Goal: Task Accomplishment & Management: Manage account settings

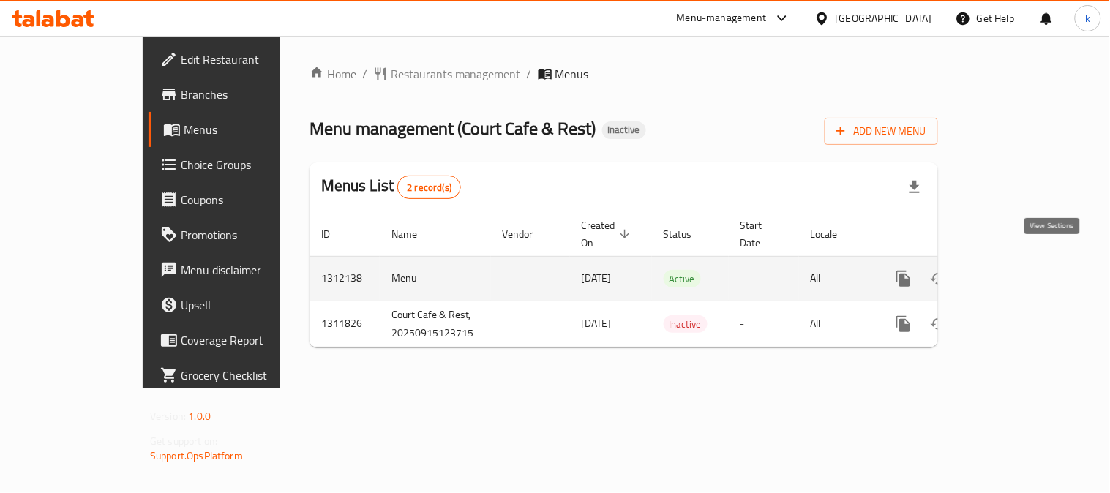
click at [1018, 270] on icon "enhanced table" at bounding box center [1010, 279] width 18 height 18
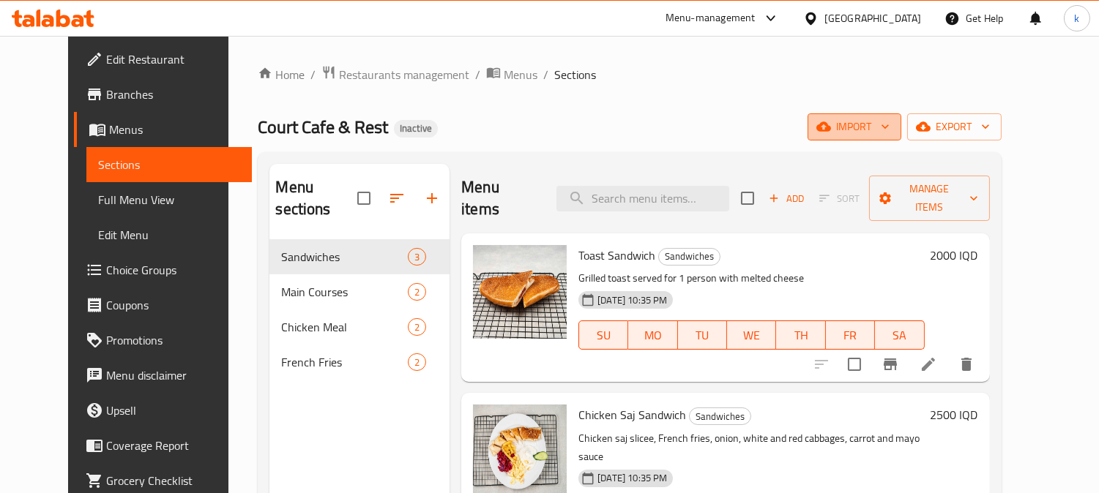
click at [889, 130] on span "import" at bounding box center [854, 127] width 70 height 18
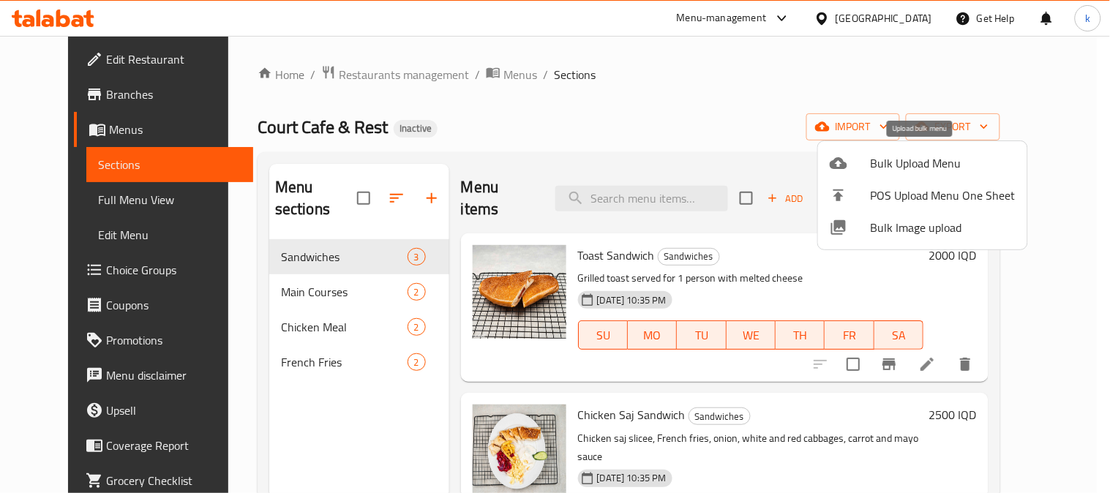
click at [908, 154] on span "Bulk Upload Menu" at bounding box center [943, 163] width 145 height 18
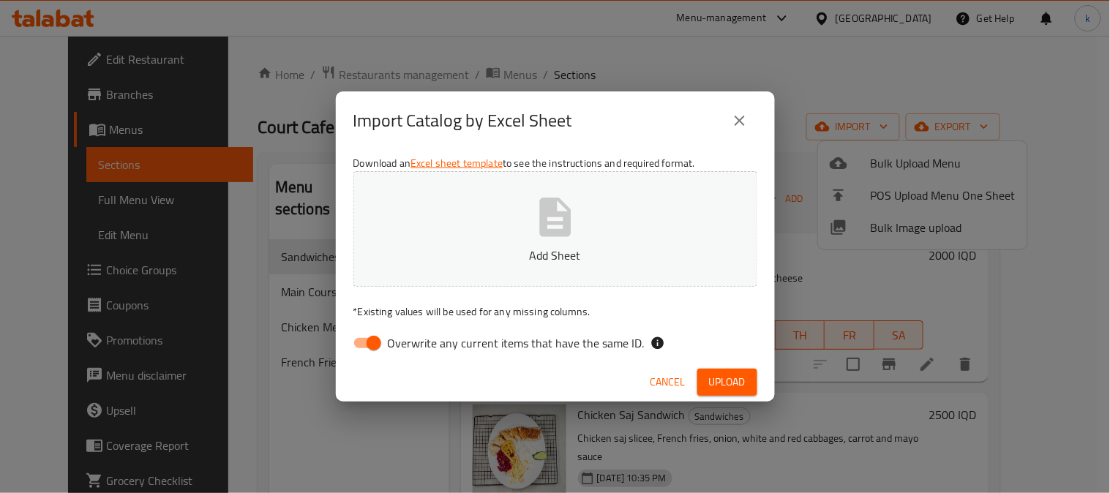
click at [365, 335] on input "Overwrite any current items that have the same ID." at bounding box center [373, 343] width 83 height 28
checkbox input "false"
click at [426, 214] on button "Add Sheet" at bounding box center [556, 229] width 404 height 116
click at [725, 384] on span "Upload" at bounding box center [727, 382] width 37 height 18
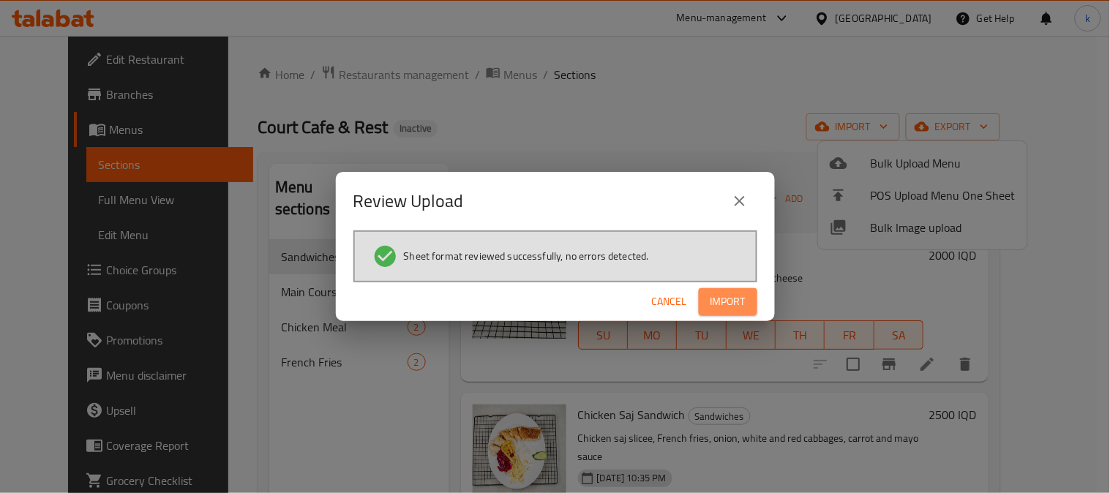
click at [704, 304] on button "Import" at bounding box center [728, 301] width 59 height 27
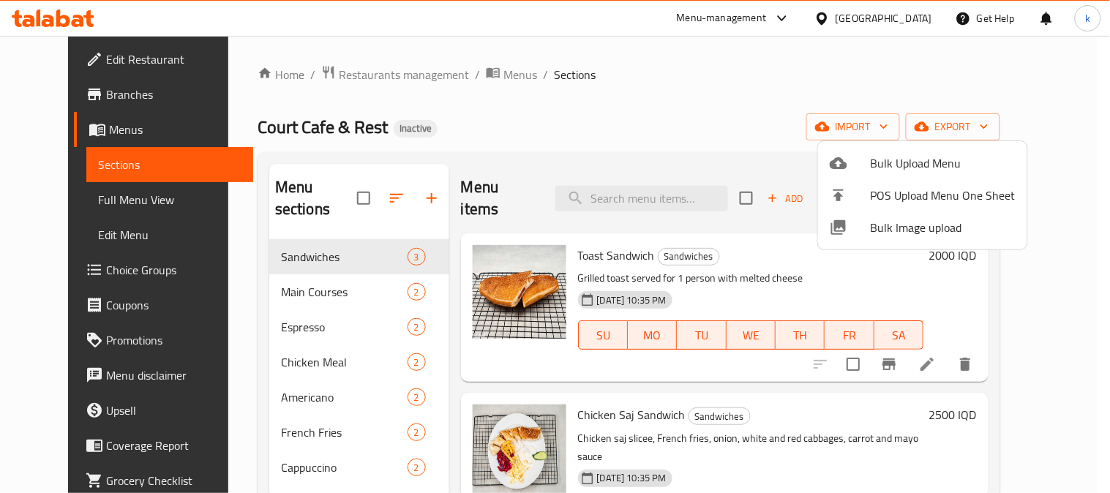
click at [377, 188] on div at bounding box center [555, 246] width 1110 height 493
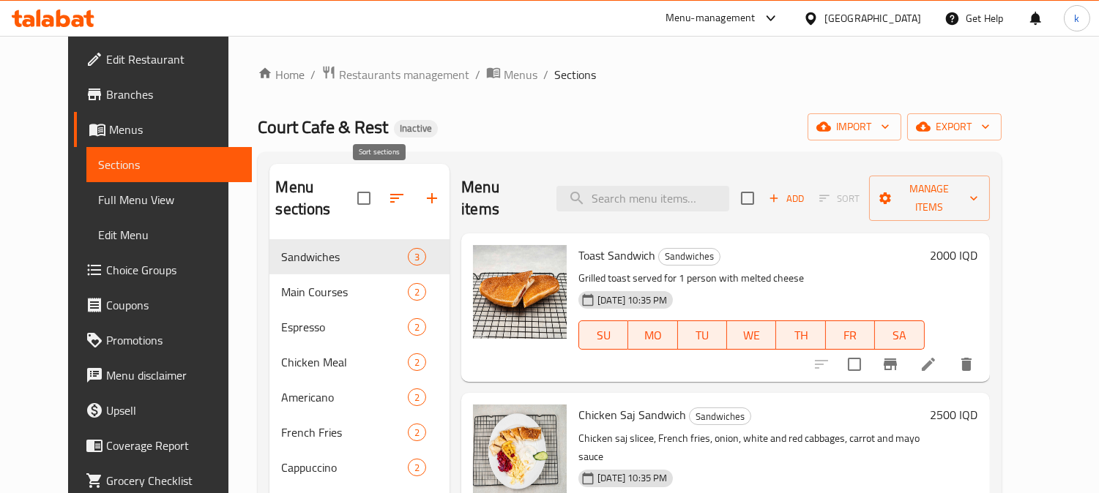
click at [390, 194] on icon "button" at bounding box center [396, 198] width 13 height 9
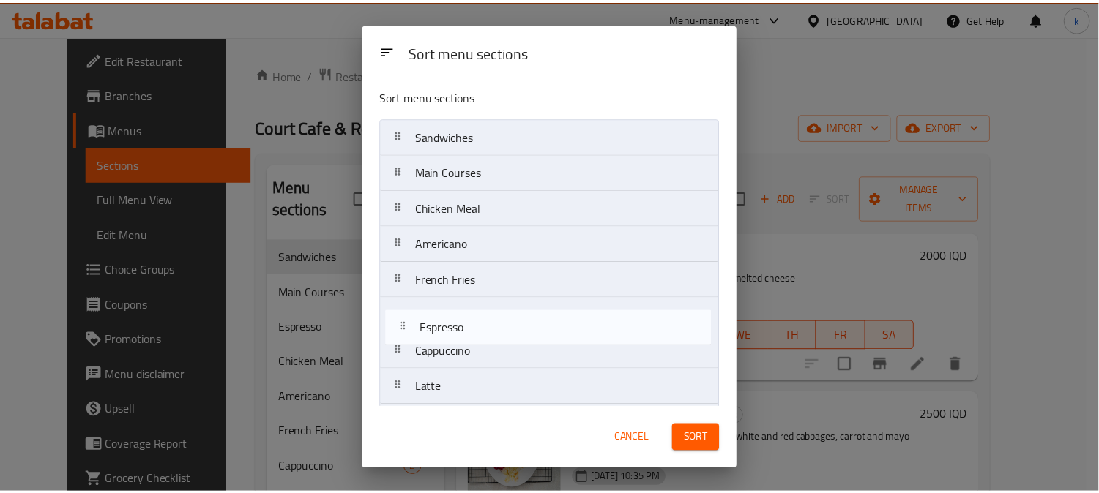
scroll to position [40, 0]
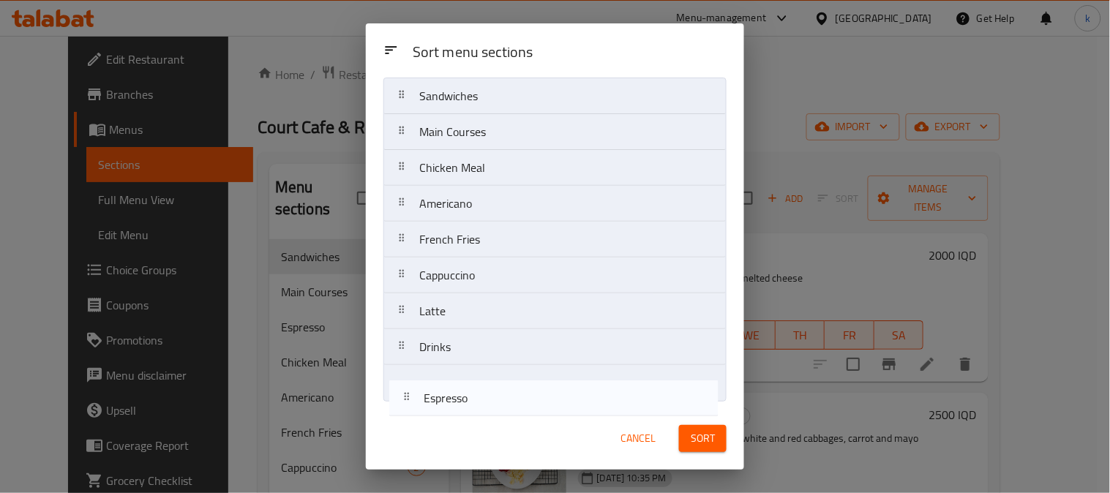
drag, startPoint x: 403, startPoint y: 205, endPoint x: 408, endPoint y: 400, distance: 195.5
click at [408, 400] on nav "Sandwiches Main Courses Espresso Chicken Meal Americano French Fries Cappuccino…" at bounding box center [555, 240] width 343 height 324
drag, startPoint x: 407, startPoint y: 210, endPoint x: 407, endPoint y: 408, distance: 197.6
click at [407, 408] on div "Sort menu sections Sort menu sections Sandwiches Main Courses Chicken Meal Amer…" at bounding box center [555, 246] width 378 height 446
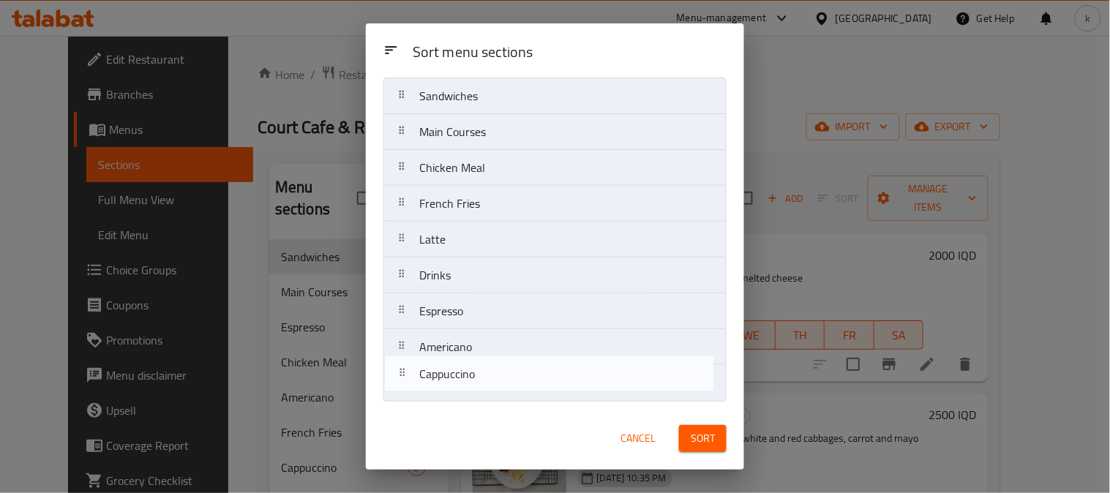
drag, startPoint x: 397, startPoint y: 249, endPoint x: 397, endPoint y: 393, distance: 144.2
click at [397, 393] on nav "Sandwiches Main Courses Chicken Meal French Fries Cappuccino Latte Drinks Espre…" at bounding box center [555, 240] width 343 height 324
drag, startPoint x: 403, startPoint y: 246, endPoint x: 403, endPoint y: 397, distance: 151.5
click at [399, 411] on div "Sort menu sections Sort menu sections Sandwiches Main Courses Chicken Meal Fren…" at bounding box center [555, 246] width 378 height 446
drag, startPoint x: 397, startPoint y: 244, endPoint x: 425, endPoint y: 367, distance: 125.2
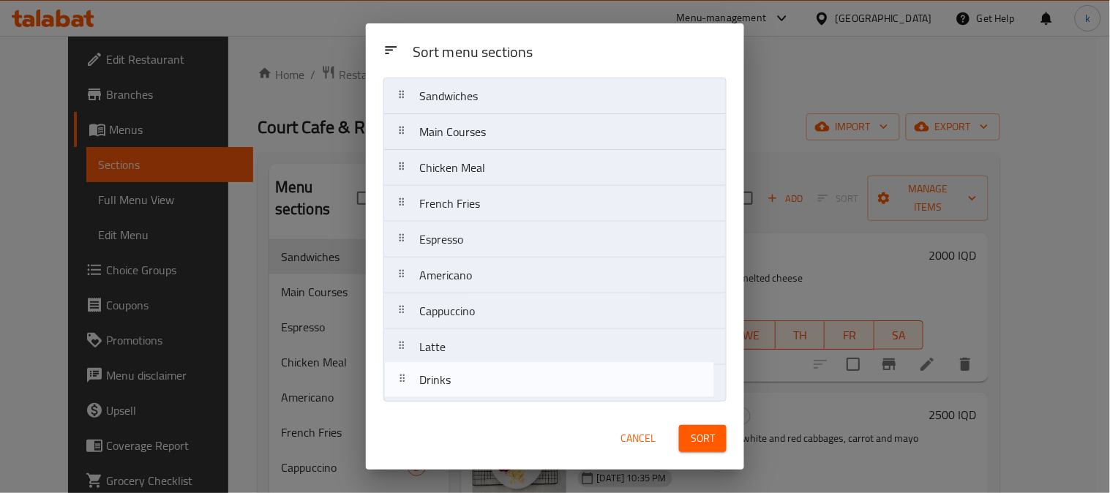
click at [399, 389] on nav "Sandwiches Main Courses Chicken Meal French Fries Drinks Espresso Americano Cap…" at bounding box center [555, 240] width 343 height 324
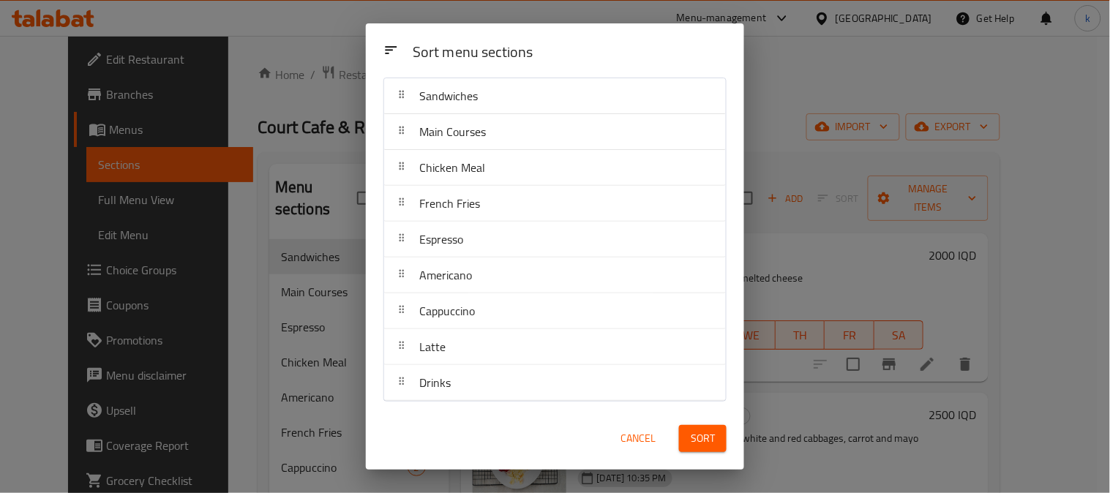
click at [714, 441] on span "Sort" at bounding box center [703, 439] width 24 height 18
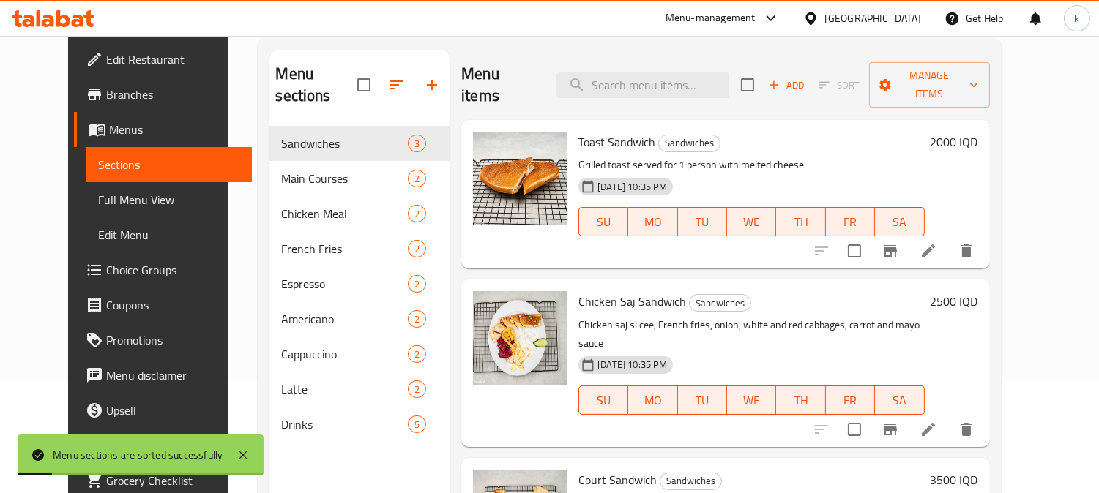
scroll to position [205, 0]
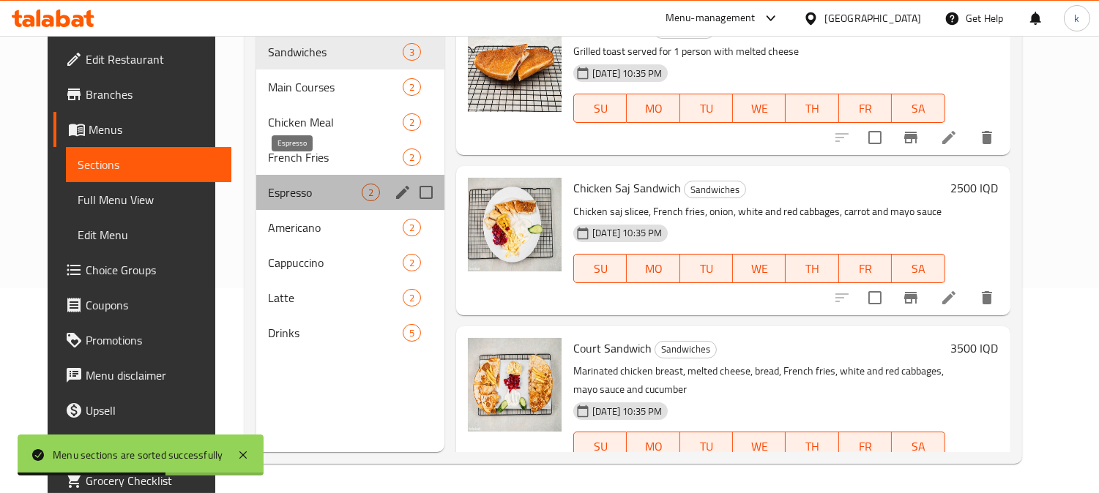
click at [268, 184] on span "Espresso" at bounding box center [315, 193] width 94 height 18
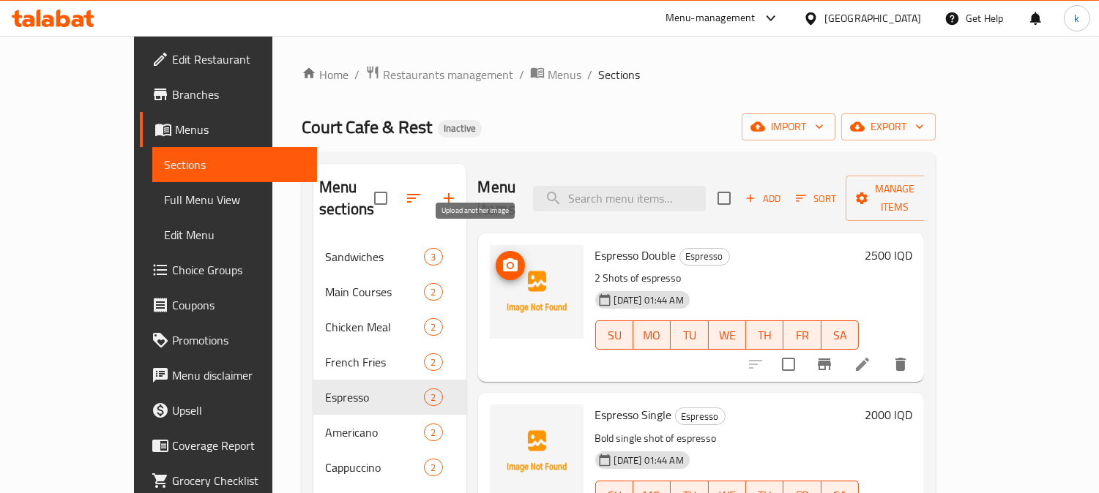
click at [503, 258] on icon "upload picture" at bounding box center [510, 264] width 15 height 13
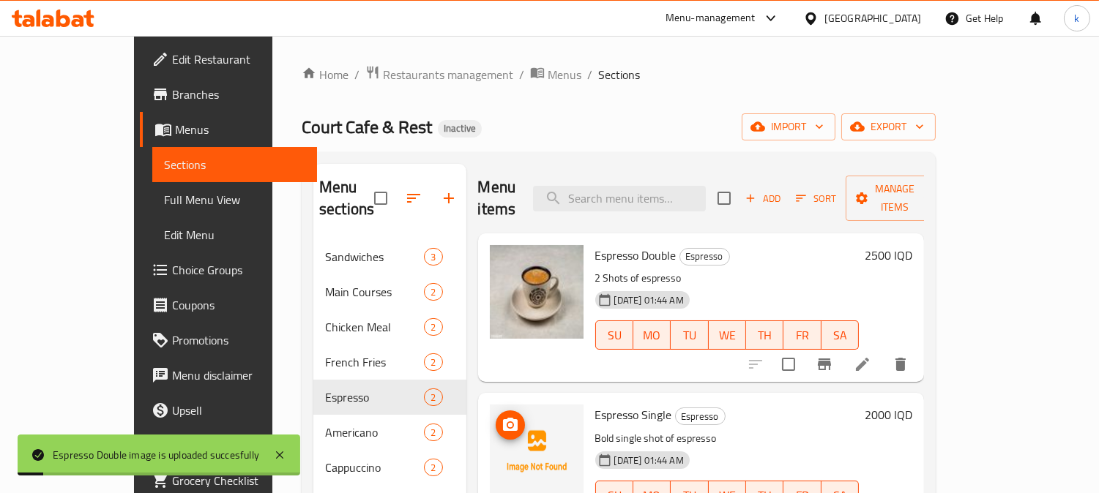
click at [501, 416] on icon "upload picture" at bounding box center [510, 425] width 18 height 18
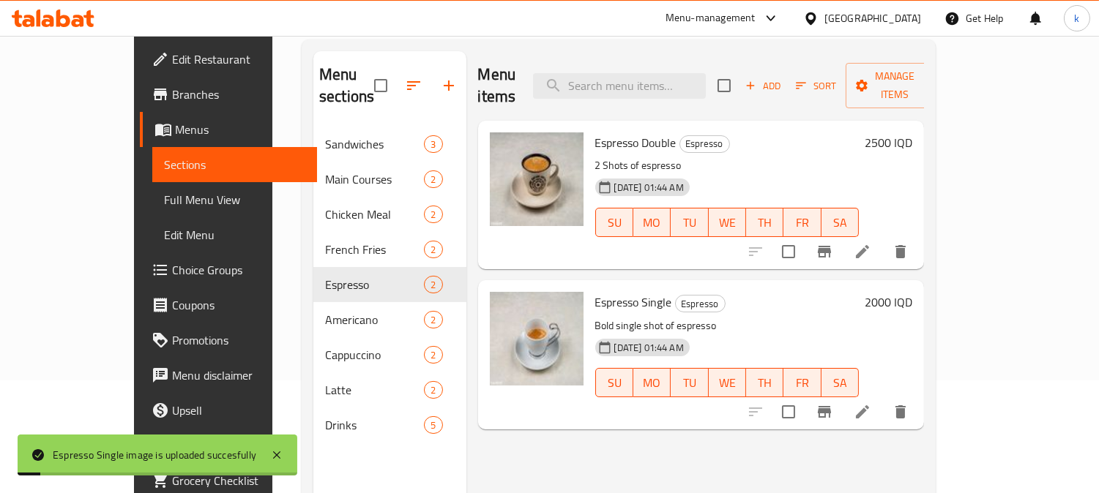
scroll to position [135, 0]
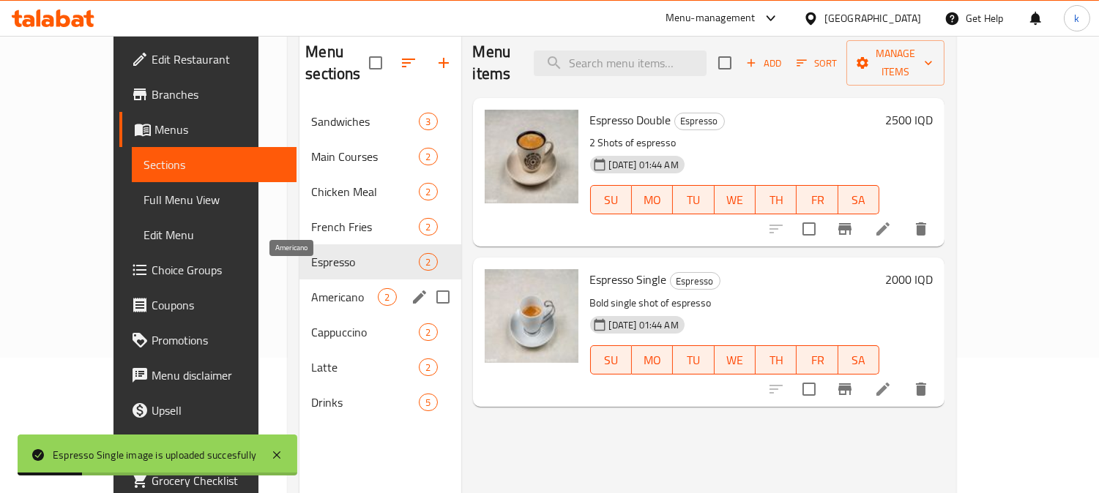
click at [311, 288] on span "Americano" at bounding box center [344, 297] width 67 height 18
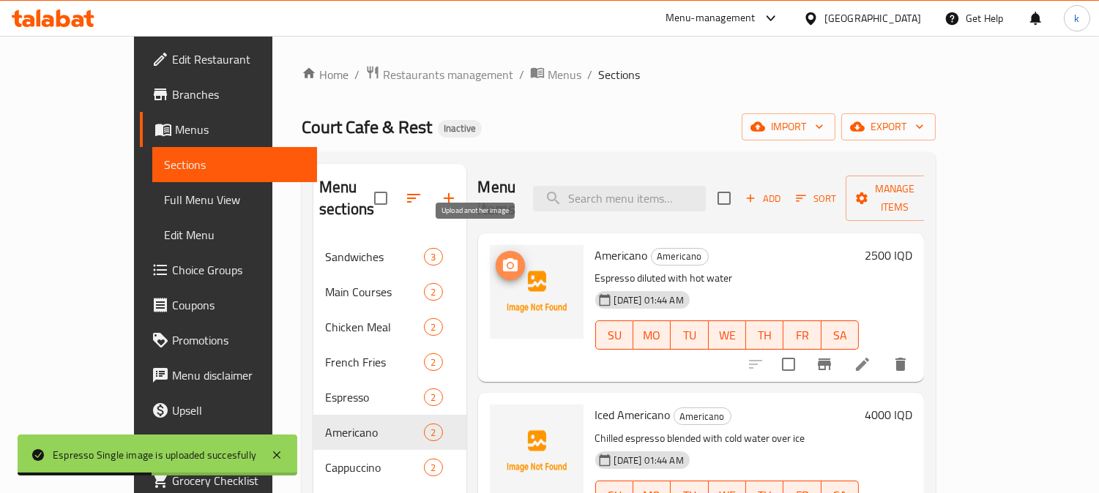
click at [503, 258] on icon "upload picture" at bounding box center [510, 264] width 15 height 13
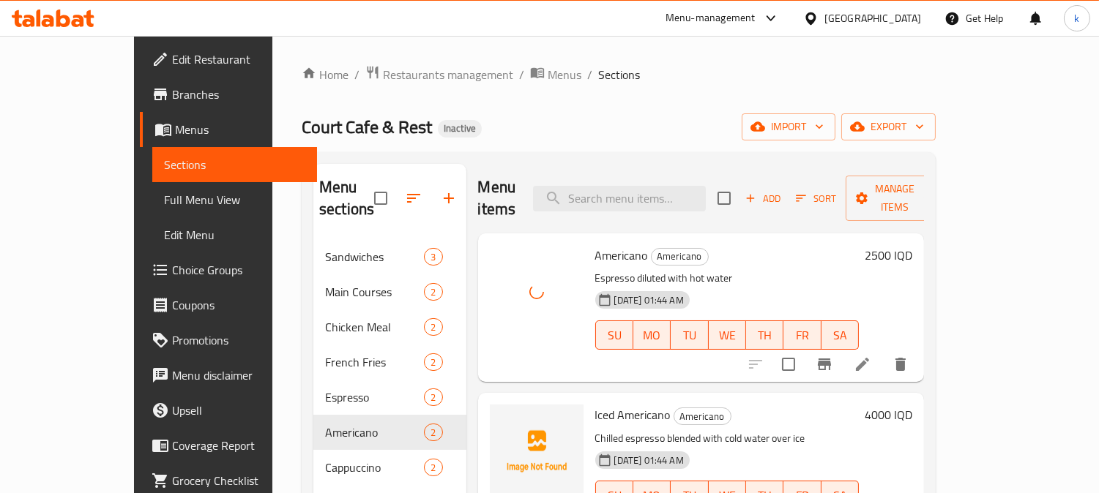
scroll to position [135, 0]
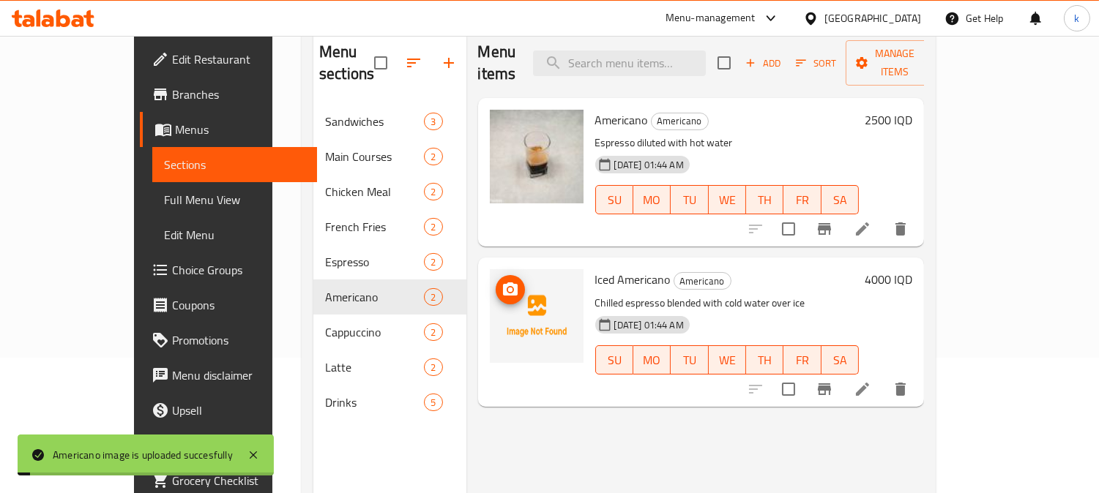
click at [501, 281] on icon "upload picture" at bounding box center [510, 290] width 18 height 18
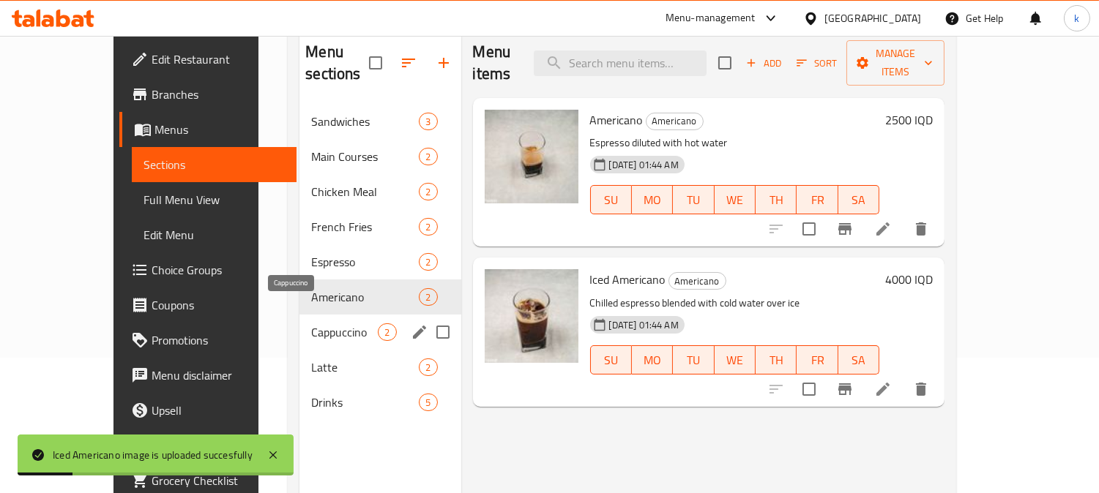
click at [311, 324] on span "Cappuccino" at bounding box center [344, 333] width 67 height 18
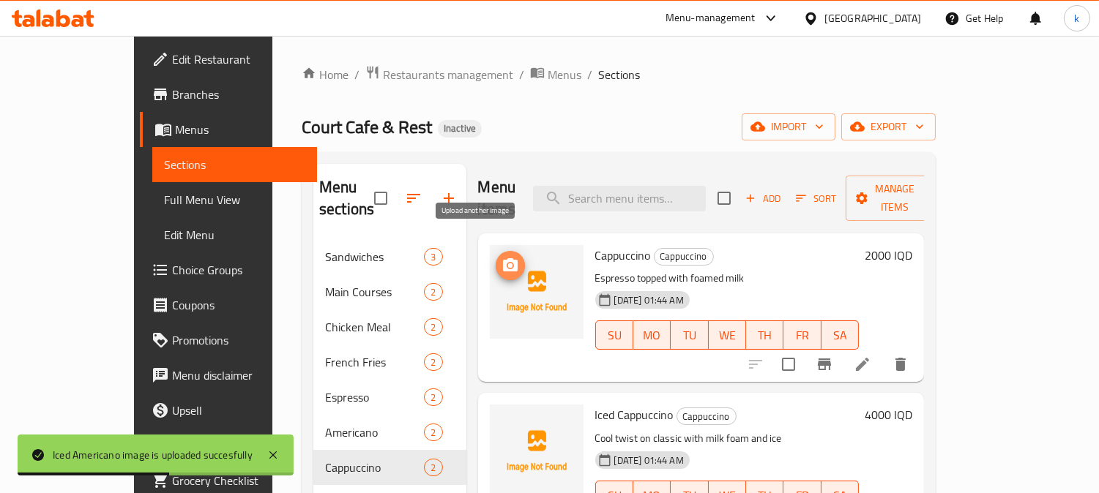
click at [496, 257] on span "upload picture" at bounding box center [510, 266] width 29 height 18
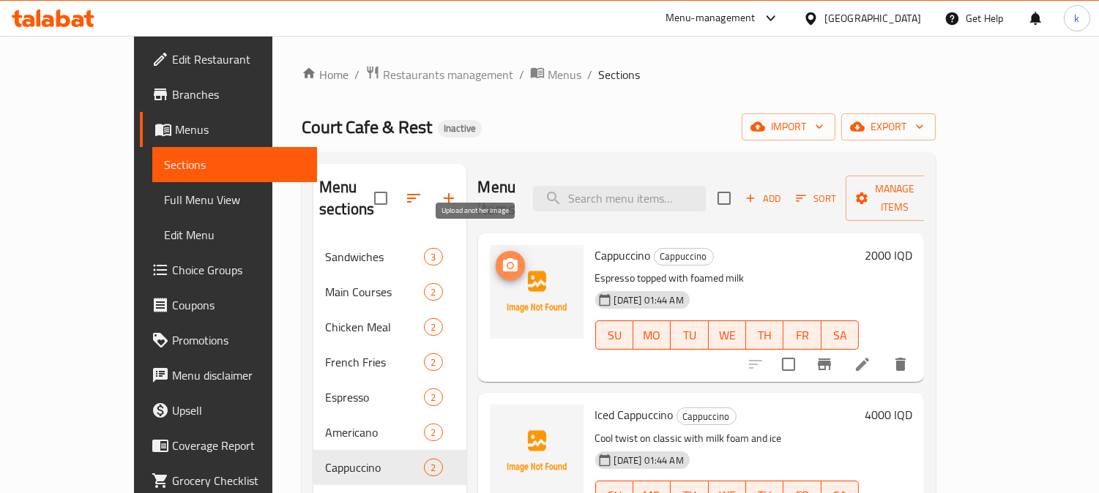
click at [496, 257] on span "upload picture" at bounding box center [510, 266] width 29 height 18
click at [595, 244] on span "Cappuccino" at bounding box center [623, 255] width 56 height 22
copy h6 "Cappuccino"
click at [503, 258] on icon "upload picture" at bounding box center [510, 264] width 15 height 13
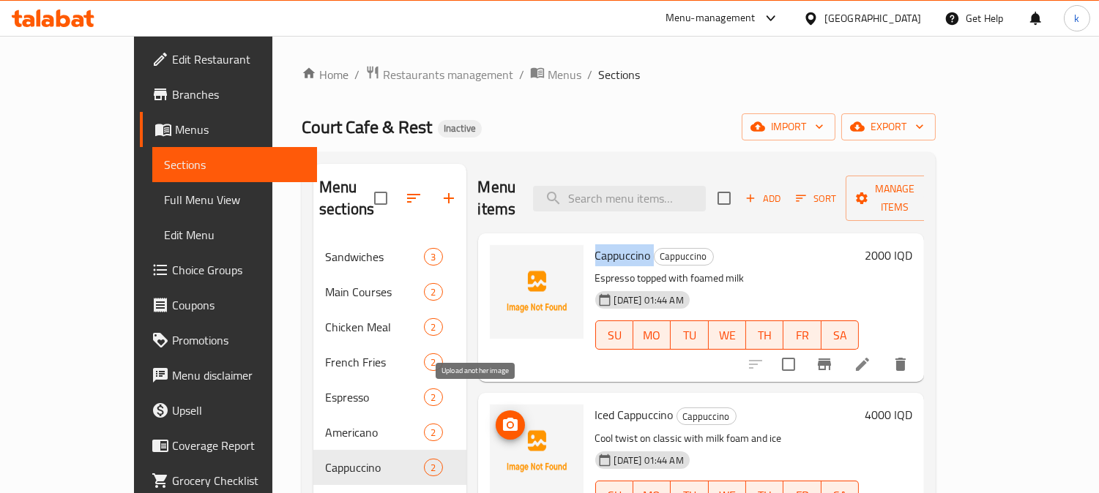
click at [503, 418] on icon "upload picture" at bounding box center [510, 424] width 15 height 13
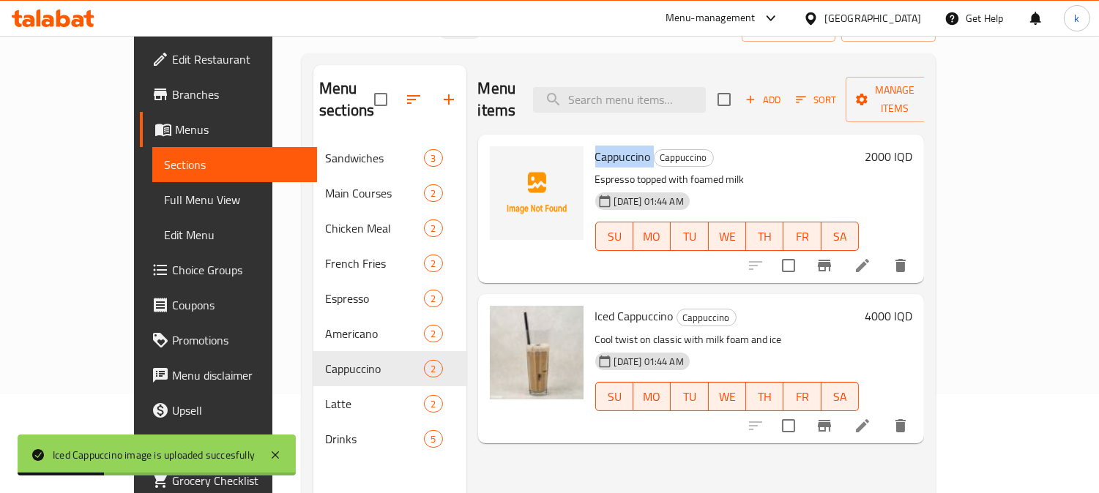
scroll to position [205, 0]
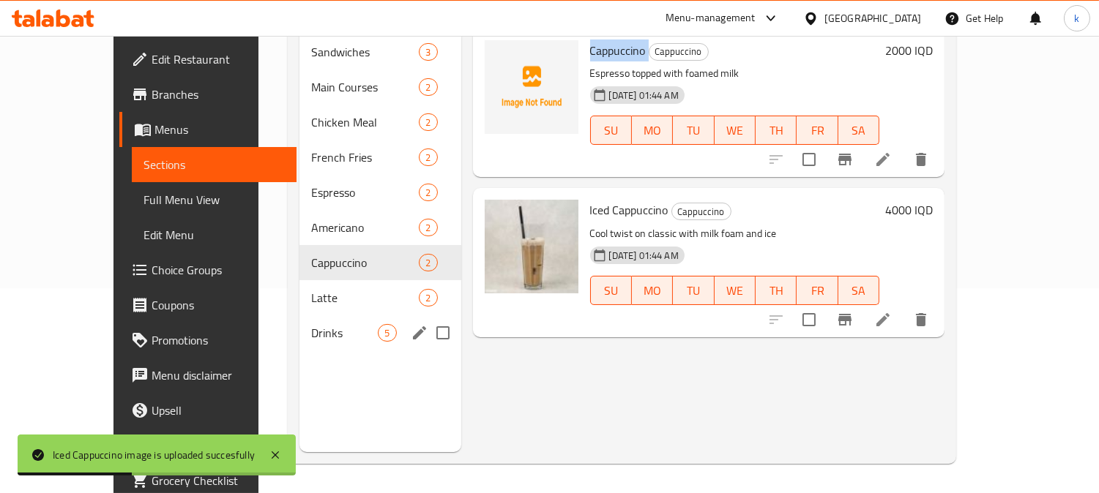
click at [311, 289] on span "Latte" at bounding box center [365, 298] width 108 height 18
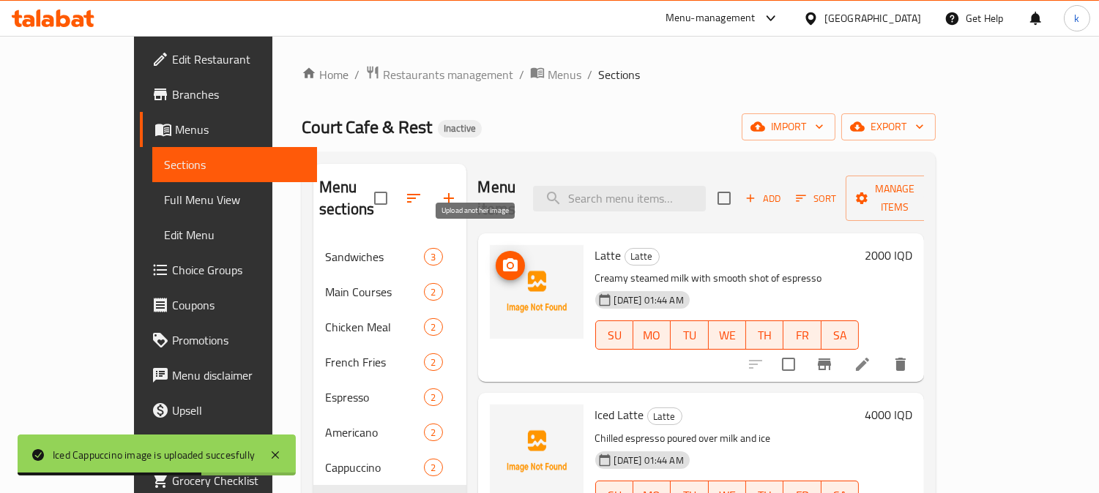
click at [503, 258] on icon "upload picture" at bounding box center [510, 264] width 15 height 13
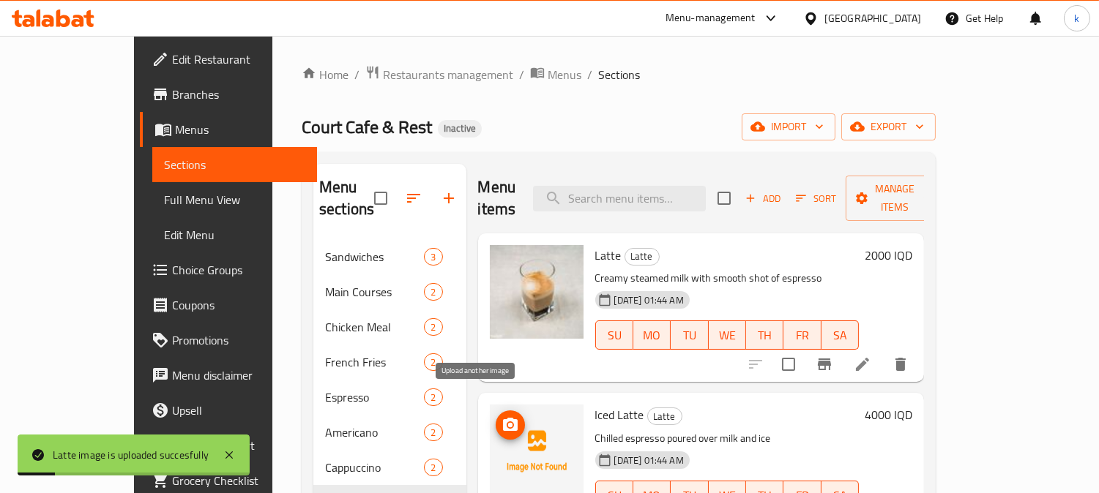
click at [501, 416] on icon "upload picture" at bounding box center [510, 425] width 18 height 18
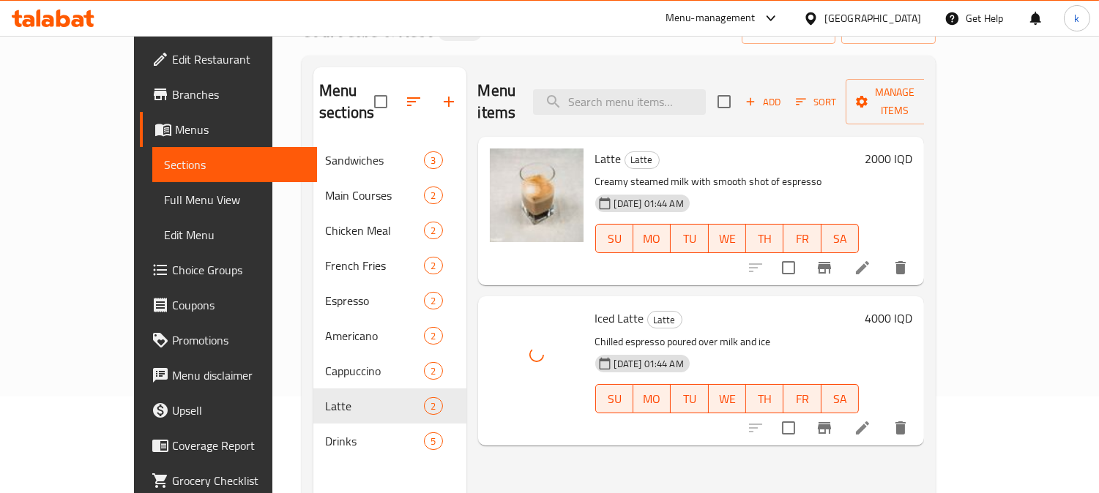
scroll to position [135, 0]
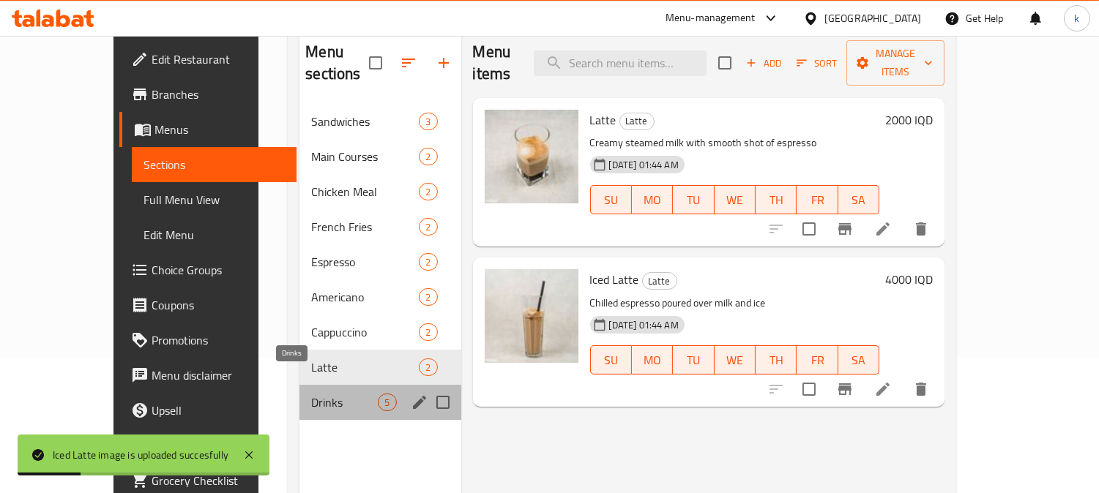
click at [311, 394] on span "Drinks" at bounding box center [344, 403] width 67 height 18
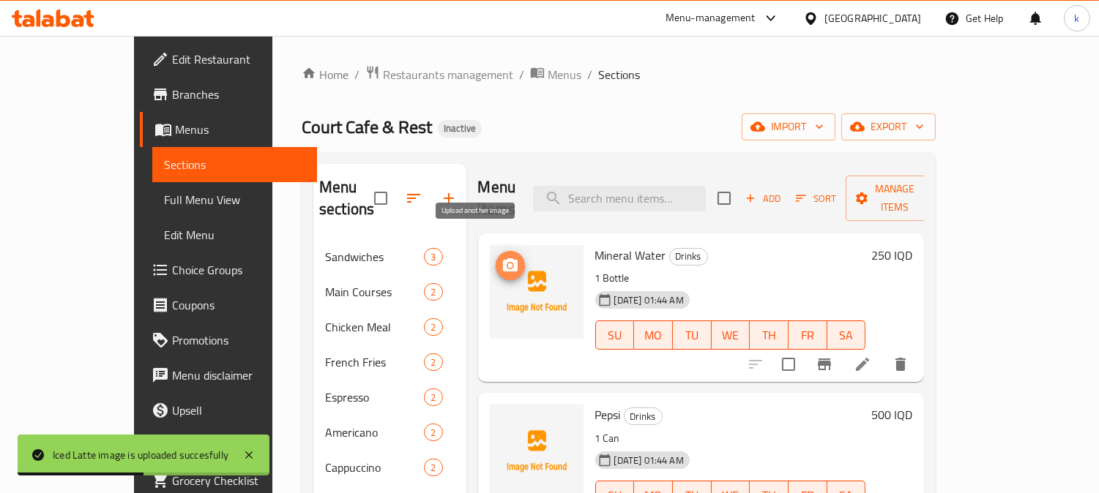
click at [496, 253] on button "upload picture" at bounding box center [510, 265] width 29 height 29
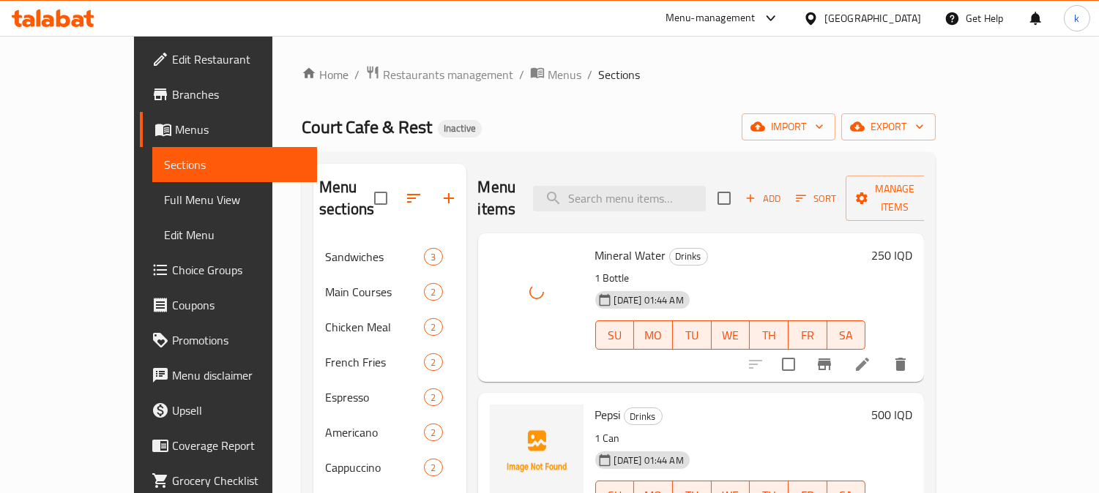
scroll to position [135, 0]
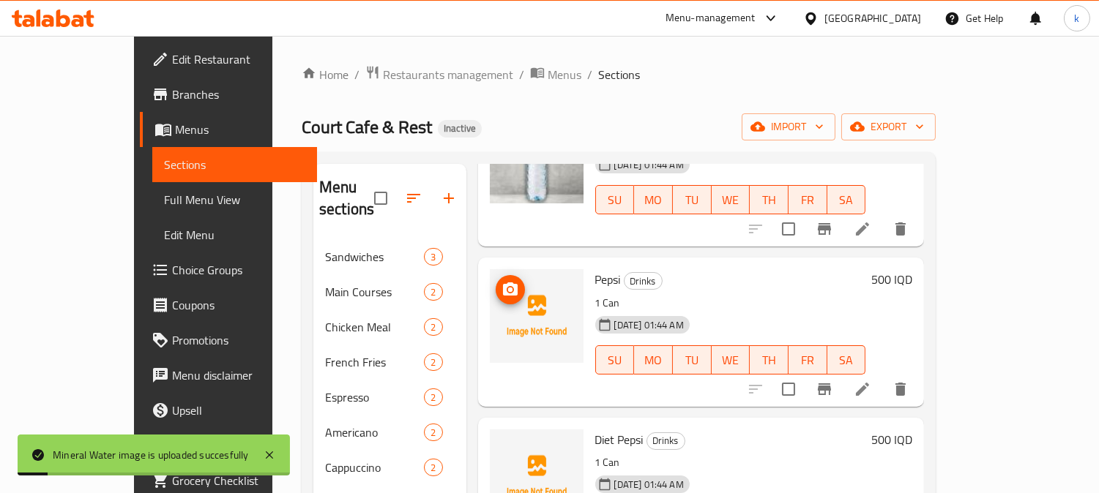
click at [496, 281] on span "upload picture" at bounding box center [510, 290] width 29 height 18
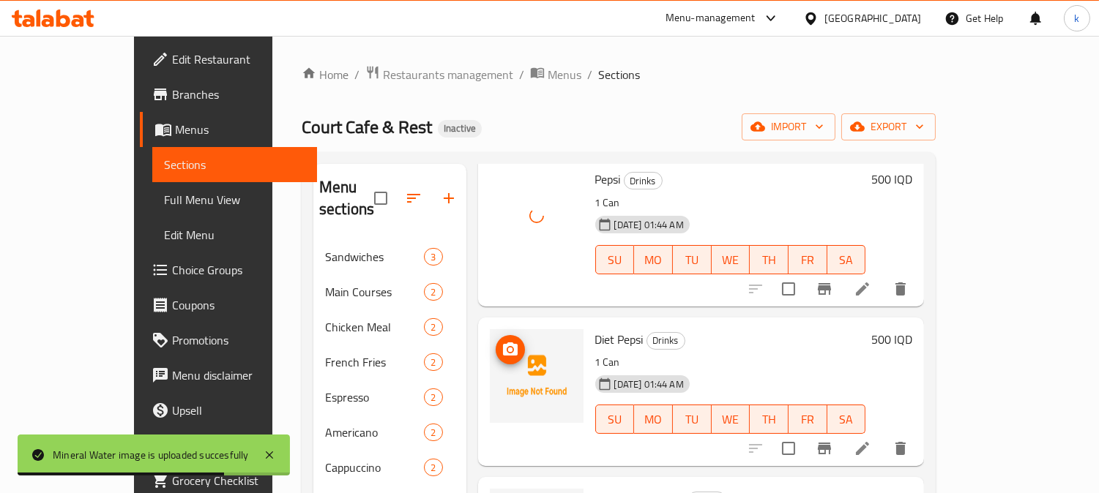
scroll to position [271, 0]
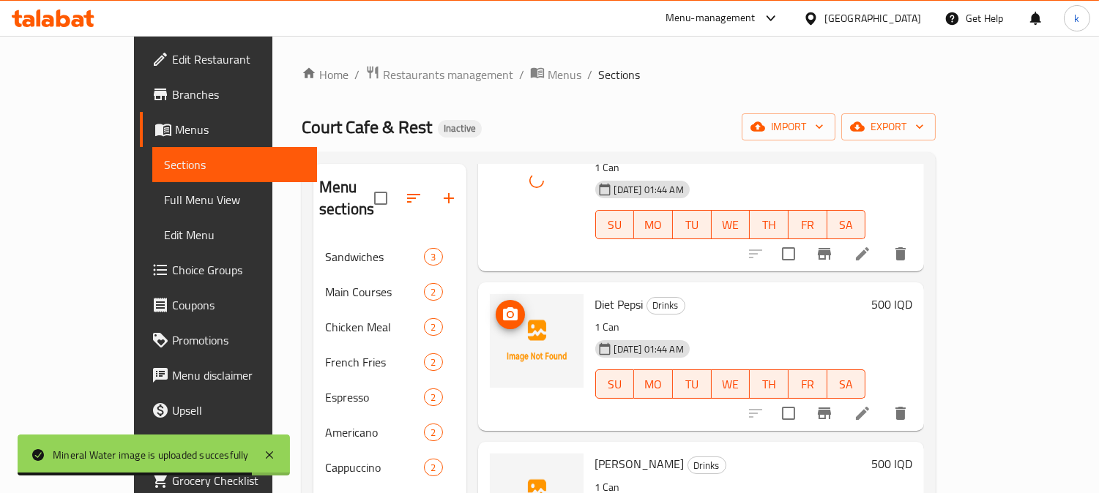
click at [507, 313] on circle "upload picture" at bounding box center [509, 315] width 4 height 4
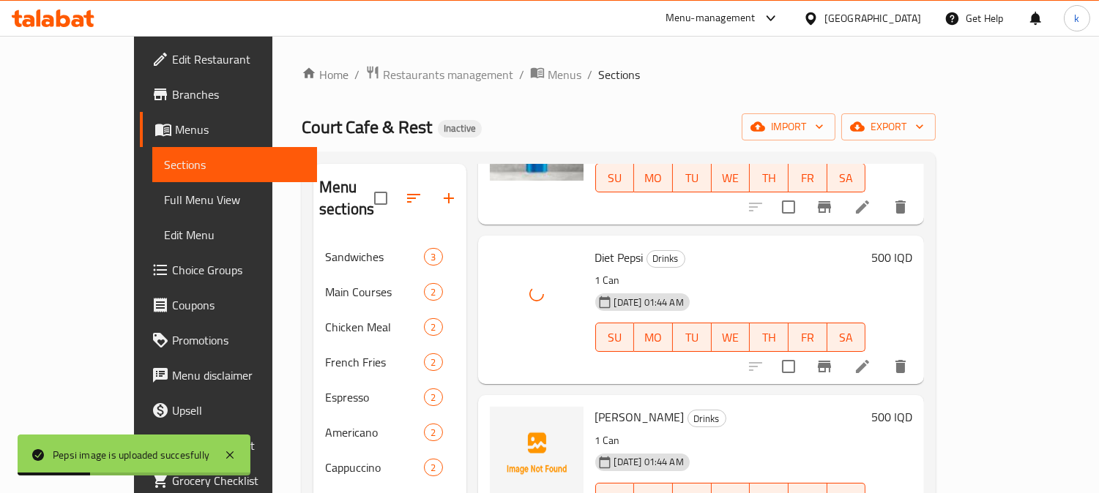
scroll to position [341, 0]
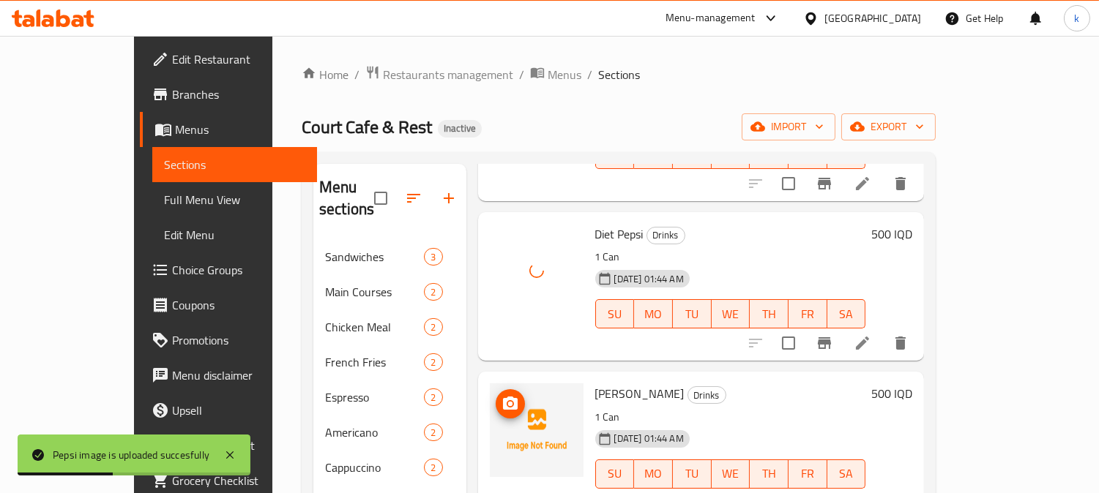
click at [503, 397] on icon "upload picture" at bounding box center [510, 403] width 15 height 13
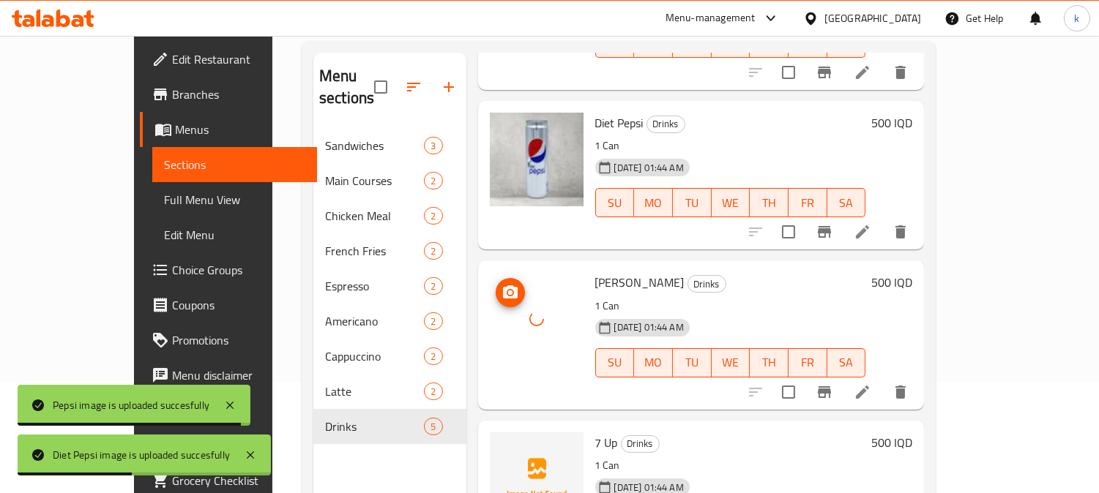
scroll to position [205, 0]
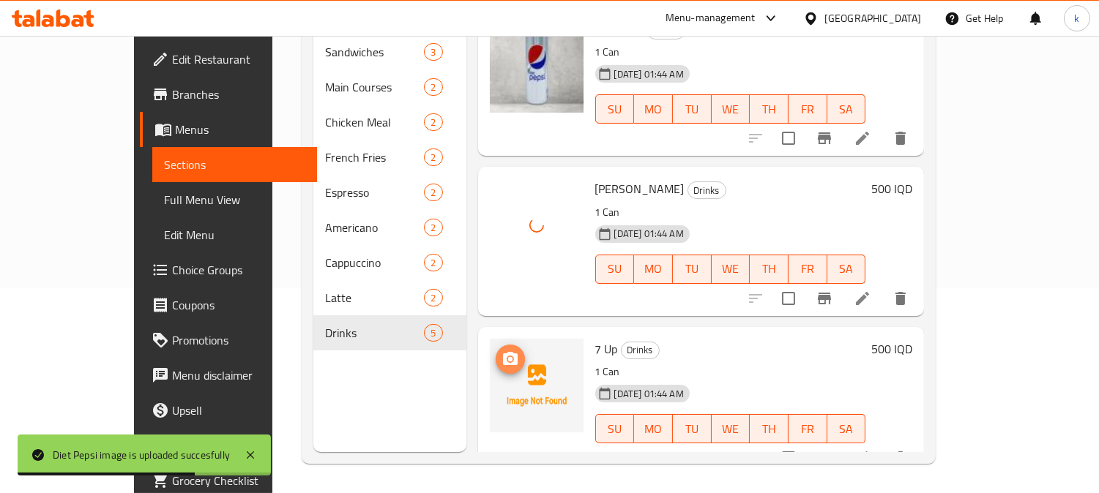
click at [503, 352] on icon "upload picture" at bounding box center [510, 358] width 15 height 13
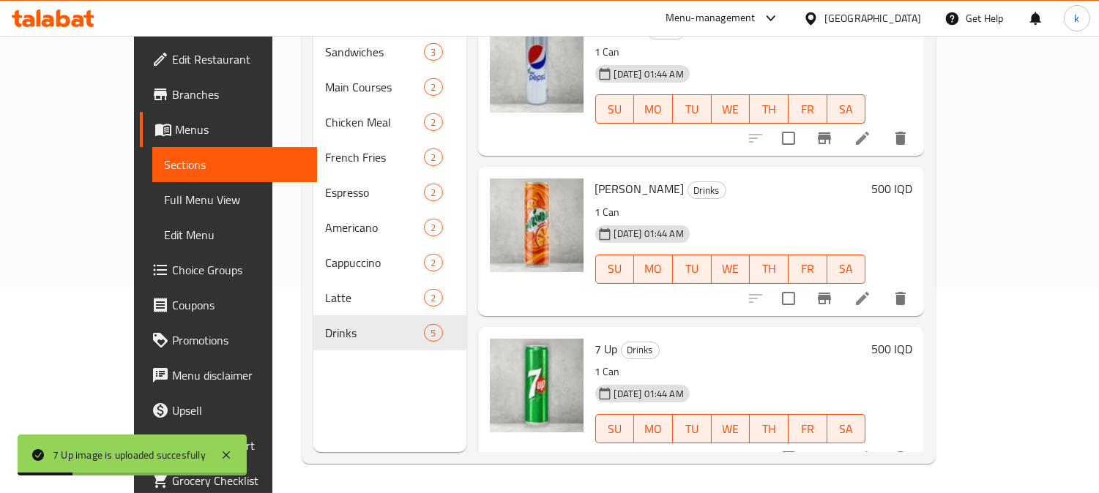
click at [172, 67] on span "Edit Restaurant" at bounding box center [239, 60] width 134 height 18
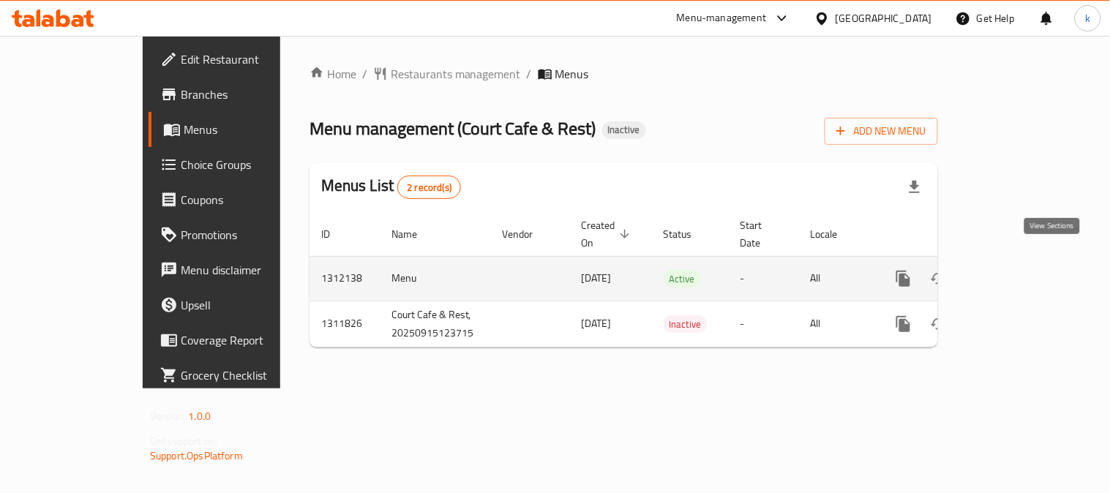
click at [1018, 270] on icon "enhanced table" at bounding box center [1010, 279] width 18 height 18
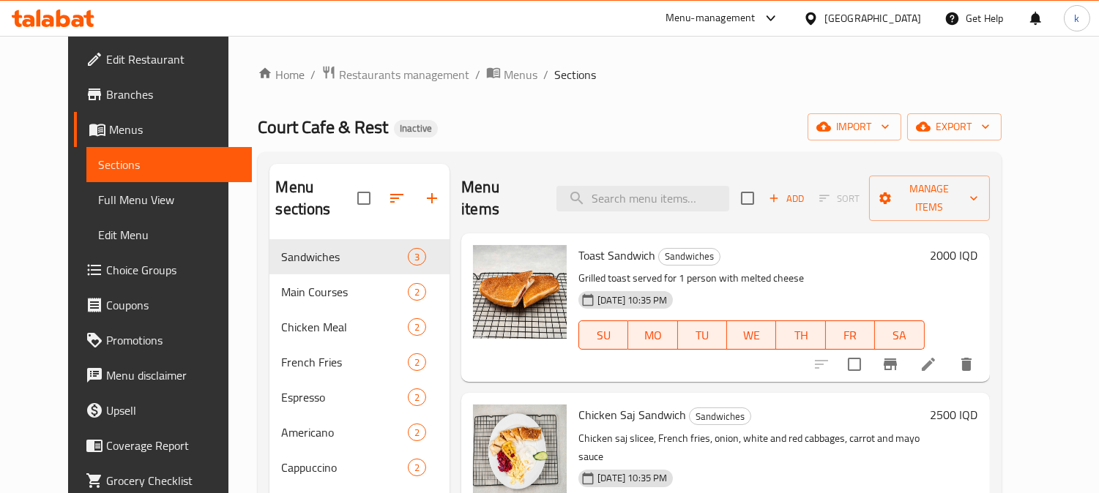
click at [98, 203] on span "Full Menu View" at bounding box center [169, 200] width 142 height 18
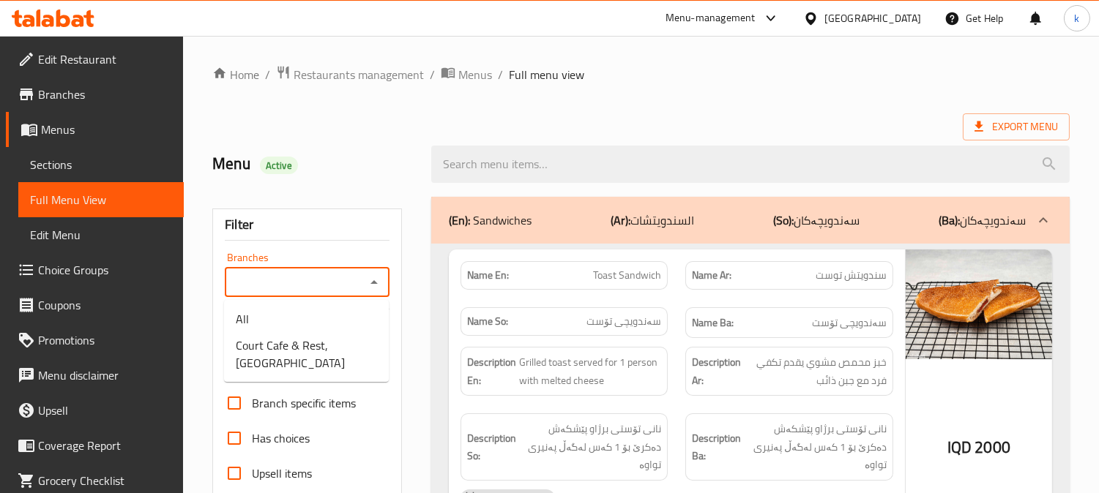
click at [310, 284] on input "Branches" at bounding box center [295, 282] width 132 height 20
click at [326, 361] on span "Court Cafe & Rest, Shabaneka" at bounding box center [306, 354] width 141 height 35
type input "Court Cafe & Rest, Shabaneka"
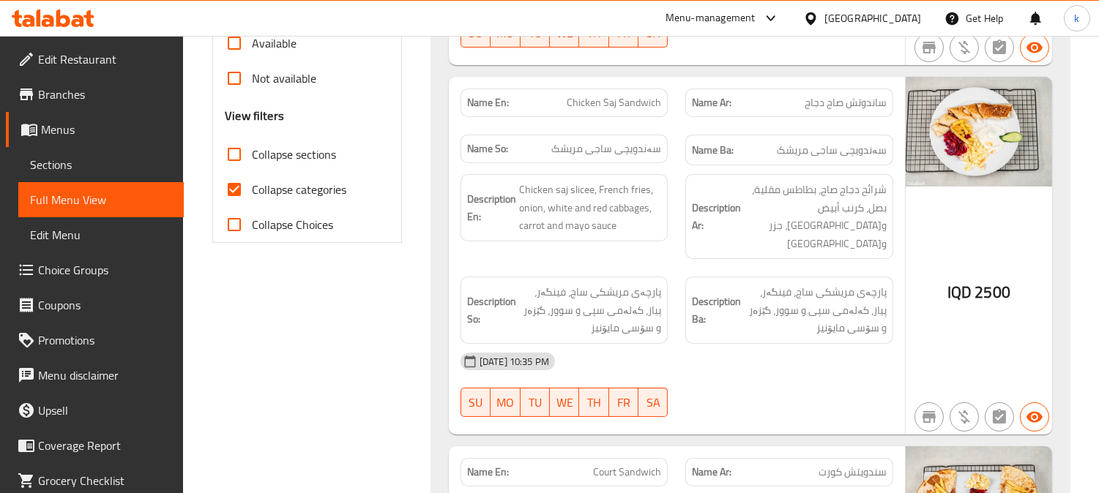
scroll to position [556, 0]
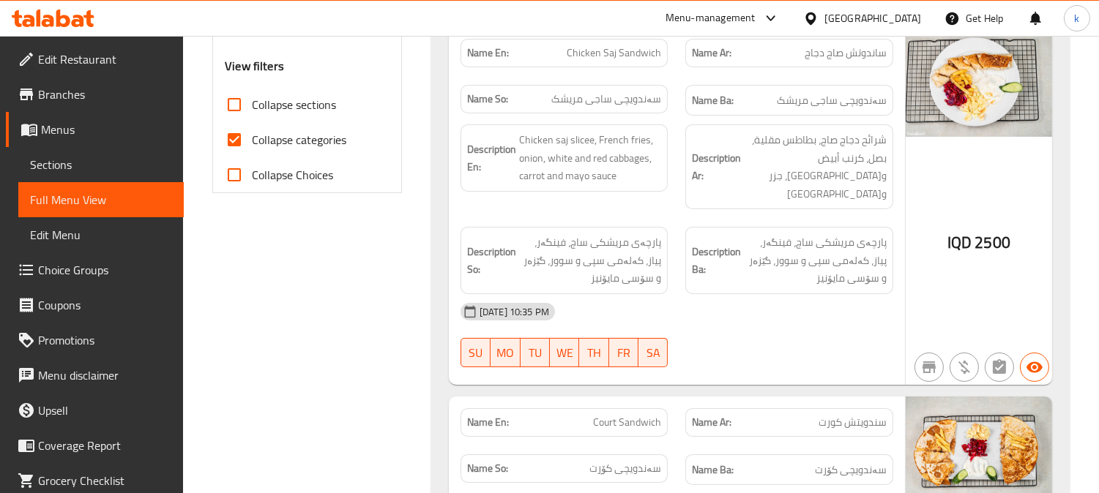
click at [234, 97] on input "Collapse sections" at bounding box center [234, 104] width 35 height 35
checkbox input "true"
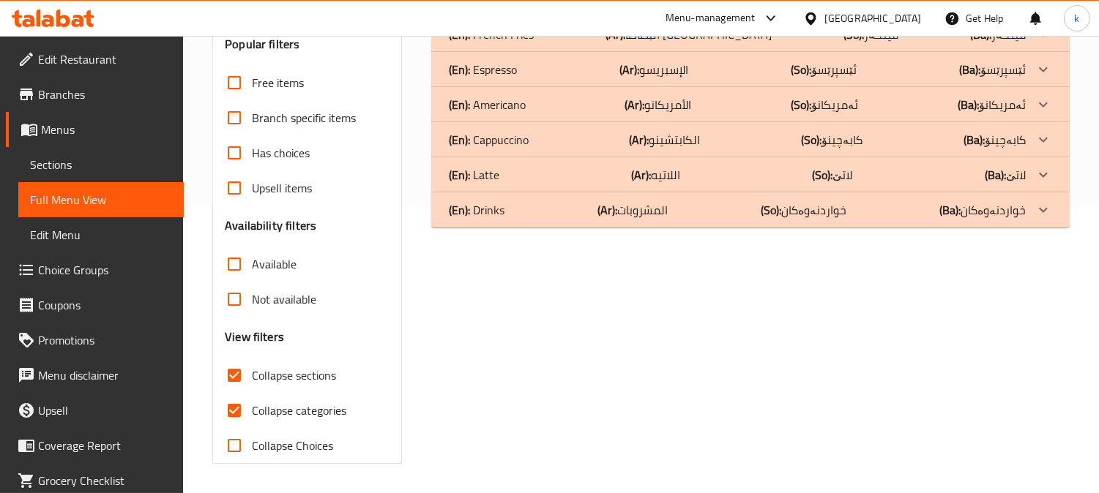
click at [239, 393] on input "Collapse categories" at bounding box center [234, 410] width 35 height 35
checkbox input "false"
click at [608, 202] on b "(Ar):" at bounding box center [607, 210] width 20 height 22
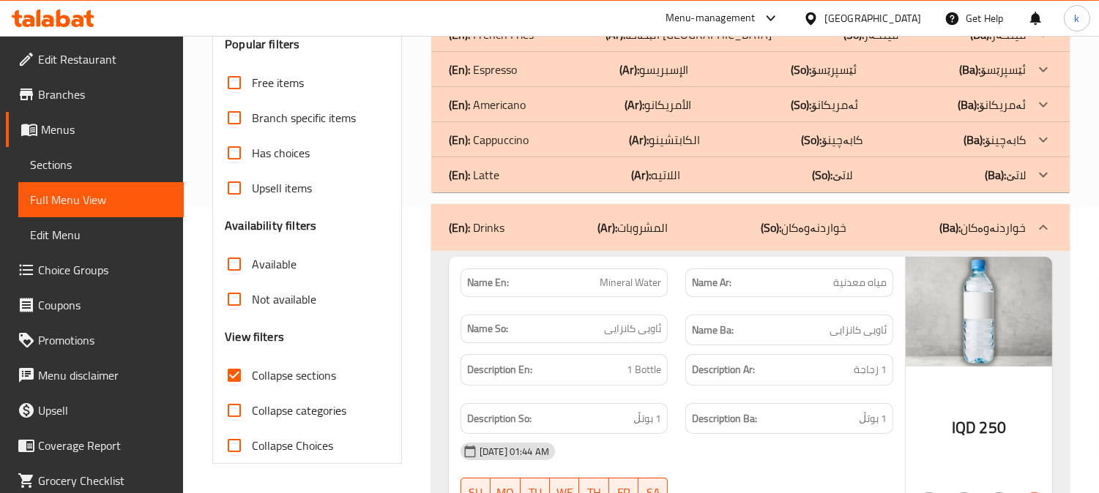
click at [635, 177] on b "(Ar):" at bounding box center [641, 175] width 20 height 22
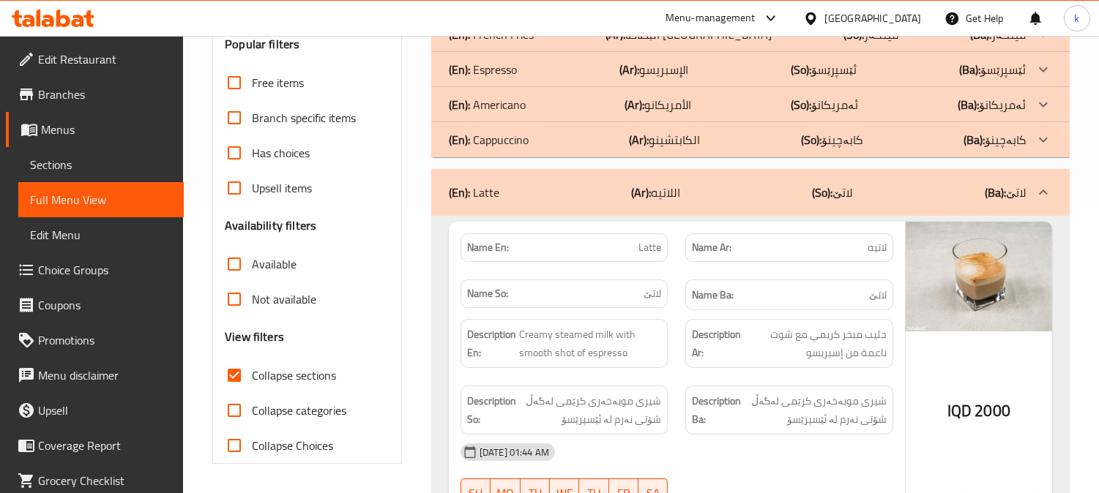
click at [638, 141] on b "(Ar):" at bounding box center [639, 140] width 20 height 22
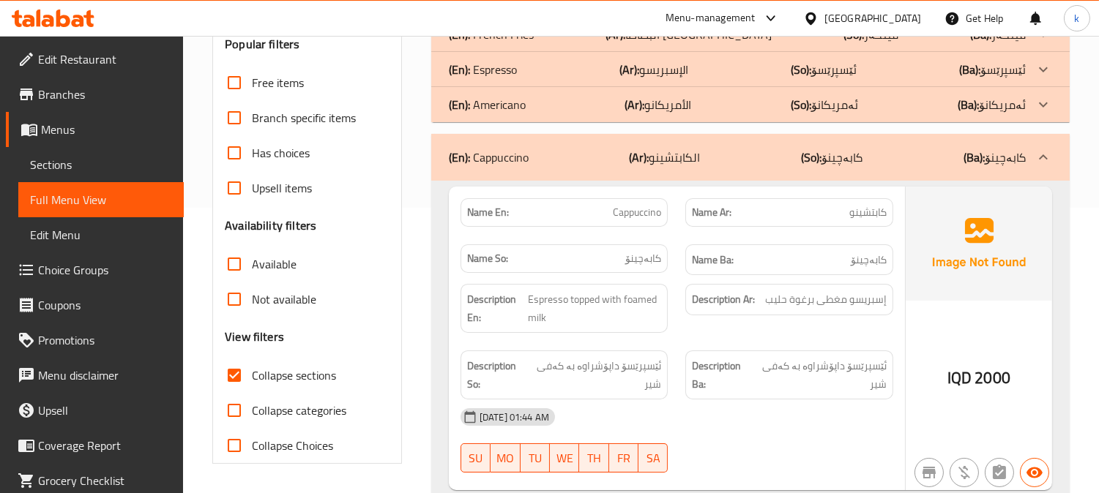
click at [643, 113] on b "(Ar):" at bounding box center [635, 105] width 20 height 22
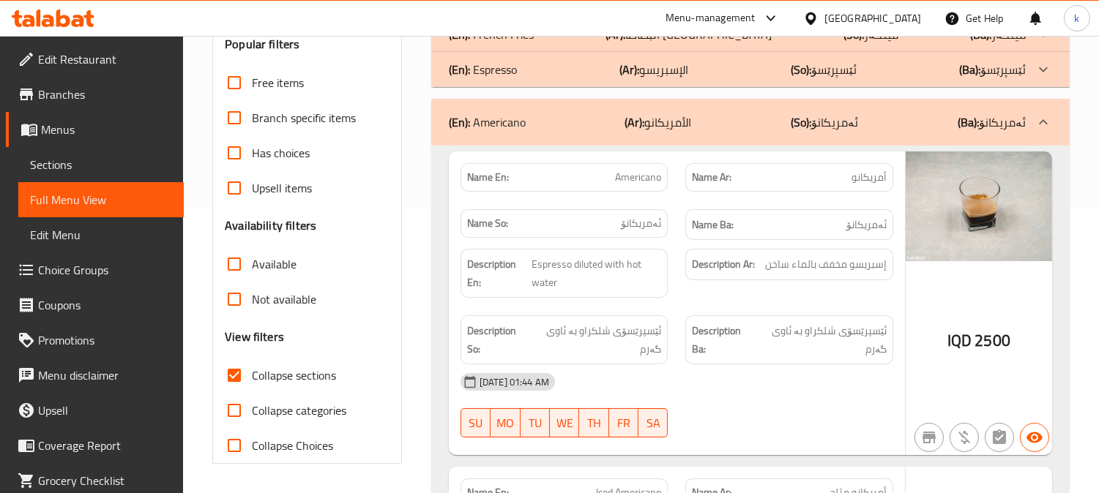
click at [647, 75] on p "(Ar): الإسبريسو" at bounding box center [653, 70] width 69 height 18
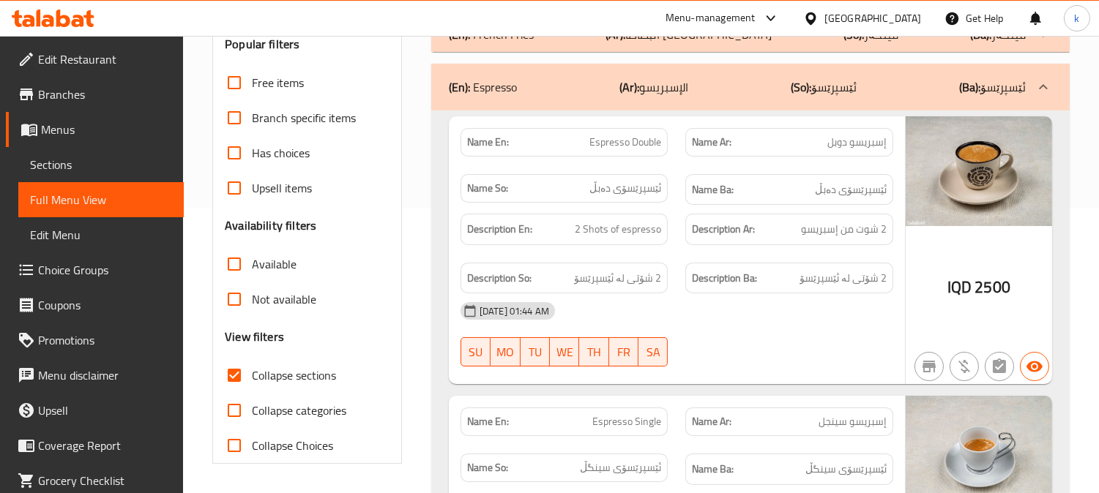
click at [60, 160] on span "Sections" at bounding box center [101, 165] width 142 height 18
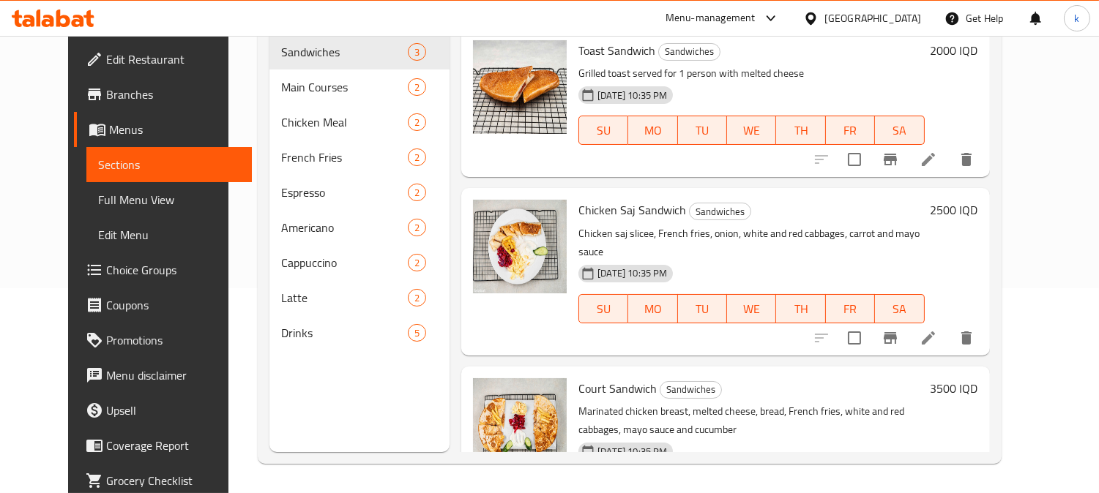
scroll to position [205, 0]
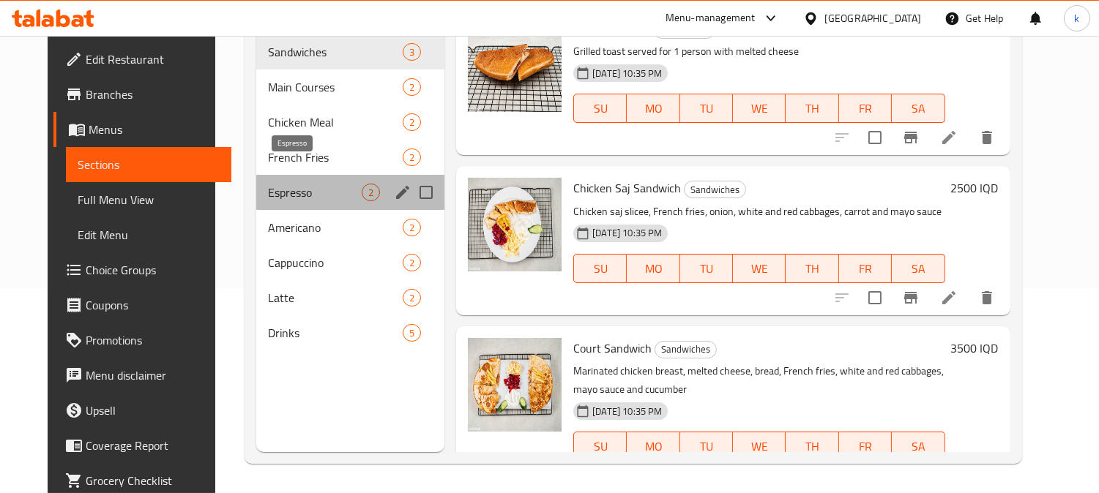
click at [269, 184] on span "Espresso" at bounding box center [315, 193] width 94 height 18
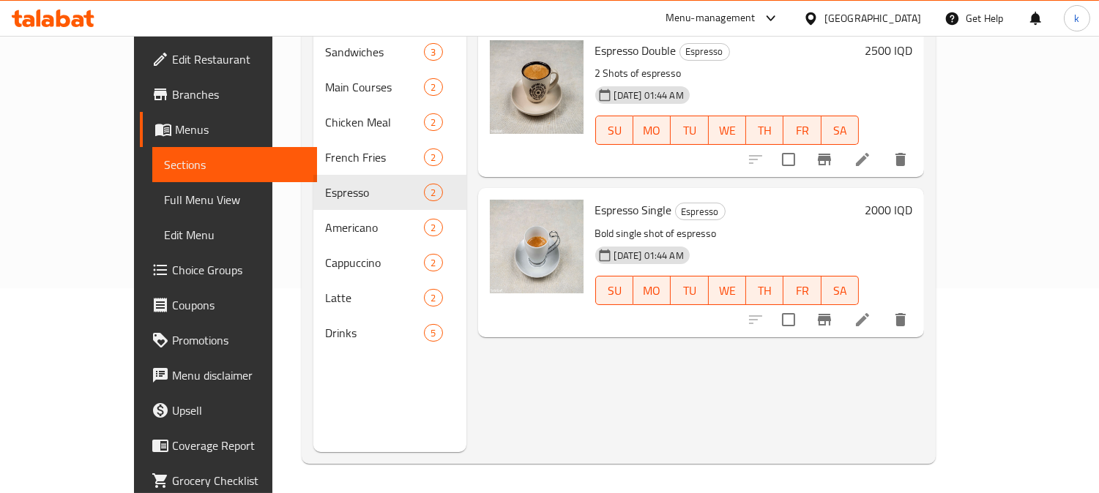
click at [883, 147] on li at bounding box center [862, 159] width 41 height 26
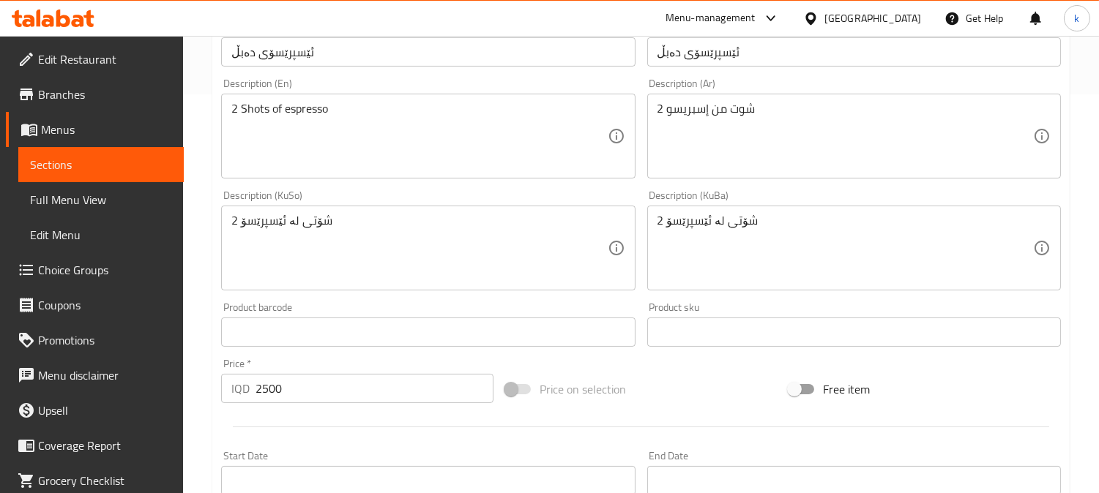
scroll to position [406, 0]
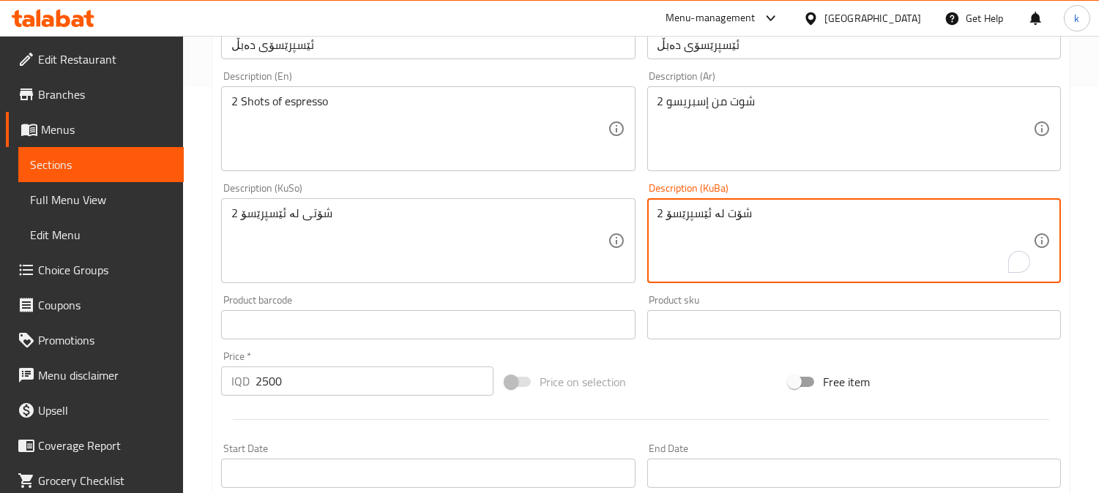
click at [725, 222] on textarea "2 شۆت لە ئێسپرێسۆ" at bounding box center [844, 241] width 375 height 70
type textarea "2 شۆت لە ئێسپرێسۆ"
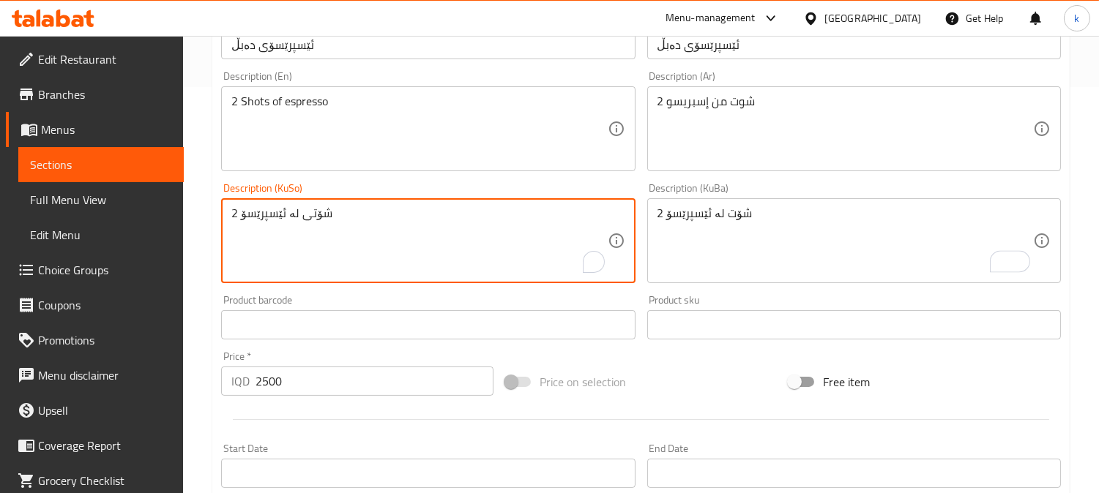
click at [279, 223] on textarea "2 شۆتی لە ئێسپرێسۆ" at bounding box center [418, 241] width 375 height 70
paste textarea "To enrich screen reader interactions, please activate Accessibility in Grammarl…"
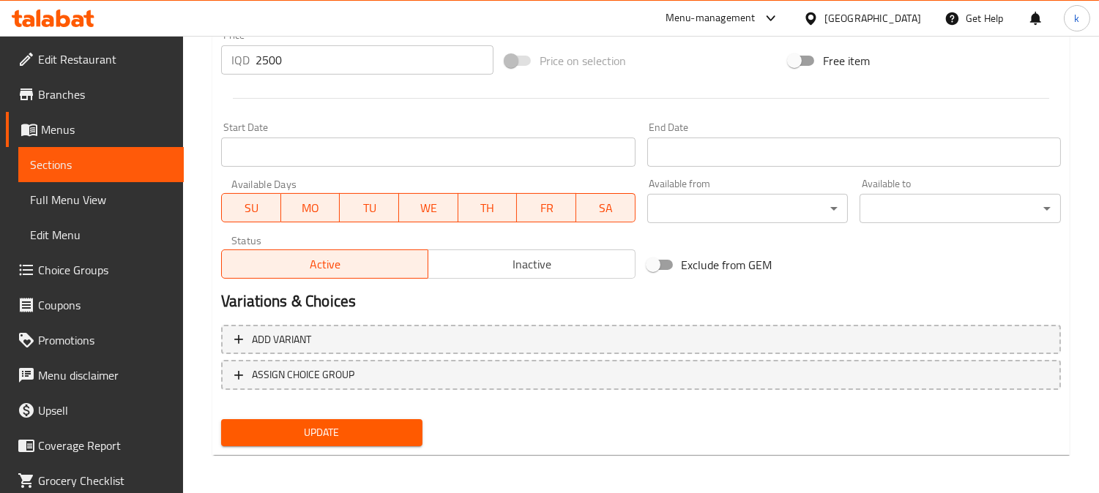
type textarea "2 شۆت لە ئێسپرێسۆ"
drag, startPoint x: 400, startPoint y: 435, endPoint x: 427, endPoint y: 393, distance: 49.3
click at [399, 434] on span "Update" at bounding box center [322, 433] width 178 height 18
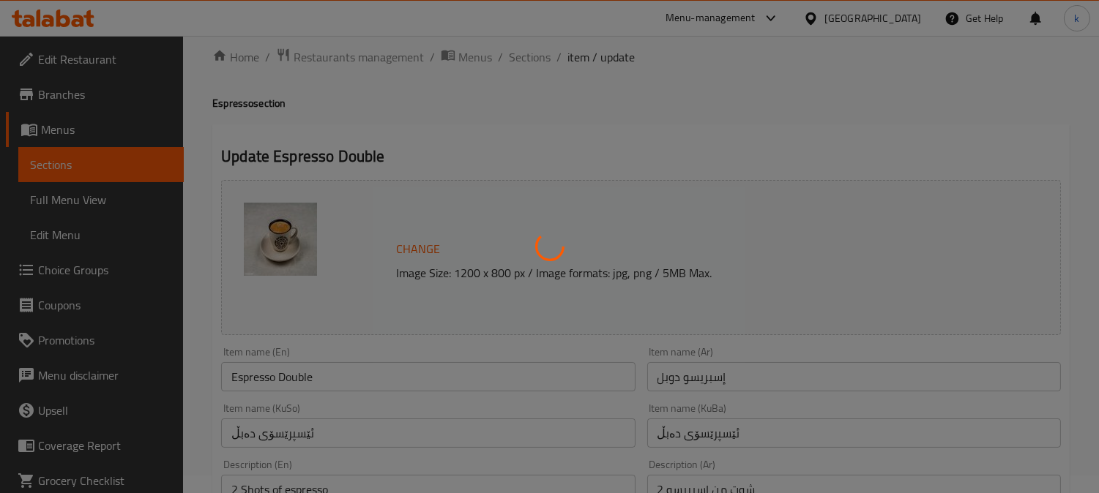
scroll to position [0, 0]
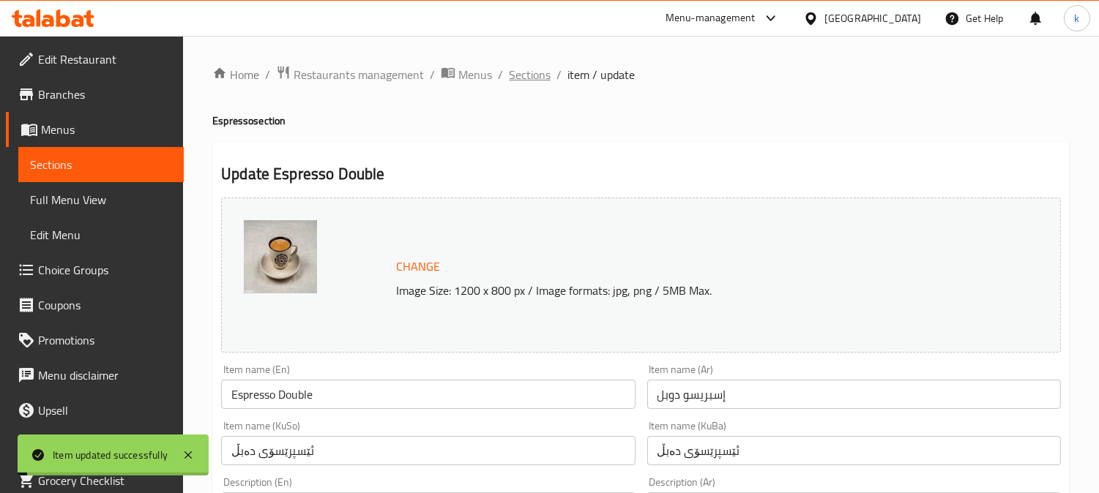
click at [523, 76] on span "Sections" at bounding box center [530, 75] width 42 height 18
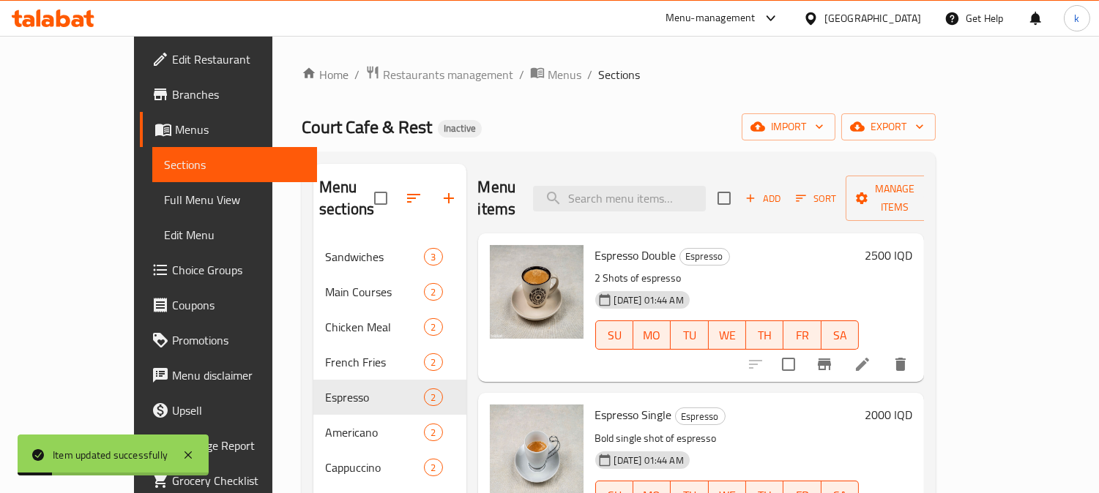
click at [164, 195] on span "Full Menu View" at bounding box center [235, 200] width 142 height 18
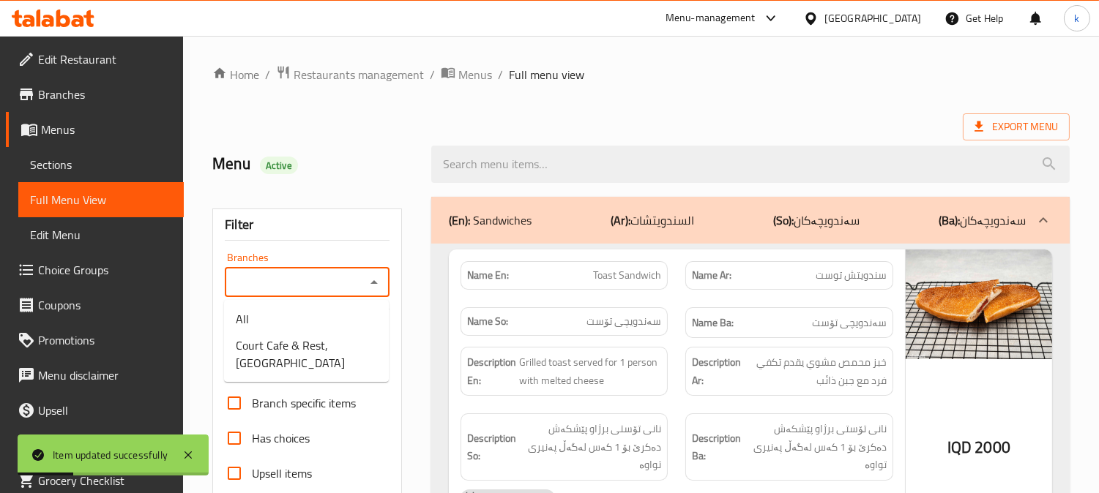
click at [305, 288] on input "Branches" at bounding box center [295, 282] width 132 height 20
click at [315, 359] on span "Court Cafe & Rest, Shabaneka" at bounding box center [306, 354] width 141 height 35
type input "Court Cafe & Rest, Shabaneka"
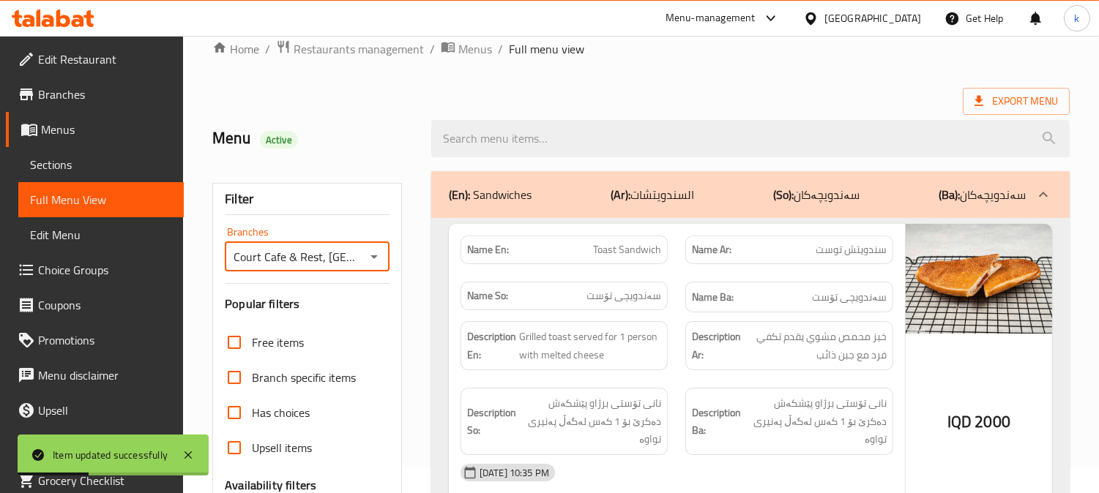
scroll to position [406, 0]
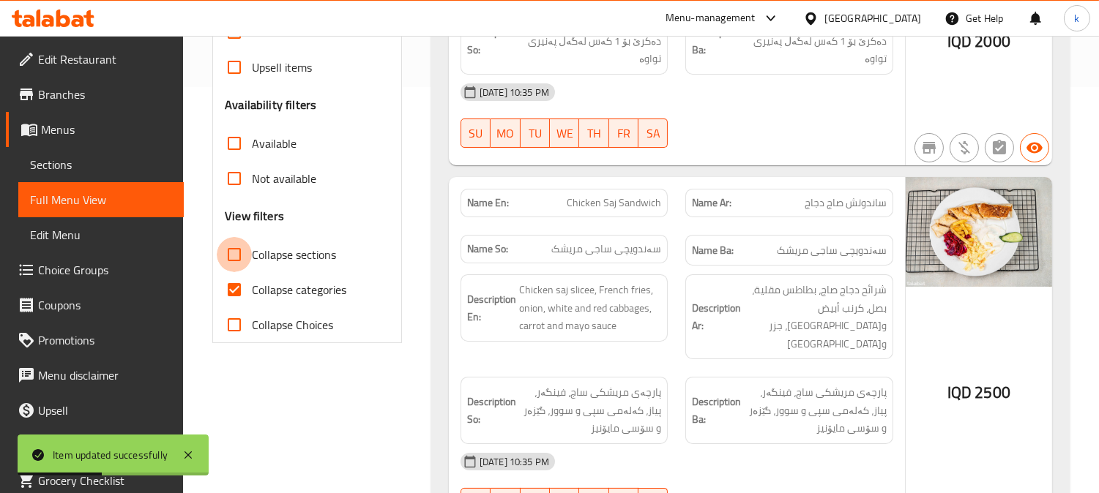
click at [228, 252] on input "Collapse sections" at bounding box center [234, 254] width 35 height 35
checkbox input "true"
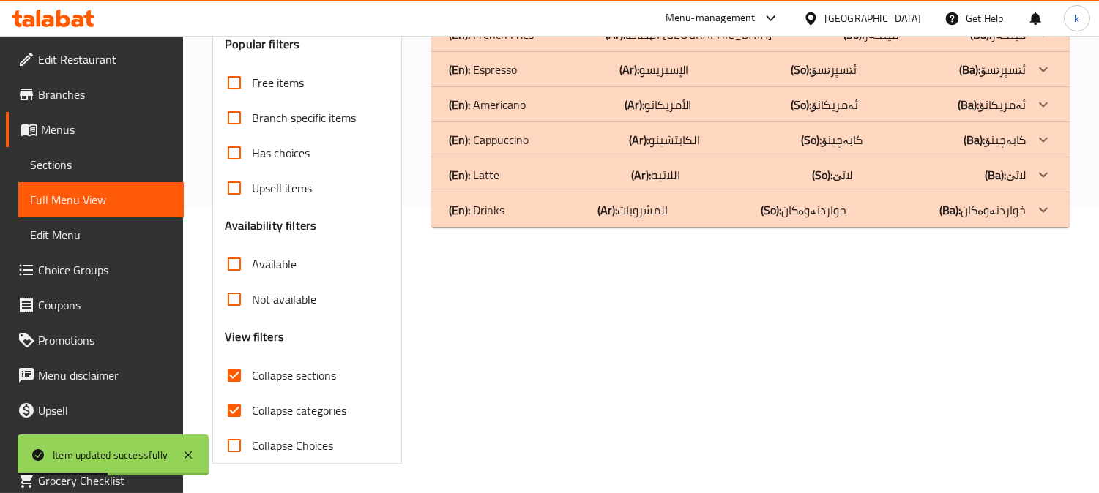
drag, startPoint x: 238, startPoint y: 288, endPoint x: 412, endPoint y: 291, distance: 174.2
click at [239, 393] on input "Collapse categories" at bounding box center [234, 410] width 35 height 35
checkbox input "false"
click at [646, 206] on p "(Ar): المشروبات" at bounding box center [632, 210] width 70 height 18
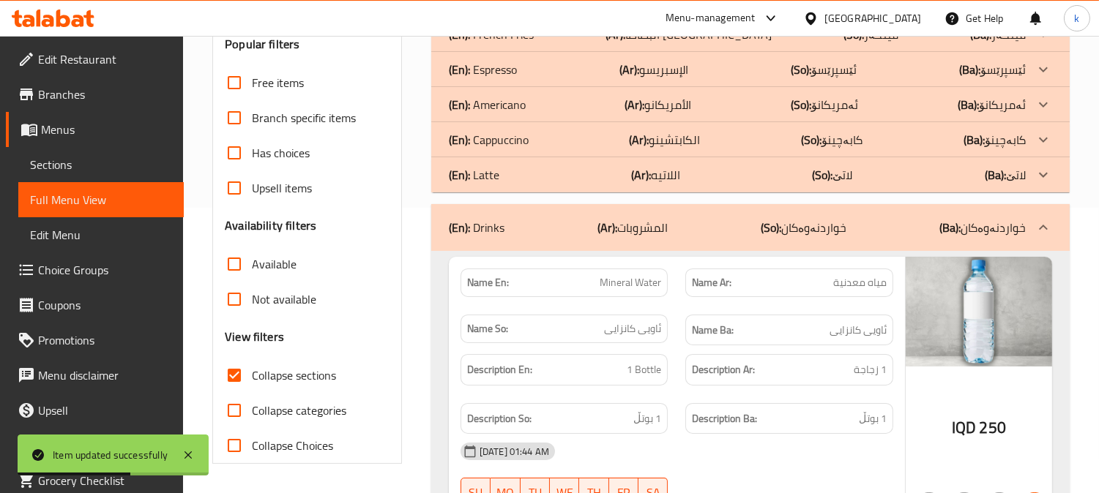
click at [646, 176] on b "(Ar):" at bounding box center [641, 175] width 20 height 22
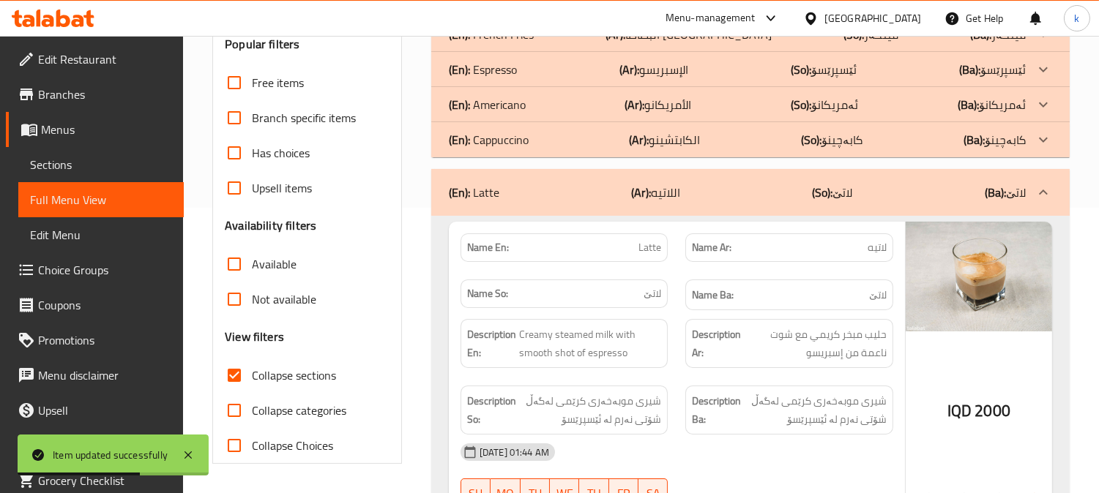
drag, startPoint x: 648, startPoint y: 139, endPoint x: 654, endPoint y: 100, distance: 39.2
click at [648, 137] on b "(Ar):" at bounding box center [639, 140] width 20 height 22
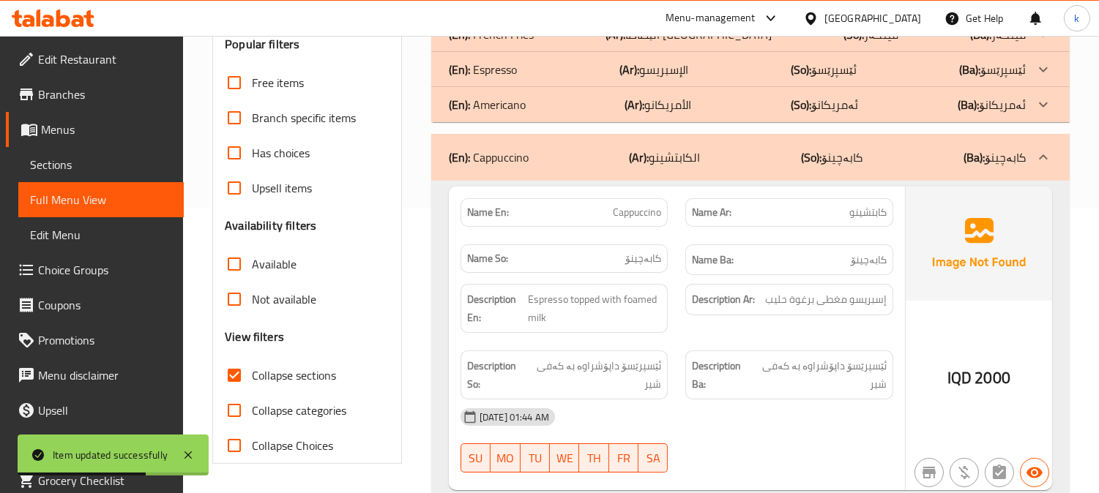
click at [654, 98] on p "(Ar): الأمريكانو" at bounding box center [658, 105] width 67 height 18
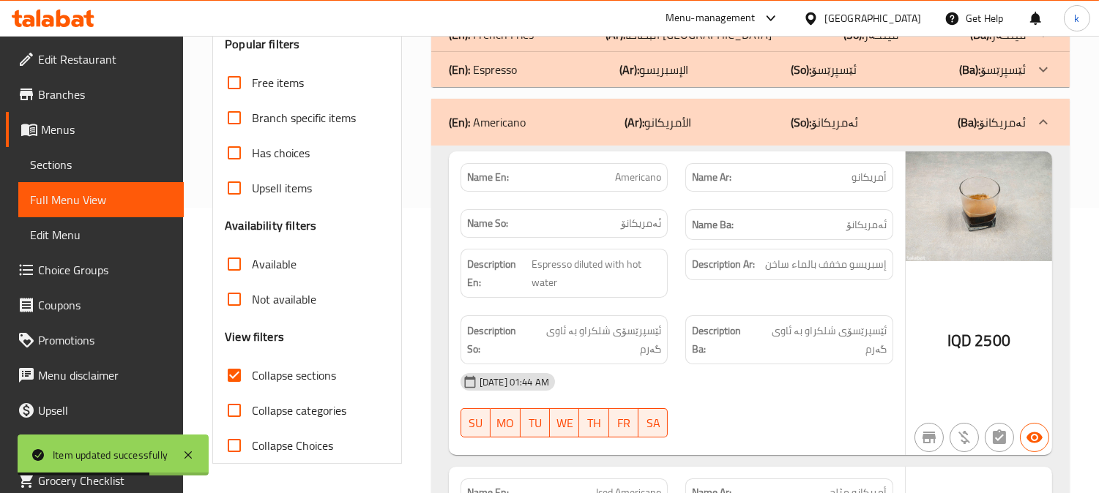
click at [654, 74] on p "(Ar): الإسبريسو" at bounding box center [653, 70] width 69 height 18
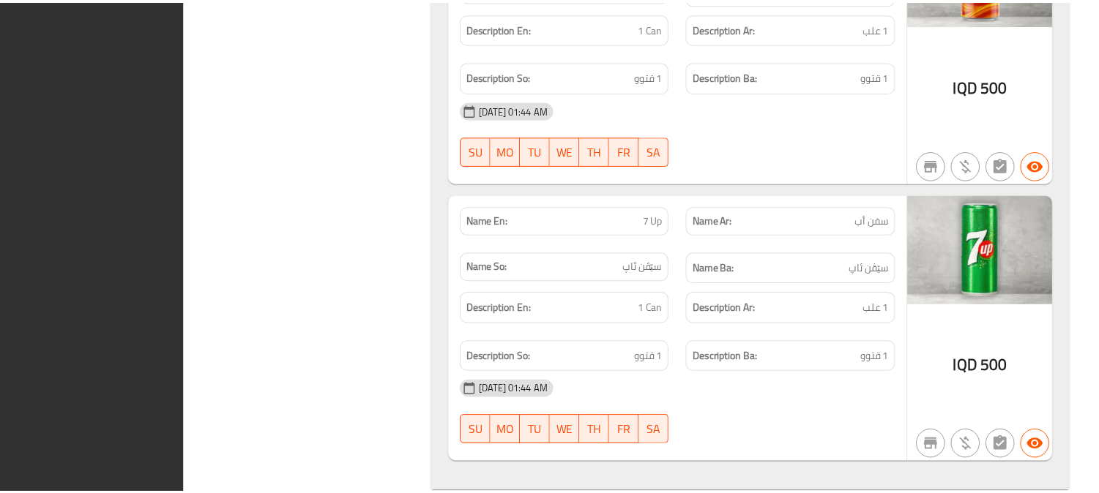
scroll to position [4161, 0]
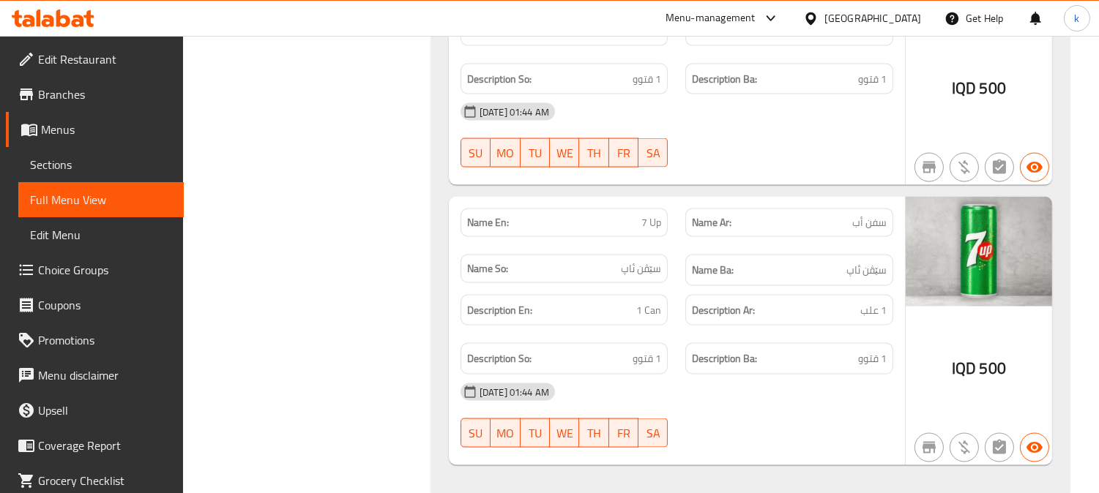
click at [34, 18] on icon at bounding box center [53, 19] width 83 height 18
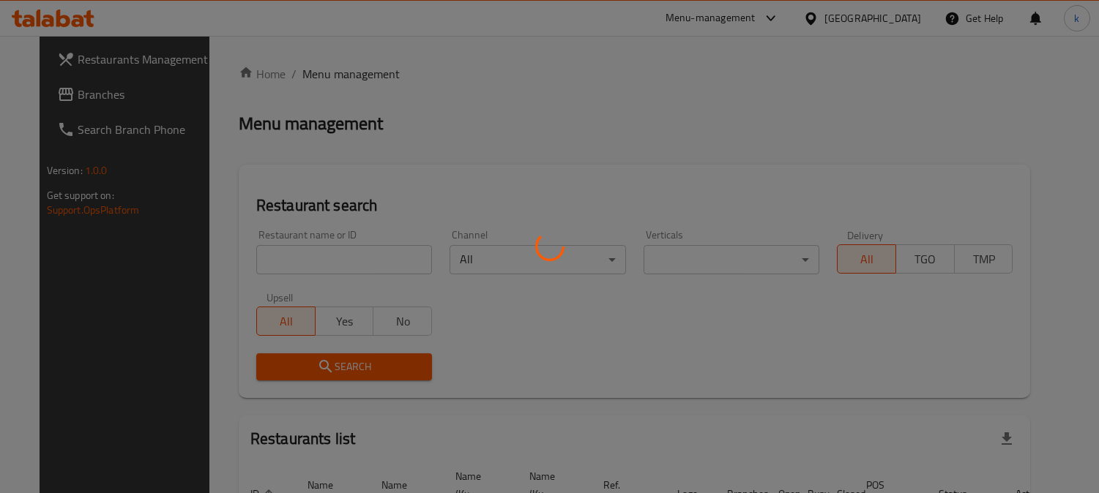
scroll to position [90, 0]
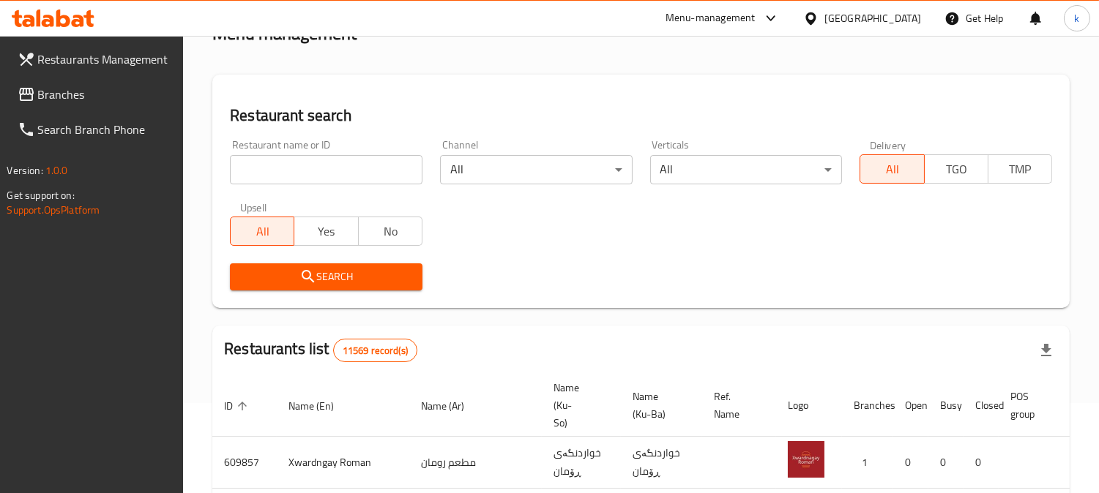
click at [302, 170] on input "search" at bounding box center [326, 169] width 192 height 29
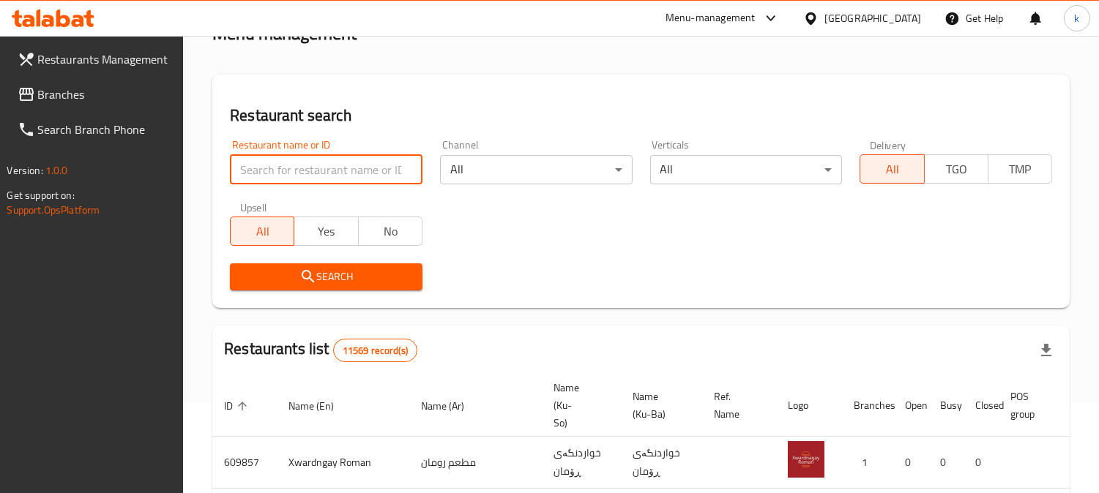
paste input "Super grill"
type input "Super grill"
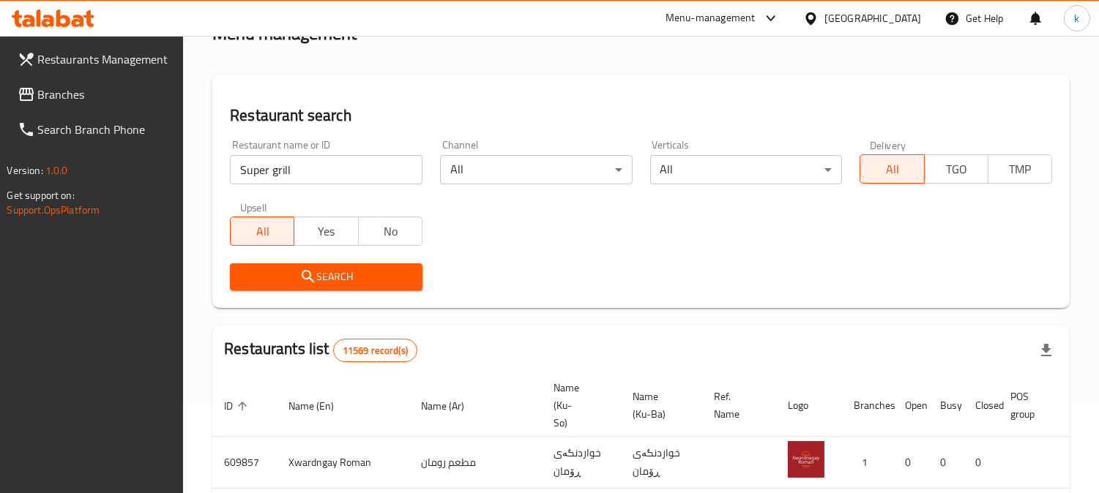
click at [289, 272] on span "Search" at bounding box center [326, 277] width 169 height 18
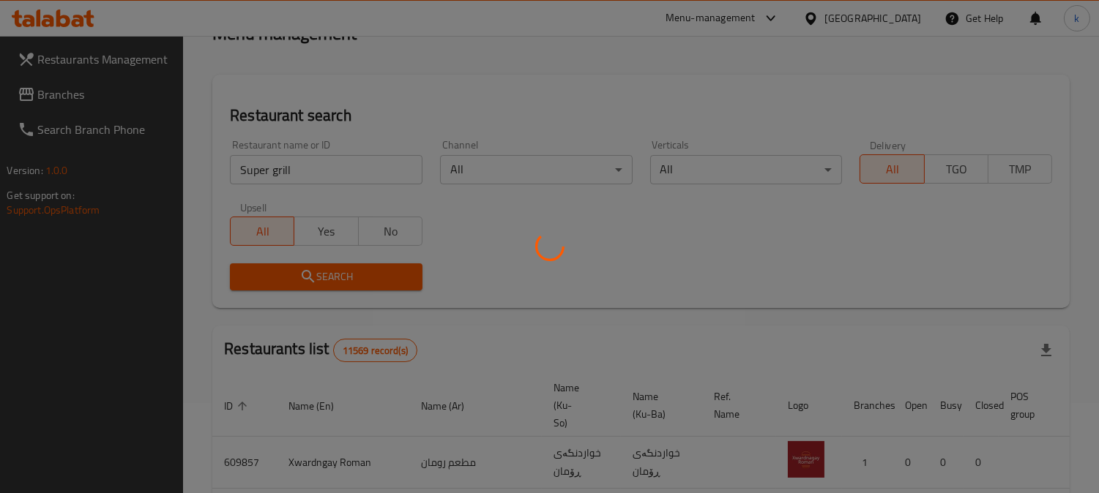
scroll to position [141, 0]
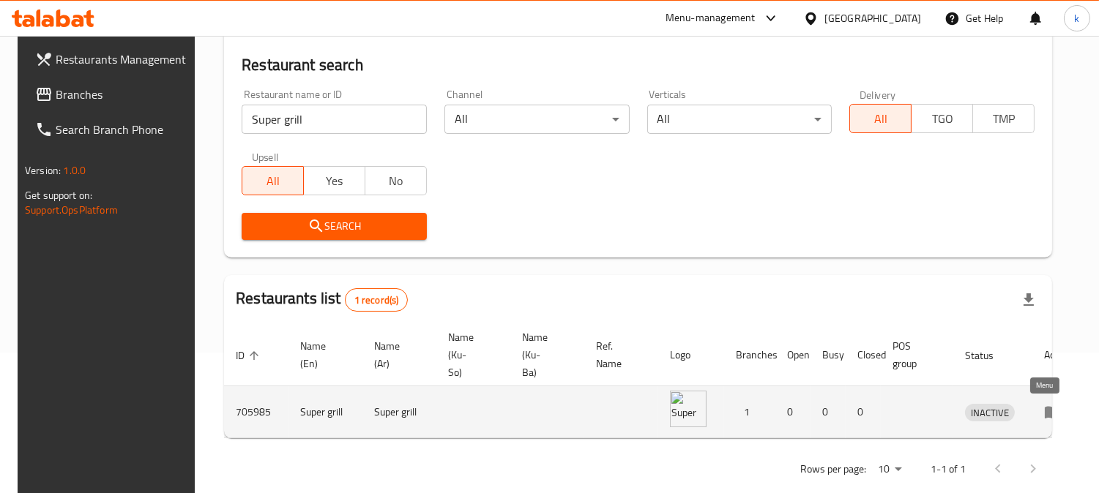
click at [1048, 407] on icon "enhanced table" at bounding box center [1053, 412] width 18 height 18
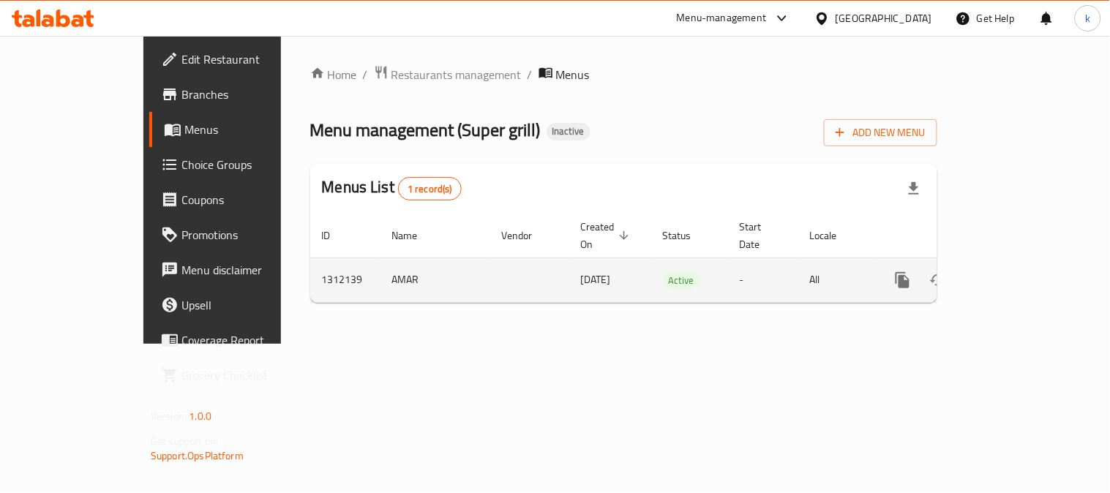
click at [1017, 272] on icon "enhanced table" at bounding box center [1009, 281] width 18 height 18
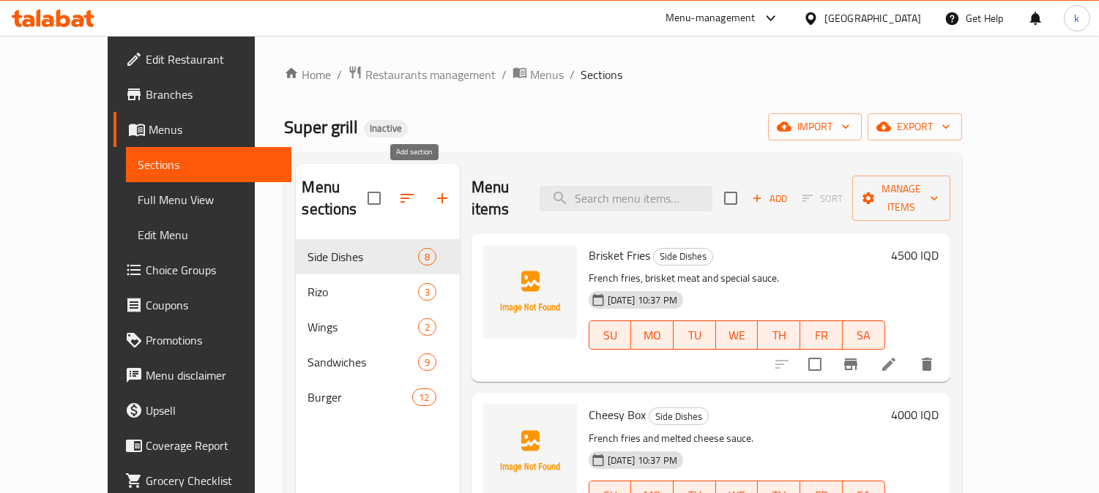
click at [425, 185] on button "button" at bounding box center [442, 198] width 35 height 35
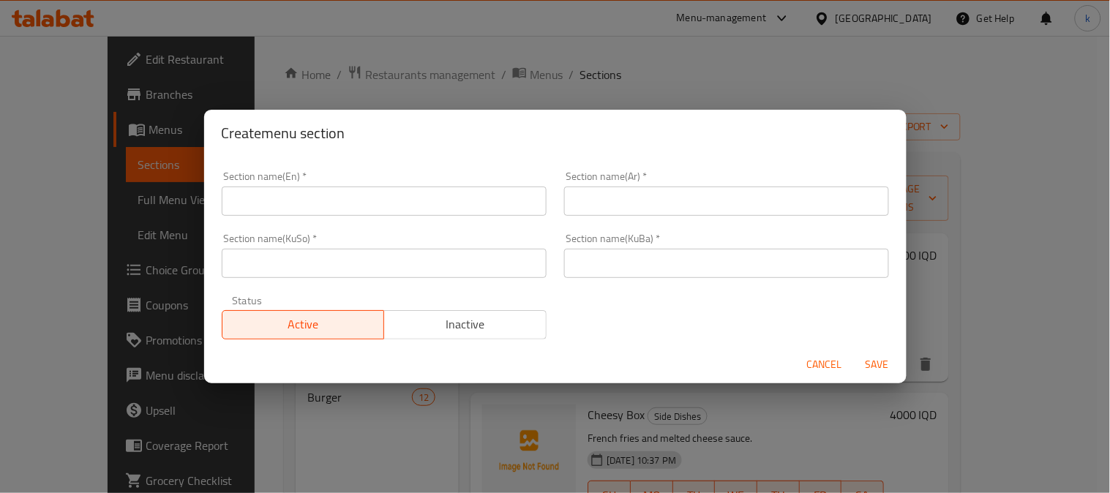
drag, startPoint x: 635, startPoint y: 201, endPoint x: 449, endPoint y: 205, distance: 186.7
click at [635, 201] on input "text" at bounding box center [726, 201] width 325 height 29
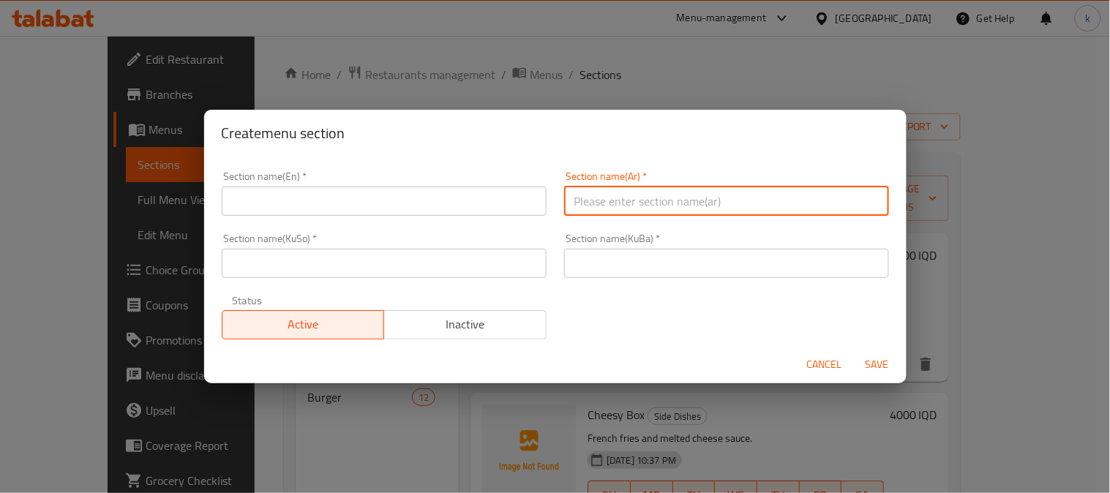
paste input "الصلصات"
type input "الصلصات"
click at [422, 203] on input "text" at bounding box center [384, 201] width 325 height 29
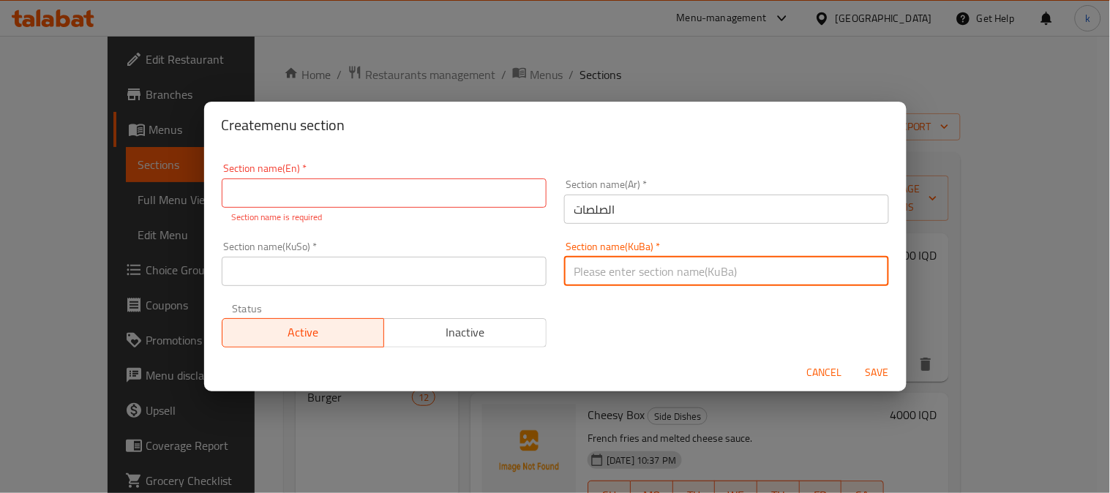
click at [707, 274] on input "text" at bounding box center [726, 271] width 325 height 29
type input "سۆسەکان"
click at [594, 275] on input "سۆسەکان" at bounding box center [726, 271] width 325 height 29
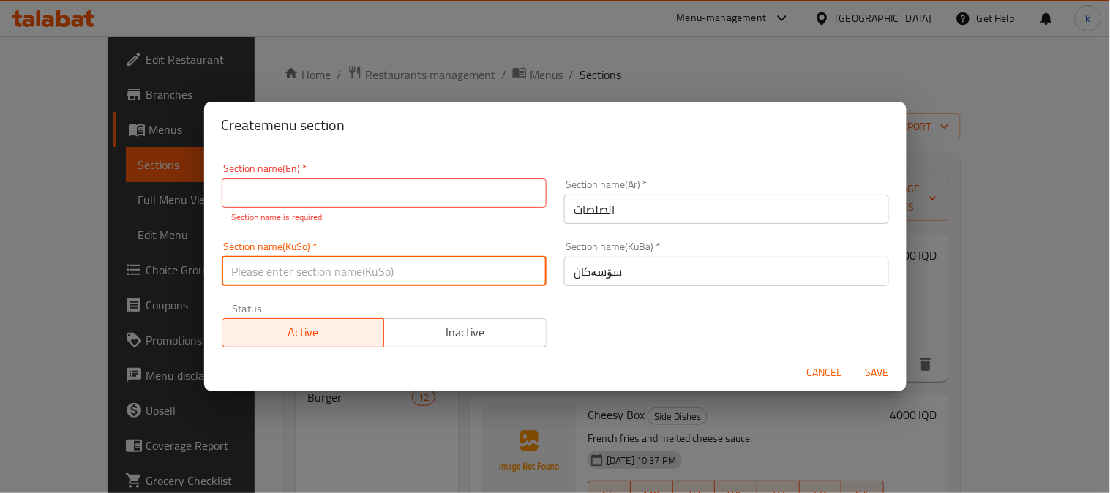
click at [414, 269] on input "text" at bounding box center [384, 271] width 325 height 29
paste input "سۆسەکان"
type input "سۆسەکان"
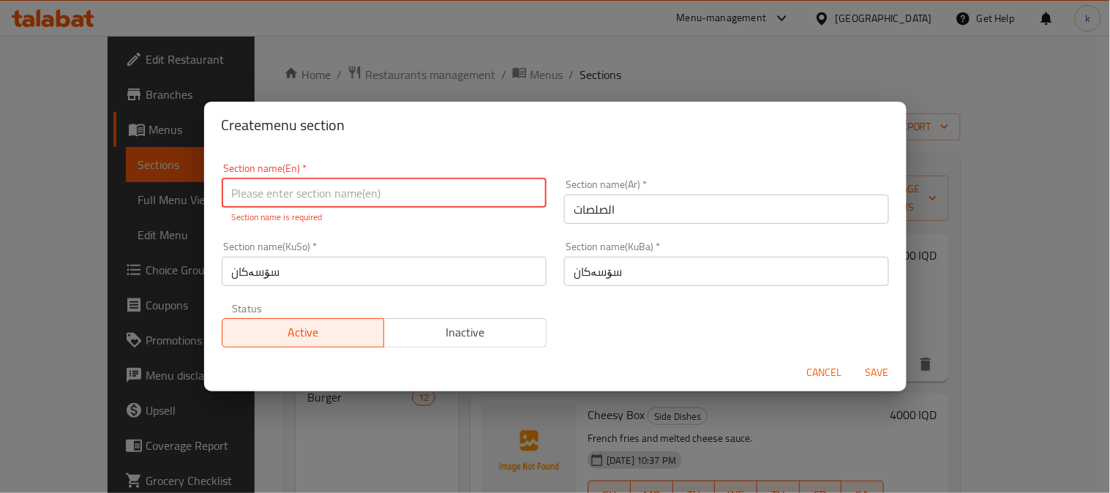
click at [324, 195] on input "text" at bounding box center [384, 193] width 325 height 29
click at [325, 193] on input "Sauces" at bounding box center [384, 193] width 325 height 29
click at [634, 283] on div "Section name(KuBa)   * سۆسەکان Section name(KuBa) *" at bounding box center [727, 264] width 343 height 62
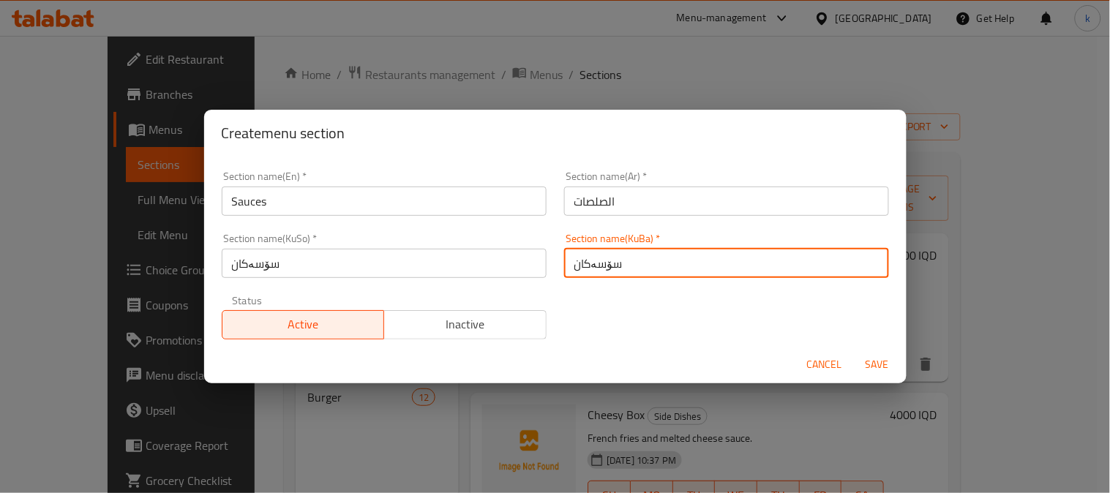
click at [354, 198] on input "Sauces" at bounding box center [384, 201] width 325 height 29
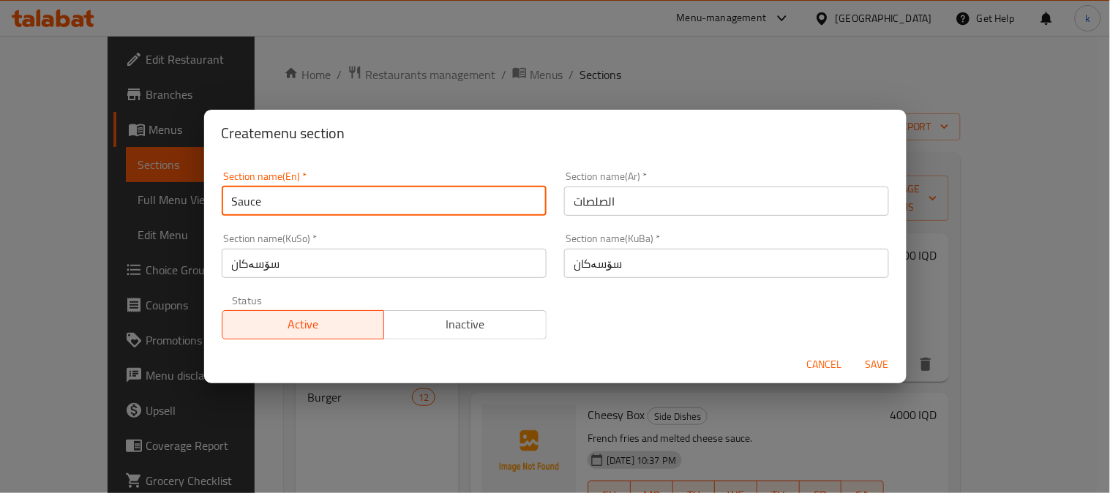
type input "Sauces"
click at [876, 354] on button "Save" at bounding box center [877, 364] width 47 height 27
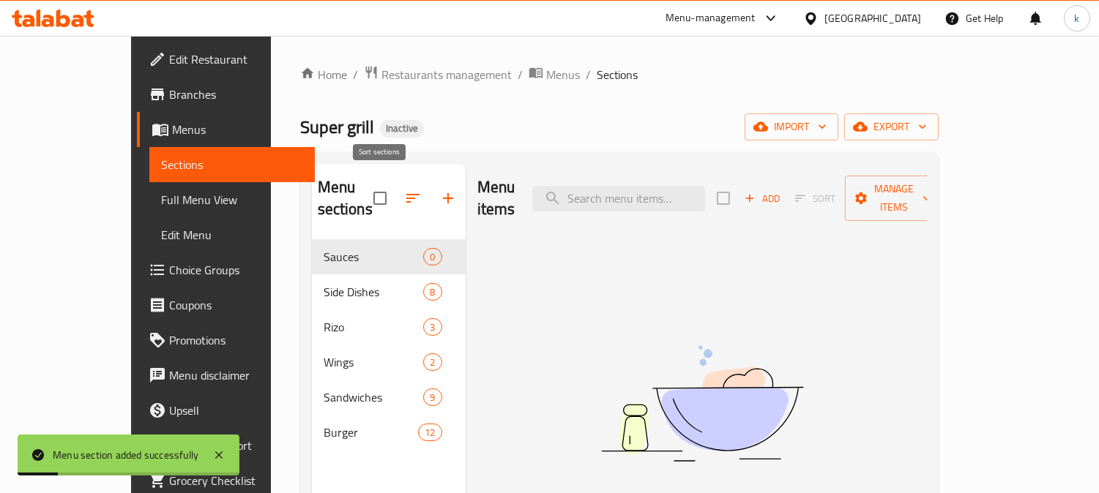
click at [404, 190] on icon "button" at bounding box center [413, 199] width 18 height 18
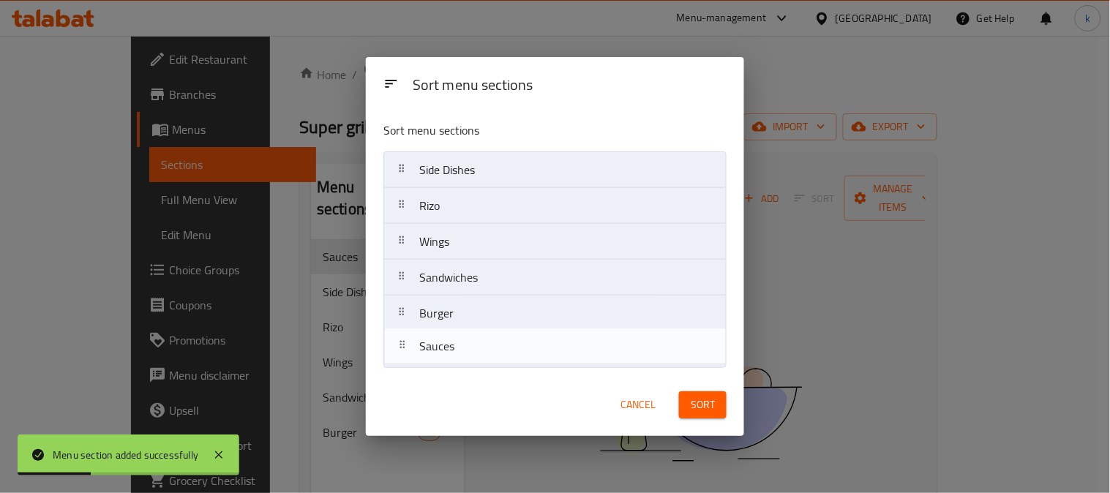
drag, startPoint x: 401, startPoint y: 176, endPoint x: 401, endPoint y: 356, distance: 180.1
click at [401, 356] on nav "Sauces Side Dishes Rizo Wings Sandwiches Burger" at bounding box center [555, 260] width 343 height 217
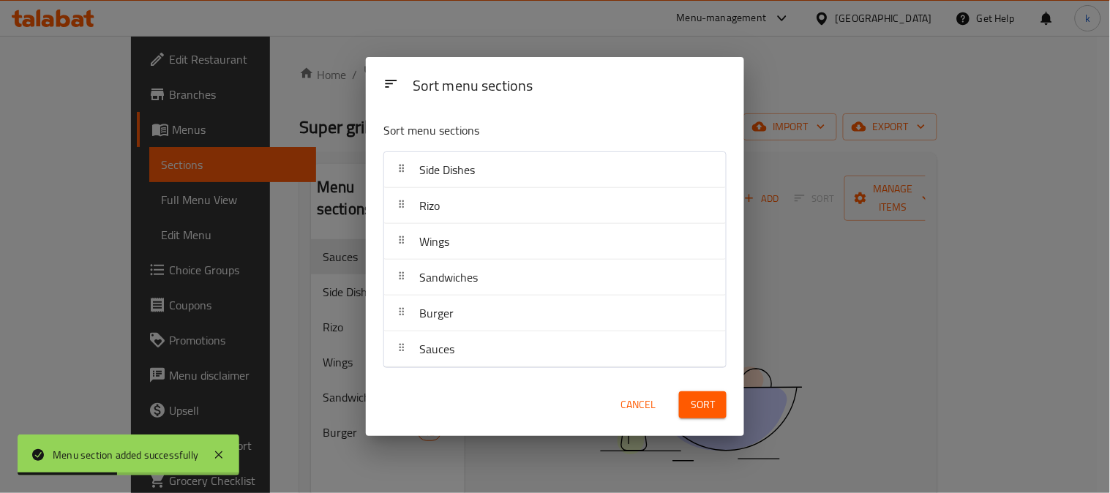
click at [693, 393] on button "Sort" at bounding box center [703, 405] width 48 height 27
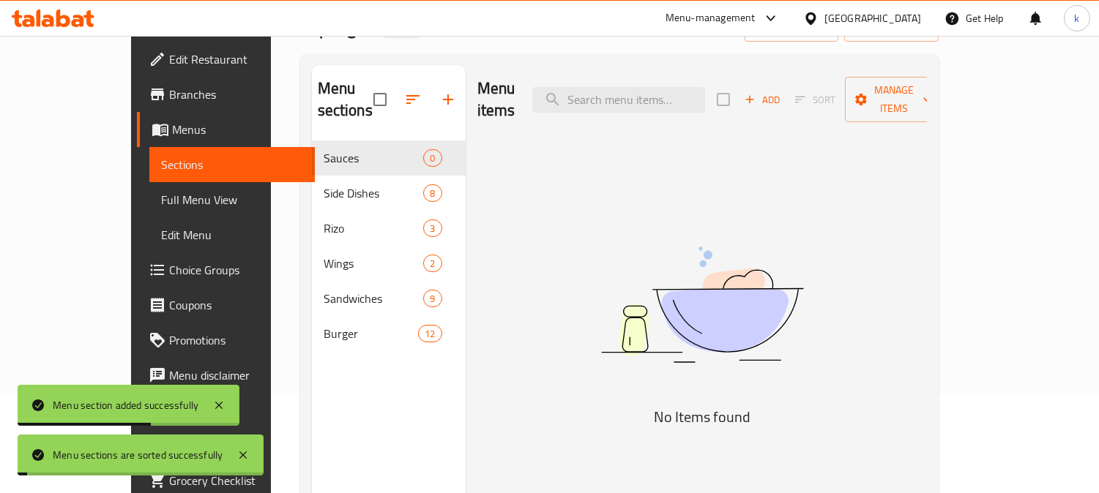
scroll to position [205, 0]
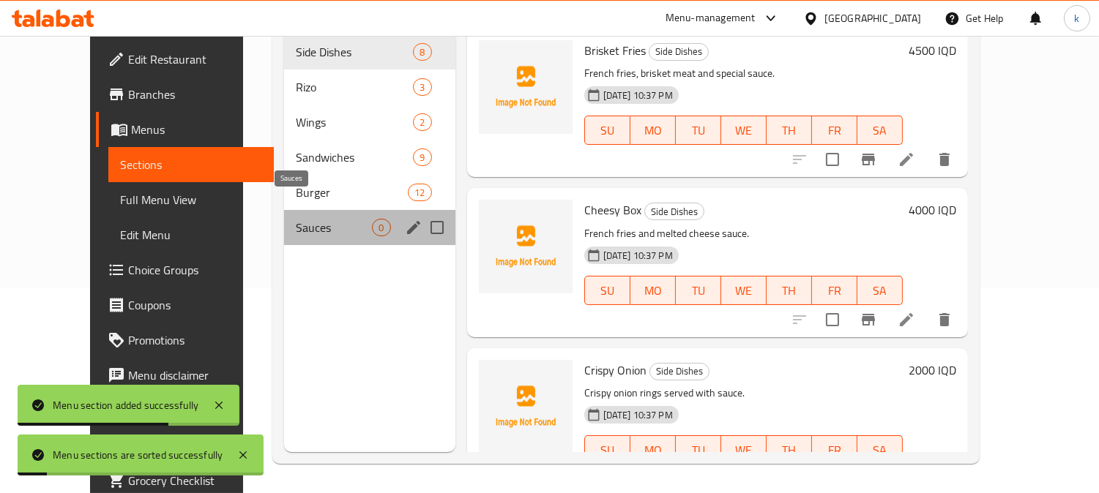
click at [296, 219] on span "Sauces" at bounding box center [334, 228] width 76 height 18
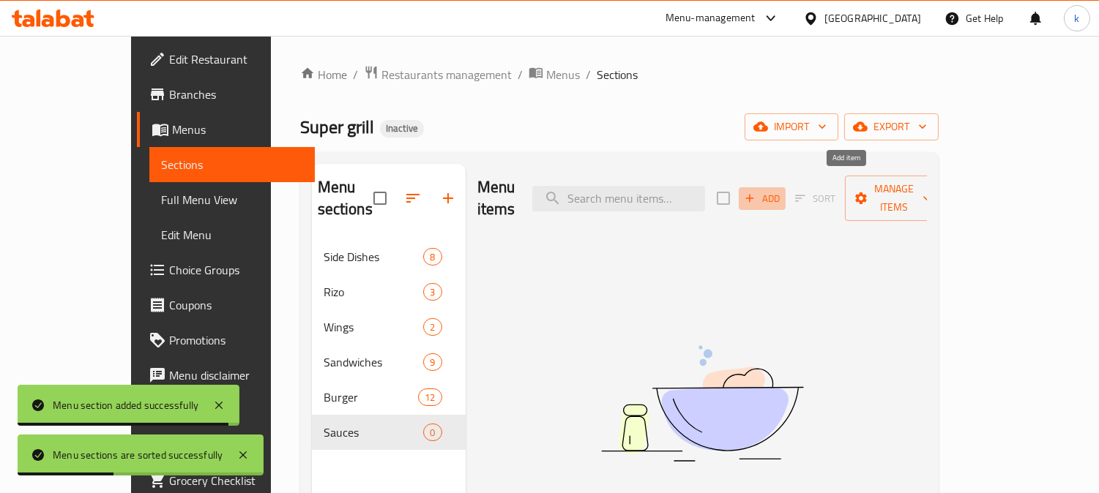
click at [782, 192] on span "Add" at bounding box center [762, 198] width 40 height 17
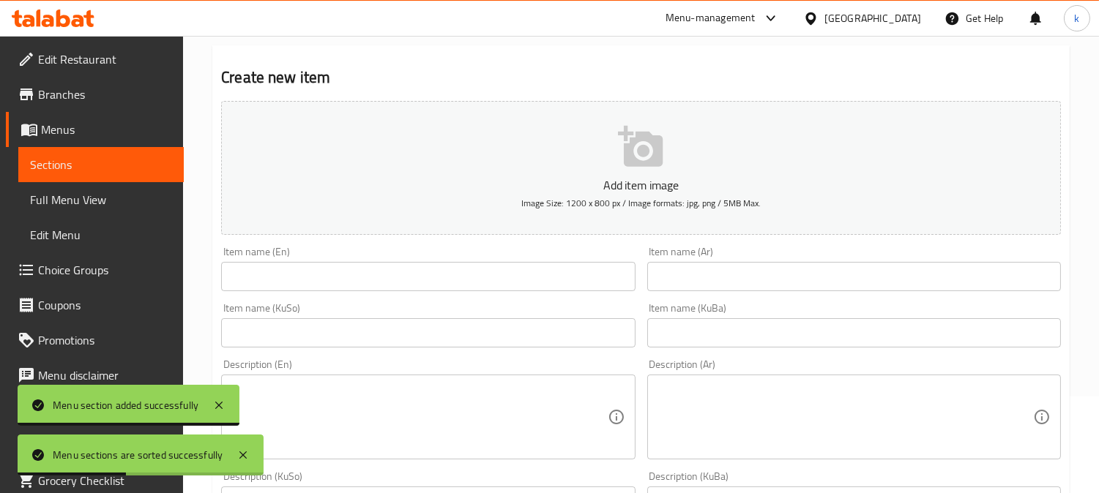
scroll to position [135, 0]
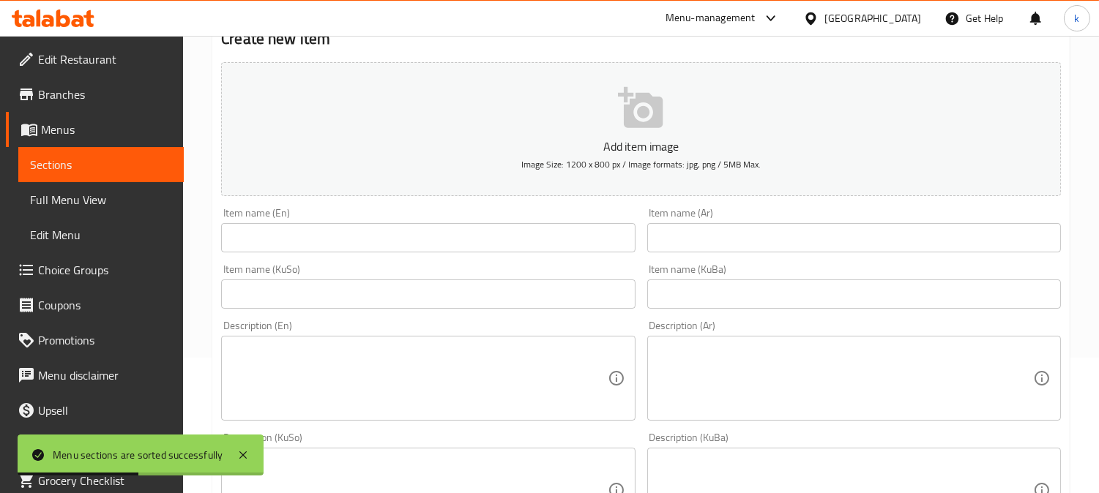
drag, startPoint x: 723, startPoint y: 288, endPoint x: 564, endPoint y: 288, distance: 158.8
click at [719, 288] on input "text" at bounding box center [854, 294] width 414 height 29
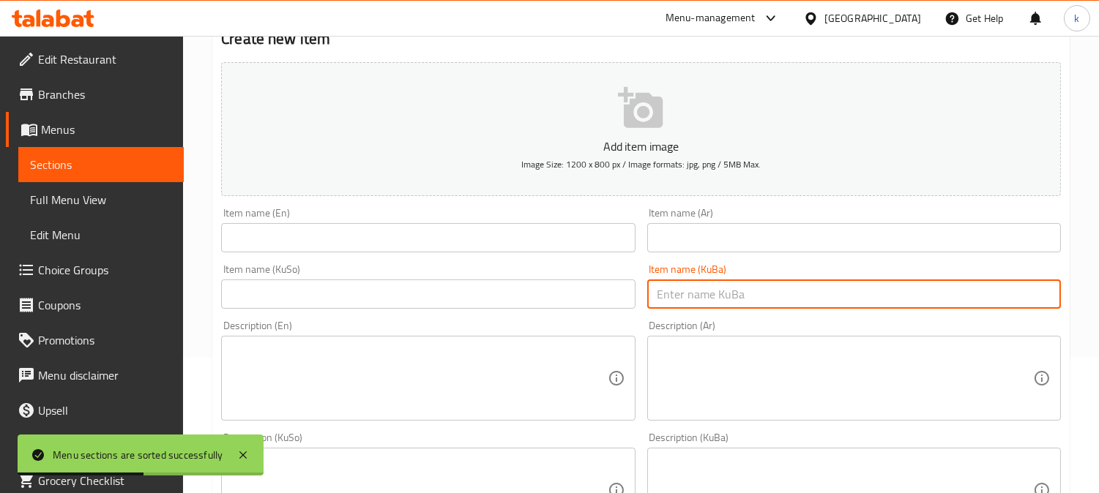
paste input "سۆسی مایۆنیز"
type input "سۆسی مایۆنیز"
drag, startPoint x: 540, startPoint y: 288, endPoint x: 561, endPoint y: 287, distance: 20.5
click at [544, 288] on input "text" at bounding box center [428, 294] width 414 height 29
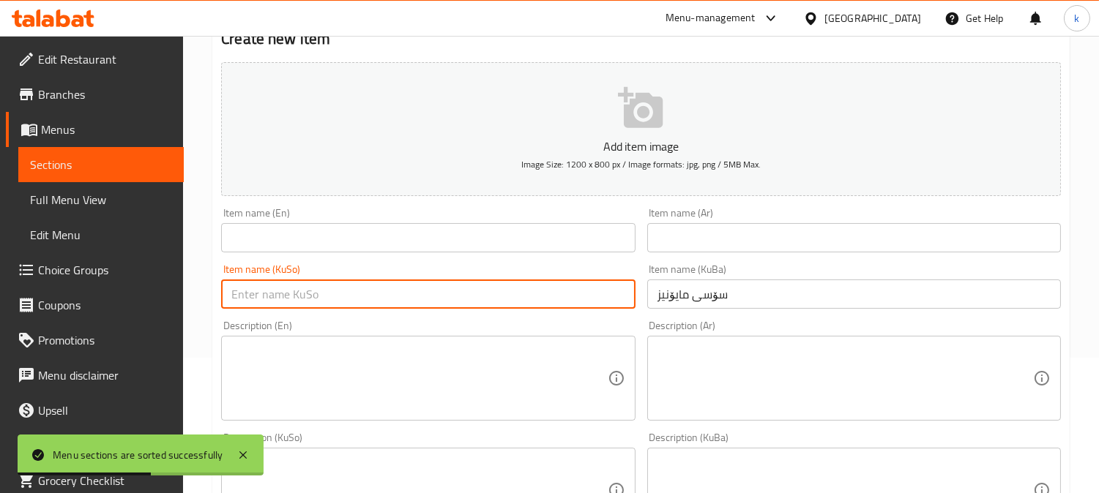
paste input "سۆسی مایۆنیز"
type input "سۆسی مایۆنیز"
click at [722, 251] on input "text" at bounding box center [854, 237] width 414 height 29
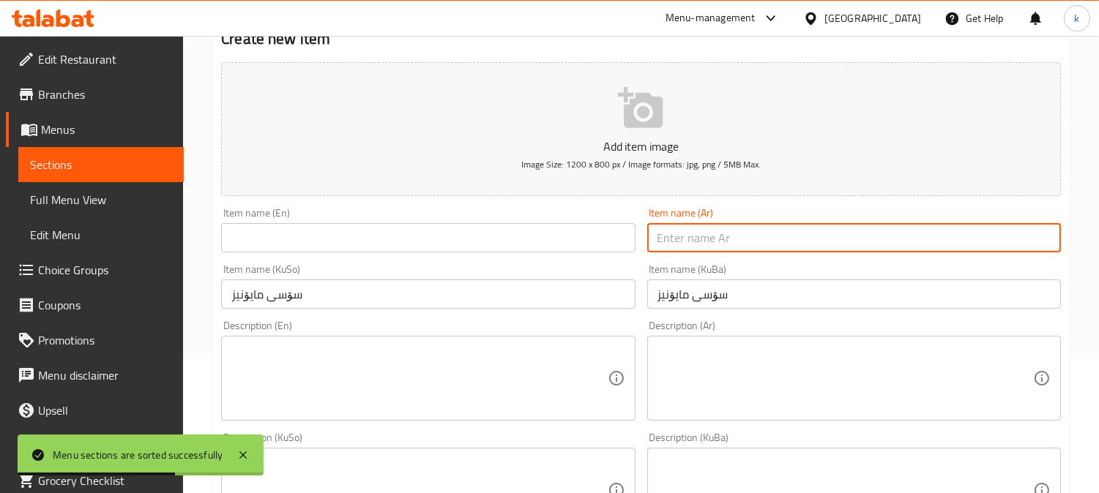
paste input "صلصة مايونيز"
type input "صلصة مايونيز"
click at [345, 235] on input "text" at bounding box center [428, 237] width 414 height 29
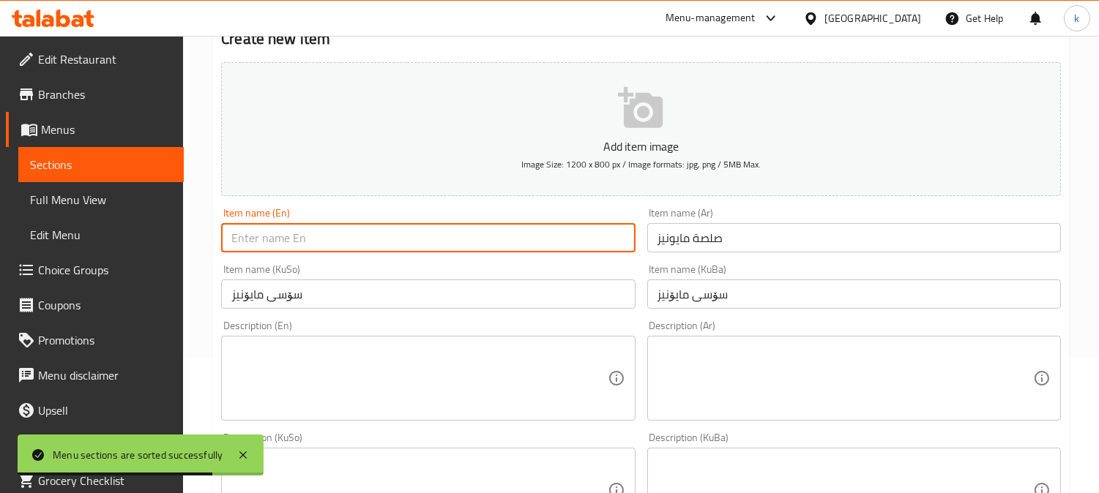
paste input "Mayonnaise Sauce"
type input "Mayonnaise Sauce"
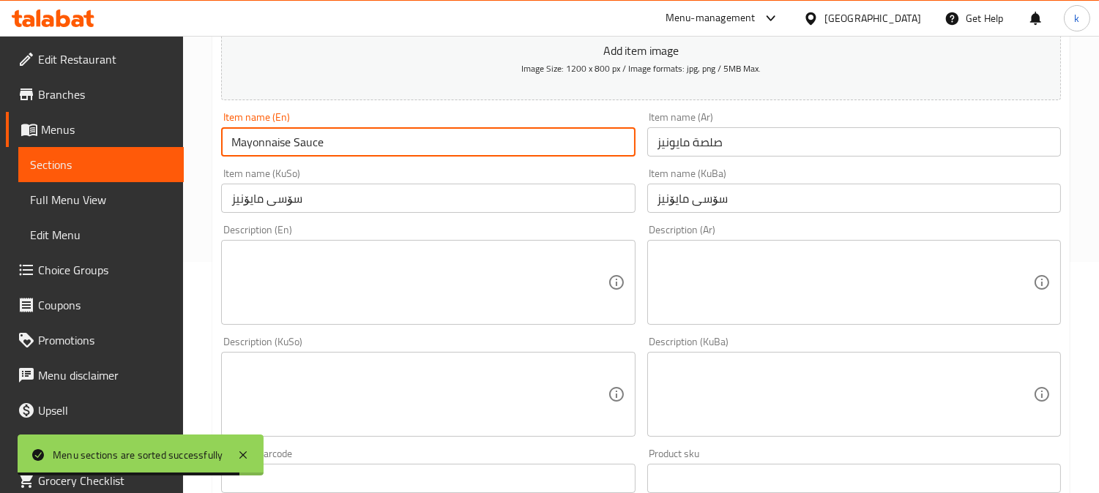
scroll to position [271, 0]
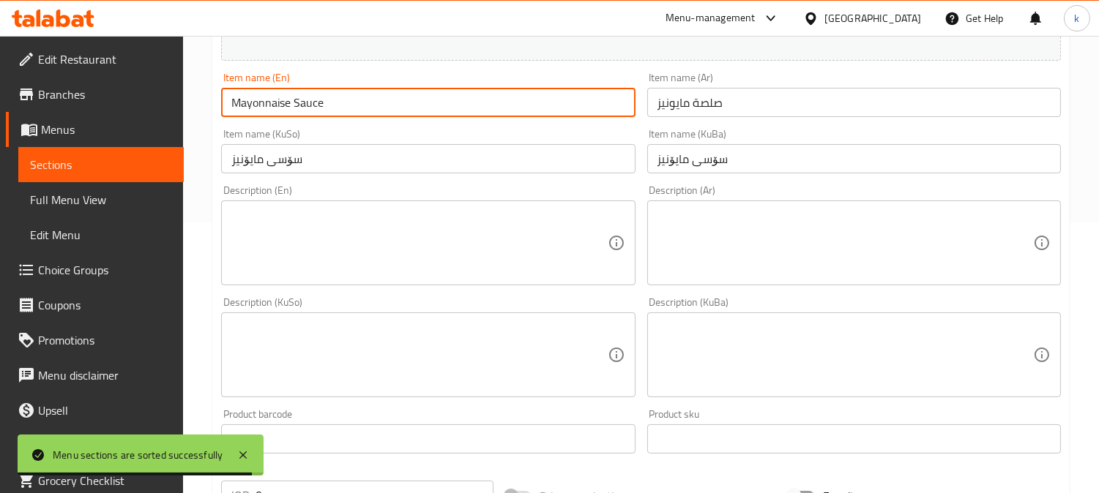
click at [719, 363] on textarea at bounding box center [844, 356] width 375 height 70
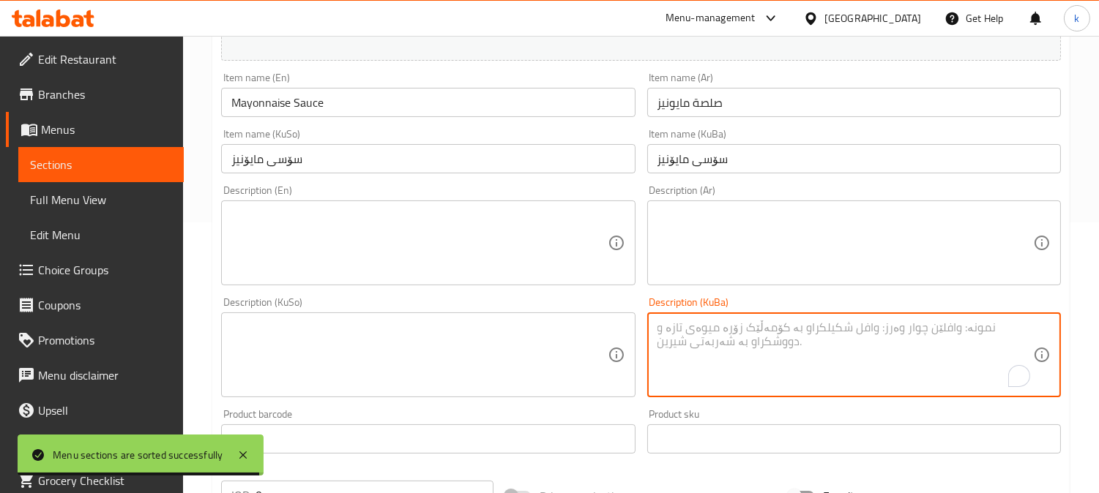
paste textarea "زەردێنەی هێلکە، زەیتی ڕووەکی، خەل، شەربەتی لیمۆ و خوێ"
type textarea "زەردێنەی هێلکە، زەیتی ڕووەکی، خەل، شەربەتی لیمۆ و خوێ"
click at [461, 353] on textarea at bounding box center [418, 356] width 375 height 70
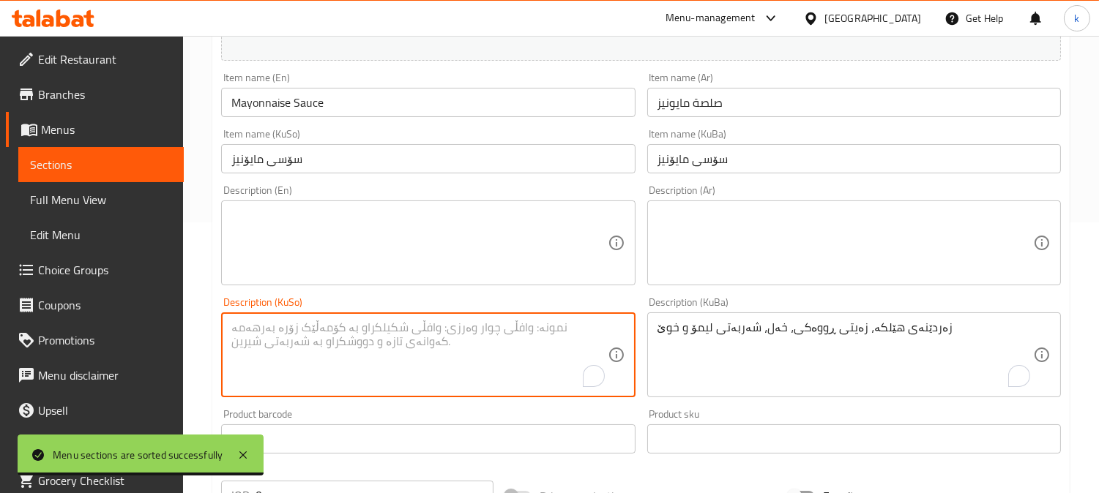
paste textarea "زەردێنەی هێلکە، زەیتی ڕووەکی، خەل، شەربەتی لیمۆ و خوێ"
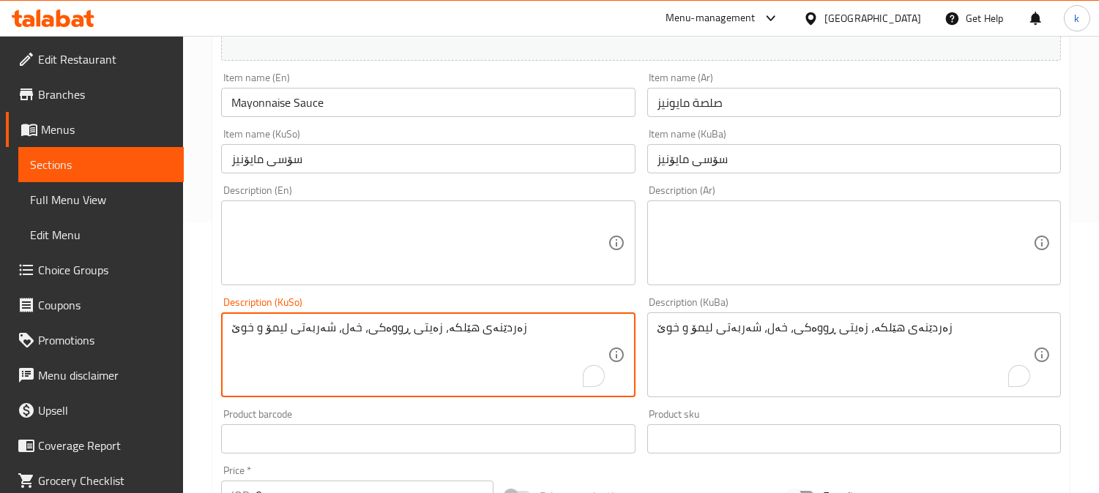
type textarea "زەردێنەی هێلکە، زەیتی ڕووەکی، خەل، شەربەتی لیمۆ و خوێ"
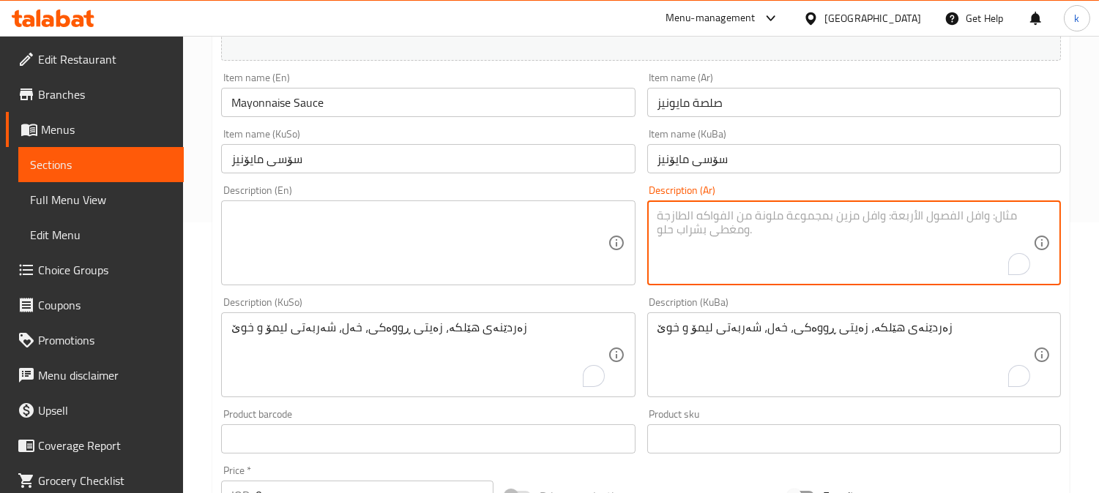
click at [695, 250] on textarea "To enrich screen reader interactions, please activate Accessibility in Grammarl…" at bounding box center [844, 244] width 375 height 70
paste textarea "صفار بيض، زيت نباتي، خل، عصير ليمون وملح"
type textarea "صفار بيض، زيت نباتي، خل، عصير ليمون وملح"
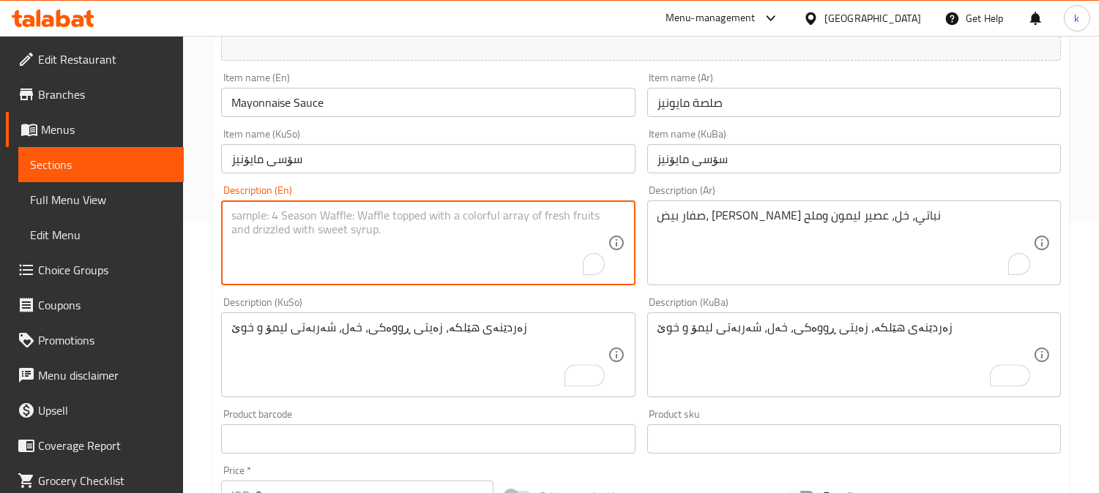
click at [441, 257] on textarea "To enrich screen reader interactions, please activate Accessibility in Grammarl…" at bounding box center [418, 244] width 375 height 70
paste textarea "Egg yellow, vegetable oil, vinegar, lemon juice and salt"
type textarea "Egg yellow, vegetable oil, vinegar, lemon juice and salt"
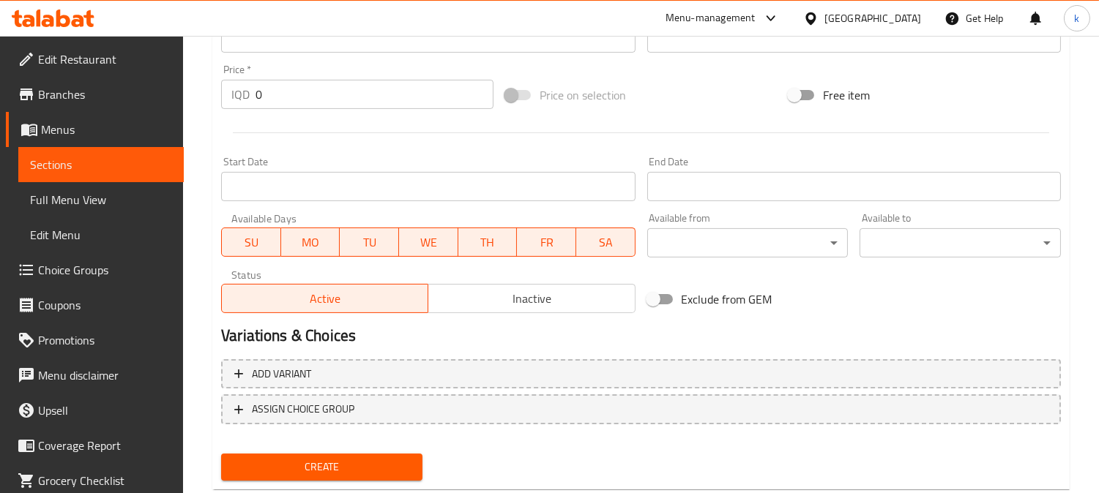
scroll to position [677, 0]
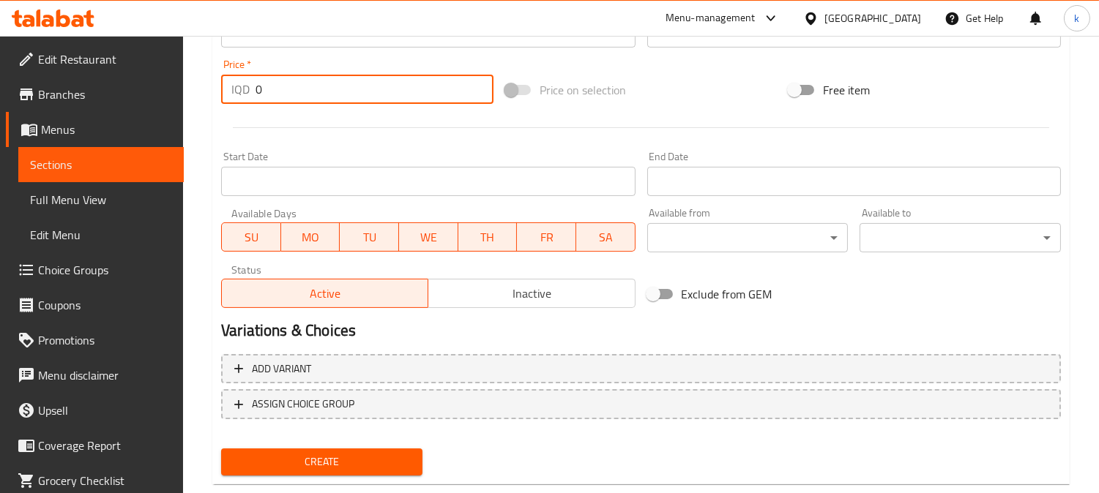
click at [225, 86] on div "IQD 0 Price *" at bounding box center [357, 89] width 272 height 29
paste input "50"
type input "500"
click at [221, 449] on button "Create" at bounding box center [321, 462] width 201 height 27
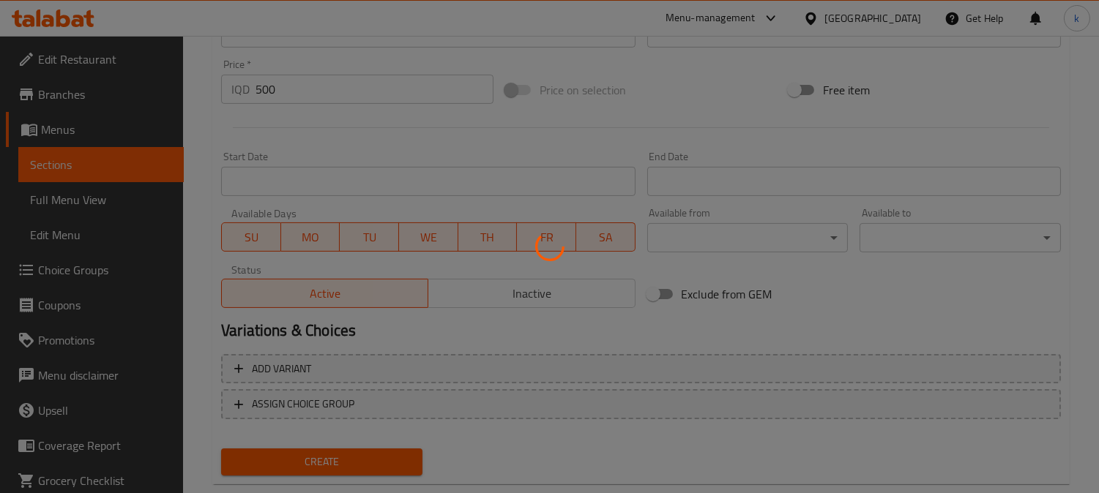
type input "0"
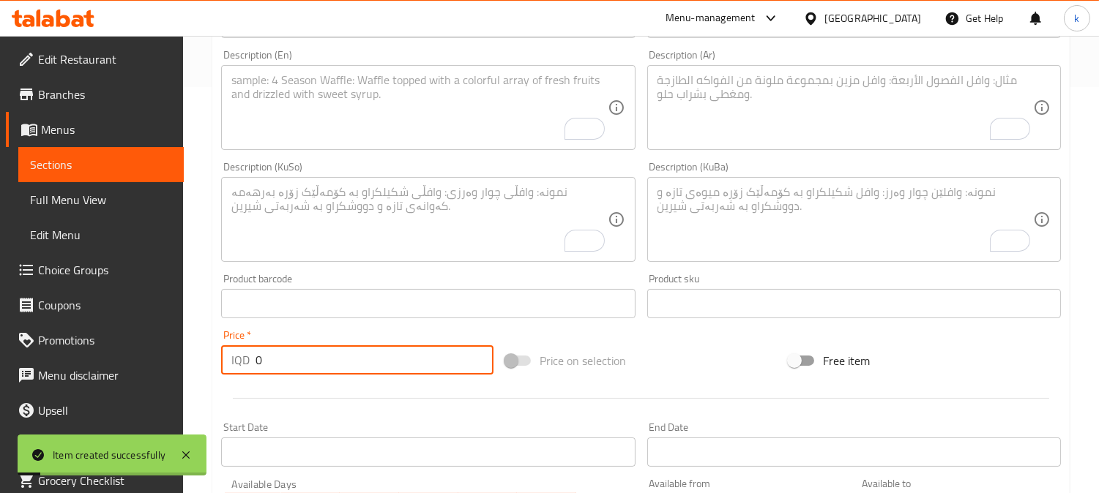
scroll to position [135, 0]
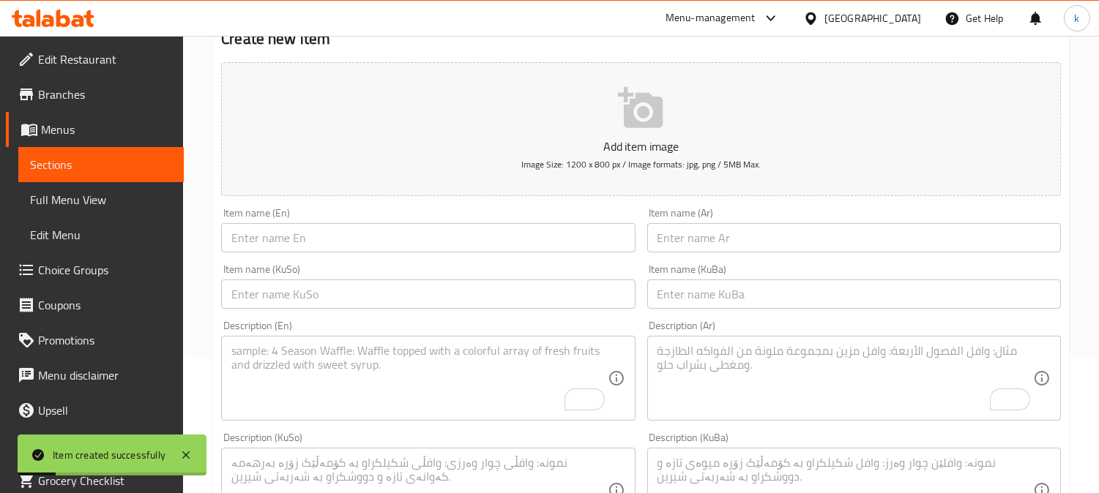
drag, startPoint x: 711, startPoint y: 288, endPoint x: 701, endPoint y: 288, distance: 9.5
click at [711, 288] on input "text" at bounding box center [854, 294] width 414 height 29
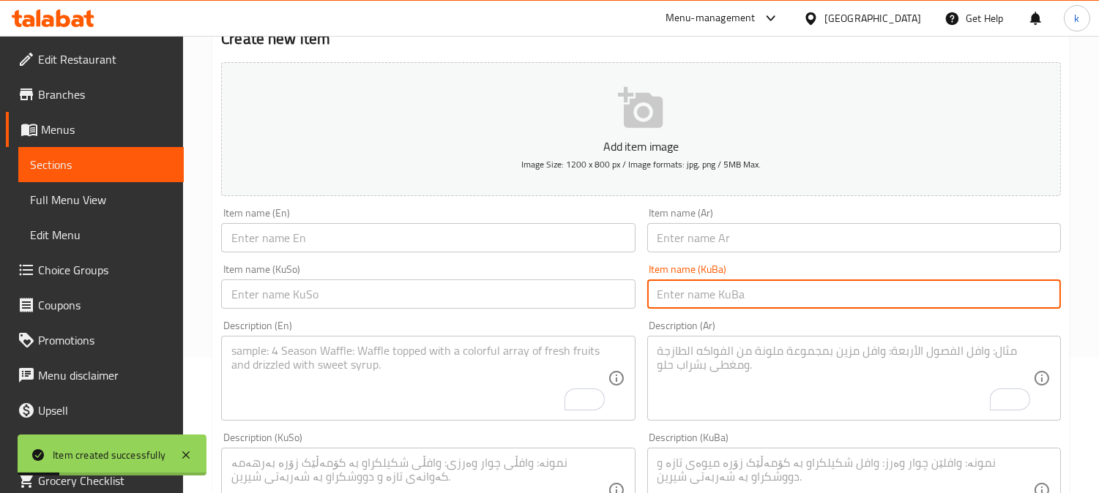
paste input "سۆسی سیراو"
type input "سۆسی سیراو"
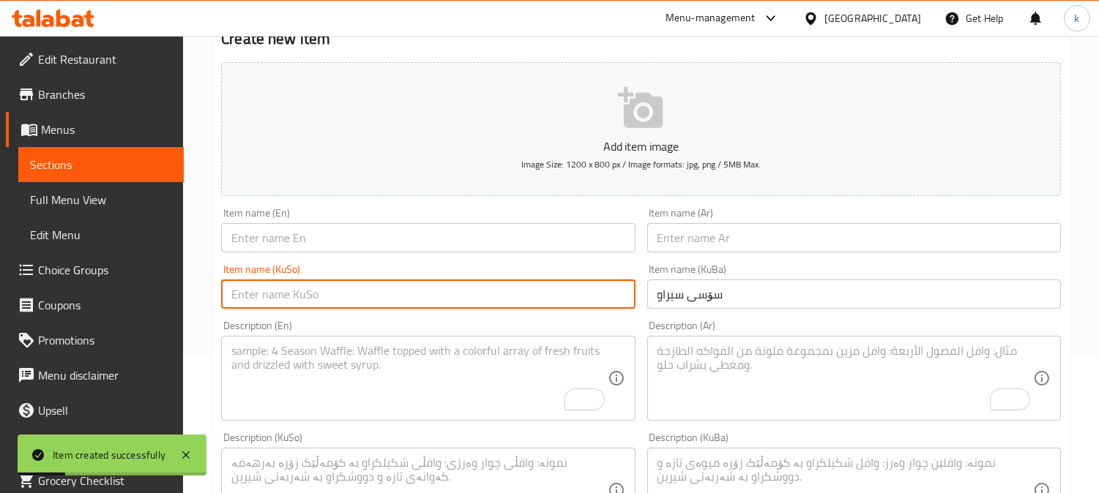
drag, startPoint x: 503, startPoint y: 304, endPoint x: 511, endPoint y: 302, distance: 8.3
click at [503, 304] on input "text" at bounding box center [428, 294] width 414 height 29
paste input "سۆسی سیراو"
type input "سۆسی سیراو"
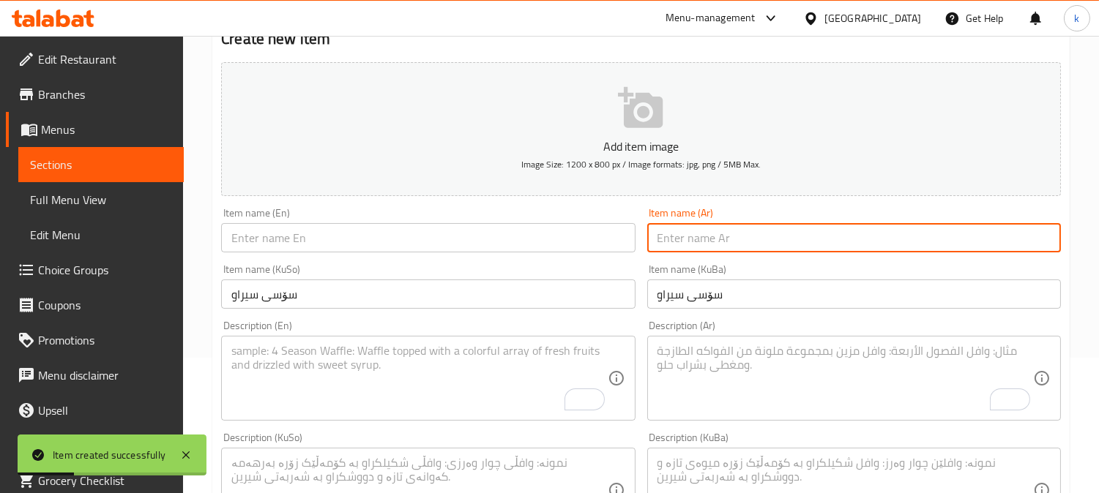
click at [721, 231] on input "text" at bounding box center [854, 237] width 414 height 29
paste input "صلصة ثومية"
type input "صلصة ثومية"
click at [345, 246] on input "text" at bounding box center [428, 237] width 414 height 29
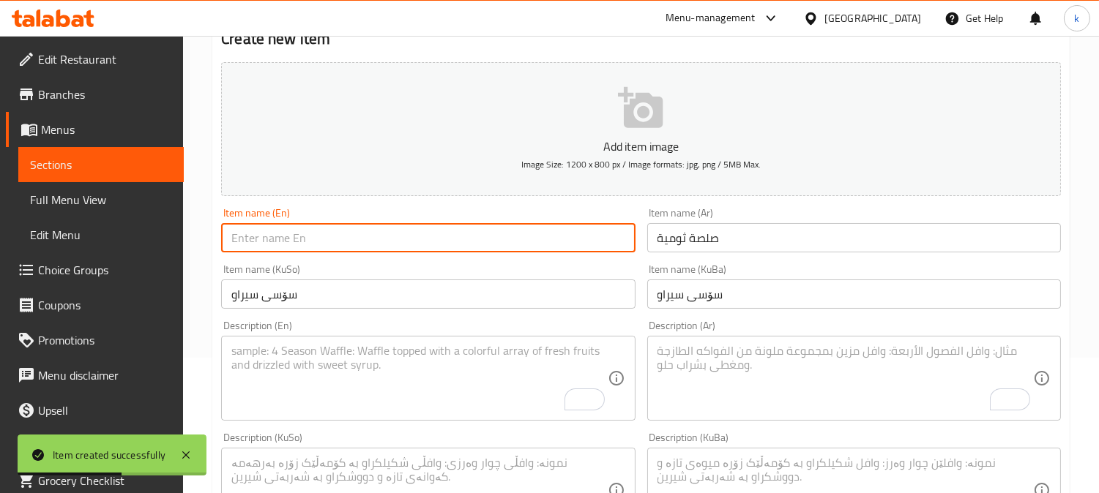
paste input "Garlic Dip Sauce"
type input "Garlic Dip Sauce"
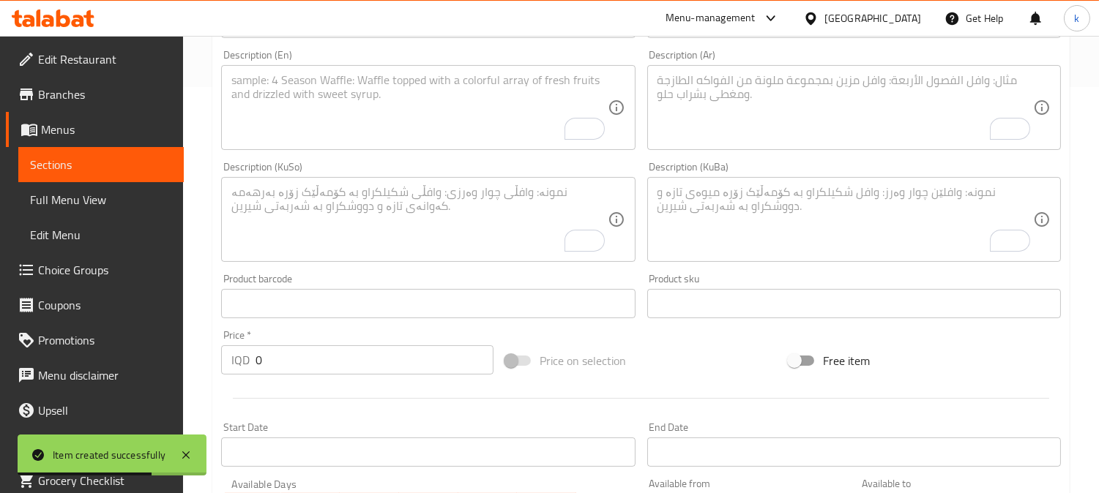
click at [735, 221] on textarea "To enrich screen reader interactions, please activate Accessibility in Grammarl…" at bounding box center [844, 220] width 375 height 70
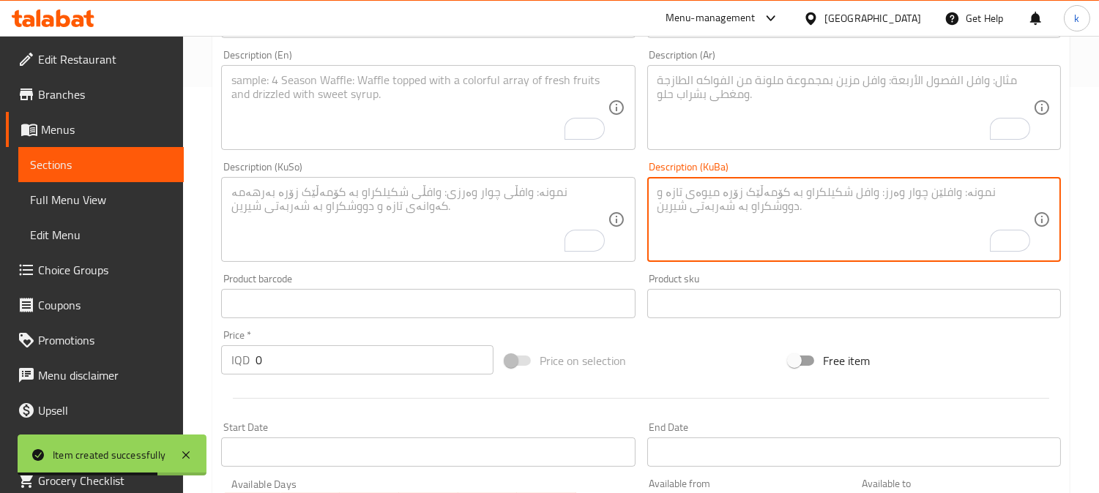
paste textarea "سیر، مایۆنیز، لیمۆ، خوێ و بیبەری ڕەش"
type textarea "سیر، مایۆنیز، لیمۆ، خوێ و بیبەری ڕەش"
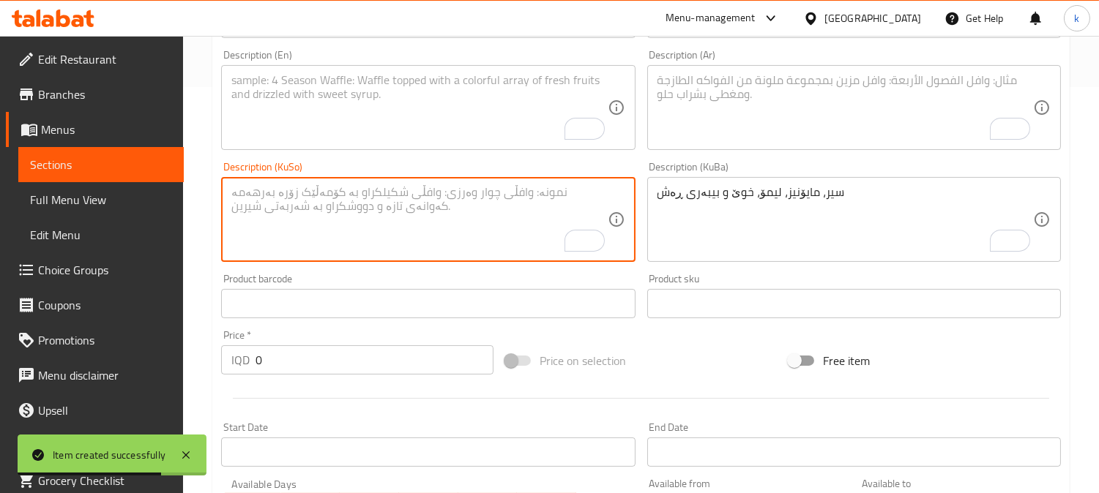
click at [527, 221] on textarea "To enrich screen reader interactions, please activate Accessibility in Grammarl…" at bounding box center [418, 220] width 375 height 70
paste textarea "سیر، مایۆنیز، لیمۆ، خوێ و بیبەری ڕەش"
type textarea "سیر، مایۆنیز، لیمۆ، خوێ و بیبەری ڕەش"
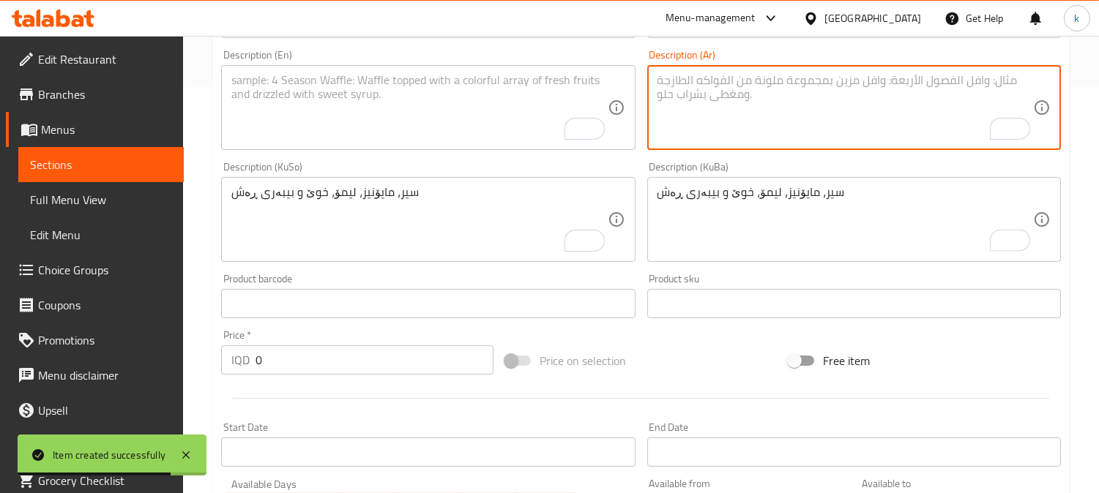
click at [696, 123] on textarea "To enrich screen reader interactions, please activate Accessibility in Grammarl…" at bounding box center [844, 108] width 375 height 70
paste textarea "ثوم، مايونيز، ليمون، ملح وفلفل أسود"
type textarea "ثوم، مايونيز، ليمون، ملح وفلفل أسود"
click at [384, 119] on textarea "To enrich screen reader interactions, please activate Accessibility in Grammarl…" at bounding box center [418, 108] width 375 height 70
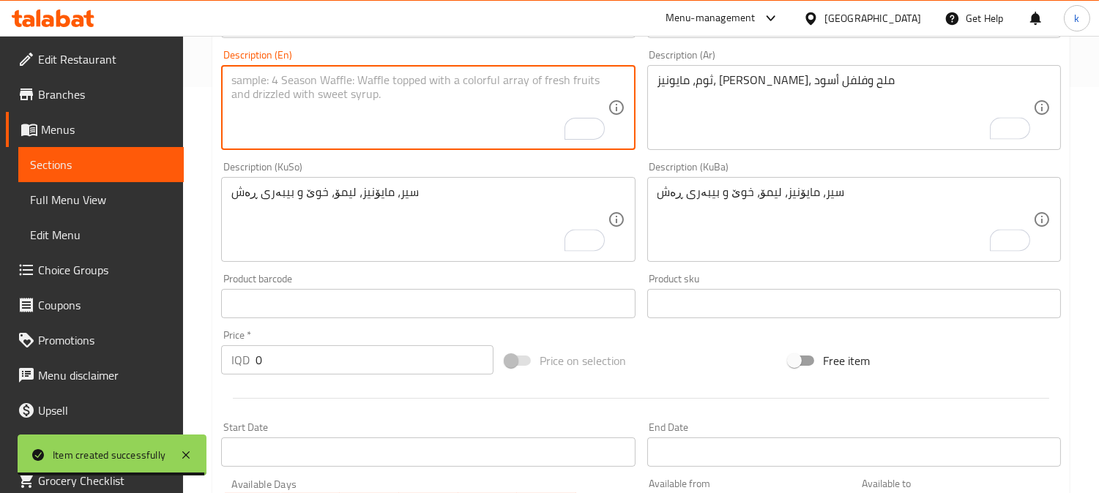
paste textarea "Garlic, mayonnaise, lemon, salt and black pepper"
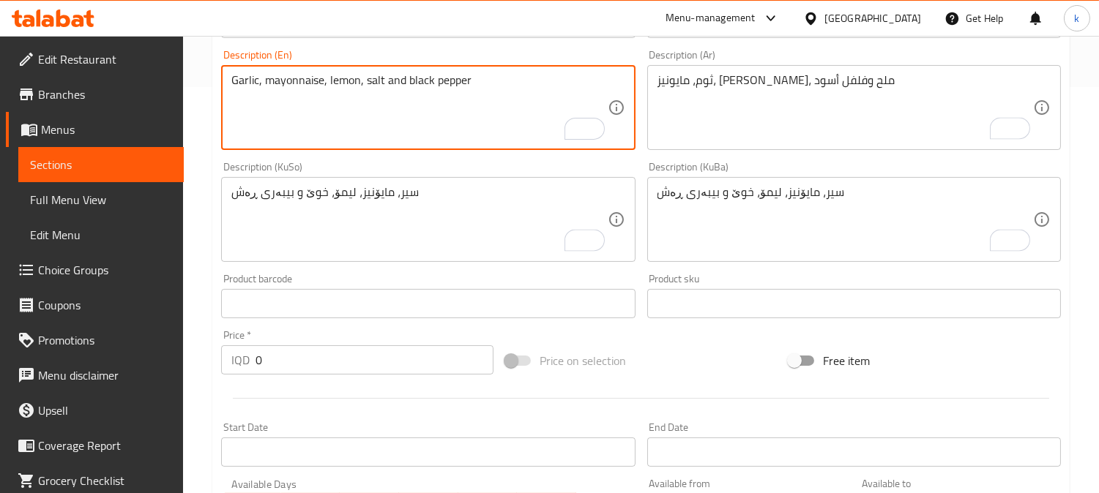
type textarea "Garlic, mayonnaise, lemon, salt and black pepper"
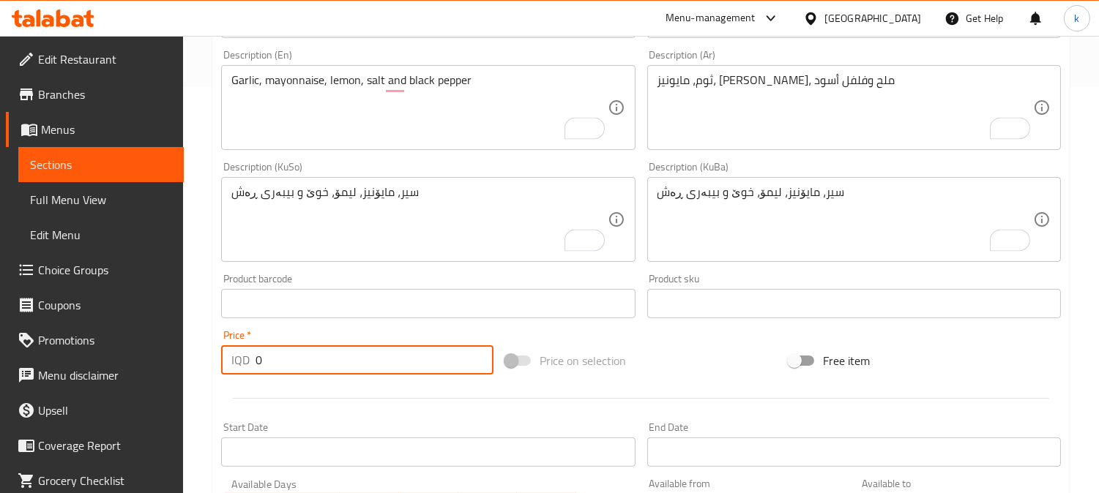
drag, startPoint x: 282, startPoint y: 363, endPoint x: 231, endPoint y: 364, distance: 51.2
click at [235, 363] on div "IQD 0 Price *" at bounding box center [357, 359] width 272 height 29
type input "500"
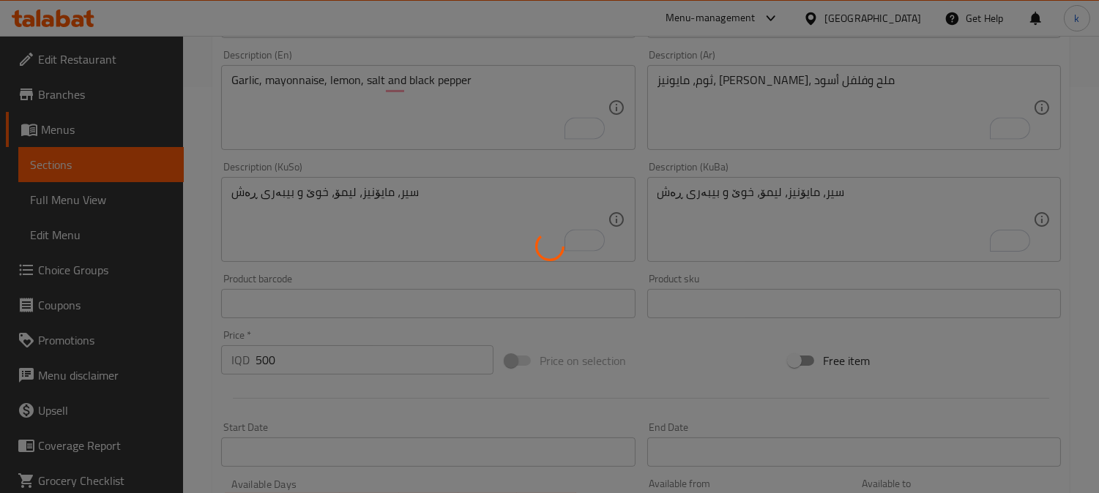
type input "0"
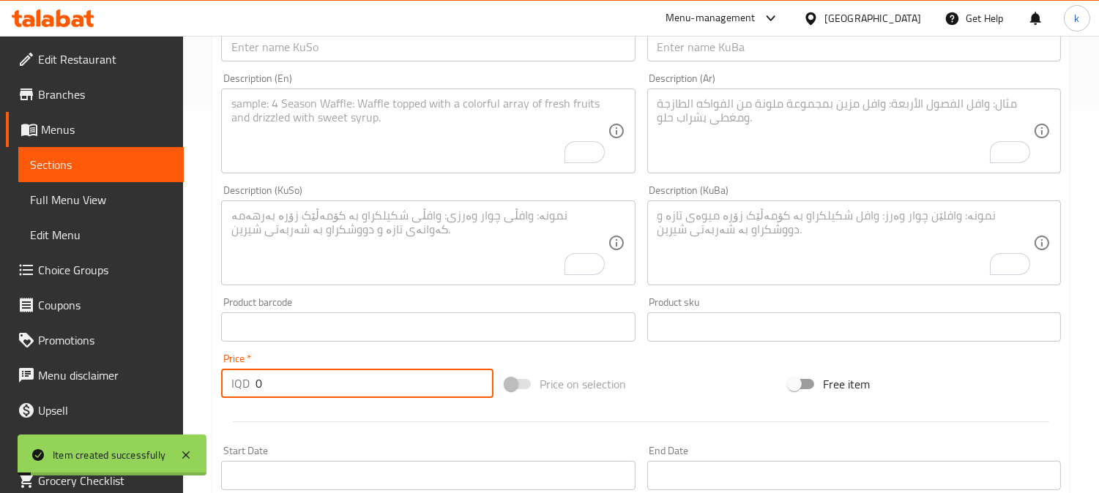
scroll to position [135, 0]
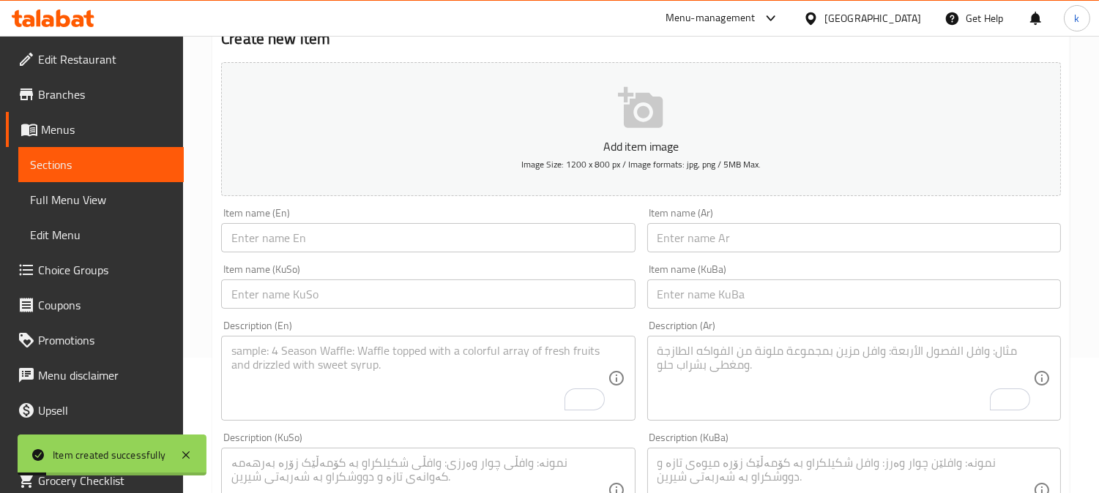
drag, startPoint x: 740, startPoint y: 291, endPoint x: 726, endPoint y: 291, distance: 13.9
click at [740, 291] on input "text" at bounding box center [854, 294] width 414 height 29
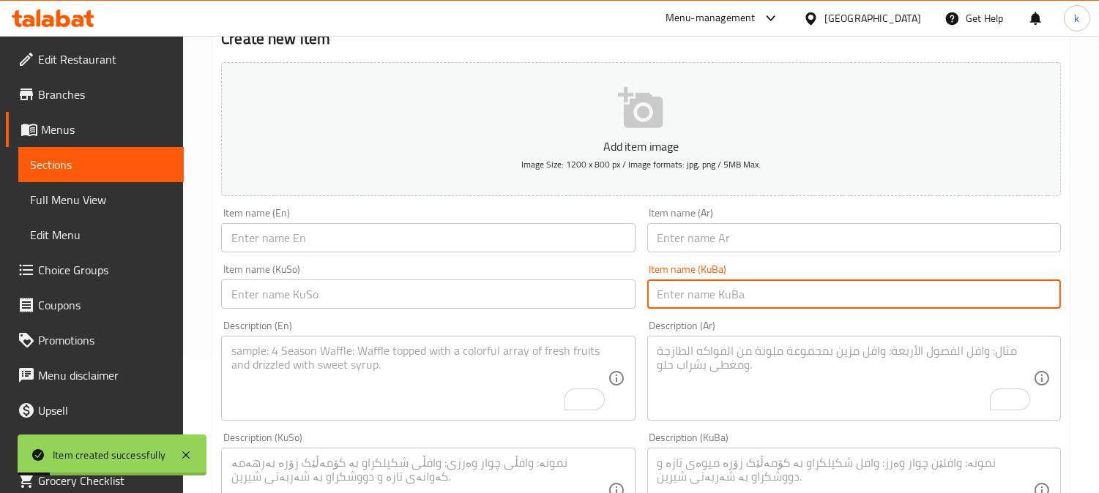
paste input "سۆسی کەچەپ"
type input "سۆسی کەچەپ"
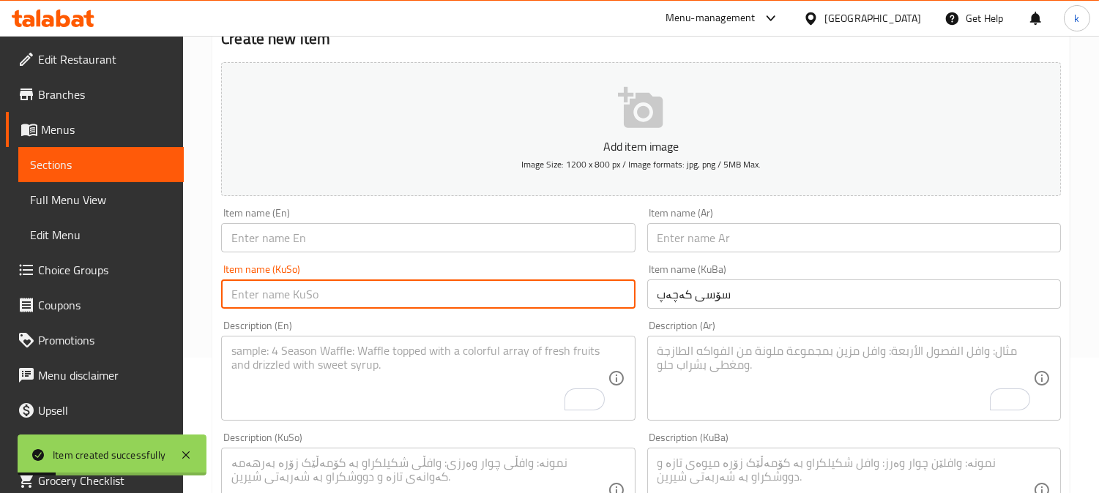
drag, startPoint x: 517, startPoint y: 291, endPoint x: 710, endPoint y: 272, distance: 193.4
click at [520, 291] on input "text" at bounding box center [428, 294] width 414 height 29
paste input "سۆسی کەچەپ"
type input "سۆسی کەچەپ"
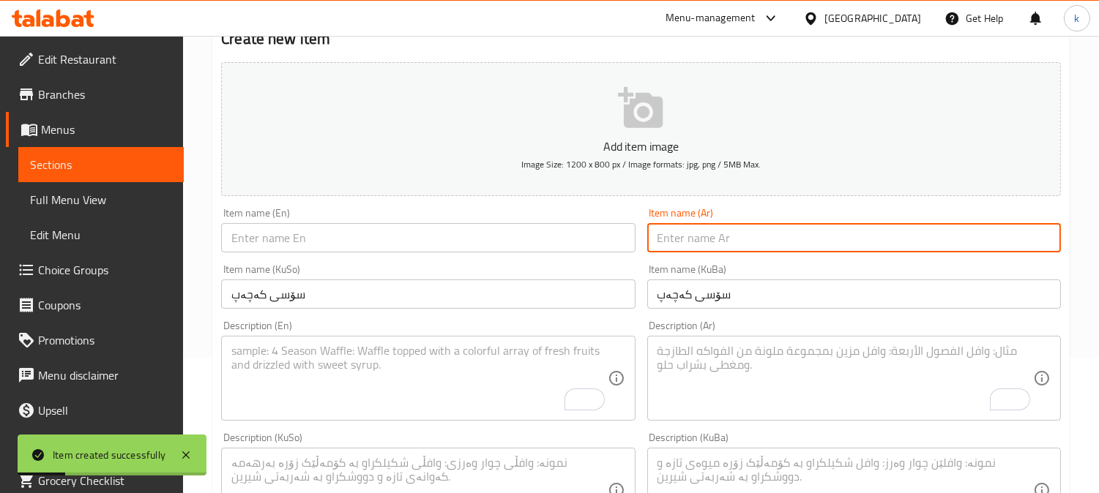
click at [713, 252] on input "text" at bounding box center [854, 237] width 414 height 29
paste input "صلصة كاتشب"
type input "صلصة كاتشب"
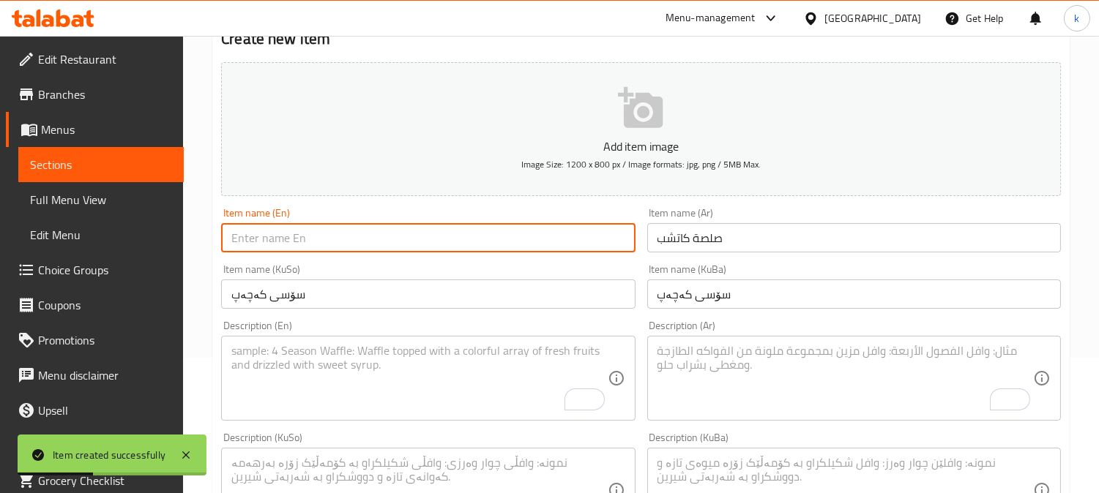
click at [303, 242] on input "text" at bounding box center [428, 237] width 414 height 29
paste input "Ketchup Sauce"
type input "Ketchup Sauce"
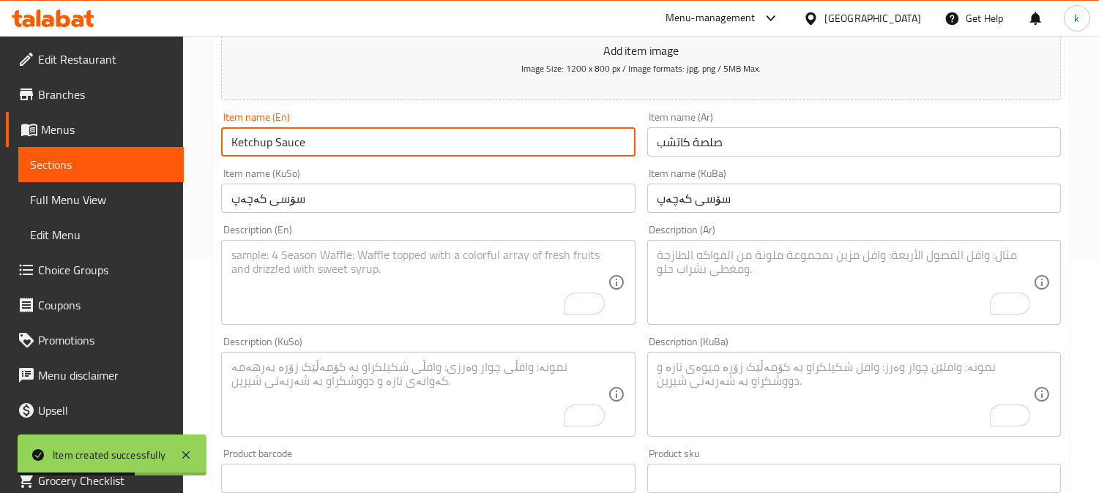
scroll to position [271, 0]
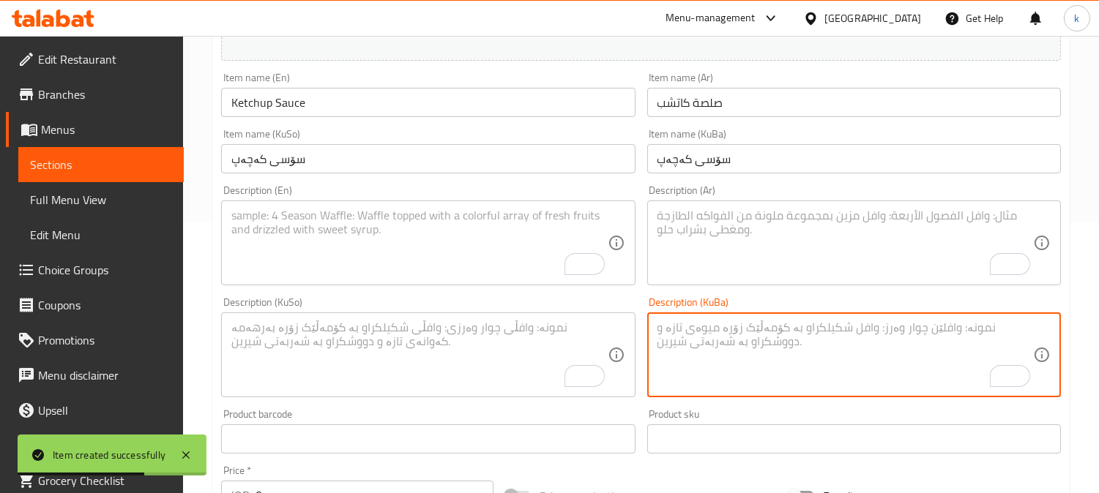
click at [729, 344] on textarea "To enrich screen reader interactions, please activate Accessibility in Grammarl…" at bounding box center [844, 356] width 375 height 70
paste textarea "تەماتە، خەل، شەکر، خوێ و بەهارات"
type textarea "تەماتە، خەل، شەکر، خوێ و بەهارات"
click at [564, 337] on textarea "To enrich screen reader interactions, please activate Accessibility in Grammarl…" at bounding box center [418, 356] width 375 height 70
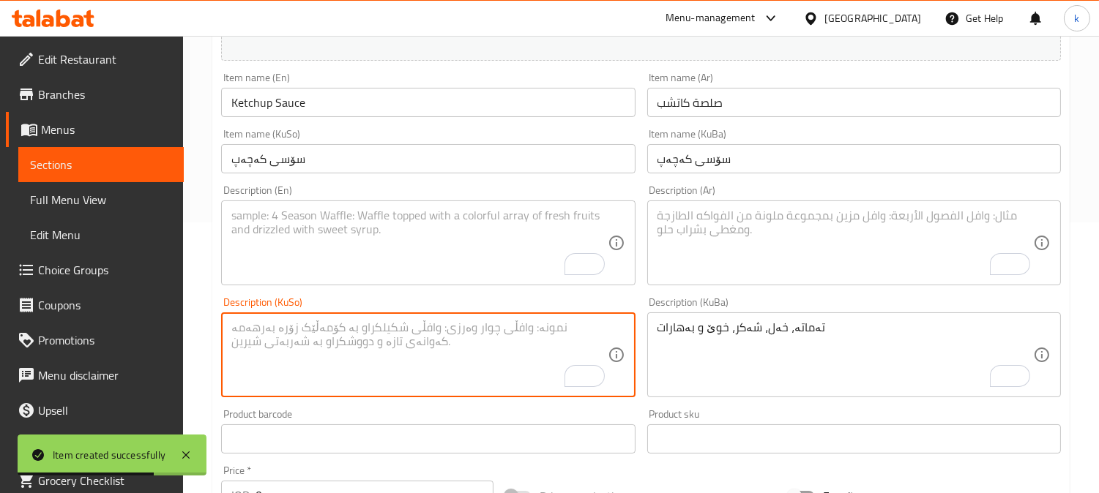
paste textarea "تەماتە، خەل، شەکر، خوێ و بەهارات"
type textarea "تەماتە، خەل، شەکر، خوێ و بەهارات"
click at [734, 258] on textarea "To enrich screen reader interactions, please activate Accessibility in Grammarl…" at bounding box center [844, 244] width 375 height 70
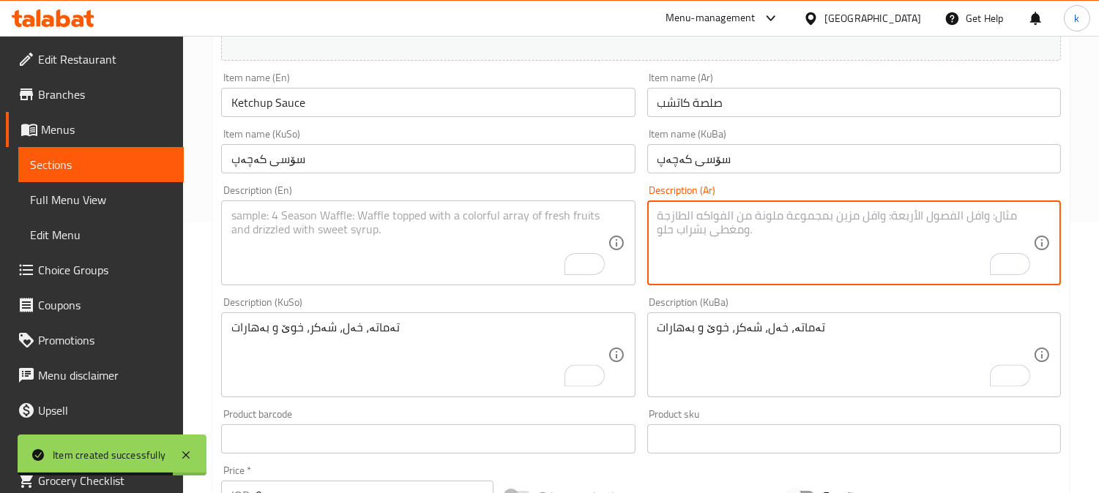
paste textarea "طماطم، خل، سكر، ملح وتوابل"
type textarea "طماطم، خل، سكر، ملح وتوابل"
click at [413, 244] on textarea "To enrich screen reader interactions, please activate Accessibility in Grammarl…" at bounding box center [418, 244] width 375 height 70
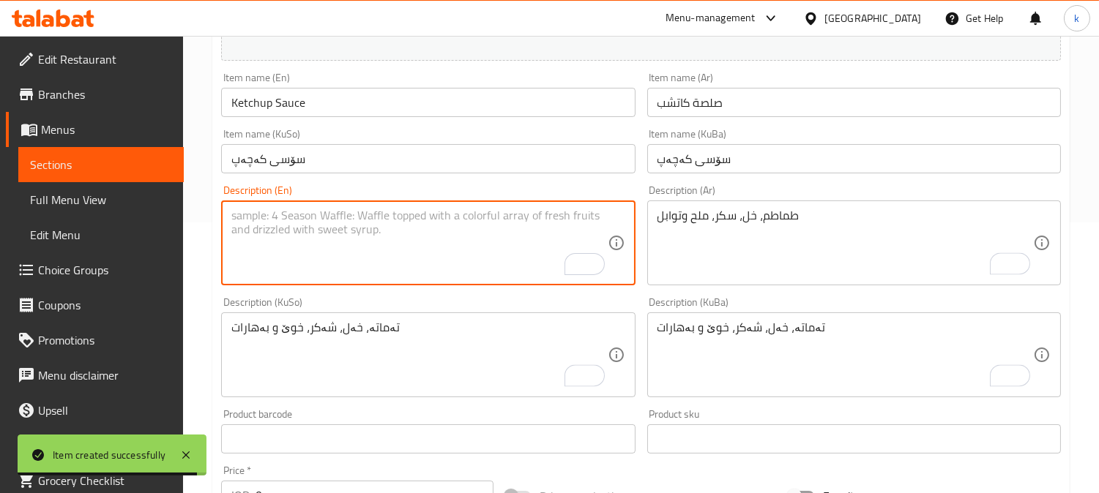
paste textarea "Tomato, vinegar, sugar, salt and spices"
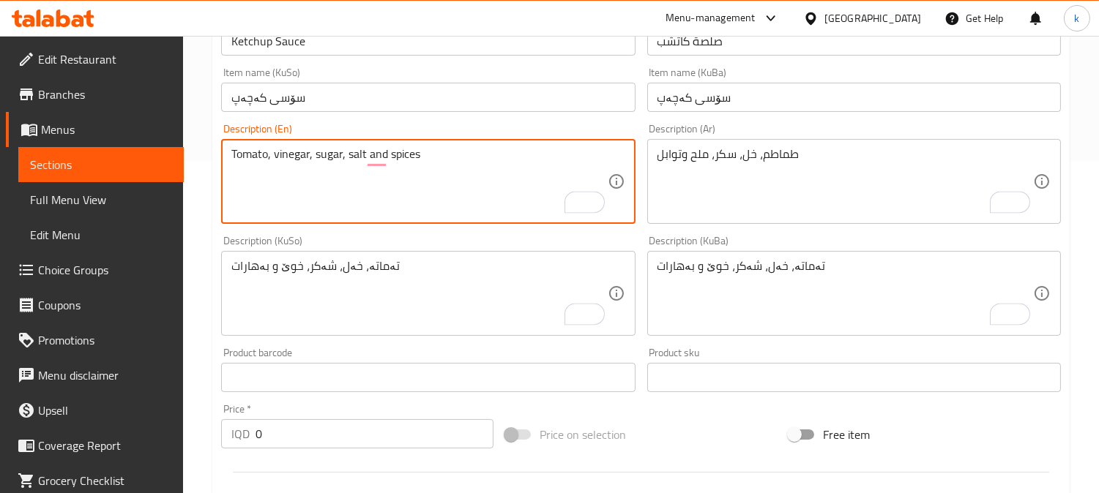
scroll to position [542, 0]
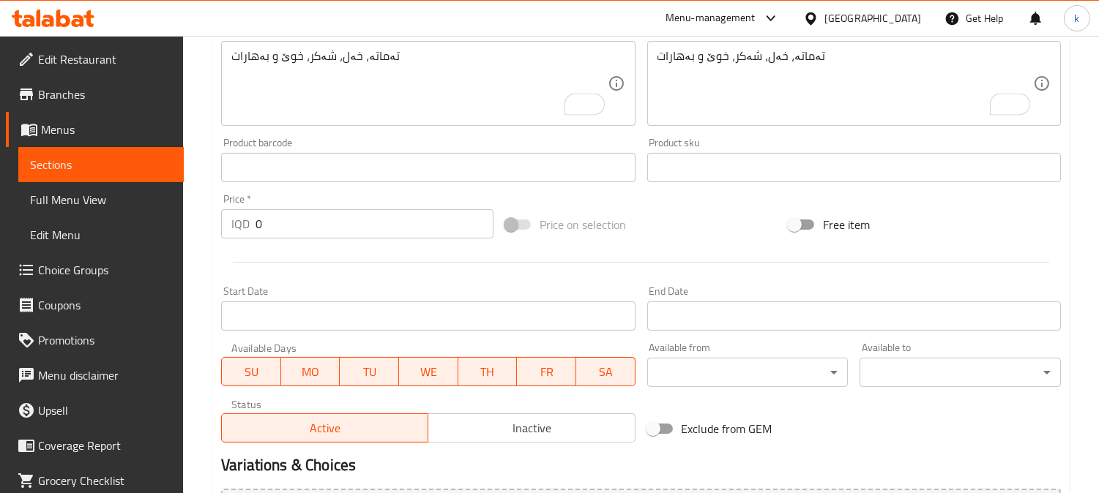
type textarea "Tomato, vinegar, sugar, salt and spices"
drag, startPoint x: 250, startPoint y: 228, endPoint x: 225, endPoint y: 228, distance: 25.6
click at [223, 228] on div "IQD 0 Price *" at bounding box center [357, 223] width 272 height 29
type input "500"
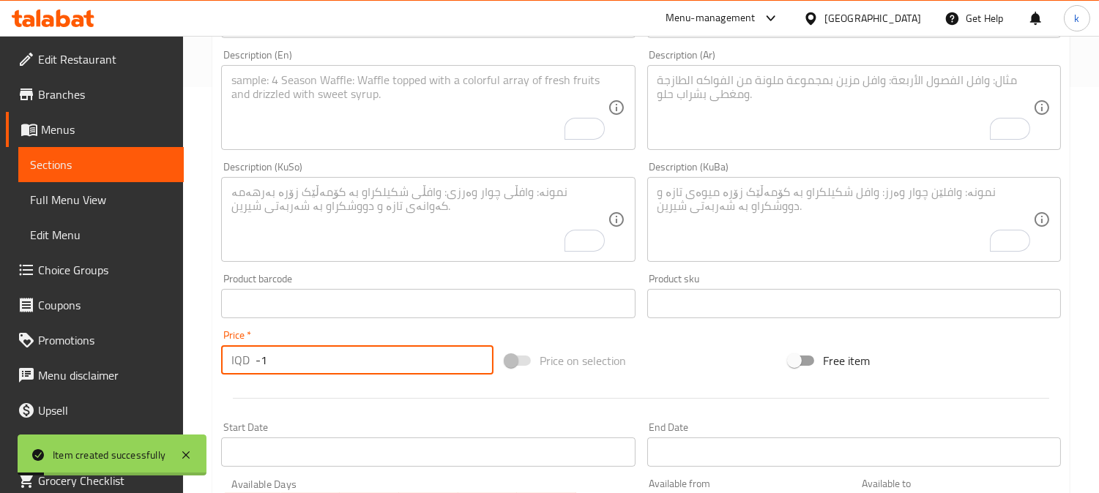
scroll to position [271, 0]
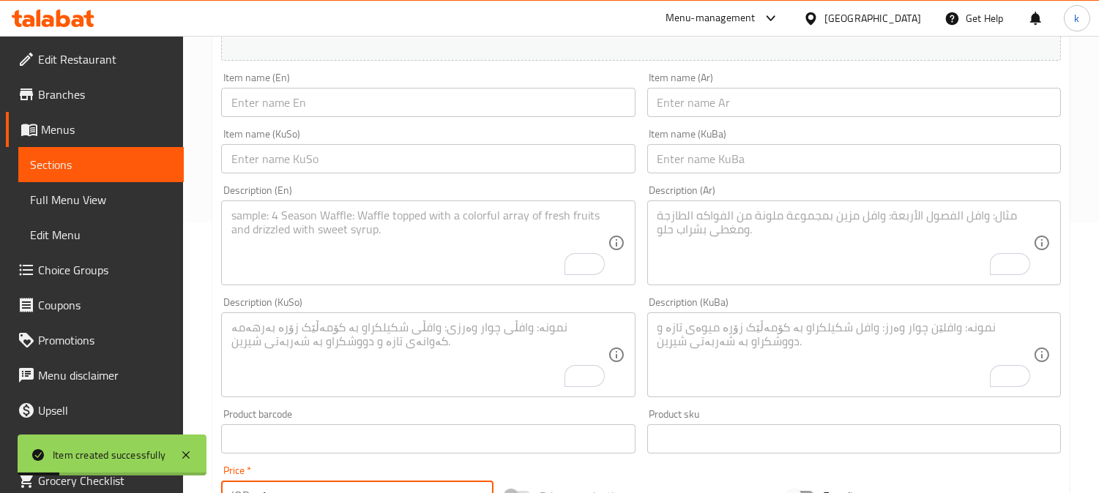
type input "-1"
click at [708, 177] on div "Item name (KuBa) Item name (KuBa)" at bounding box center [853, 151] width 425 height 56
click at [648, 155] on input "text" at bounding box center [854, 158] width 414 height 29
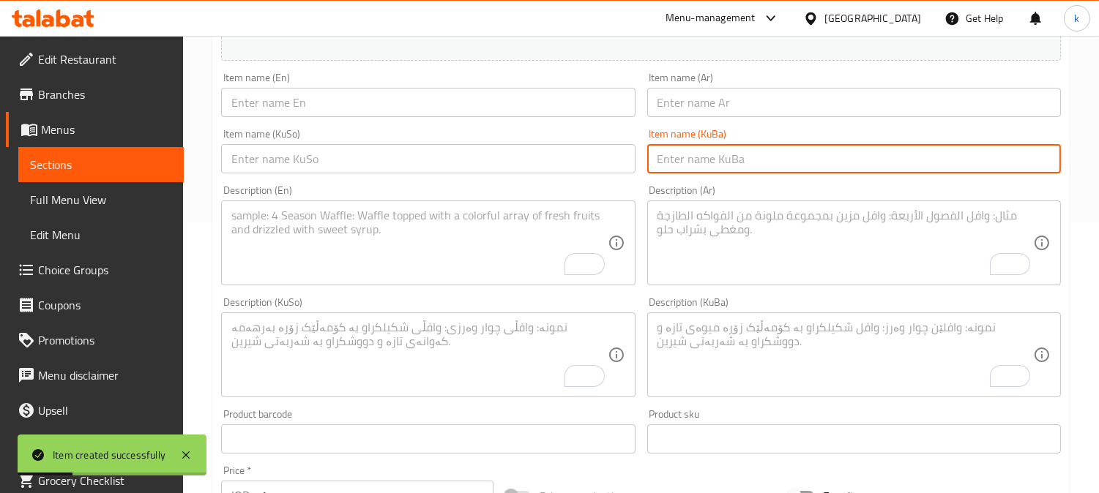
paste input "سۆسی مودەخەن"
type input "سۆسی مودەخەن"
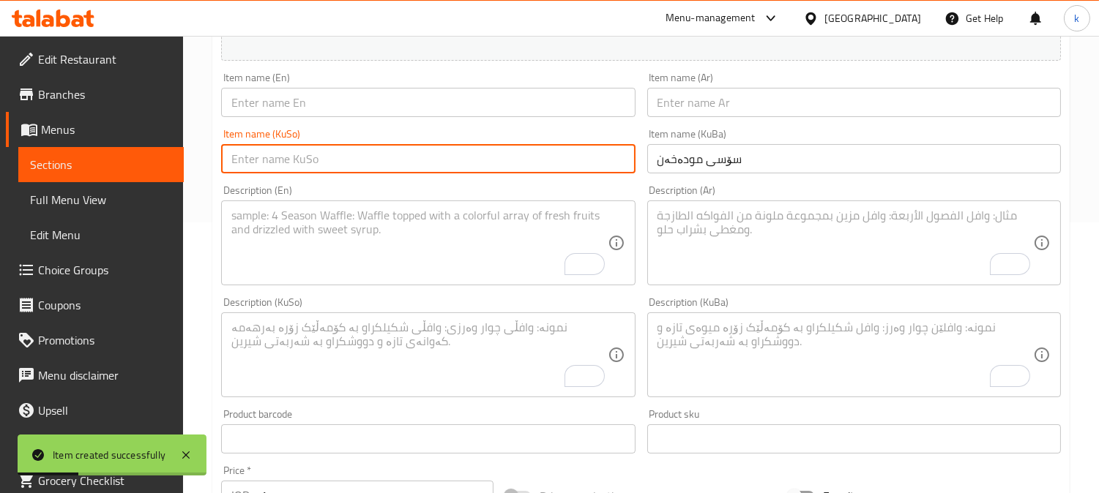
drag, startPoint x: 533, startPoint y: 157, endPoint x: 644, endPoint y: 135, distance: 113.5
click at [540, 157] on input "text" at bounding box center [428, 158] width 414 height 29
paste input "سۆسی مودەخەن"
type input "سۆسی مودەخەن"
click at [697, 107] on input "text" at bounding box center [854, 102] width 414 height 29
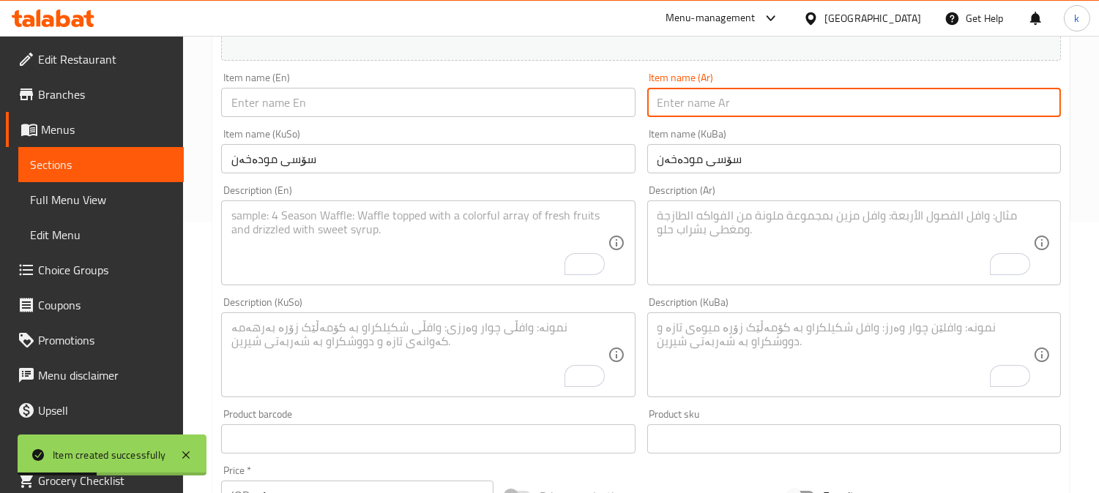
paste input "صلصة سموك"
type input "صلصة سموك"
drag, startPoint x: 289, startPoint y: 89, endPoint x: 291, endPoint y: 97, distance: 9.1
click at [289, 90] on input "text" at bounding box center [428, 102] width 414 height 29
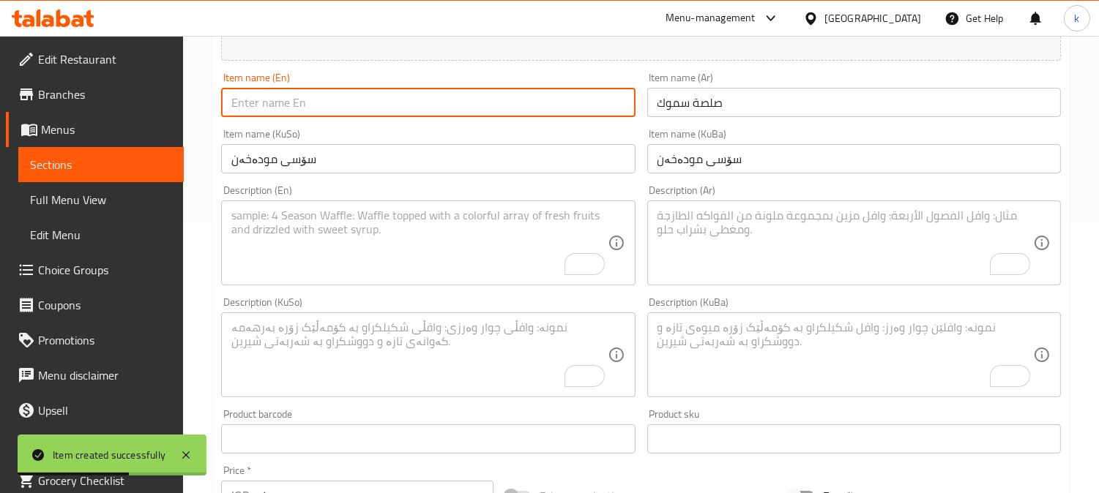
paste input "Smoky Sauce"
type input "Smoky Sauce"
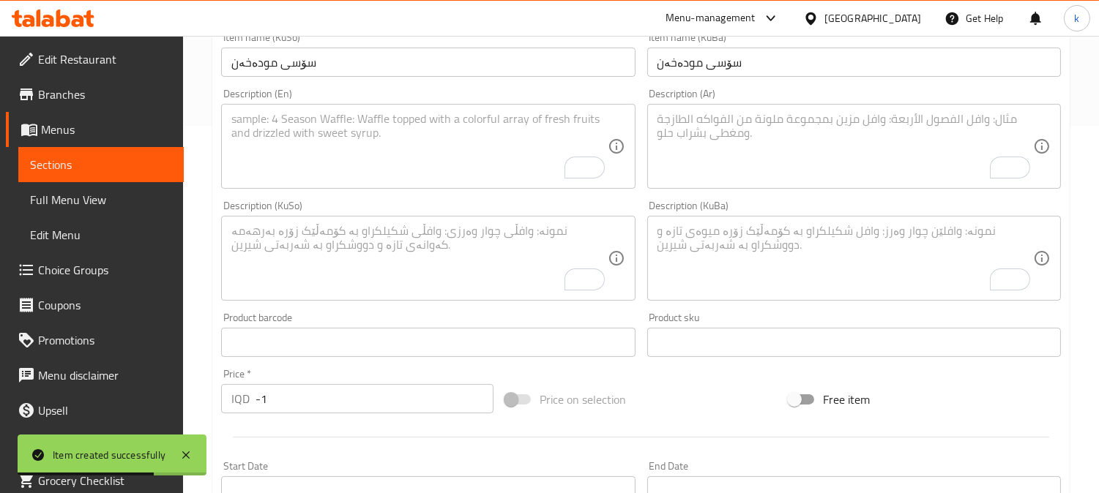
scroll to position [406, 0]
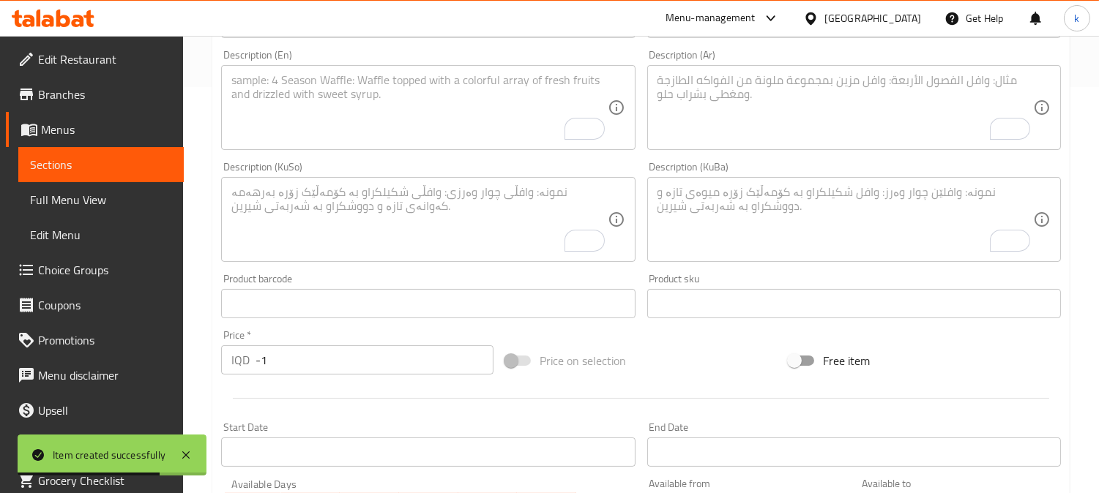
drag, startPoint x: 734, startPoint y: 235, endPoint x: 709, endPoint y: 228, distance: 26.5
click at [733, 233] on textarea "To enrich screen reader interactions, please activate Accessibility in Grammarl…" at bounding box center [844, 220] width 375 height 70
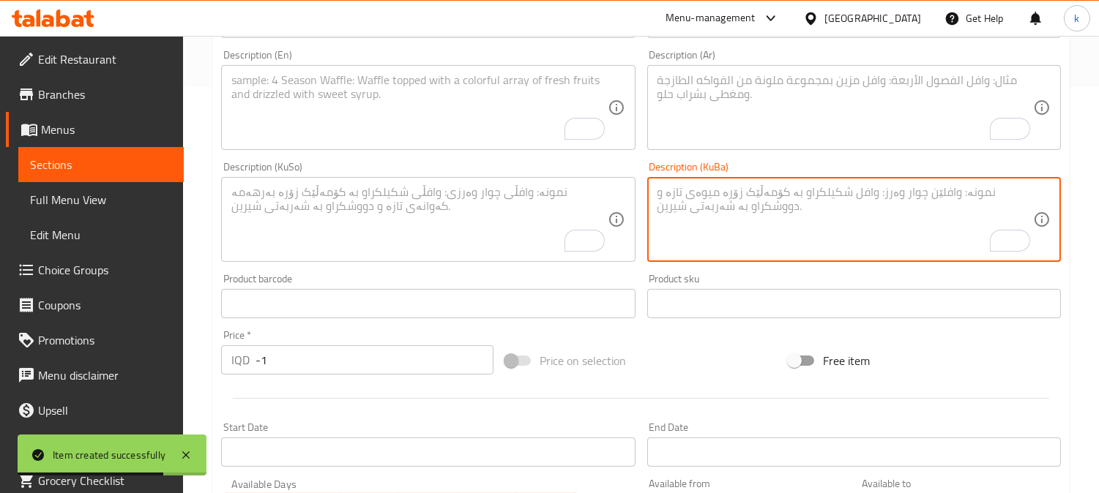
paste textarea "تەماتەی مودەخەن، خەلی سێو، شەکری قاوەیی، پاپریکای مودەخەن، پۆدرەی پیاز و سیر"
type textarea "تەماتەی مودەخەن، خەلی سێو، شەکری قاوەیی، پاپریکای مودەخەن، پۆدرەی پیاز و سیر"
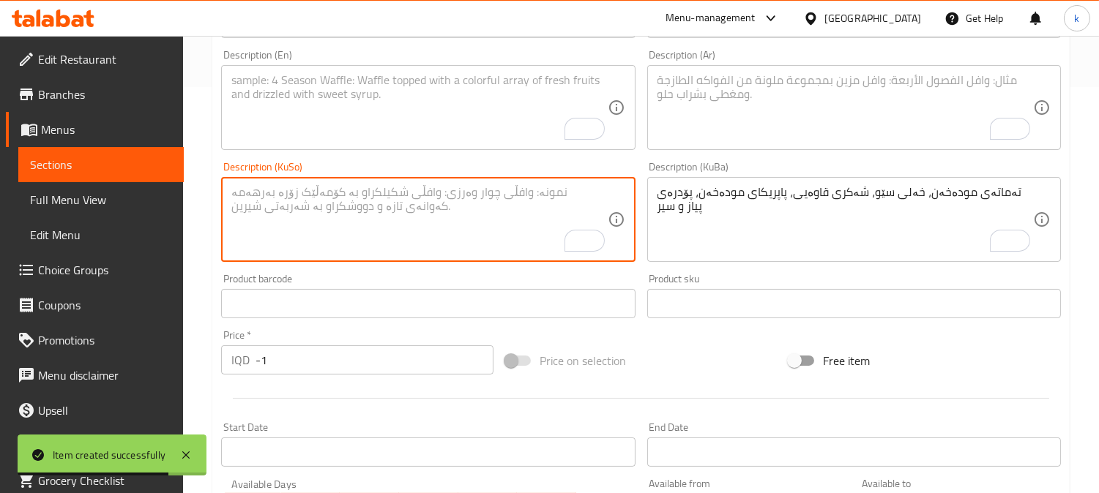
click at [526, 216] on textarea "To enrich screen reader interactions, please activate Accessibility in Grammarl…" at bounding box center [418, 220] width 375 height 70
paste
type textarea "تەماتەی مودەخەن، خەلی سێو، شەکری قاوەیی، پاپریکای مودەخەن، پۆدرەی پیاز و سیر"
click at [710, 105] on textarea "To enrich screen reader interactions, please activate Accessibility in Grammarl…" at bounding box center [844, 108] width 375 height 70
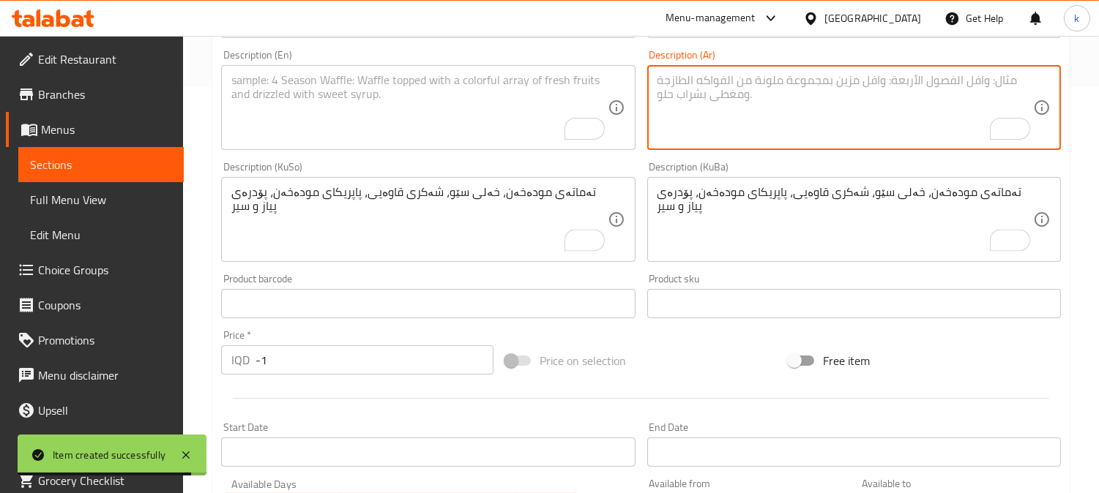
paste textarea "طماطم مدخنة، خل تفاح، سكر بني، بابريكا مدخنة، مسحوق بصل وثوم"
type textarea "طماطم مدخنة، خل تفاح، سكر بني، بابريكا مدخنة، مسحوق بصل وثوم"
click at [353, 111] on textarea "To enrich screen reader interactions, please activate Accessibility in Grammarl…" at bounding box center [418, 108] width 375 height 70
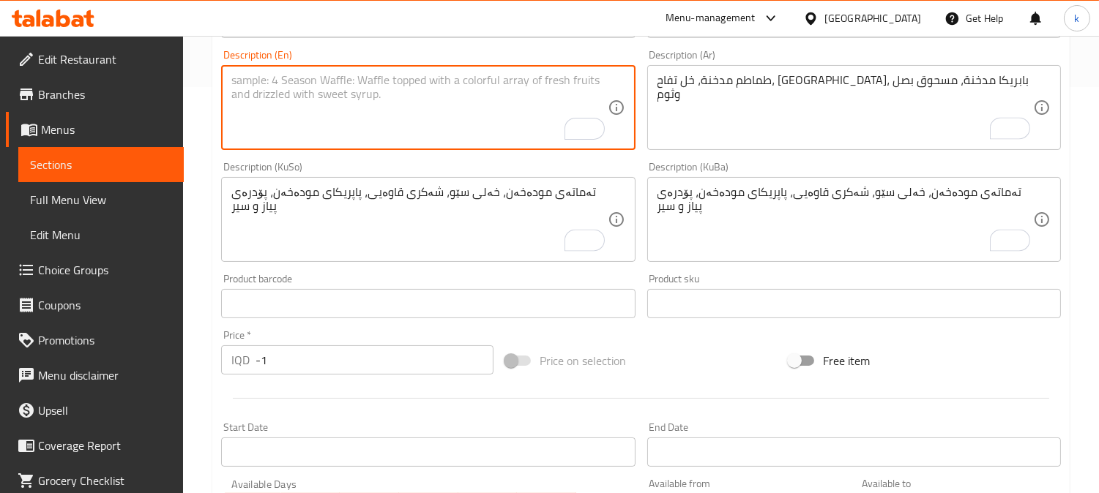
paste textarea "Smoked tomato, apple vinegar, brown sugar, smoked paprika, onion powder and gar…"
type textarea "Smoked tomato, apple vinegar, brown sugar, smoked paprika, onion powder and gar…"
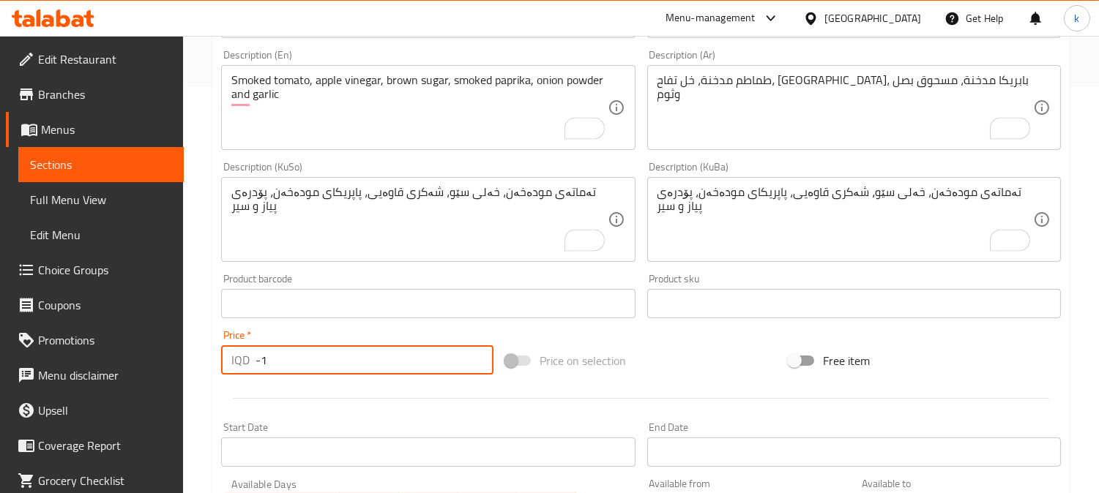
drag, startPoint x: 323, startPoint y: 366, endPoint x: 209, endPoint y: 363, distance: 113.5
click at [209, 363] on div "Home / Restaurants management / Menus / Sections / item / create Sauces section…" at bounding box center [641, 213] width 916 height 1167
type input "500"
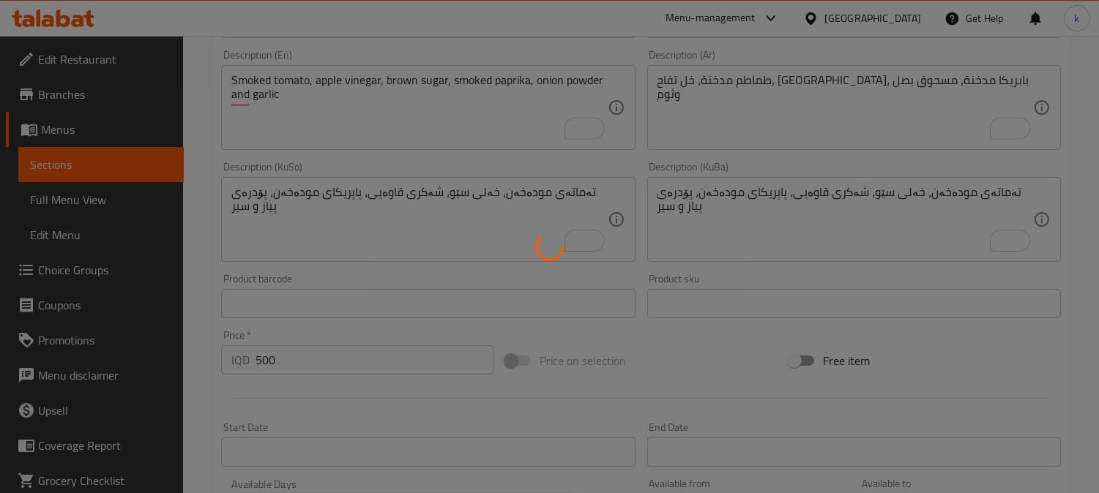
type input "0"
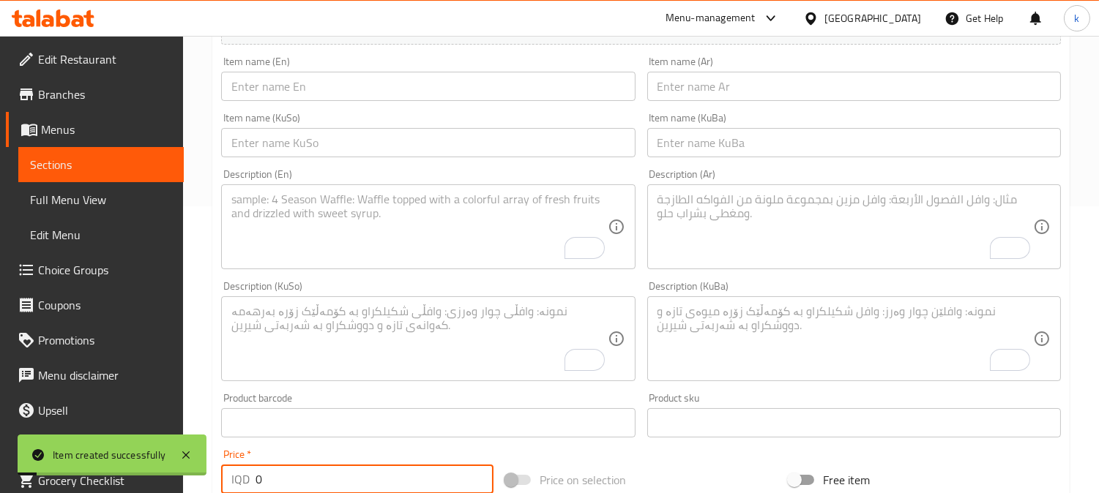
scroll to position [135, 0]
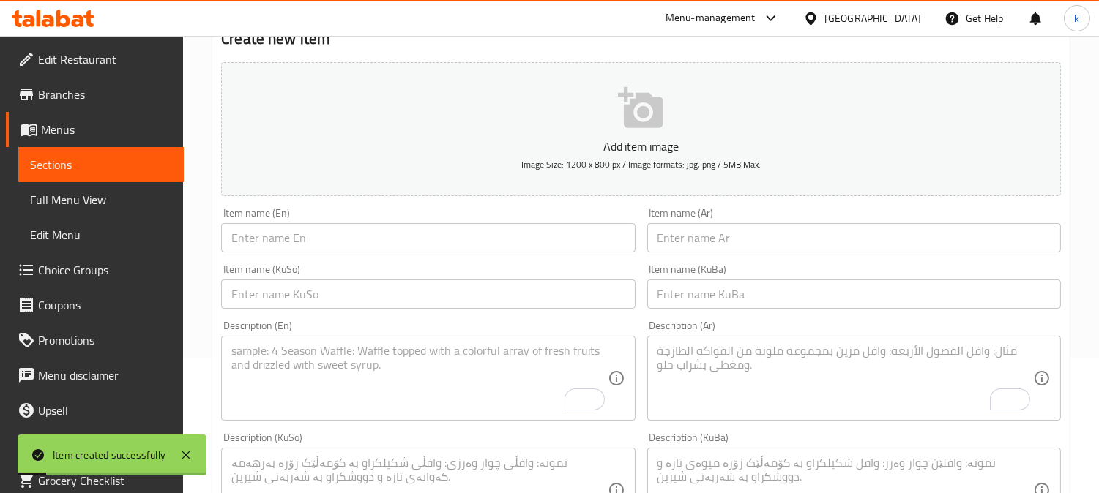
click at [738, 258] on div "Item name (Ar) Item name (Ar)" at bounding box center [853, 230] width 425 height 56
drag, startPoint x: 732, startPoint y: 313, endPoint x: 722, endPoint y: 309, distance: 10.9
click at [730, 313] on div "Item name (KuBa) Item name (KuBa)" at bounding box center [853, 286] width 425 height 56
click at [707, 297] on input "text" at bounding box center [854, 294] width 414 height 29
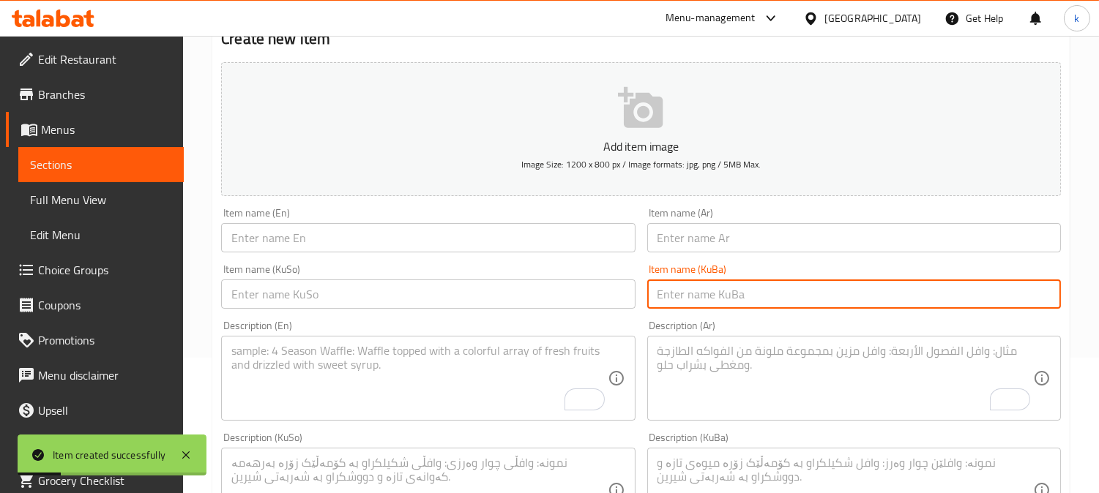
paste input "سۆسی گیایی"
type input "سۆسی گیایی"
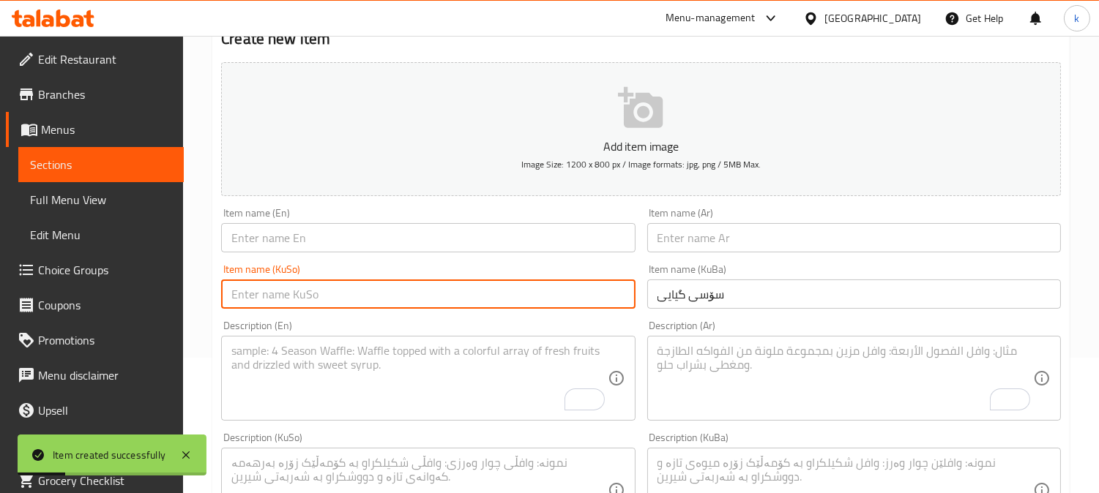
click at [489, 301] on input "text" at bounding box center [428, 294] width 414 height 29
paste input "سۆسی گیایی"
type input "سۆسی گیایی"
click at [692, 245] on input "text" at bounding box center [854, 237] width 414 height 29
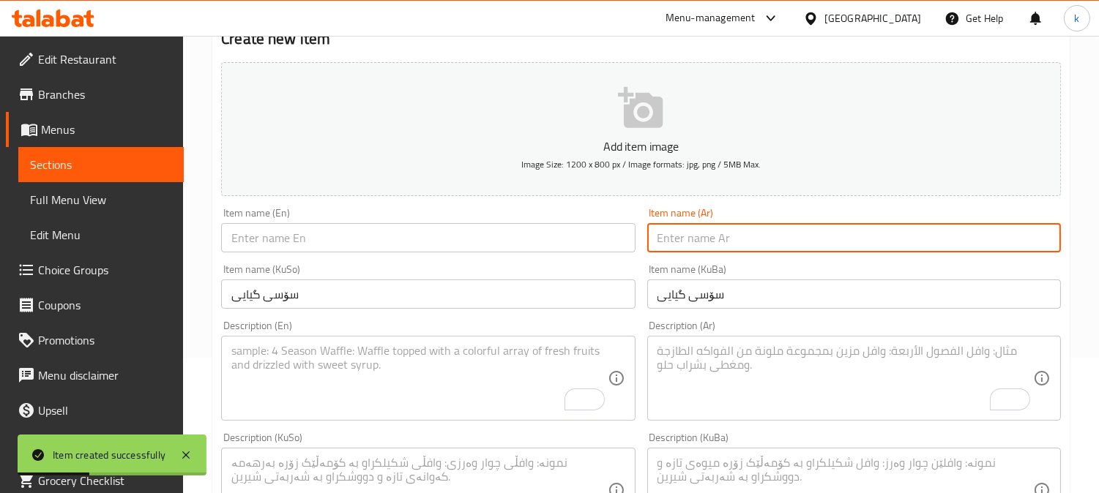
paste input "صلصة اعشاب"
type input "صلصة اعشاب"
click at [284, 242] on input "text" at bounding box center [428, 237] width 414 height 29
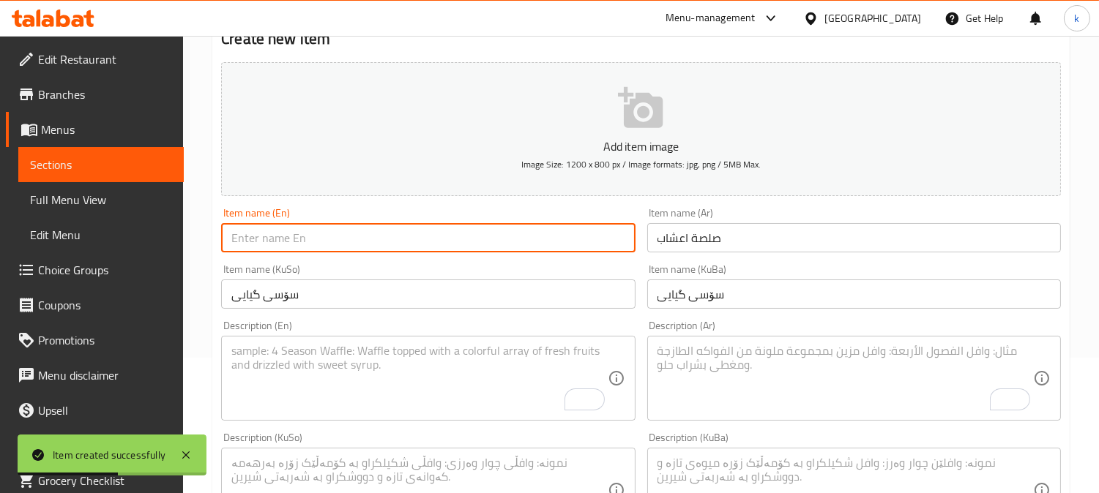
paste input "Herb Sauce"
type input "Herb Sauce"
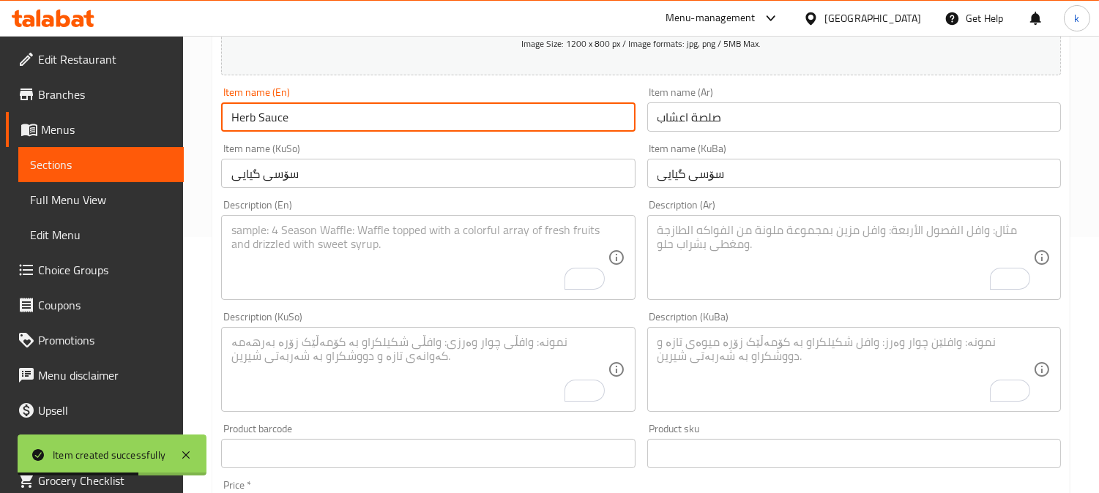
scroll to position [406, 0]
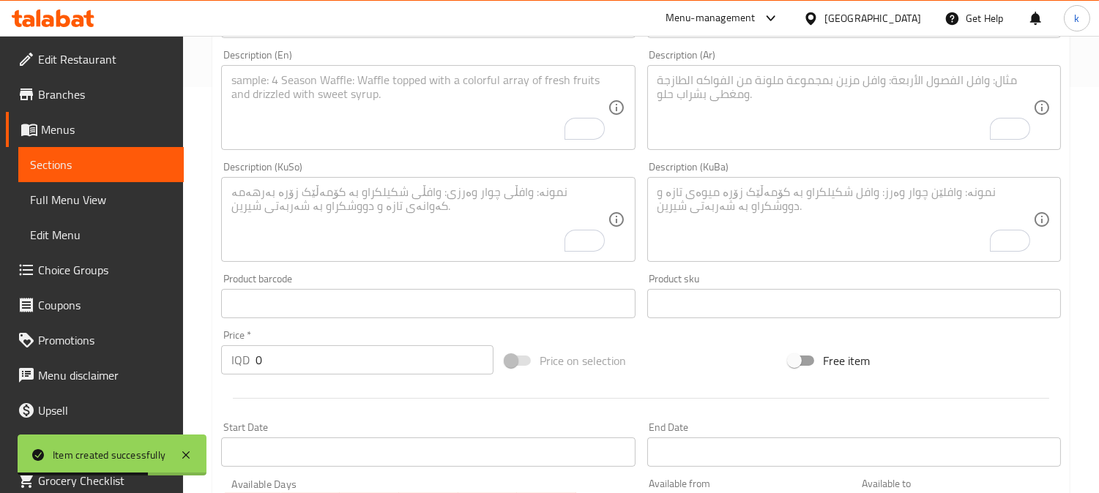
click at [750, 220] on textarea "To enrich screen reader interactions, please activate Accessibility in Grammarl…" at bounding box center [844, 220] width 375 height 70
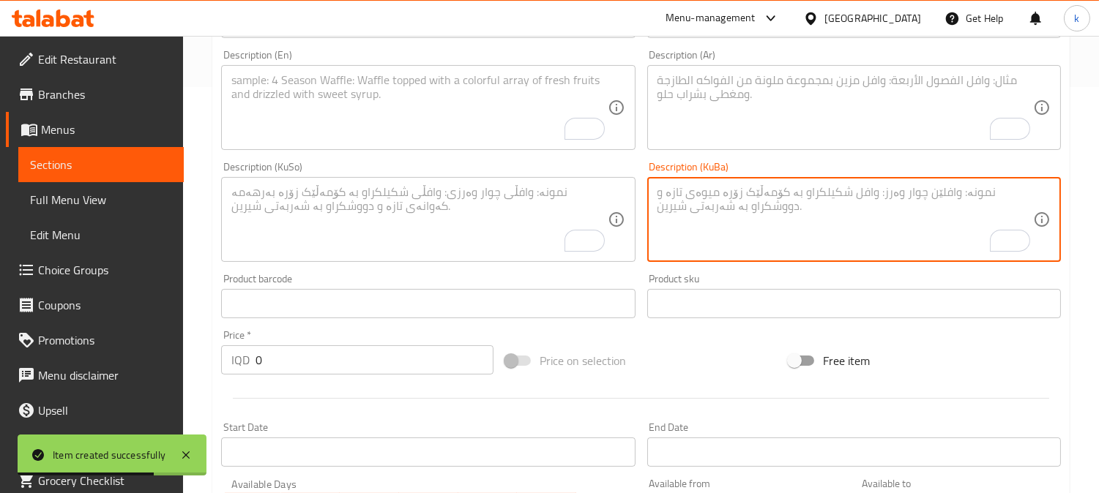
paste textarea "گیایی فرێش، سیر، زەیتی زەیتوون، شەربەتی لیمۆ، خوێ و بیبەر"
type textarea "گیایی فرێش، سیر، زەیتی زەیتوون، شەربەتی لیمۆ، خوێ و بیبەر"
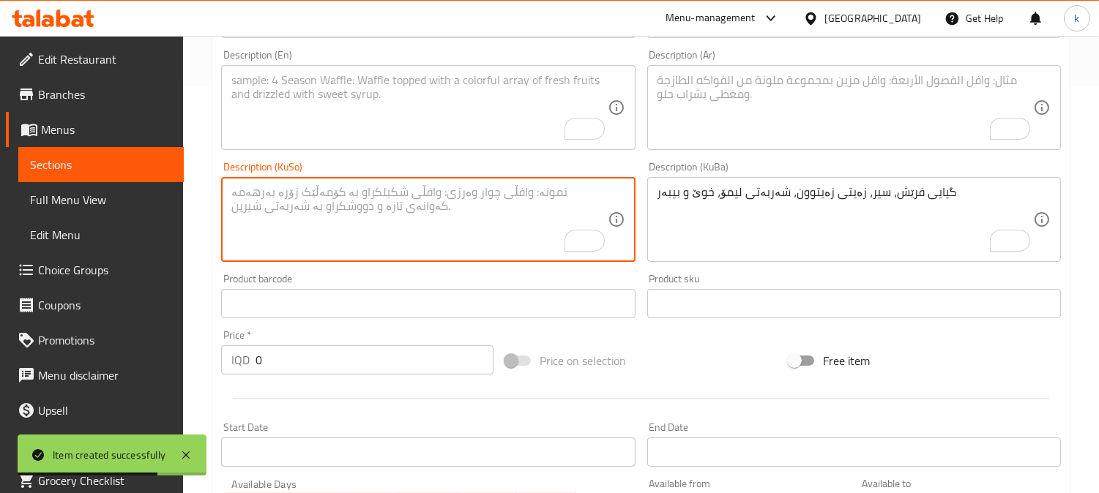
click at [474, 209] on textarea "To enrich screen reader interactions, please activate Accessibility in Grammarl…" at bounding box center [418, 220] width 375 height 70
paste textarea "گیایی فرێش، سیر، زەیتی زەیتوون، شەربەتی لیمۆ، خوێ و بیبەر"
type textarea "گیایی فرێش، سیر، زەیتی زەیتوون، شەربەتی لیمۆ، خوێ و بیبەر"
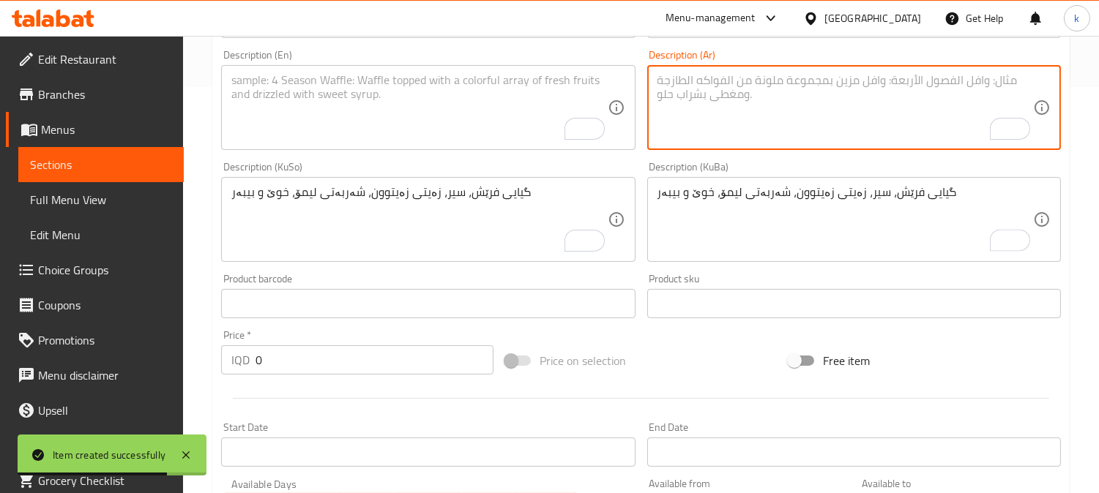
click at [690, 119] on textarea "To enrich screen reader interactions, please activate Accessibility in Grammarl…" at bounding box center [844, 108] width 375 height 70
paste textarea "اعشاب طازجة، ثوم، زيت زيتون، عصير ليمون، ملح وفلفل"
type textarea "اعشاب طازجة، ثوم، زيت زيتون، عصير ليمون، ملح وفلفل"
click at [340, 121] on textarea "To enrich screen reader interactions, please activate Accessibility in Grammarl…" at bounding box center [418, 108] width 375 height 70
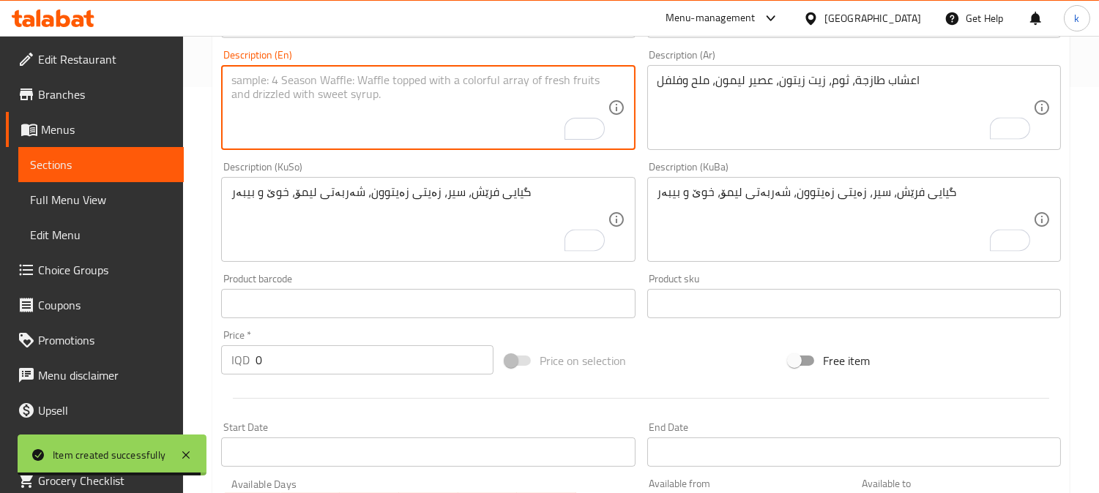
paste textarea "Fresh herbs, garlic, olive oil, lemon juice, salt and pepper"
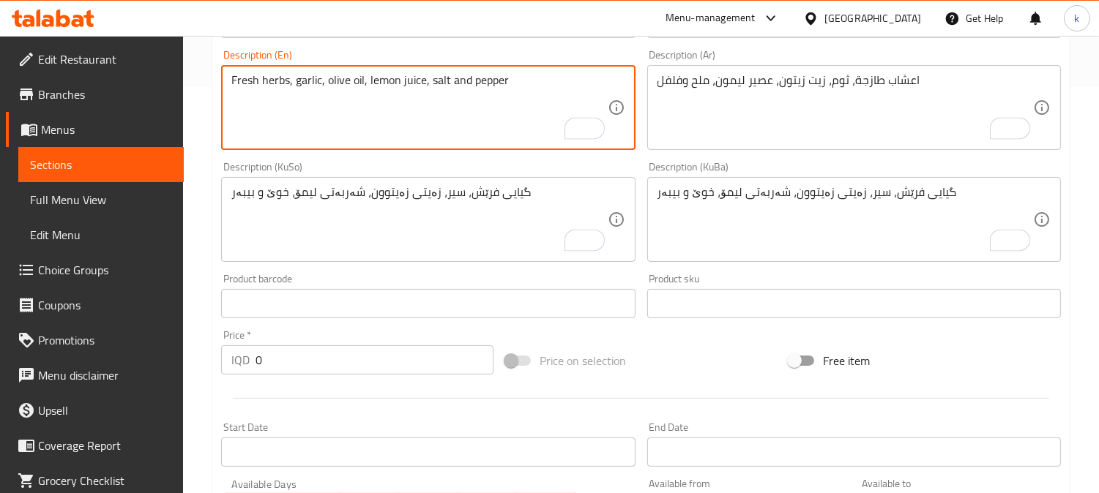
type textarea "Fresh herbs, garlic, olive oil, lemon juice, salt and pepper"
click at [215, 354] on div "Price   * IQD 0 Price *" at bounding box center [357, 352] width 284 height 56
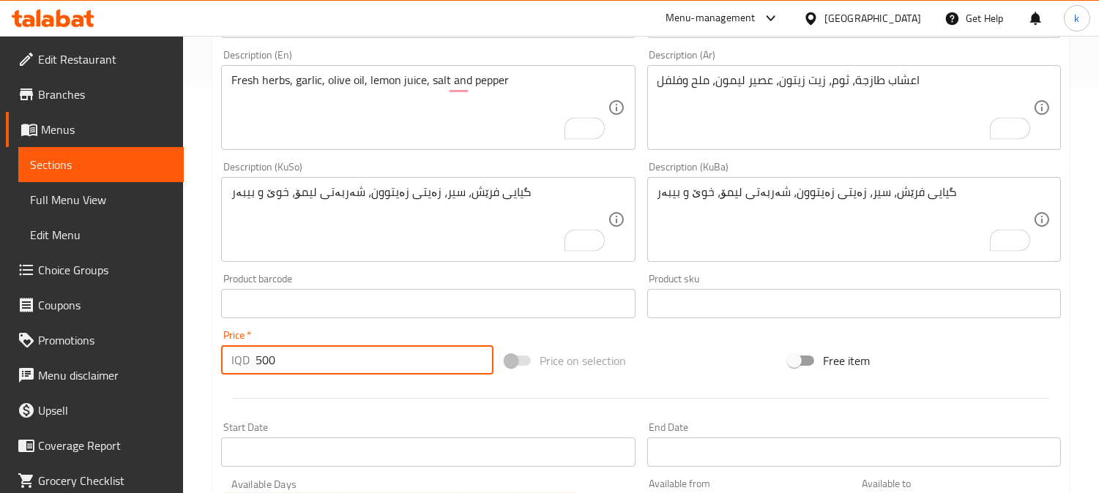
type input "500"
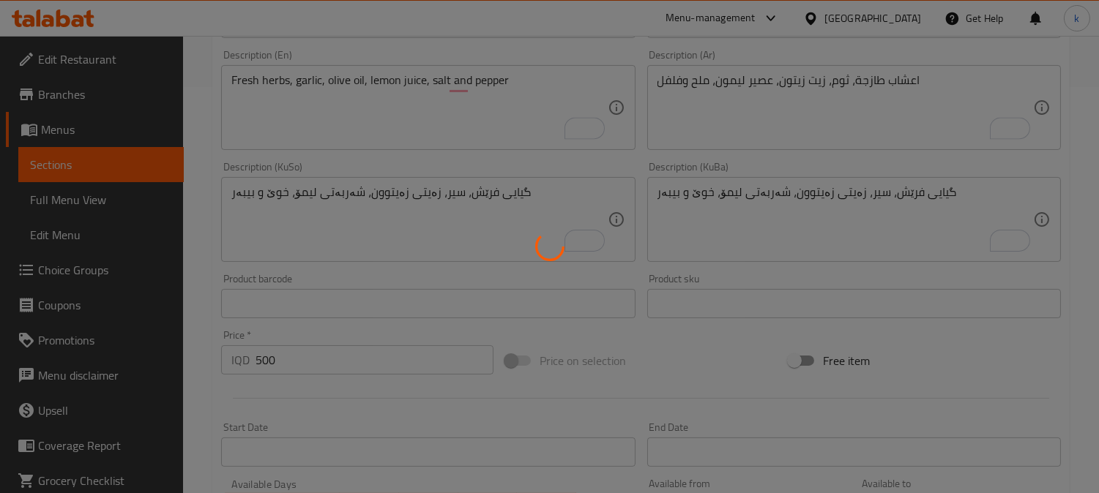
type input "0"
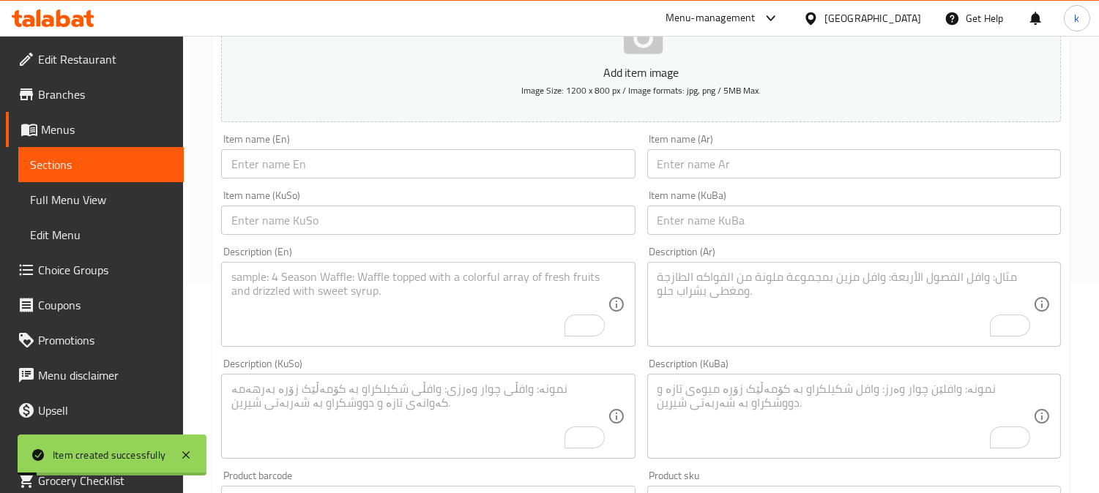
scroll to position [0, 0]
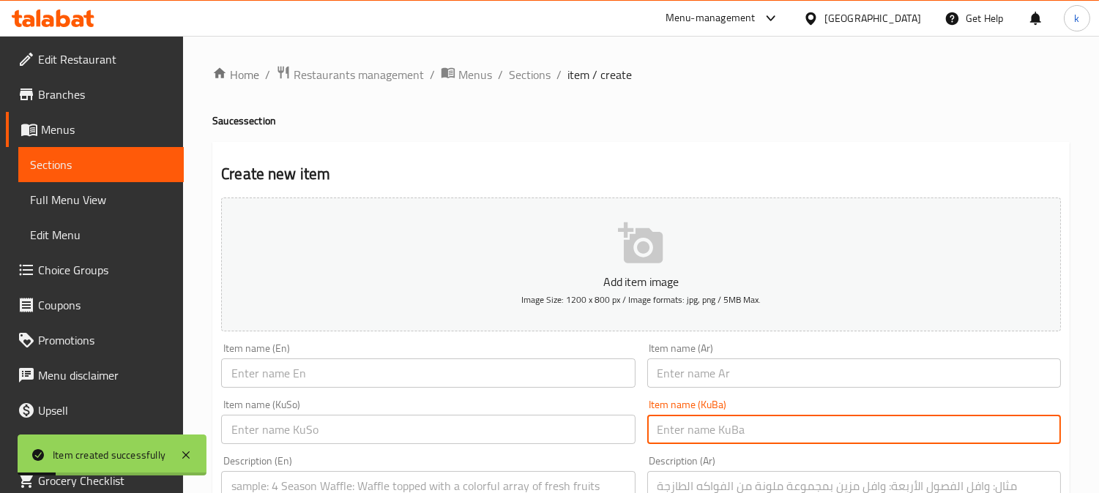
click at [722, 428] on input "text" at bounding box center [854, 429] width 414 height 29
paste input "سۆسی سوپەر"
type input "سۆسی سوپەر"
drag, startPoint x: 568, startPoint y: 432, endPoint x: 677, endPoint y: 391, distance: 116.5
click at [571, 432] on input "text" at bounding box center [428, 429] width 414 height 29
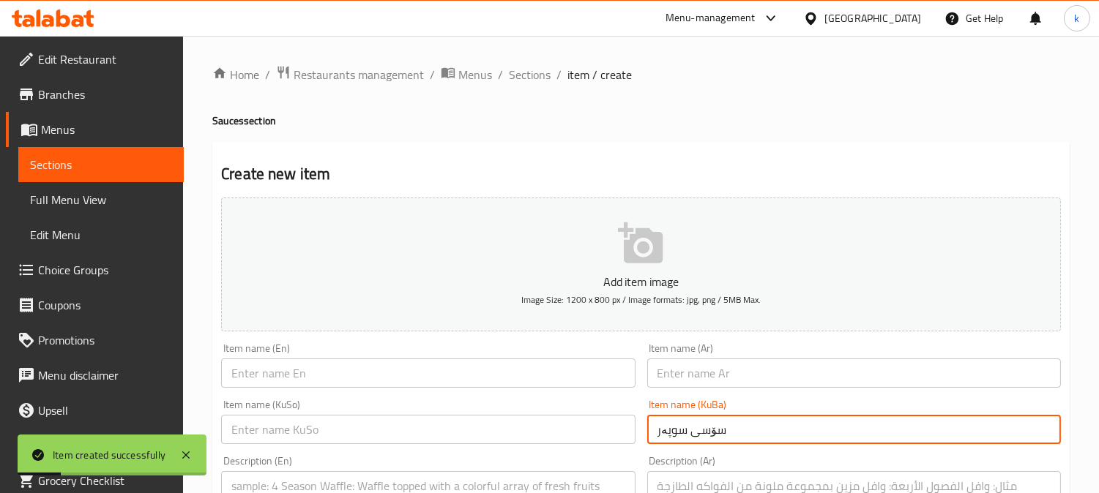
paste input "سۆسی سوپەر"
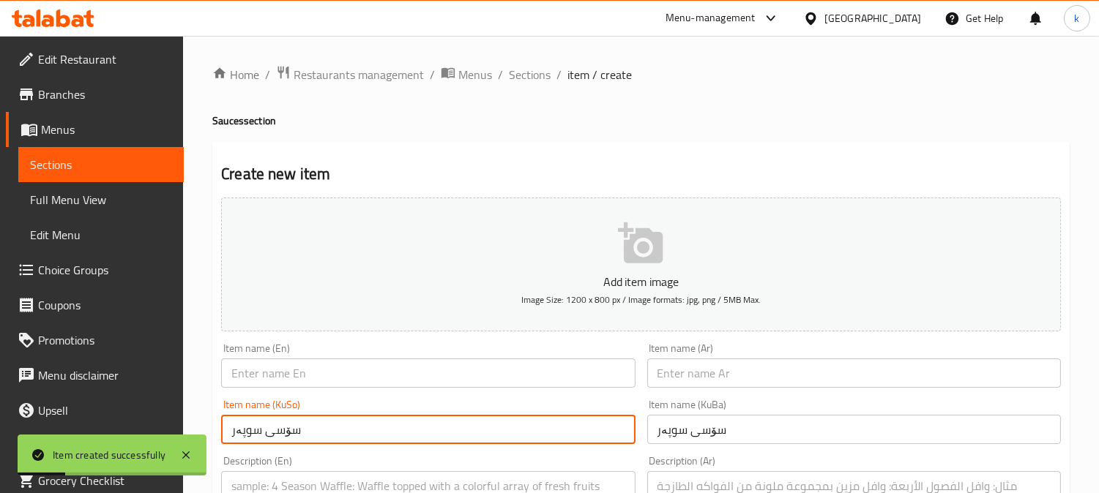
type input "سۆسی سوپەر"
click at [695, 372] on input "text" at bounding box center [854, 373] width 414 height 29
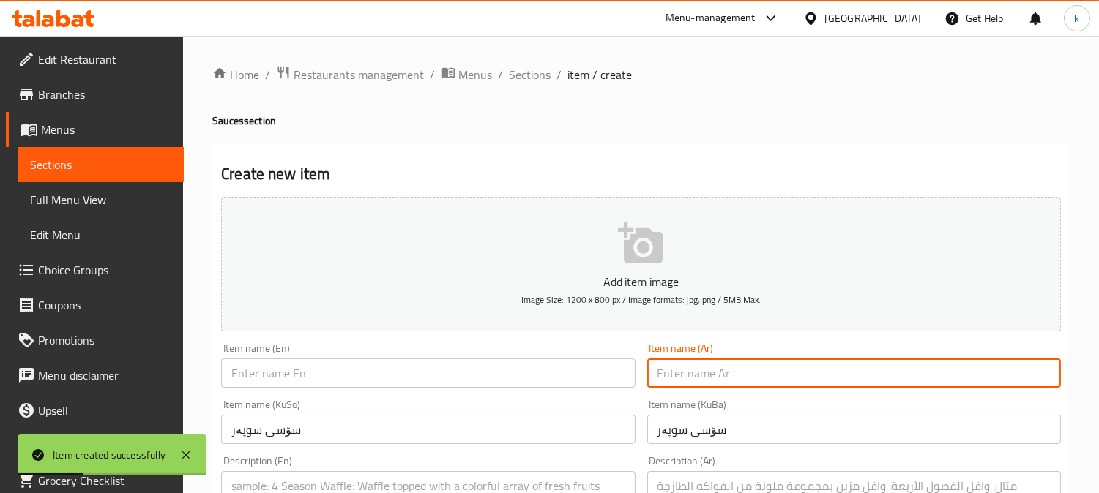
paste input "صلصة سوبر"
type input "صلصة سوبر"
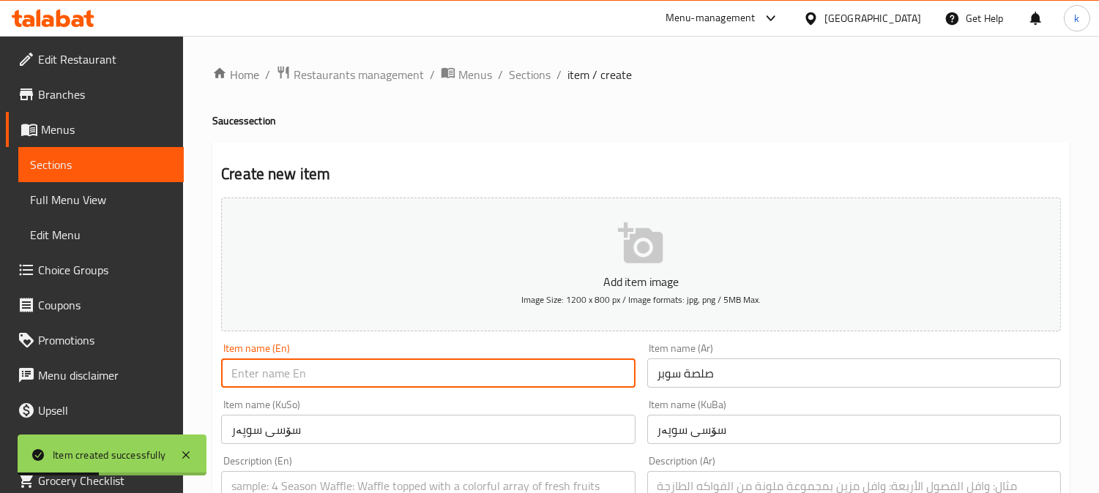
click at [335, 369] on input "text" at bounding box center [428, 373] width 414 height 29
paste input "Super Sauce"
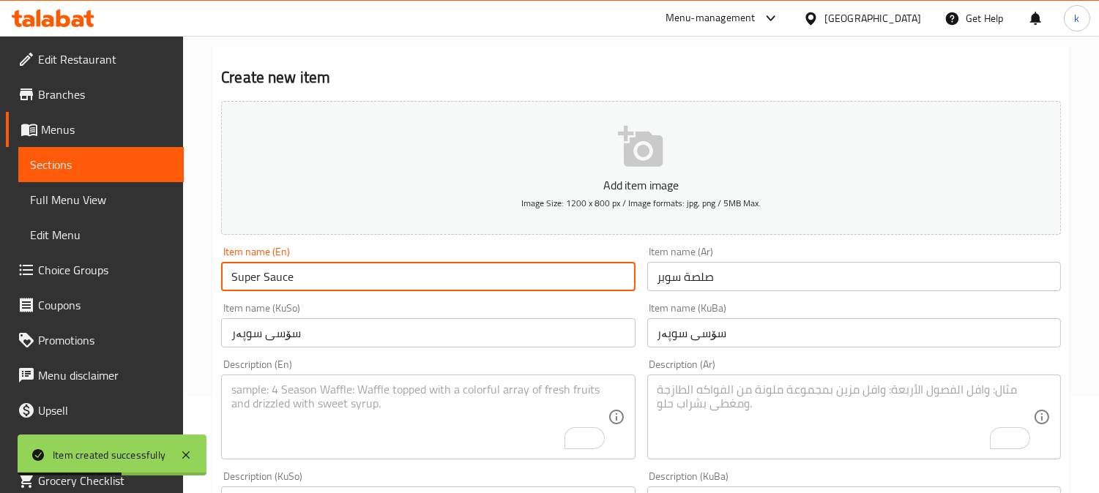
scroll to position [135, 0]
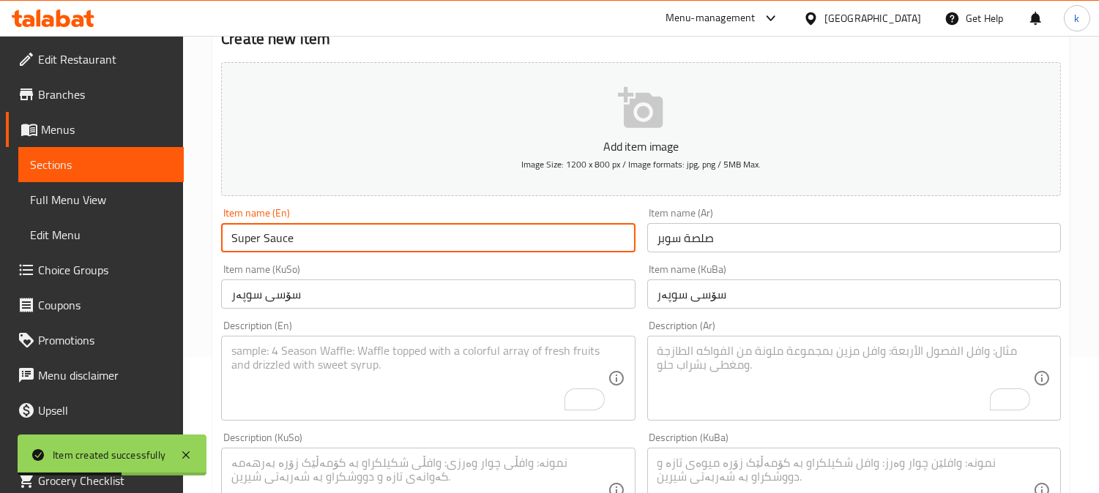
type input "Super Sauce"
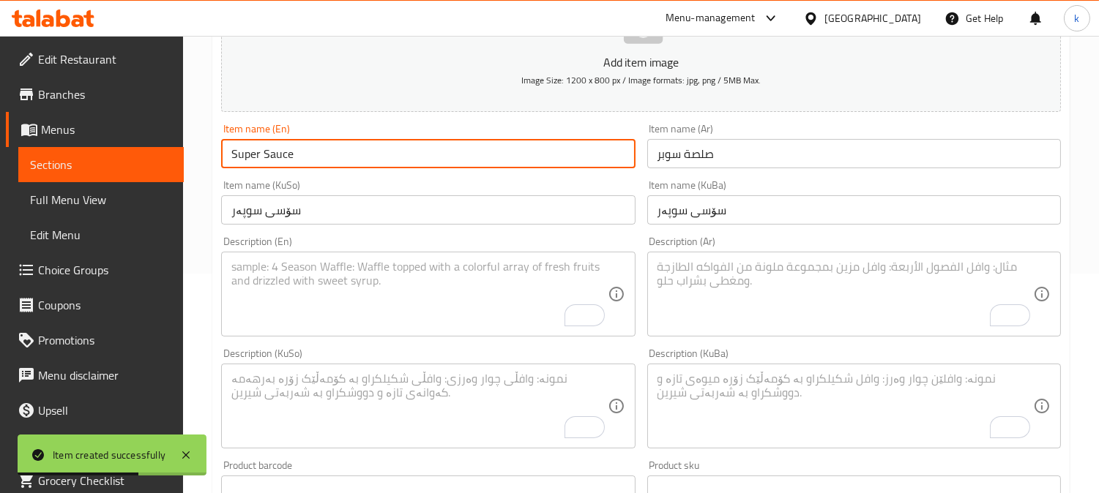
scroll to position [271, 0]
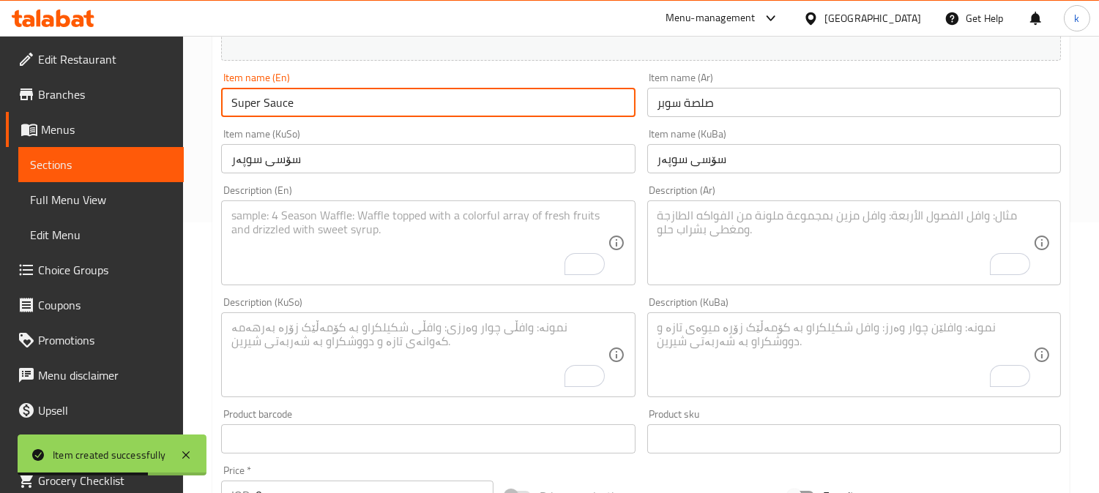
click at [827, 367] on textarea "To enrich screen reader interactions, please activate Accessibility in Grammarl…" at bounding box center [844, 356] width 375 height 70
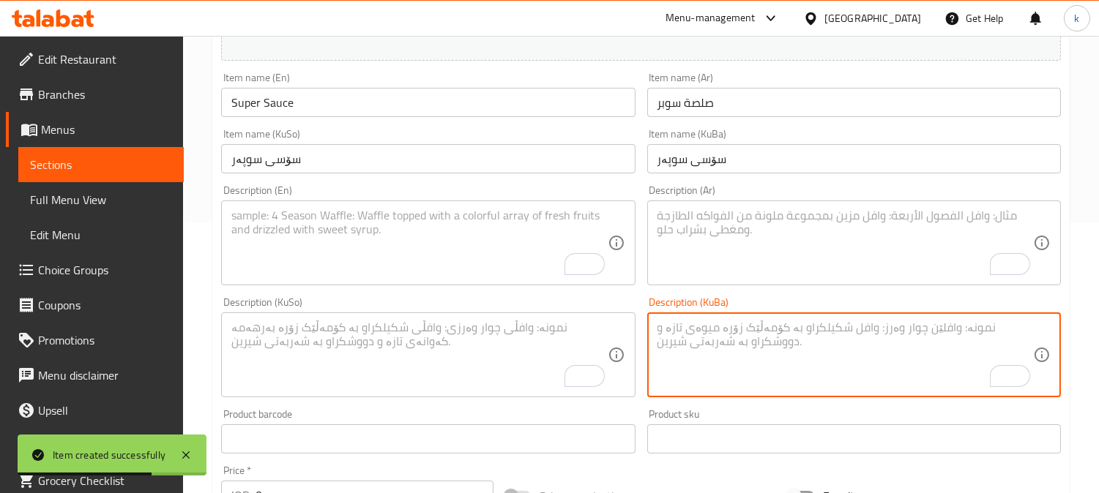
paste textarea "پاپریکای مودەخەن، مایۆنیز، لیمۆ، بەهارات، خەردەل و کەچەپ"
type textarea "پاپریکای مودەخەن، مایۆنیز، لیمۆ، بەهارات، خەردەل و کەچەپ"
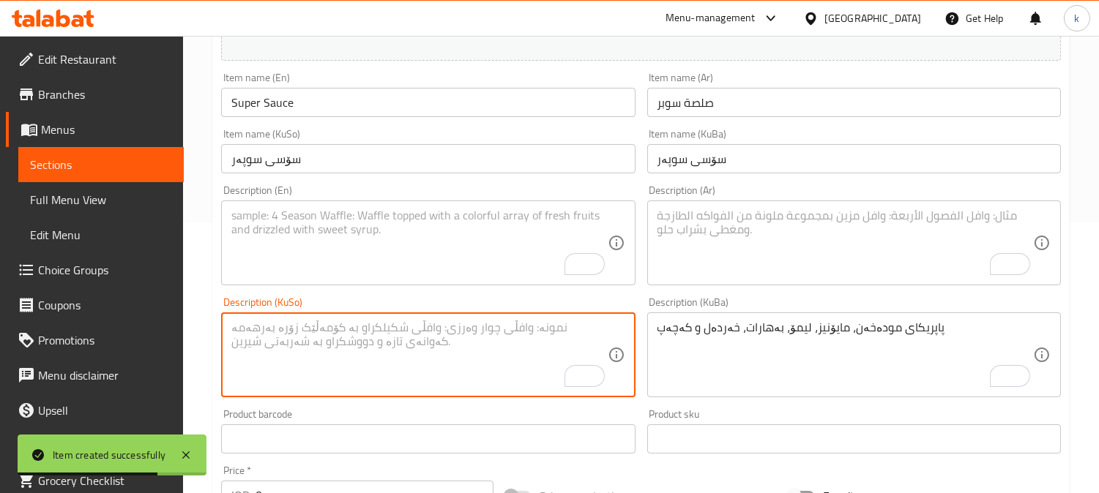
click at [564, 337] on textarea "To enrich screen reader interactions, please activate Accessibility in Grammarl…" at bounding box center [418, 356] width 375 height 70
paste textarea "پاپریکای مودەخەن، مایۆنیز، لیمۆ، بەهارات، خەردەل و کەچەپ"
type textarea "پاپریکای مودەخەن، مایۆنیز، لیمۆ، بەهارات، خەردەل و کەچەپ"
click at [745, 253] on textarea "To enrich screen reader interactions, please activate Accessibility in Grammarl…" at bounding box center [844, 244] width 375 height 70
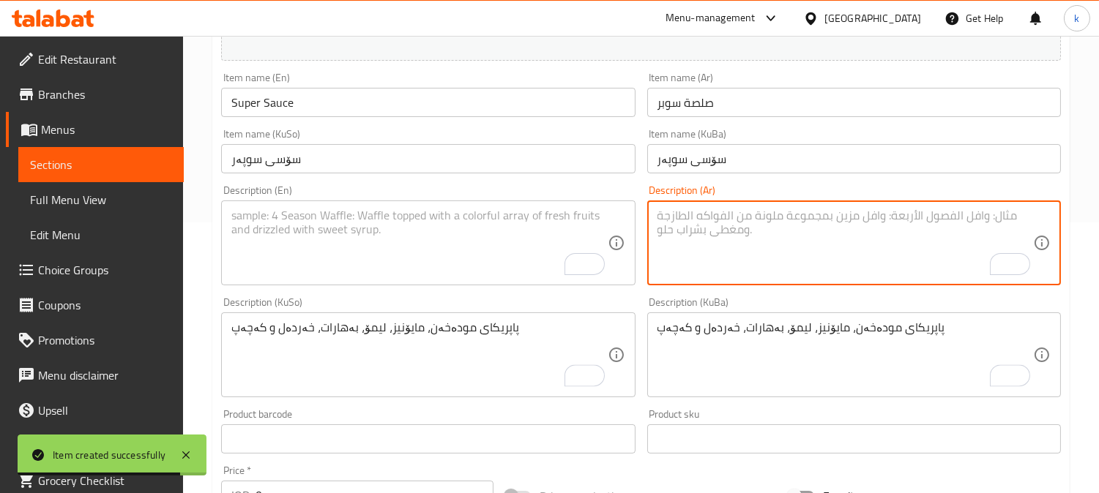
paste textarea "بابريكا مدخنة، مايونيز، ليمون، توابل، خردل وكاتشب"
type textarea "بابريكا مدخنة، مايونيز، ليمون، توابل، خردل وكاتشب"
click at [376, 230] on textarea "To enrich screen reader interactions, please activate Accessibility in Grammarl…" at bounding box center [418, 244] width 375 height 70
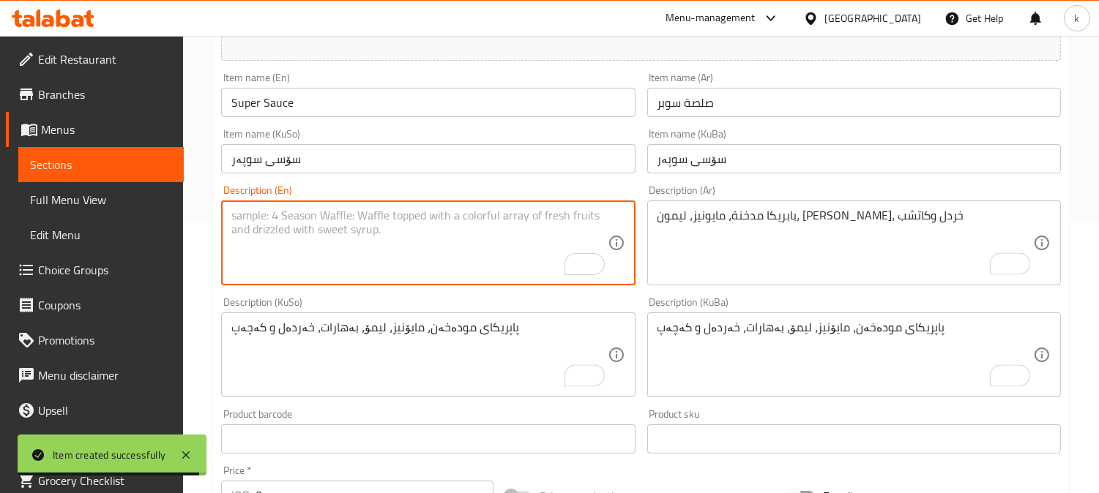
paste textarea "Smoked paprika, mayonnaise, lemon, spices, mustard and ketchup"
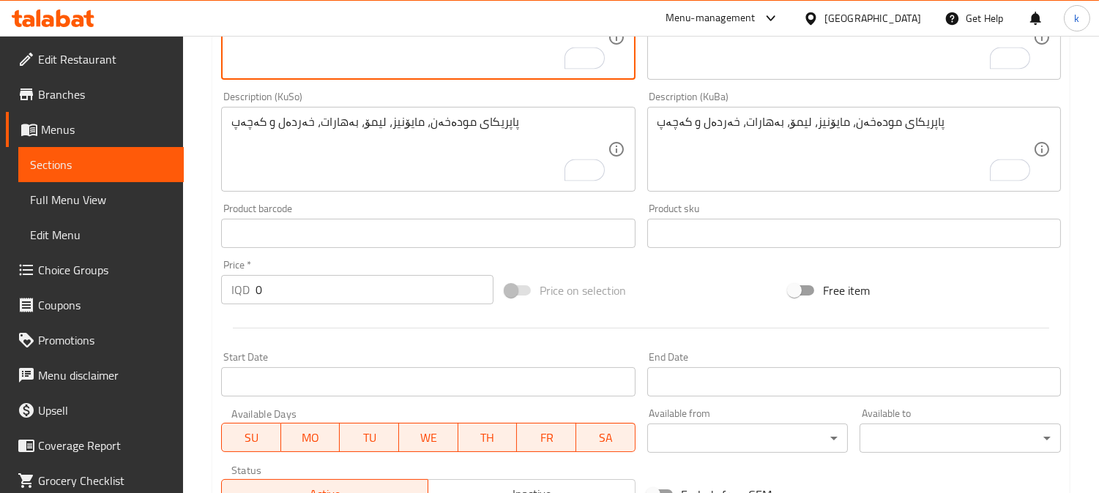
scroll to position [542, 0]
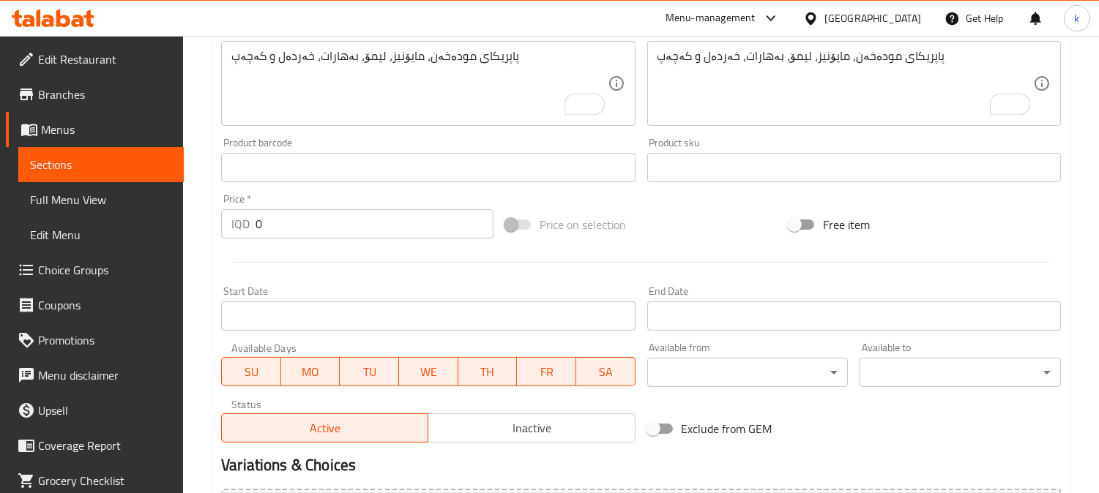
type textarea "Smoked paprika, mayonnaise, lemon, spices, mustard and ketchup"
drag, startPoint x: 240, startPoint y: 223, endPoint x: 221, endPoint y: 223, distance: 19.0
click at [221, 223] on div "IQD 0 Price *" at bounding box center [357, 223] width 272 height 29
type input "500"
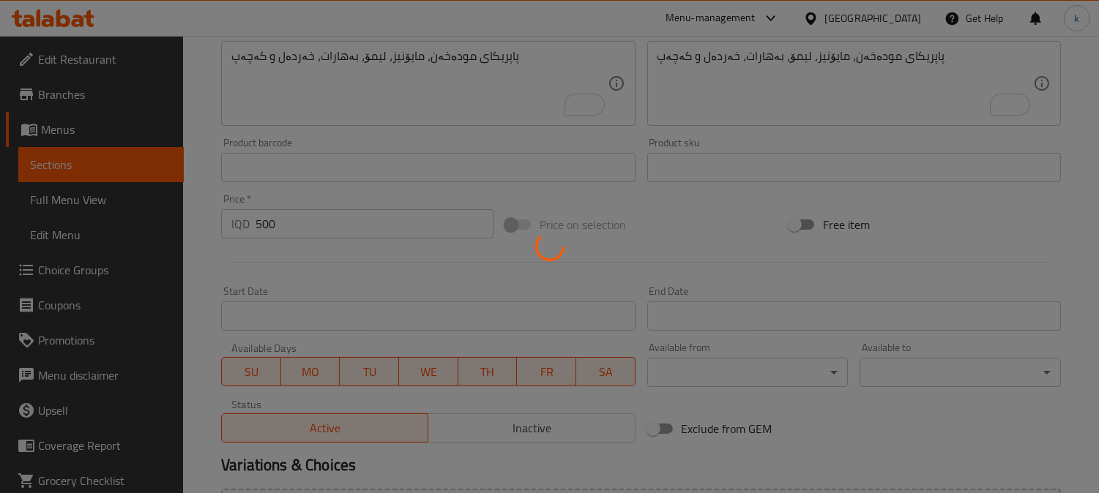
type input "0"
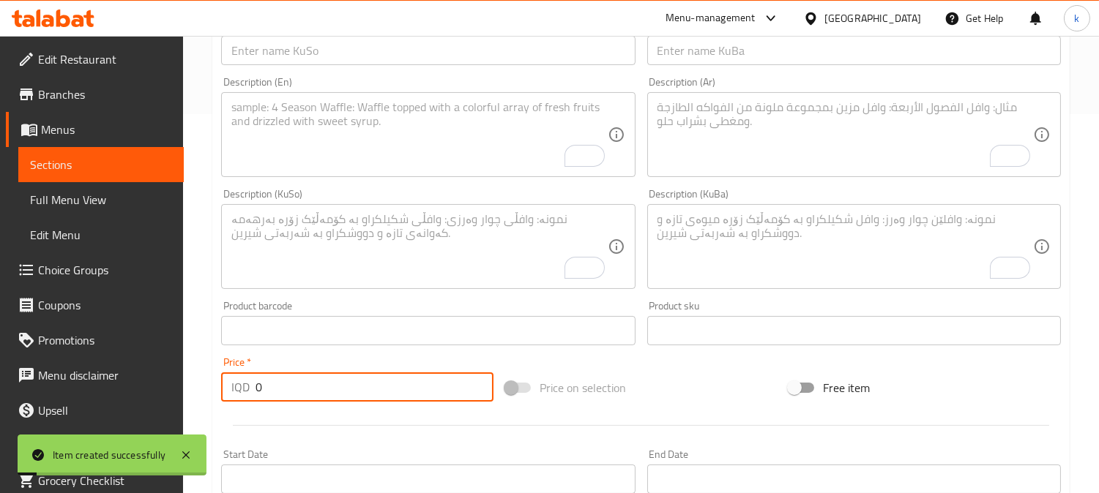
scroll to position [271, 0]
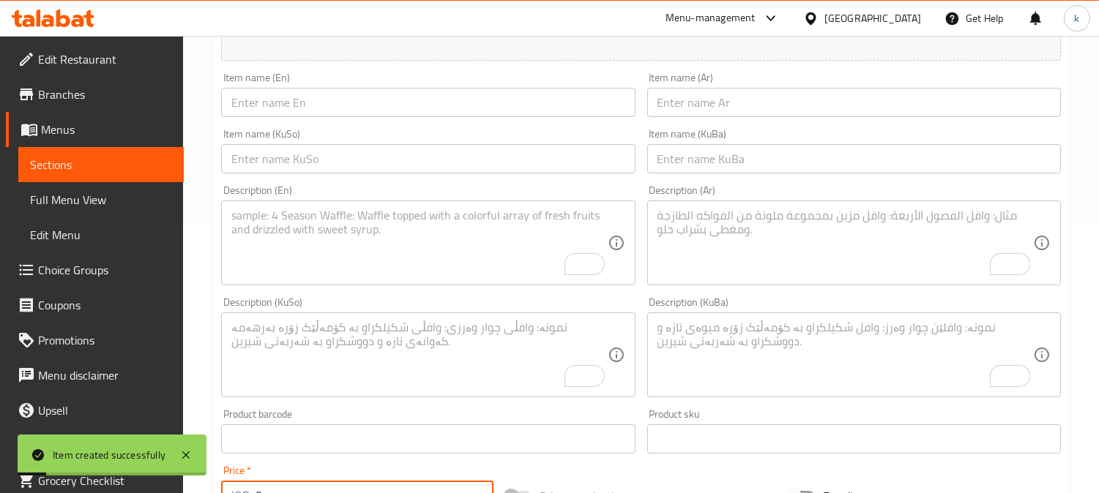
drag, startPoint x: 726, startPoint y: 173, endPoint x: 713, endPoint y: 168, distance: 13.9
click at [726, 173] on input "text" at bounding box center [854, 158] width 414 height 29
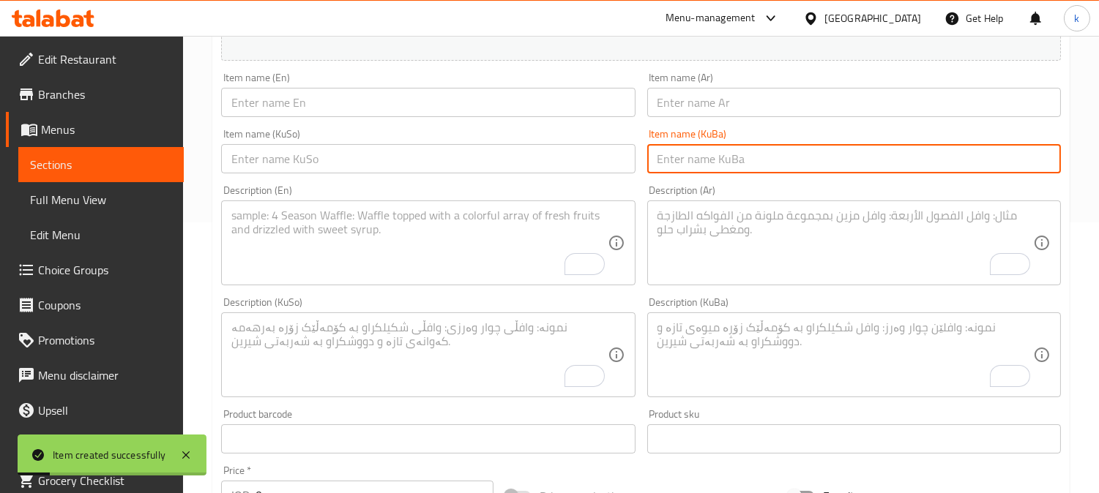
paste input "سۆسی پەنیر"
type input "سۆسی پەنیر"
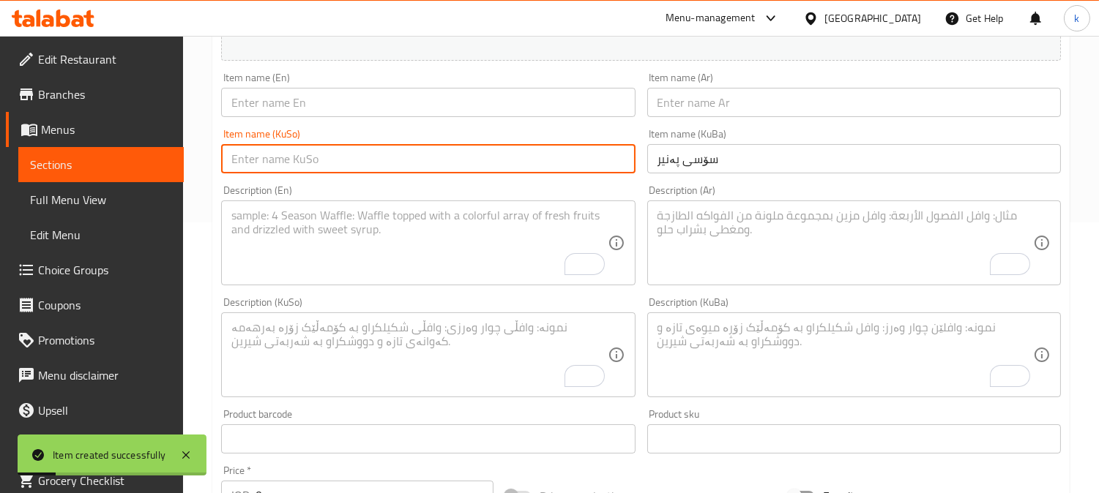
click at [596, 165] on input "text" at bounding box center [428, 158] width 414 height 29
paste input "سۆسی پەنیر"
type input "سۆسی پەنیر"
click at [711, 105] on input "text" at bounding box center [854, 102] width 414 height 29
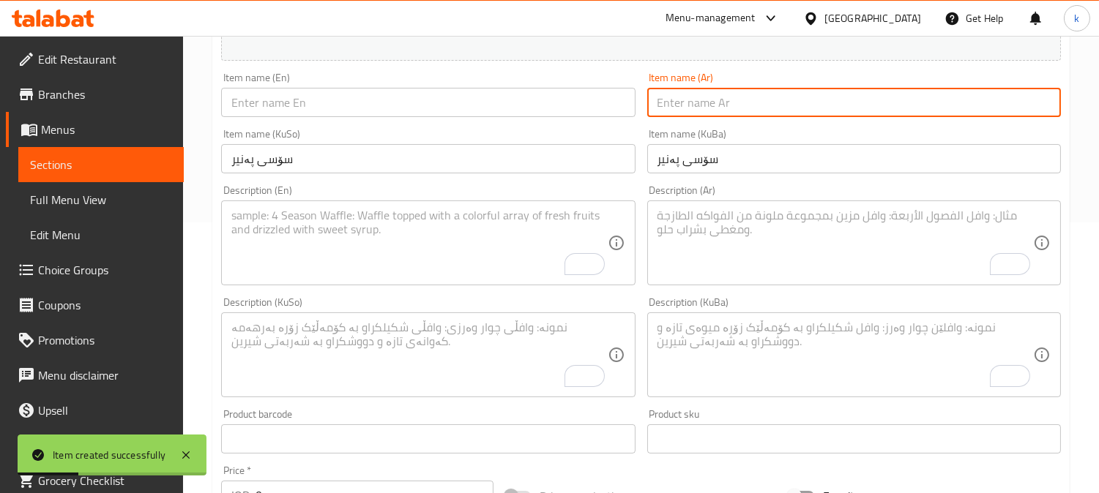
paste input "صلصة تشيزي"
type input "صلصة تشيزي"
click at [316, 97] on input "text" at bounding box center [428, 102] width 414 height 29
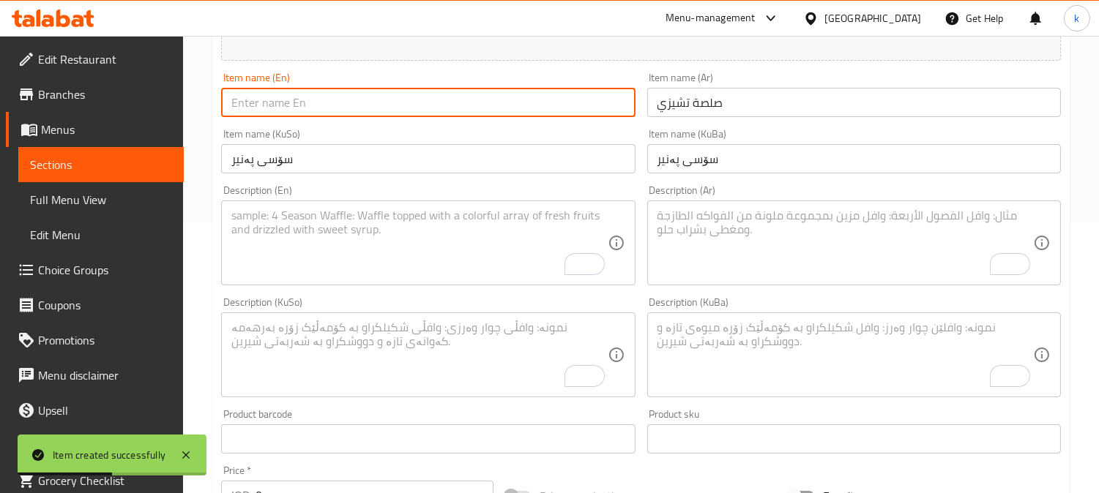
paste input "Cheese Sauce"
type input "Cheese Sauce"
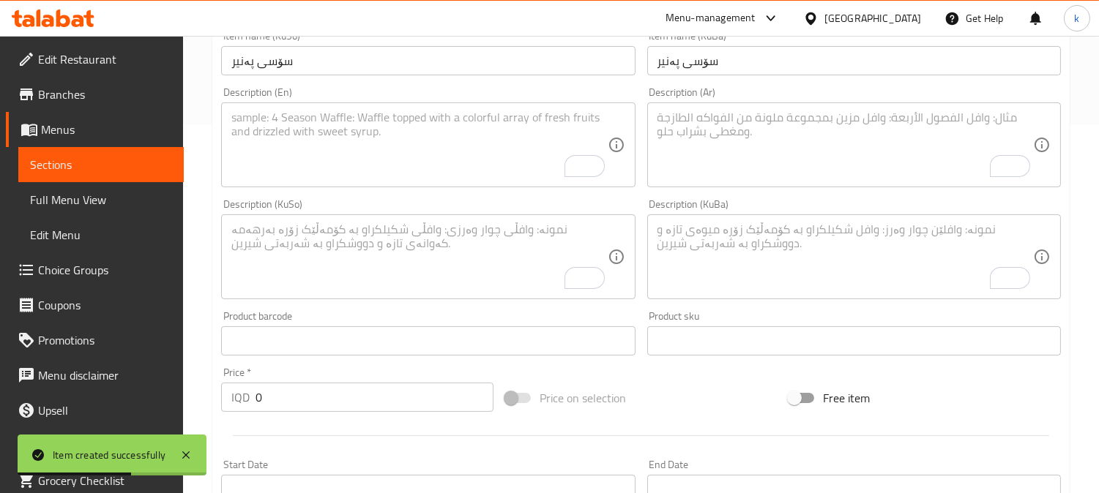
scroll to position [406, 0]
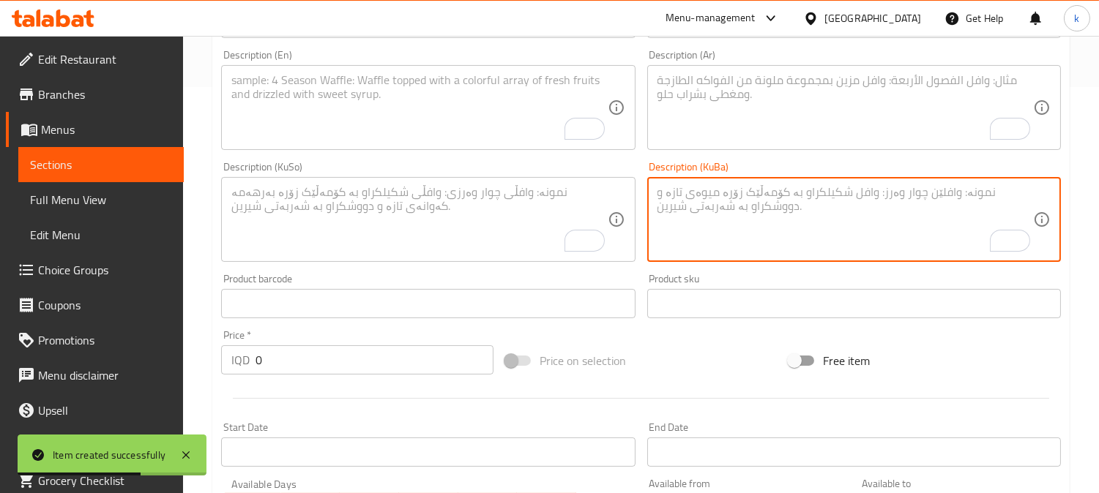
click at [755, 225] on textarea "To enrich screen reader interactions, please activate Accessibility in Grammarl…" at bounding box center [844, 220] width 375 height 70
paste textarea "تێکەڵەی کرێمی لە پەنیری مۆزارێلا، پەنیری چێدەر، شیر، کەرە و بەهارات"
type textarea "تێکەڵەی کرێمی لە پەنیری مۆزارێلا، پەنیری چێدەر، شیر، کەرە و بەهارات"
click at [530, 218] on textarea "To enrich screen reader interactions, please activate Accessibility in Grammarl…" at bounding box center [418, 220] width 375 height 70
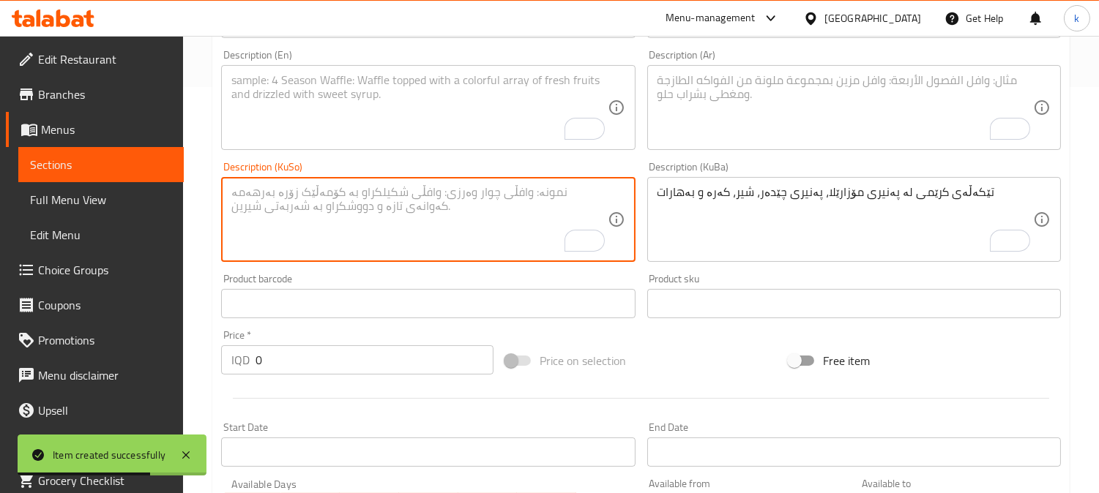
paste textarea "تێکەڵەی کرێمی لە پەنیری مۆزارێلا، پەنیری چێدەر، شیر، کەرە و بەهارات"
type textarea "تێکەڵەی کرێمی لە پەنیری مۆزارێلا، پەنیری چێدەر، شیر، کەرە و بەهارات"
click at [684, 124] on textarea "To enrich screen reader interactions, please activate Accessibility in Grammarl…" at bounding box center [844, 108] width 375 height 70
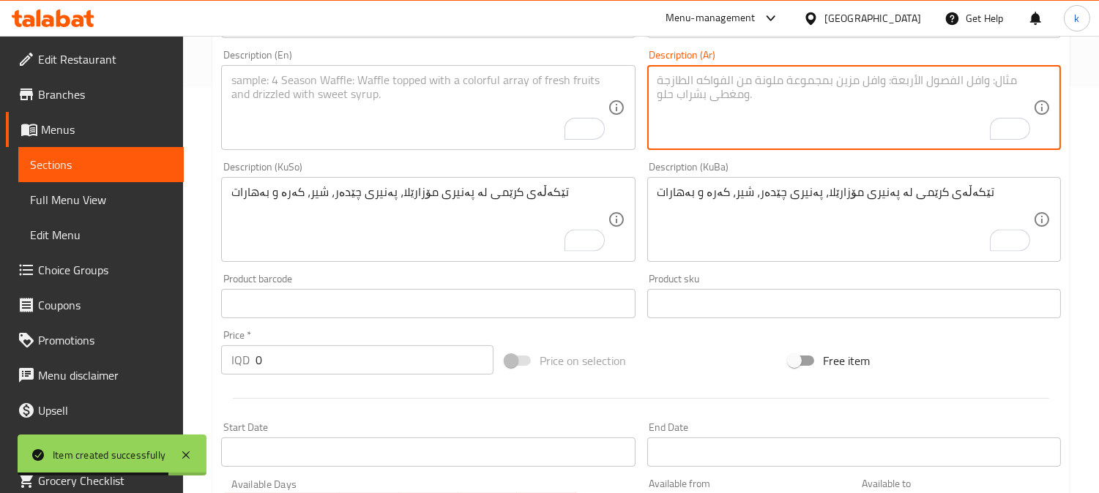
paste textarea "مزيج كريمي من جبنة موزاريلا، جبنة تشيدر، حليب، زبدة وتوابل"
type textarea "مزيج كريمي من جبنة موزاريلا، جبنة تشيدر، حليب، زبدة وتوابل"
click at [413, 133] on textarea "To enrich screen reader interactions, please activate Accessibility in Grammarl…" at bounding box center [418, 108] width 375 height 70
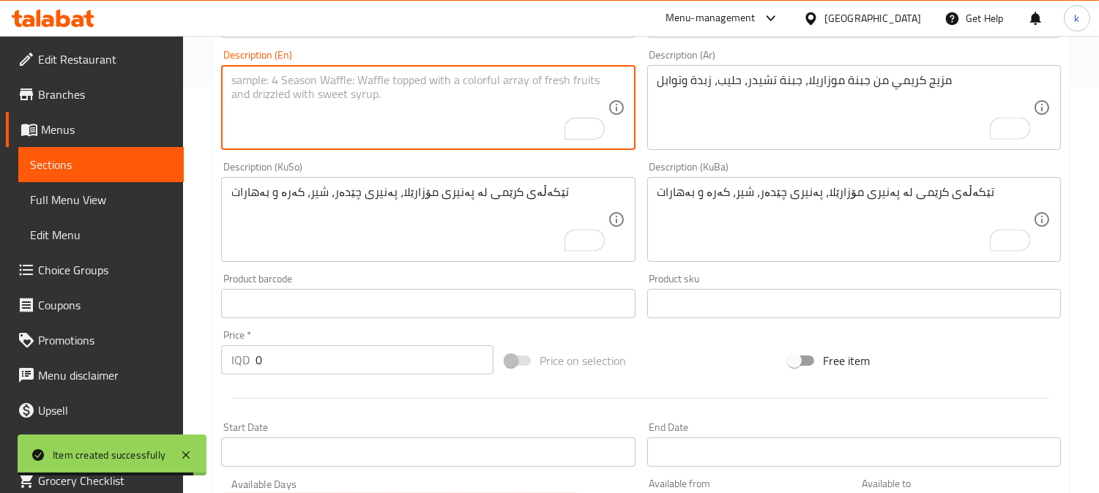
paste textarea "Creamy mixture of mozzarella cheese, cheddar cheese, milk, butter and spices"
type textarea "Creamy mixture of mozzarella cheese, cheddar cheese, milk, butter and spices"
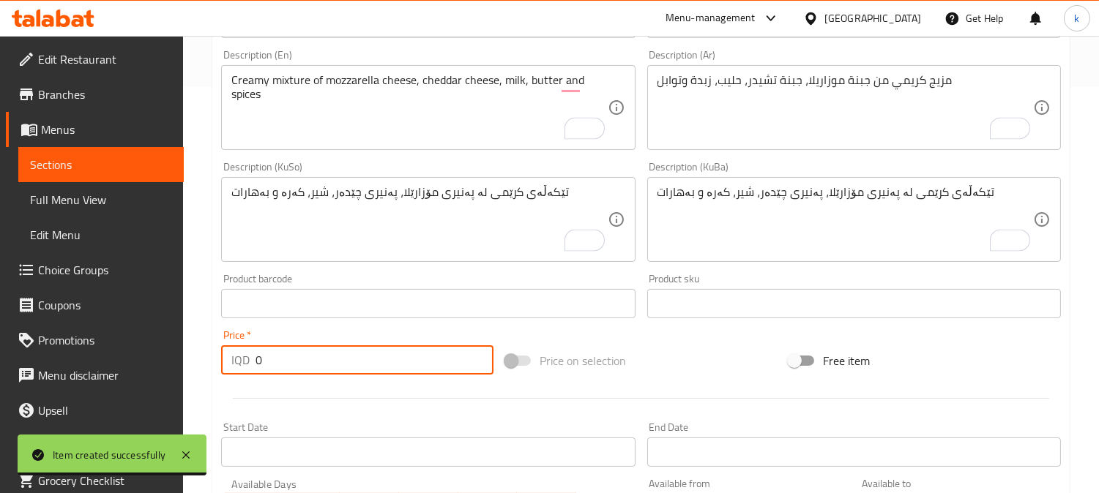
drag, startPoint x: 277, startPoint y: 356, endPoint x: 217, endPoint y: 352, distance: 60.1
click at [217, 352] on div "Price   * IQD 0 Price *" at bounding box center [357, 352] width 284 height 56
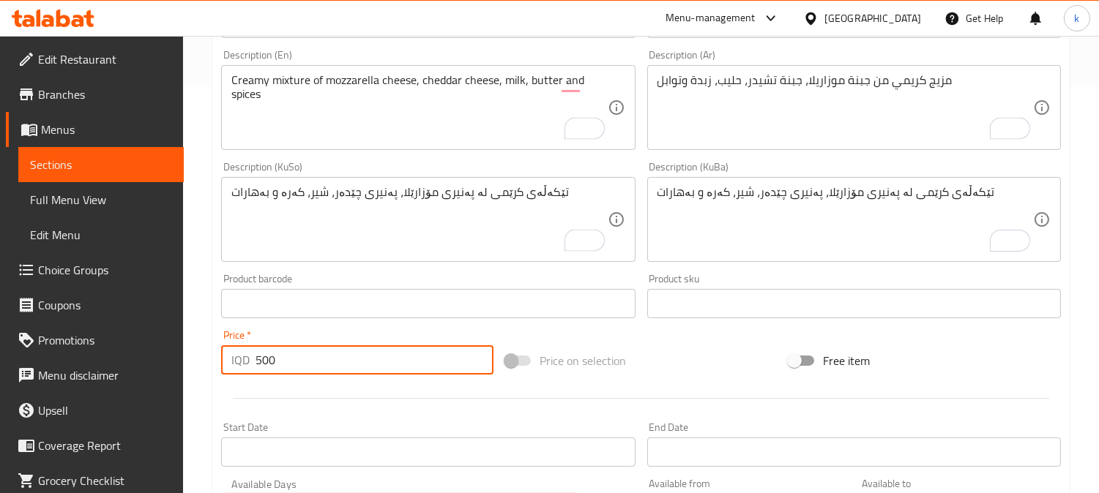
type input "500"
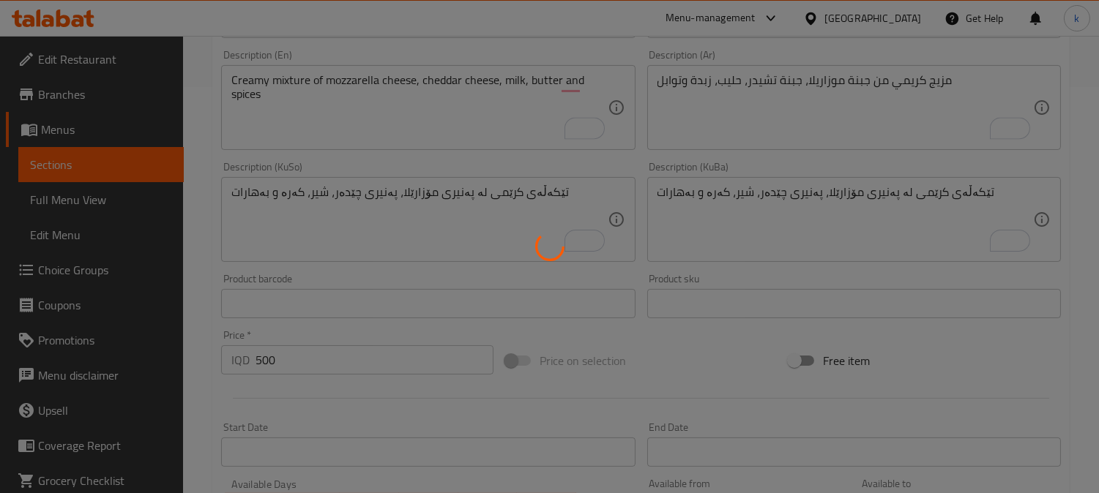
type input "0"
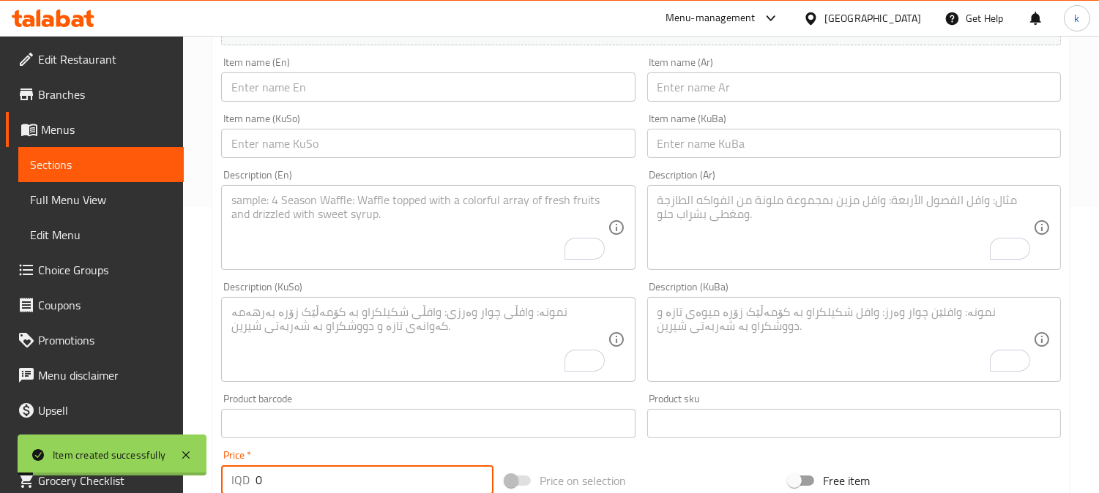
scroll to position [135, 0]
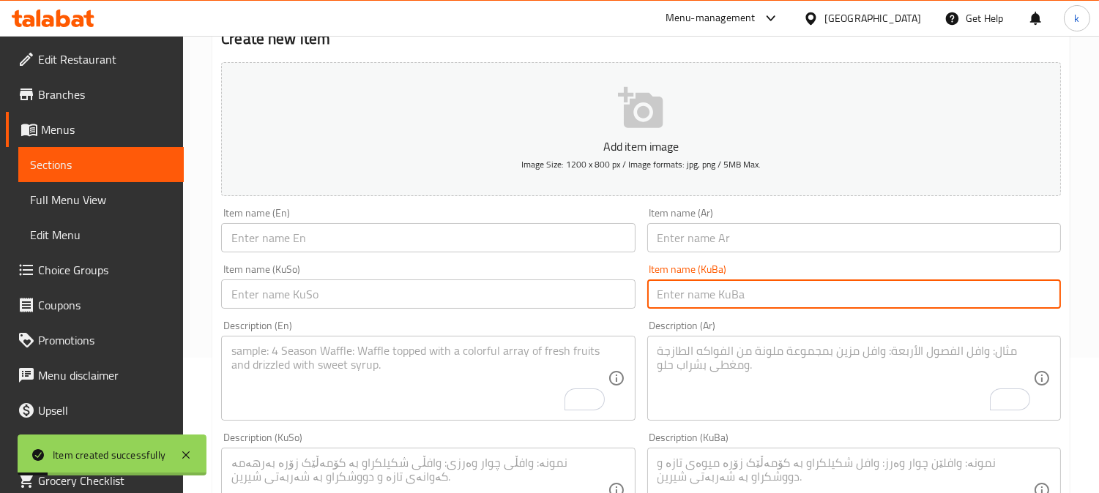
drag, startPoint x: 755, startPoint y: 297, endPoint x: 630, endPoint y: 296, distance: 124.4
click at [755, 297] on input "text" at bounding box center [854, 294] width 414 height 29
paste input "سۆسی هانی ماستەرد"
type input "سۆسی هانی ماستەرد"
drag, startPoint x: 616, startPoint y: 294, endPoint x: 660, endPoint y: 267, distance: 51.8
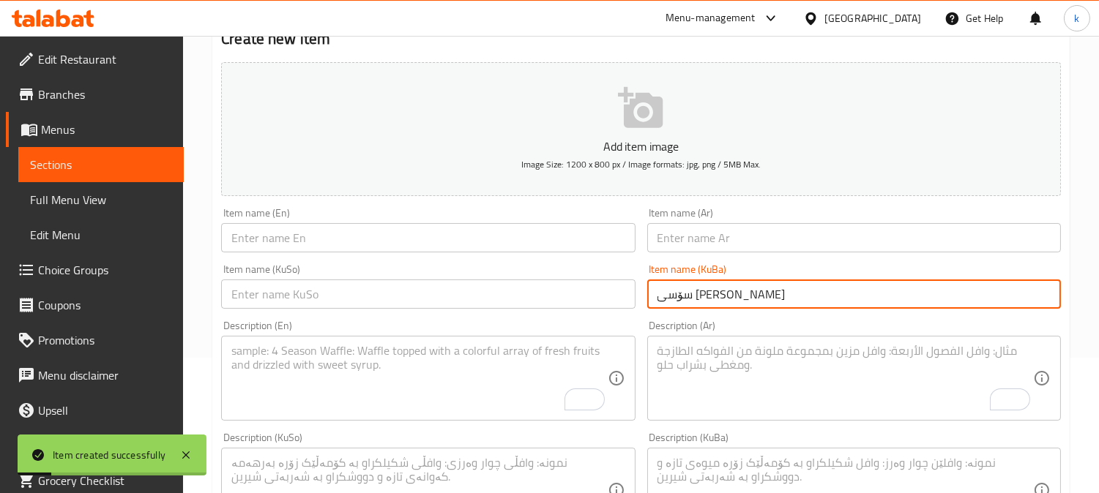
click at [613, 293] on input "text" at bounding box center [428, 294] width 414 height 29
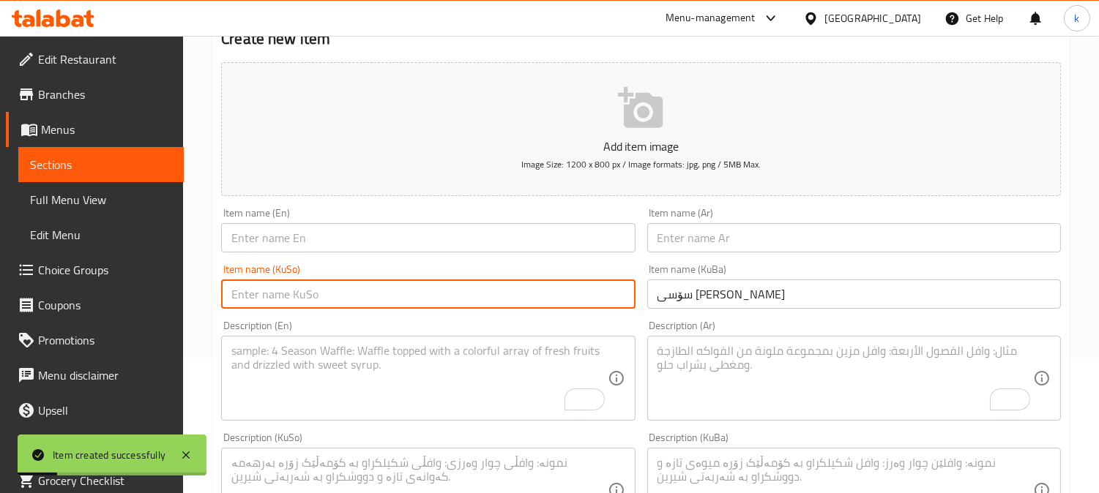
paste input "سۆسی هانی ماستەرد"
type input "سۆسی هانی ماستەرد"
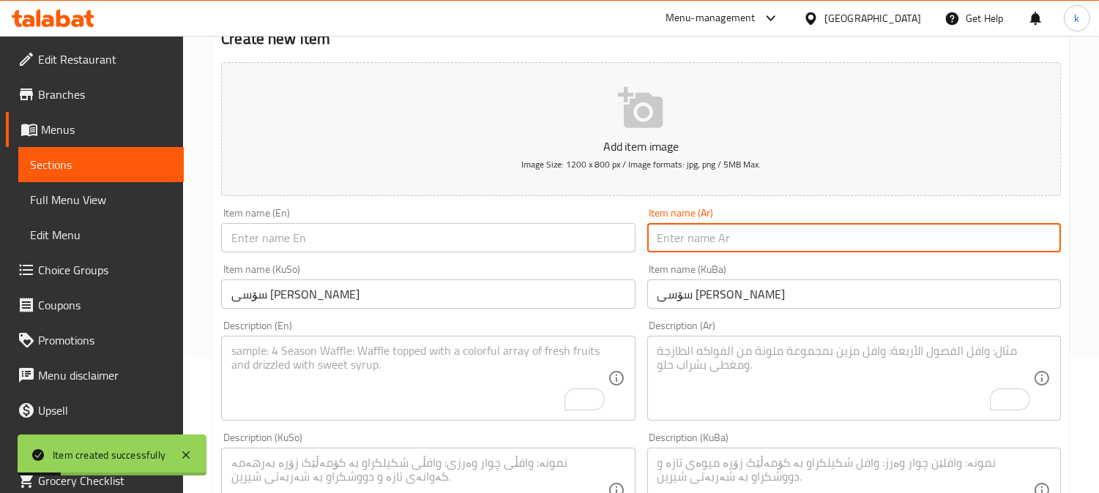
click at [690, 243] on input "text" at bounding box center [854, 237] width 414 height 29
paste input "صلصة هاني ماسترد"
type input "صلصة هاني ماسترد"
click at [359, 242] on input "text" at bounding box center [428, 237] width 414 height 29
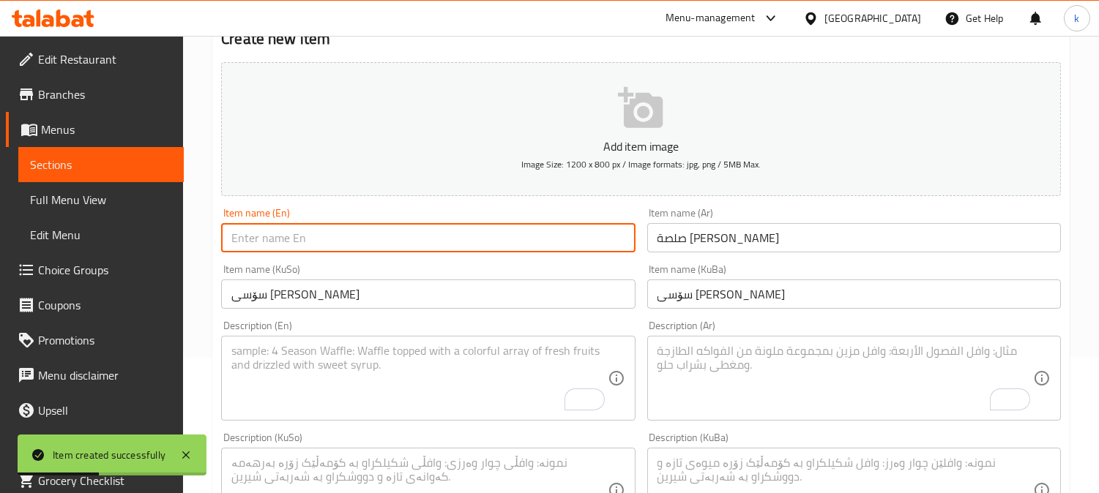
paste input "Honey Mustard Sauce"
type input "Honey Mustard Sauce"
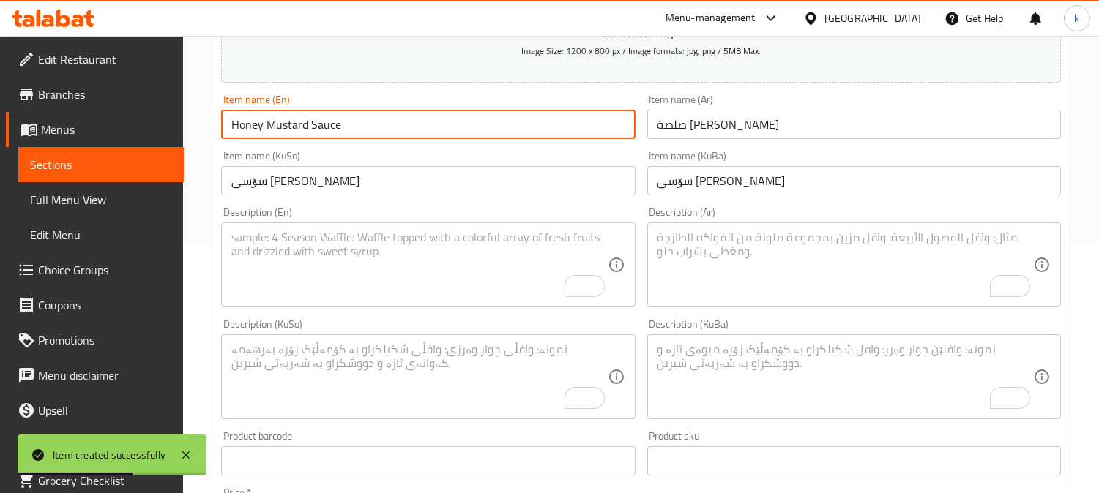
scroll to position [271, 0]
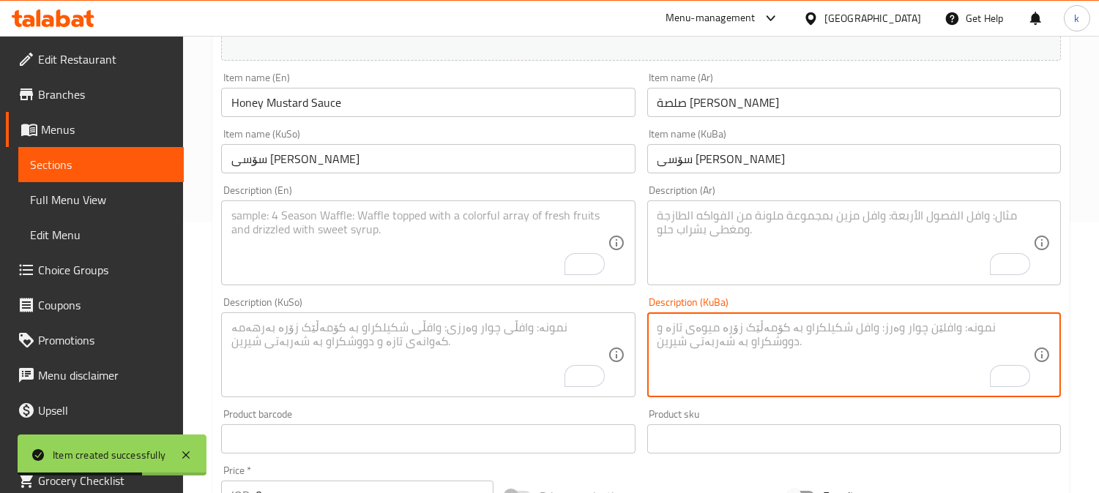
click at [796, 348] on textarea "To enrich screen reader interactions, please activate Accessibility in Grammarl…" at bounding box center [844, 356] width 375 height 70
paste textarea "هەنگوین، خەردەلی دیجۆن، مایۆنیز، لیمۆ و بەهارات"
type textarea "هەنگوین، خەردەلی دیجۆن، مایۆنیز، لیمۆ و بەهارات"
click at [561, 348] on textarea "To enrich screen reader interactions, please activate Accessibility in Grammarl…" at bounding box center [418, 356] width 375 height 70
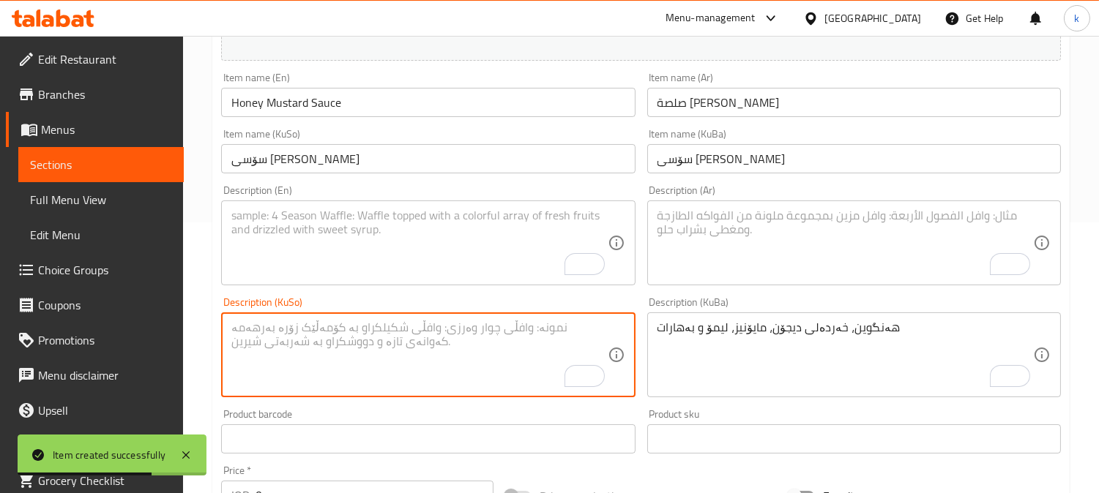
paste textarea "هەنگوین، خەردەلی دیجۆن، مایۆنیز، لیمۆ و بەهارات"
type textarea "هەنگوین، خەردەلی دیجۆن، مایۆنیز، لیمۆ و بەهارات"
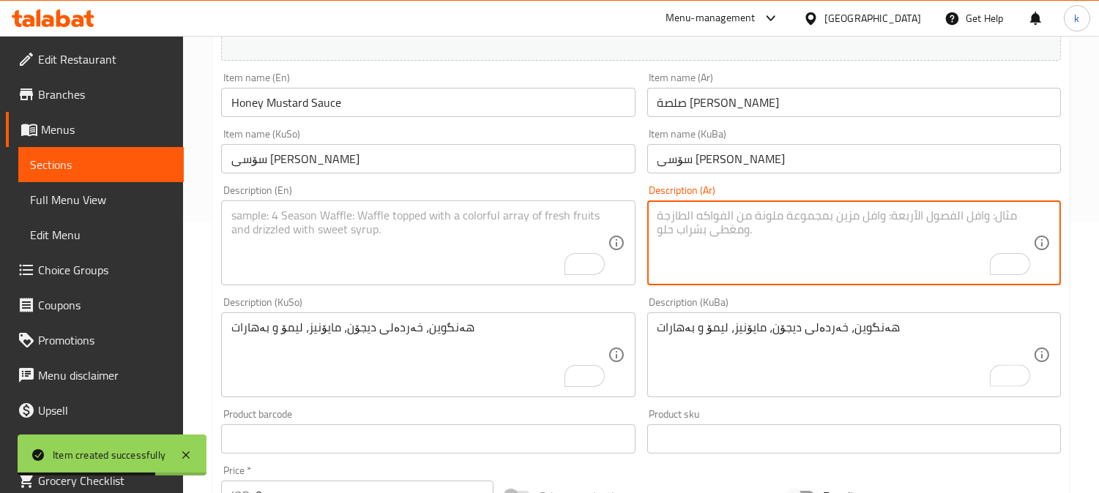
click at [744, 253] on textarea "To enrich screen reader interactions, please activate Accessibility in Grammarl…" at bounding box center [844, 244] width 375 height 70
paste textarea "عسل، خردل ديجون، مايونيز، ليمون وتوابل"
type textarea "عسل، خردل ديجون، مايونيز، ليمون وتوابل"
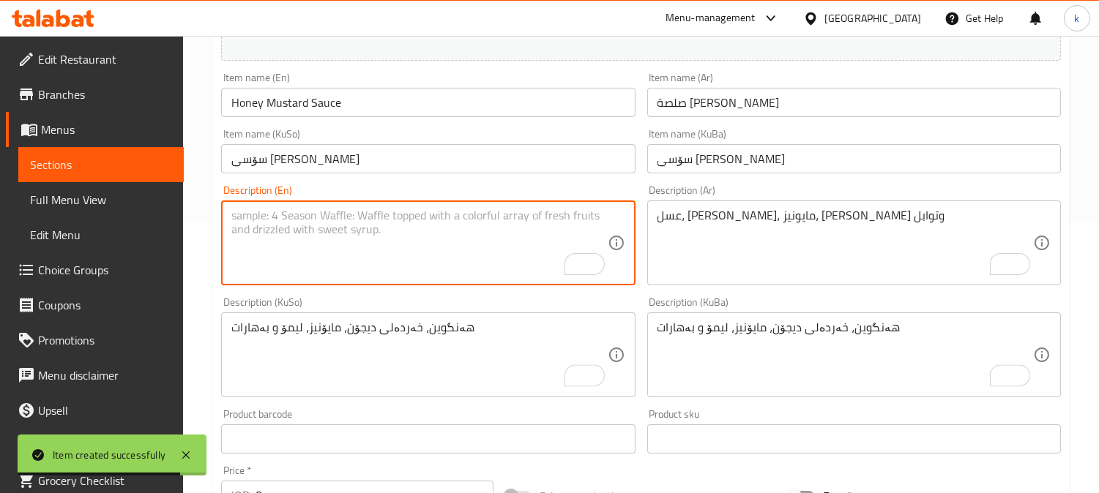
click at [429, 250] on textarea "To enrich screen reader interactions, please activate Accessibility in Grammarl…" at bounding box center [418, 244] width 375 height 70
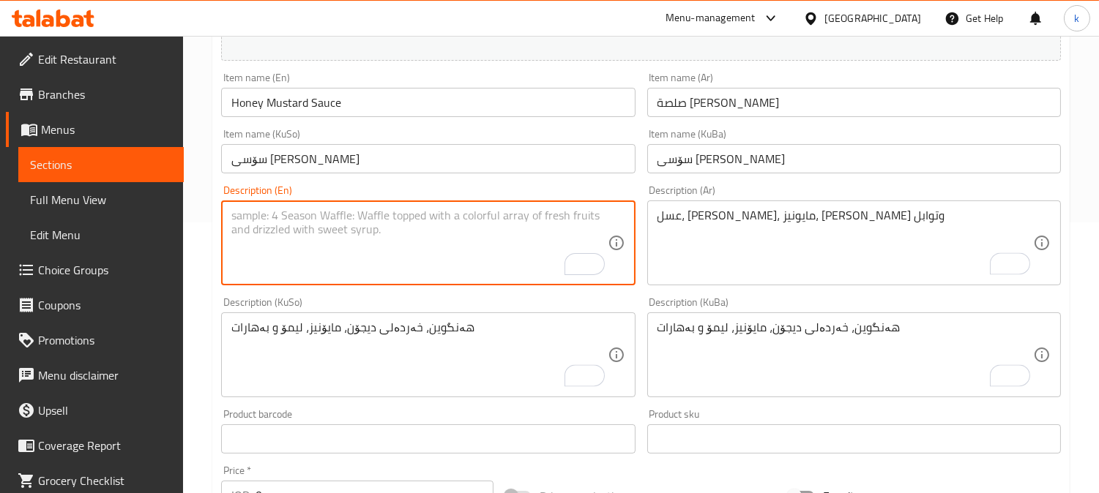
paste textarea "Honey, dijon mustard, mayonnaise, lemon and spices"
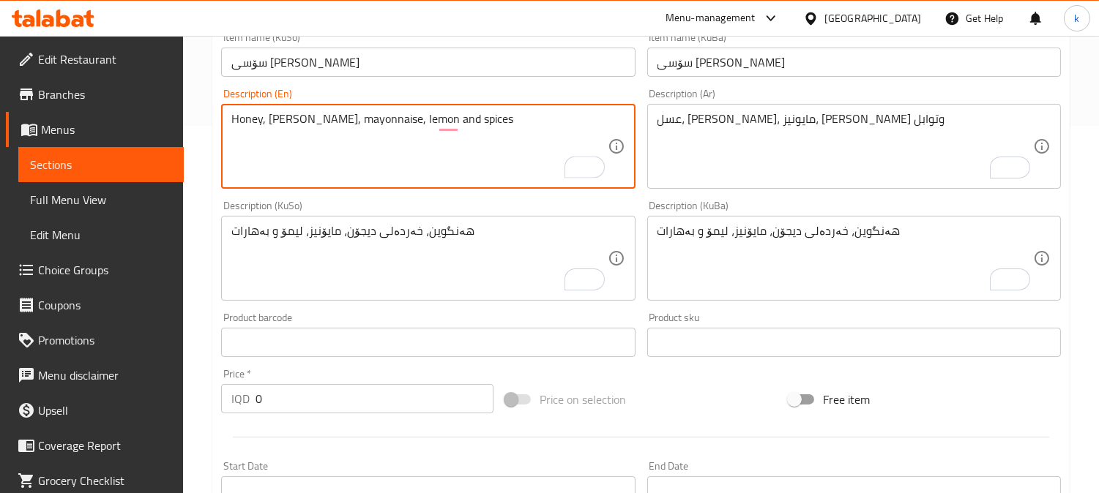
scroll to position [406, 0]
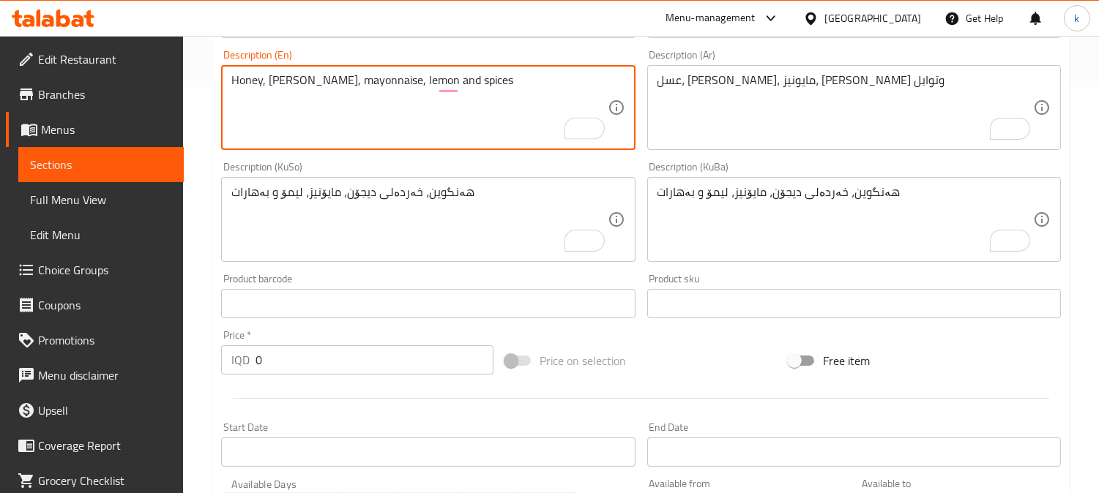
type textarea "Honey, dijon mustard, mayonnaise, lemon and spices"
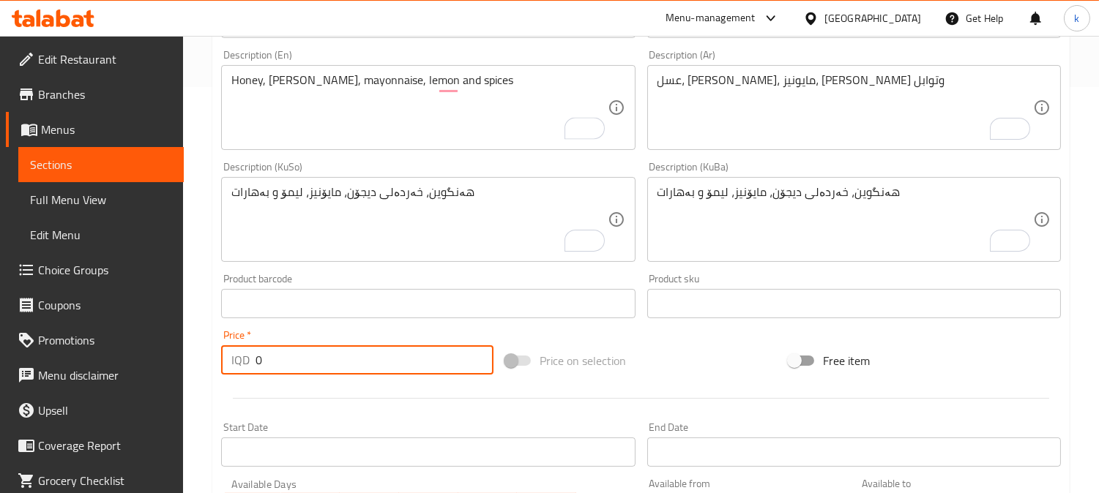
drag, startPoint x: 278, startPoint y: 357, endPoint x: 242, endPoint y: 356, distance: 35.9
click at [242, 356] on div "IQD 0 Price *" at bounding box center [357, 359] width 272 height 29
type input "500"
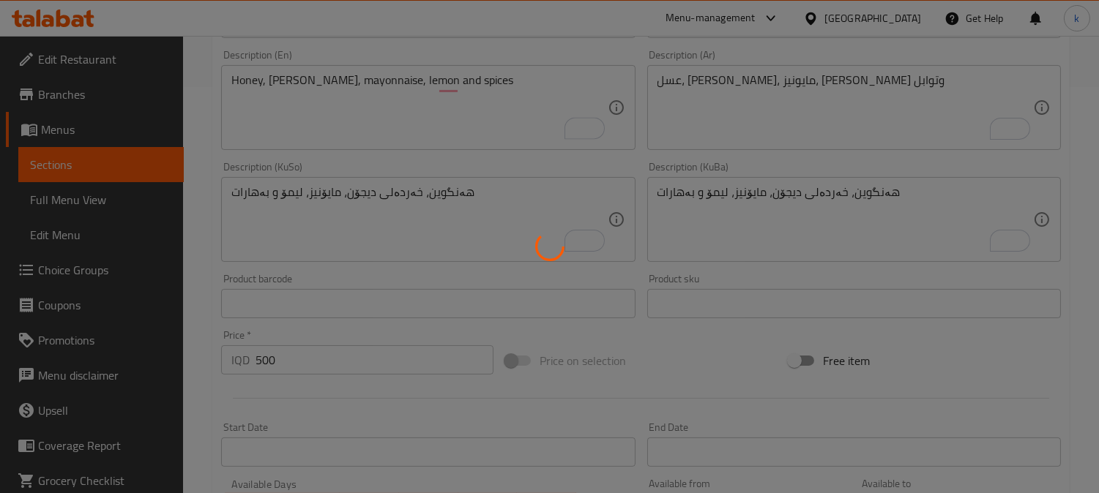
type input "0"
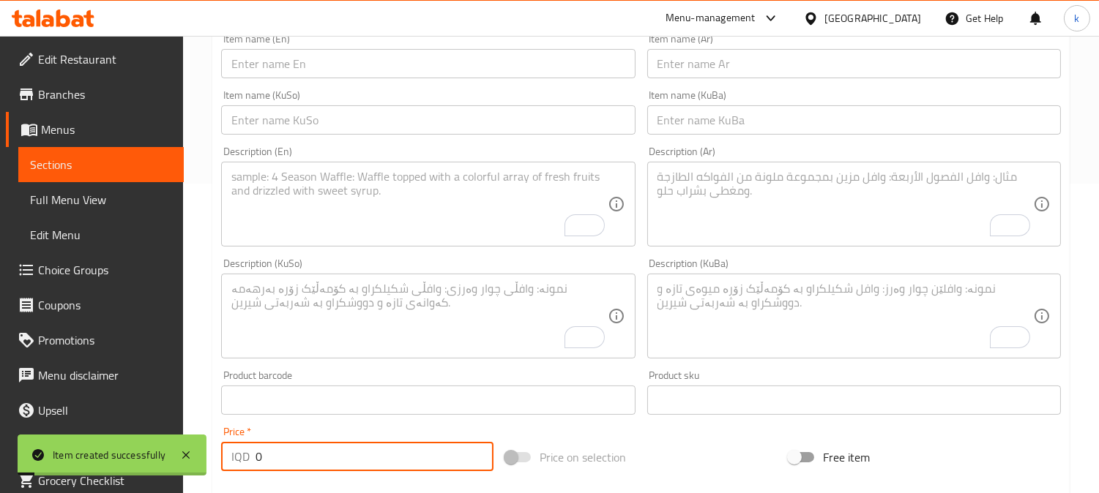
scroll to position [271, 0]
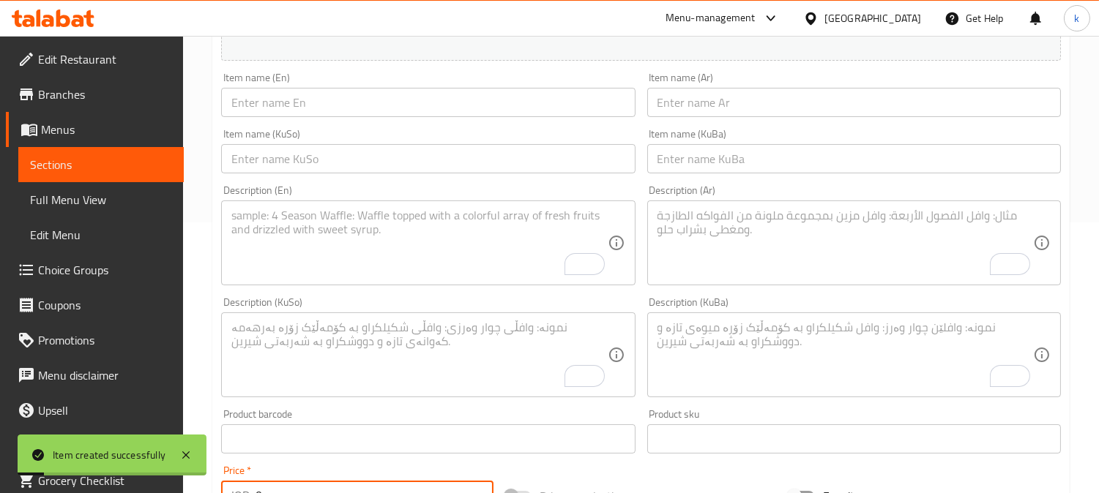
click at [711, 161] on input "text" at bounding box center [854, 158] width 414 height 29
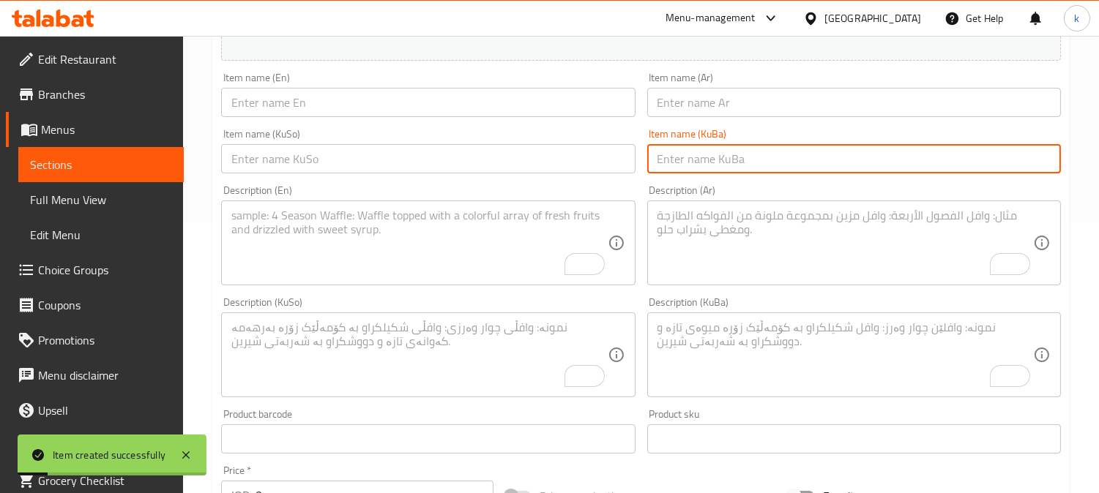
paste input "سۆسی باڕبیکیو"
type input "سۆسی باڕبیکیو"
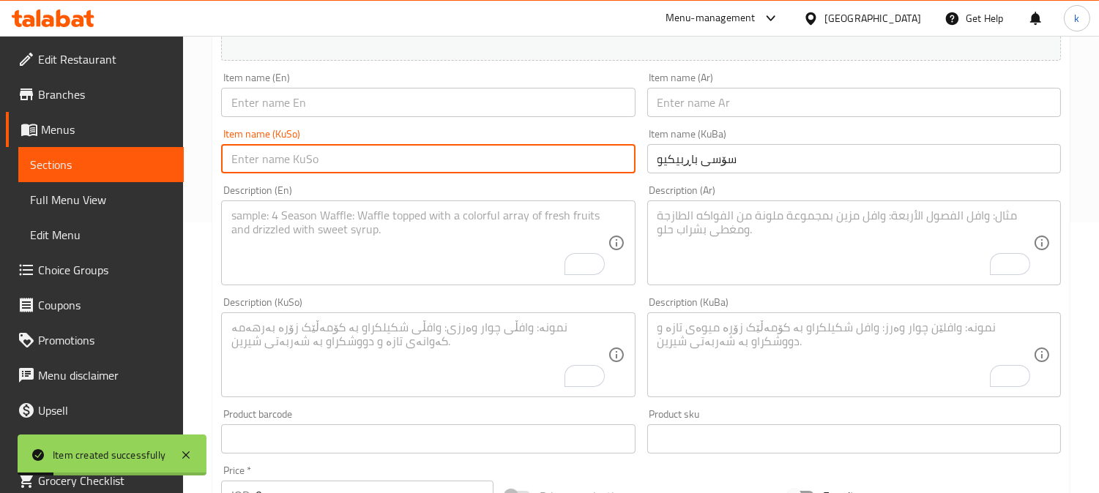
drag, startPoint x: 610, startPoint y: 159, endPoint x: 637, endPoint y: 144, distance: 30.1
click at [610, 158] on input "text" at bounding box center [428, 158] width 414 height 29
paste input "سۆسی باڕبیکیو"
type input "سۆسی باڕبیکیو"
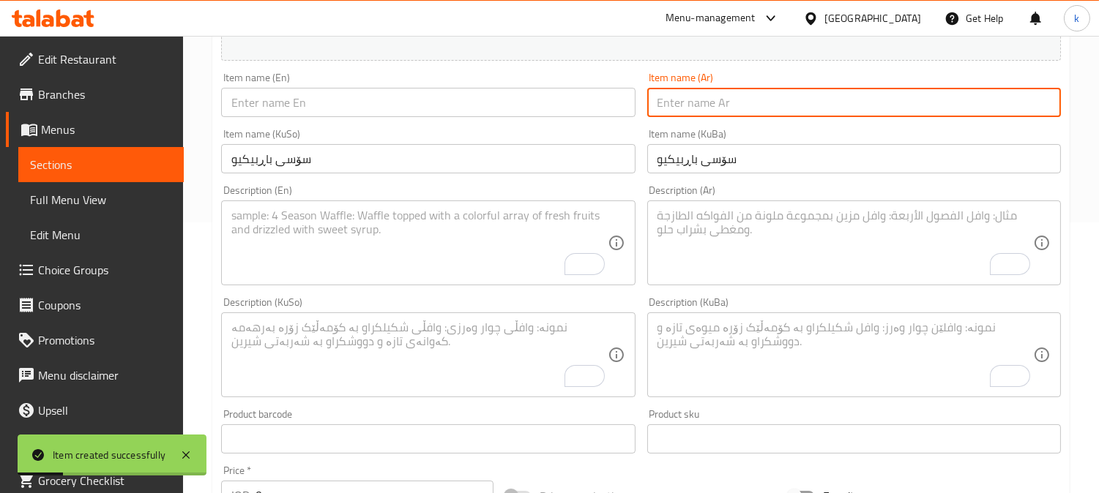
click at [686, 112] on input "text" at bounding box center [854, 102] width 414 height 29
paste input "صلصة باربيكيو"
type input "صلصة باربيكيو"
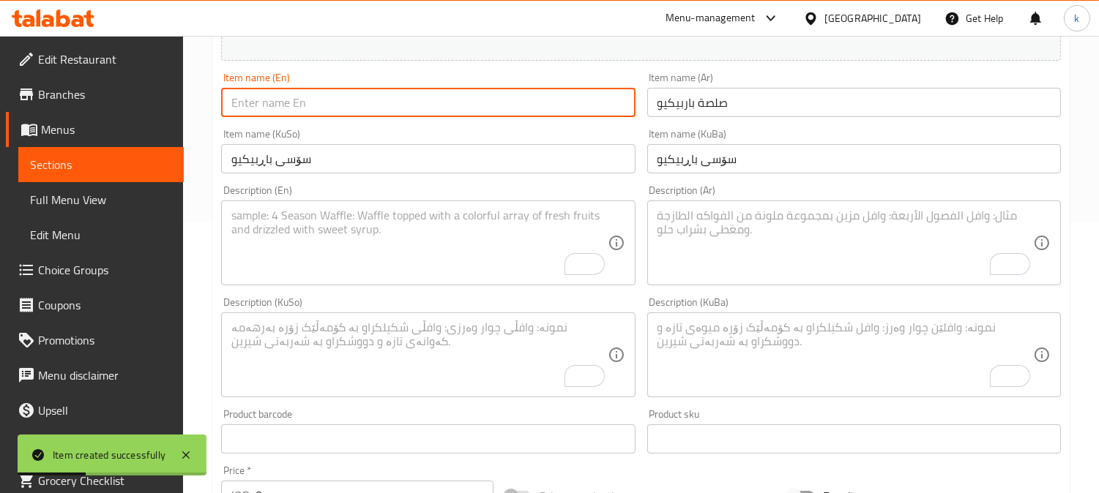
click at [324, 101] on input "text" at bounding box center [428, 102] width 414 height 29
paste input "BBQ Sauce"
type input "BBQ Sauce"
click at [741, 356] on textarea "To enrich screen reader interactions, please activate Accessibility in Grammarl…" at bounding box center [844, 356] width 375 height 70
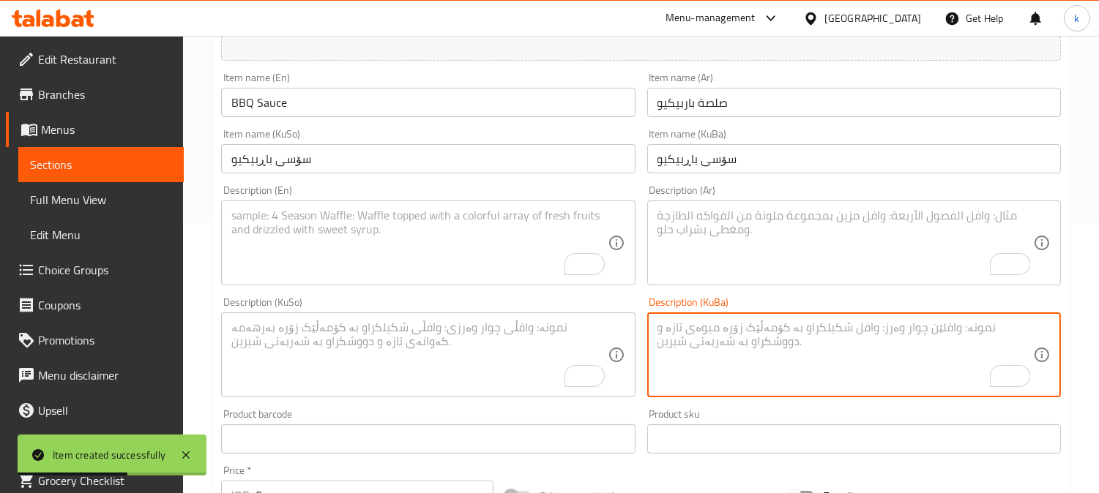
paste textarea "کەچەپ، خەل، شەکر، سۆسی رسیستەرشایر و بەهارات"
type textarea "کەچەپ، خەل، شەکر، سۆسی رسیستەرشایر و بەهارات"
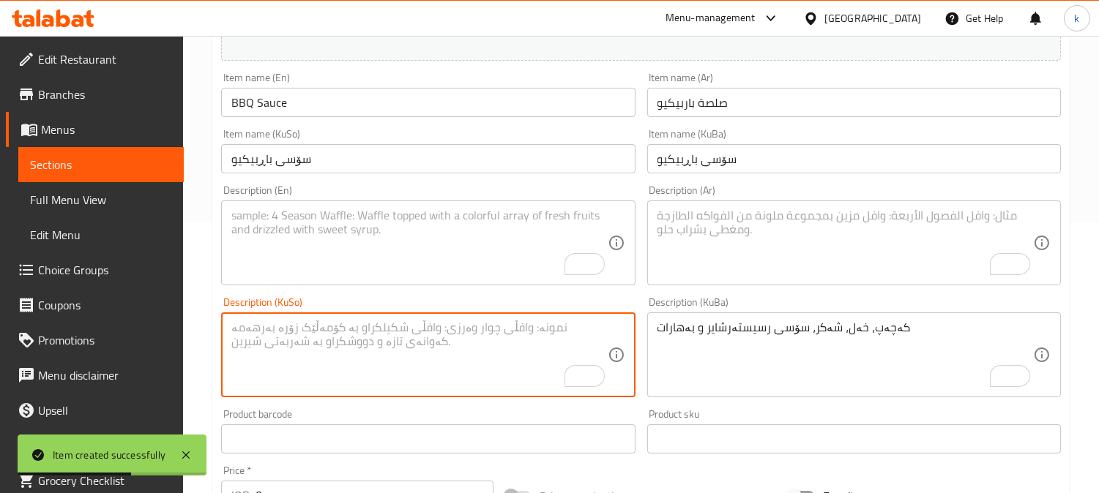
click at [589, 326] on textarea "To enrich screen reader interactions, please activate Accessibility in Grammarl…" at bounding box center [418, 356] width 375 height 70
paste textarea "کەچەپ، خەل، شەکر، سۆسی رسیستەرشایر و بەهارات"
type textarea "کەچەپ، خەل، شەکر، سۆسی رسیستەرشایر و بەهارات"
click at [732, 262] on textarea "To enrich screen reader interactions, please activate Accessibility in Grammarl…" at bounding box center [844, 244] width 375 height 70
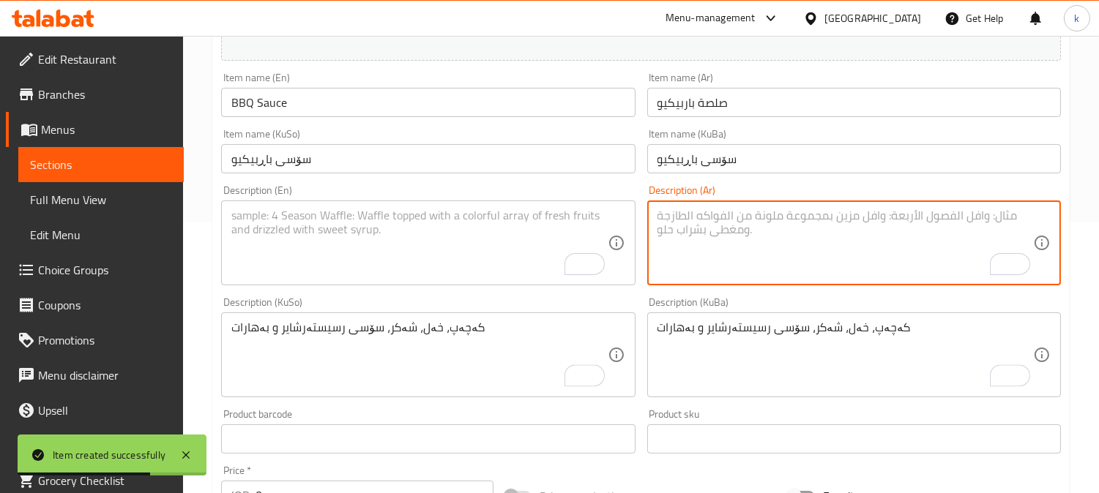
paste textarea "كاتشب، خل، سكر، صلصة رسيستيرشاير وتوابل"
type textarea "كاتشب، خل، سكر، صلصة رسيستيرشاير وتوابل"
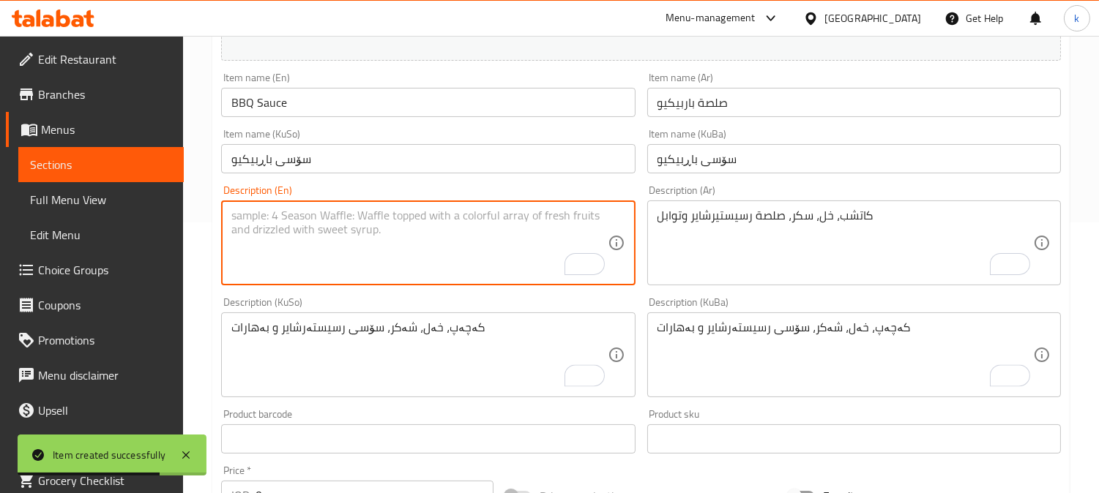
click at [444, 227] on textarea "To enrich screen reader interactions, please activate Accessibility in Grammarl…" at bounding box center [418, 244] width 375 height 70
paste textarea "Ketchup, vinegar, sugar, rcestershire sauce and spices"
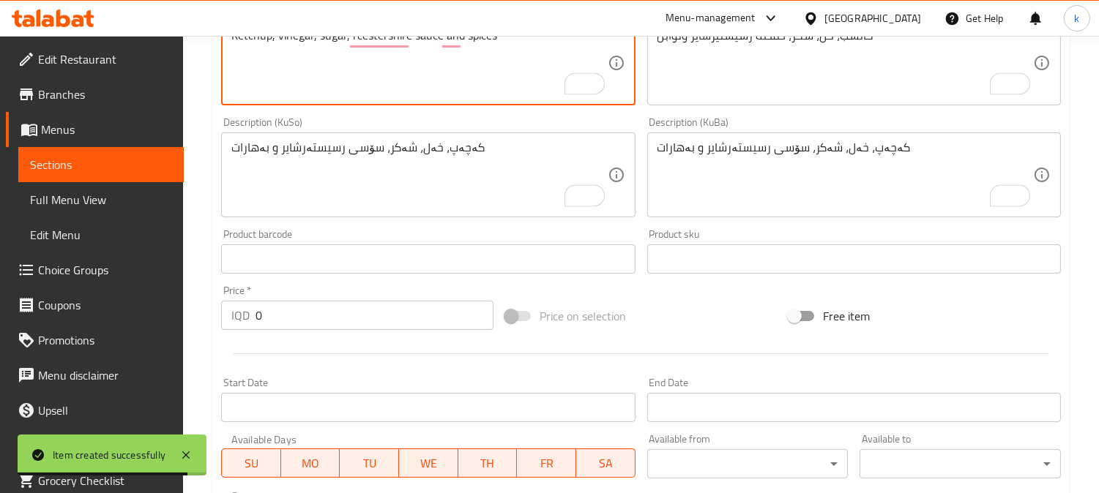
scroll to position [542, 0]
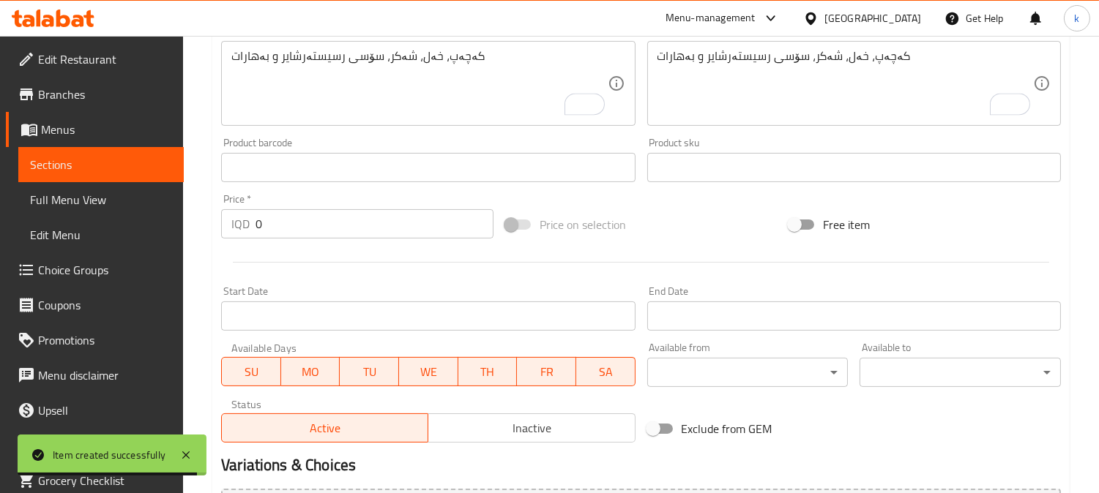
type textarea "Ketchup, vinegar, sugar, rcestershire sauce and spices"
drag, startPoint x: 293, startPoint y: 231, endPoint x: 284, endPoint y: 230, distance: 8.9
click at [284, 230] on input "0" at bounding box center [374, 223] width 238 height 29
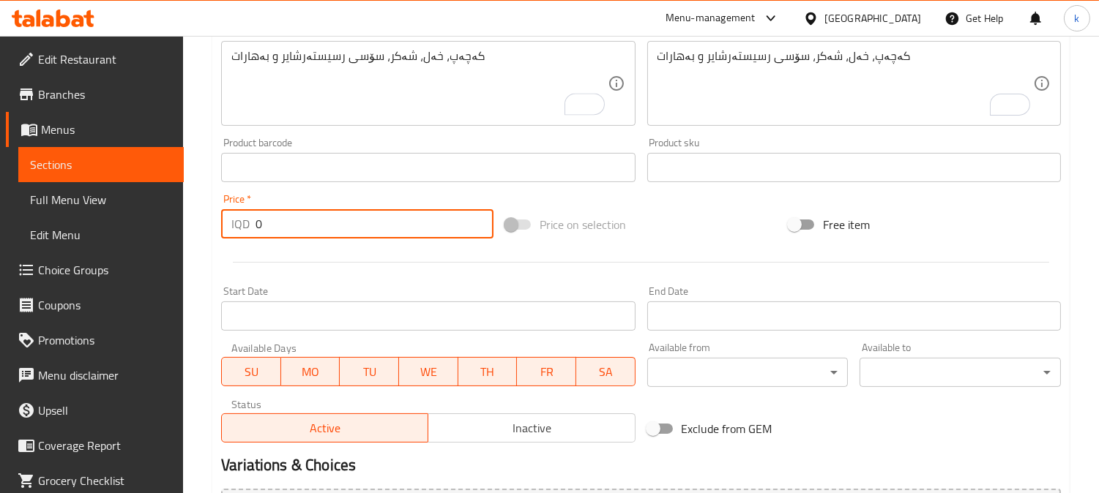
drag, startPoint x: 250, startPoint y: 228, endPoint x: 230, endPoint y: 225, distance: 20.7
click at [230, 225] on div "IQD 0 Price *" at bounding box center [357, 223] width 272 height 29
type input "500"
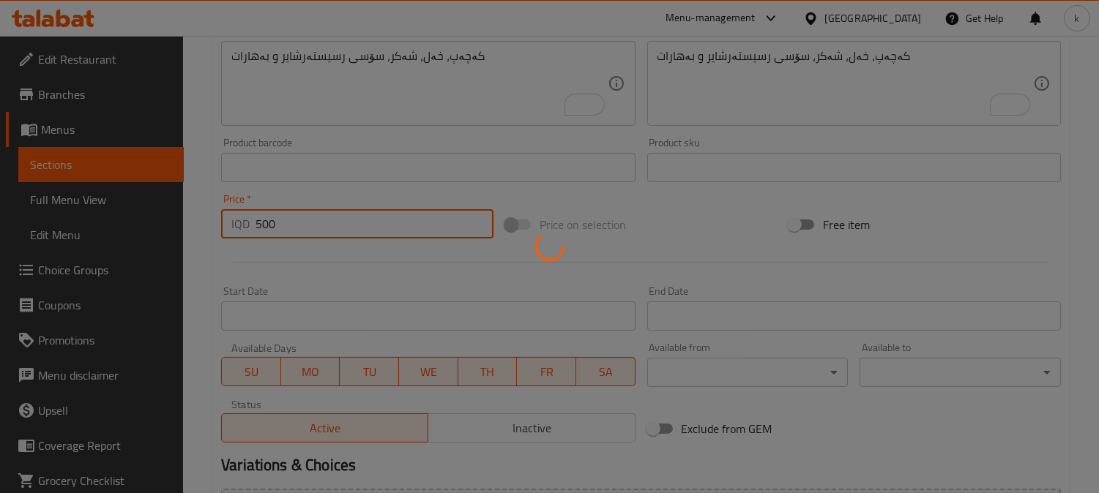
type input "0"
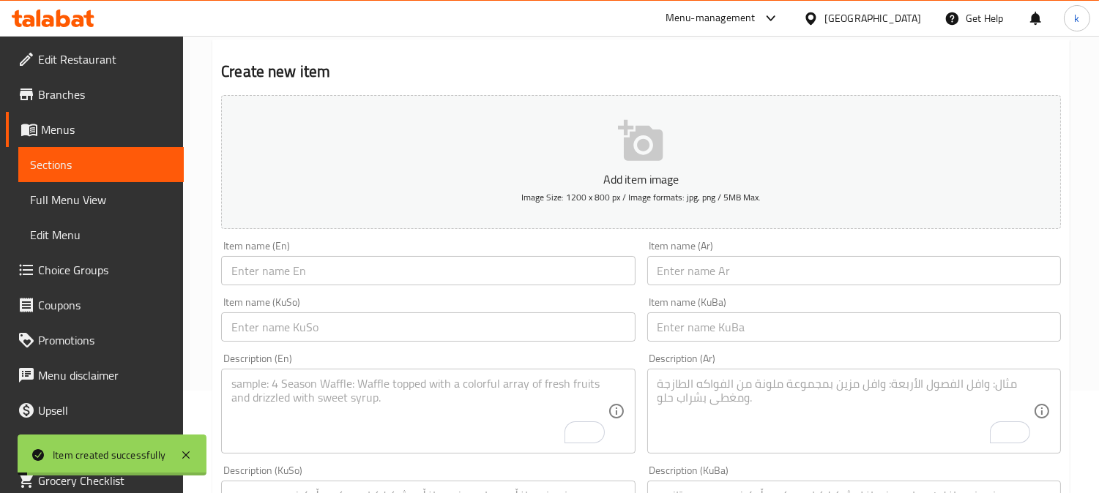
scroll to position [0, 0]
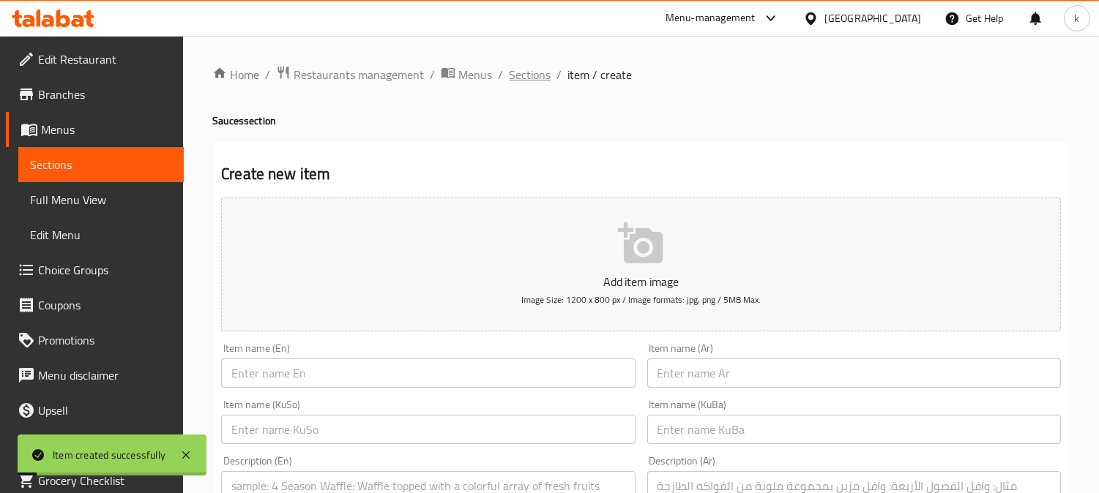
click at [510, 75] on span "Sections" at bounding box center [530, 75] width 42 height 18
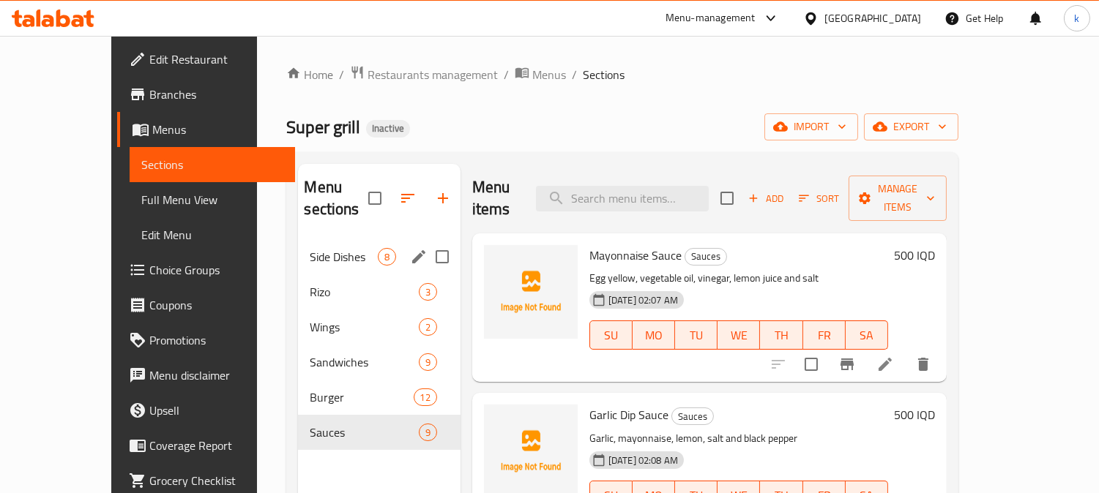
click at [298, 239] on div "Side Dishes 8" at bounding box center [379, 256] width 162 height 35
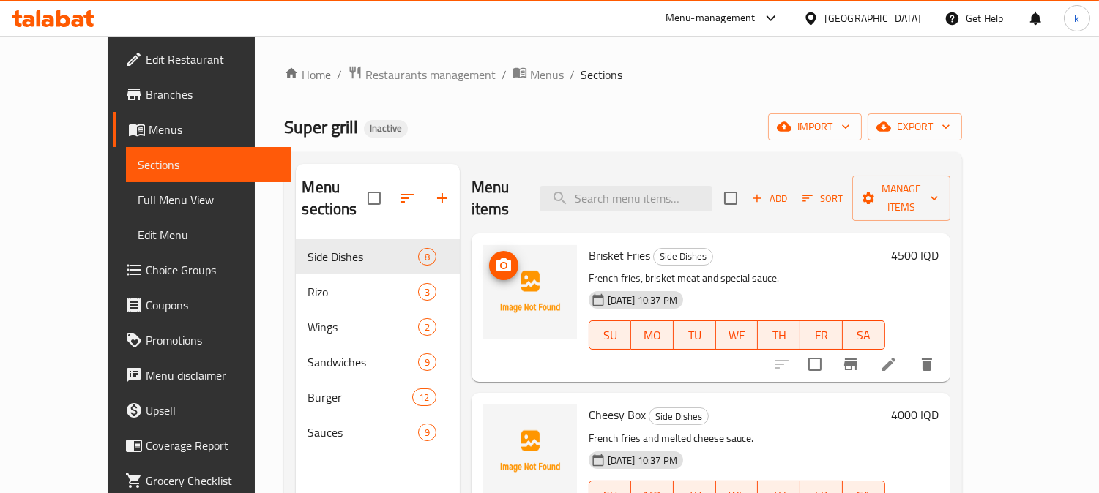
click at [496, 258] on icon "upload picture" at bounding box center [503, 264] width 15 height 13
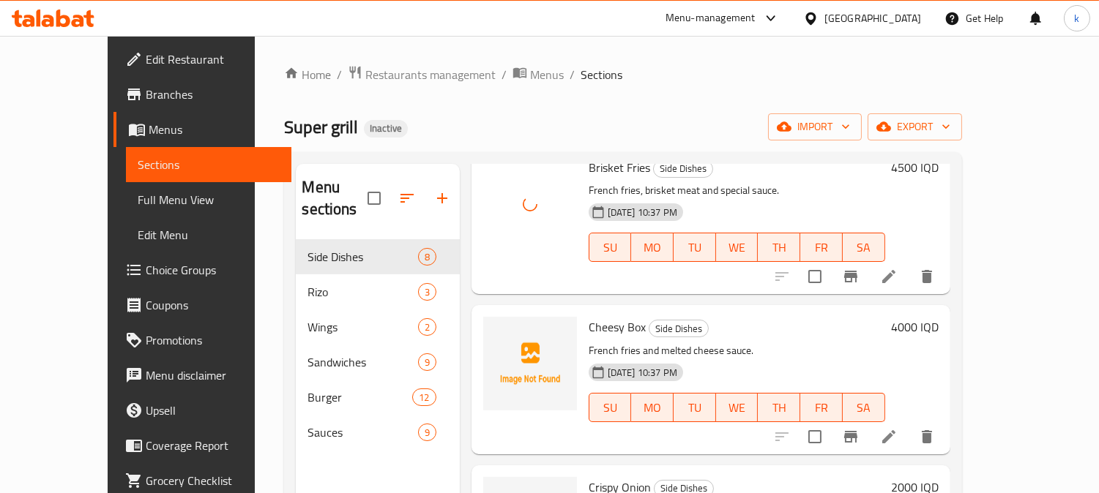
scroll to position [135, 0]
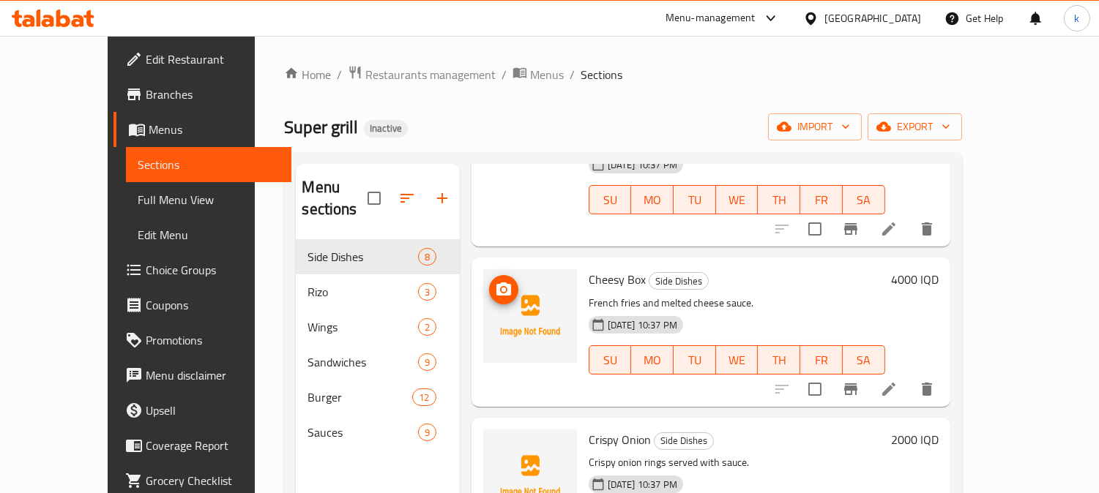
click at [489, 275] on button "upload picture" at bounding box center [503, 289] width 29 height 29
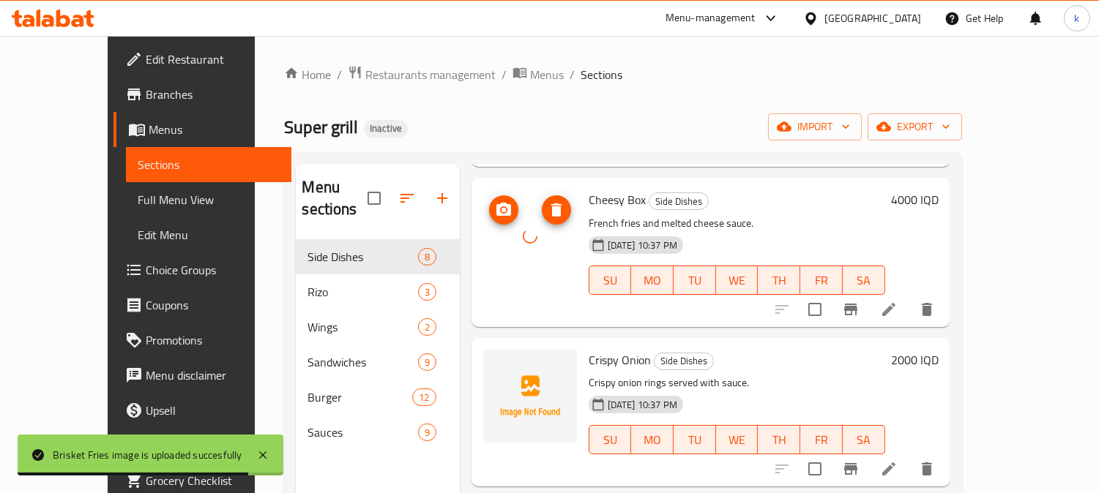
scroll to position [271, 0]
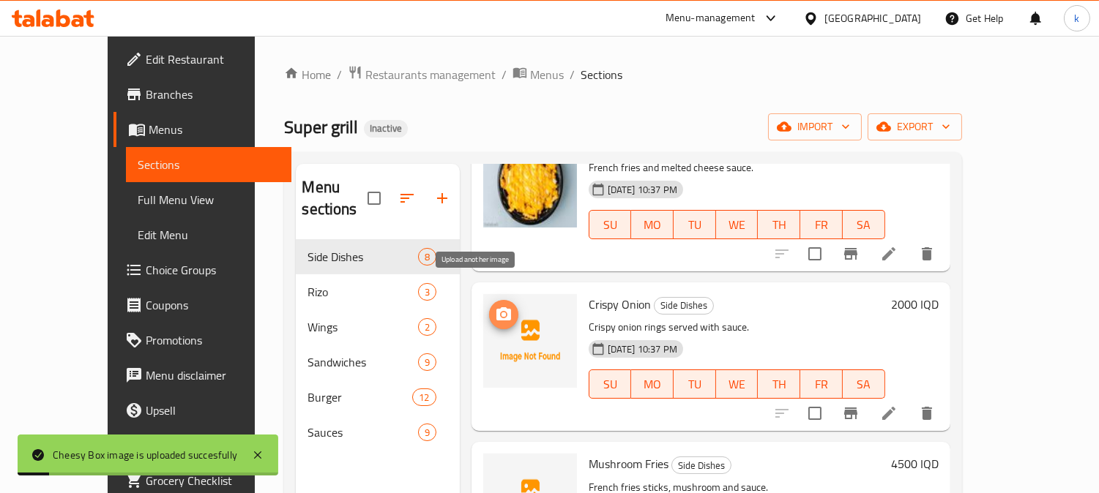
click at [489, 306] on span "upload picture" at bounding box center [503, 315] width 29 height 18
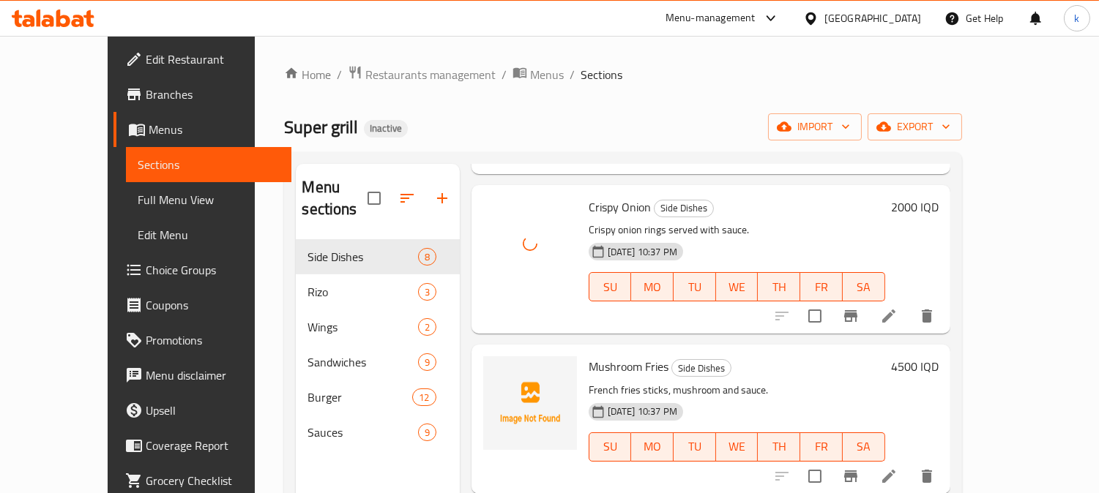
scroll to position [406, 0]
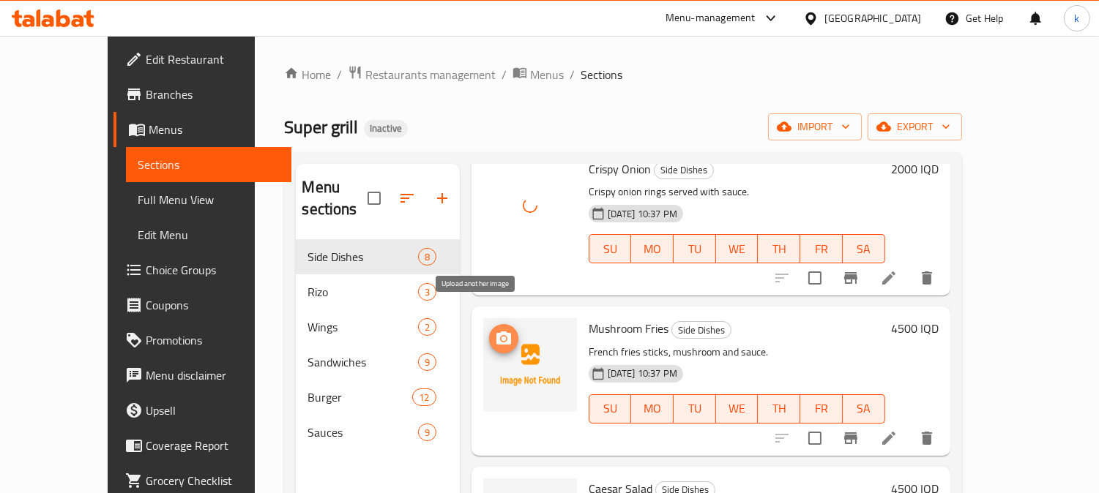
click at [495, 330] on icon "upload picture" at bounding box center [504, 339] width 18 height 18
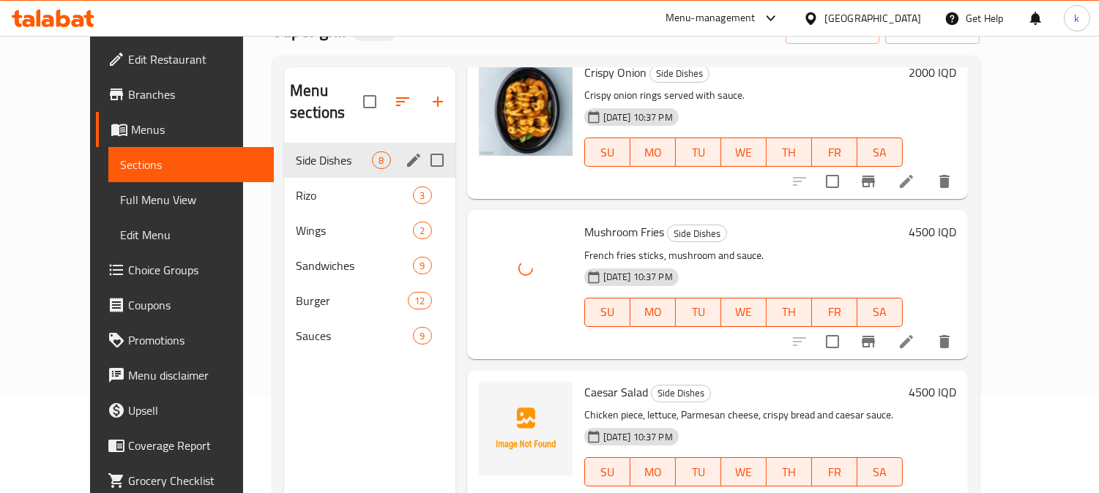
scroll to position [135, 0]
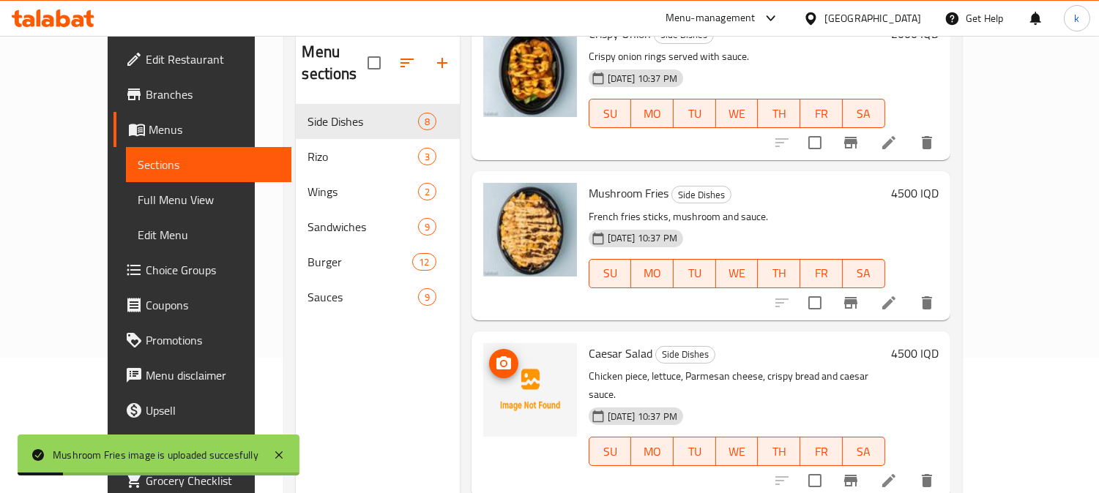
click at [495, 355] on icon "upload picture" at bounding box center [504, 364] width 18 height 18
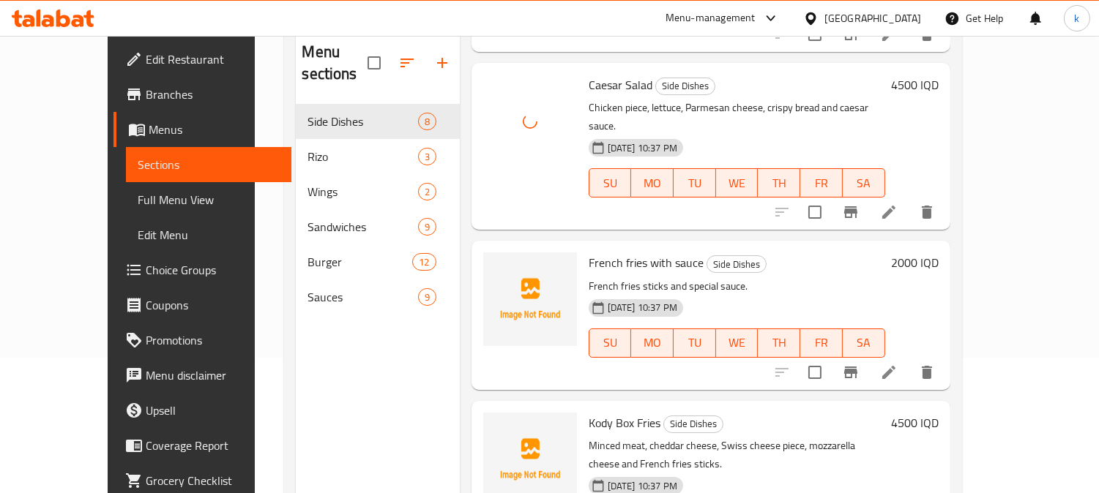
scroll to position [677, 0]
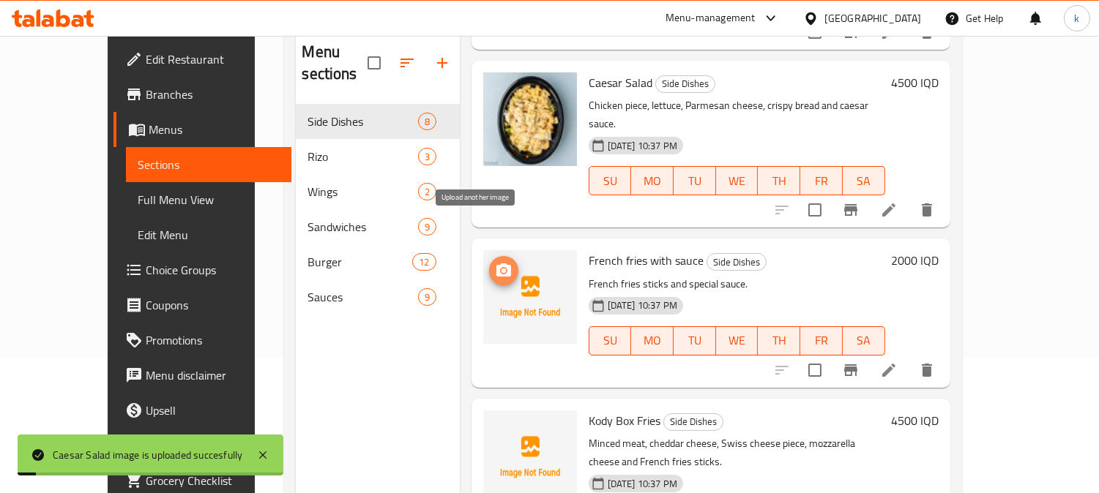
click at [489, 262] on span "upload picture" at bounding box center [503, 271] width 29 height 18
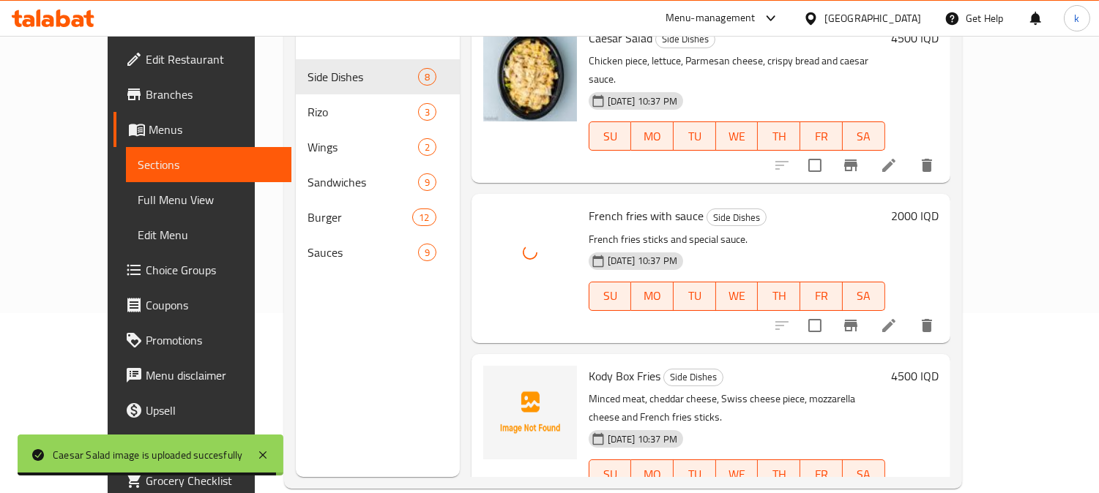
scroll to position [205, 0]
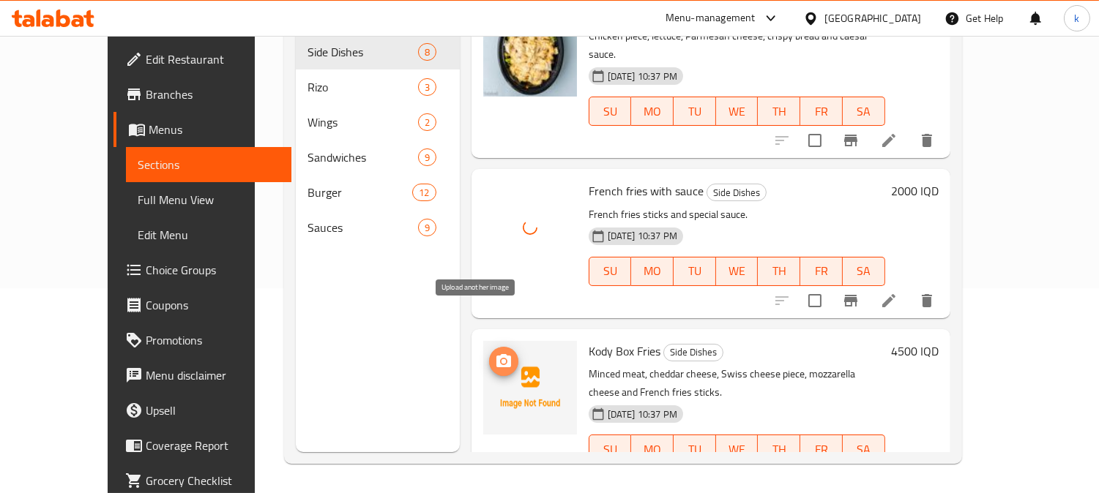
click at [496, 354] on icon "upload picture" at bounding box center [503, 360] width 15 height 13
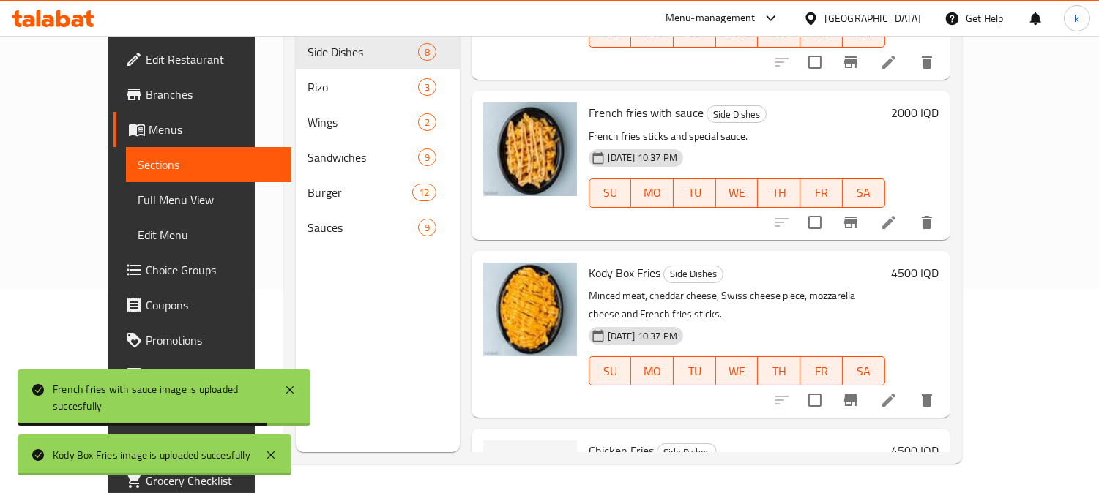
scroll to position [813, 0]
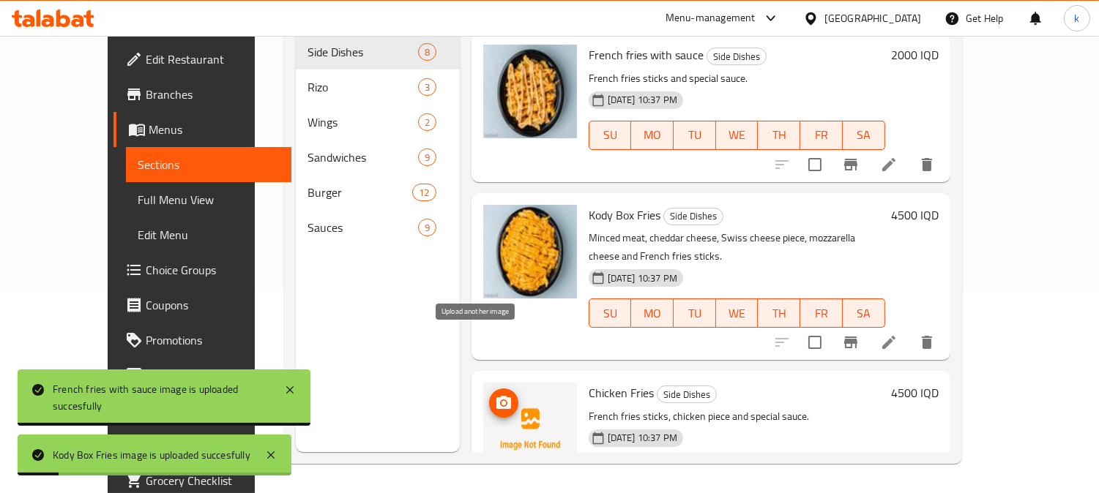
click at [496, 396] on icon "upload picture" at bounding box center [503, 402] width 15 height 13
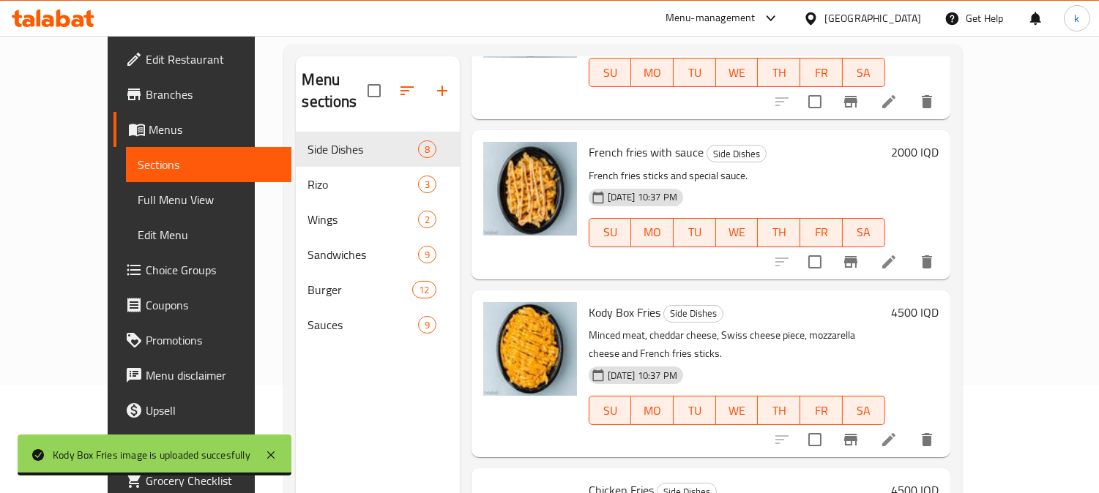
scroll to position [69, 0]
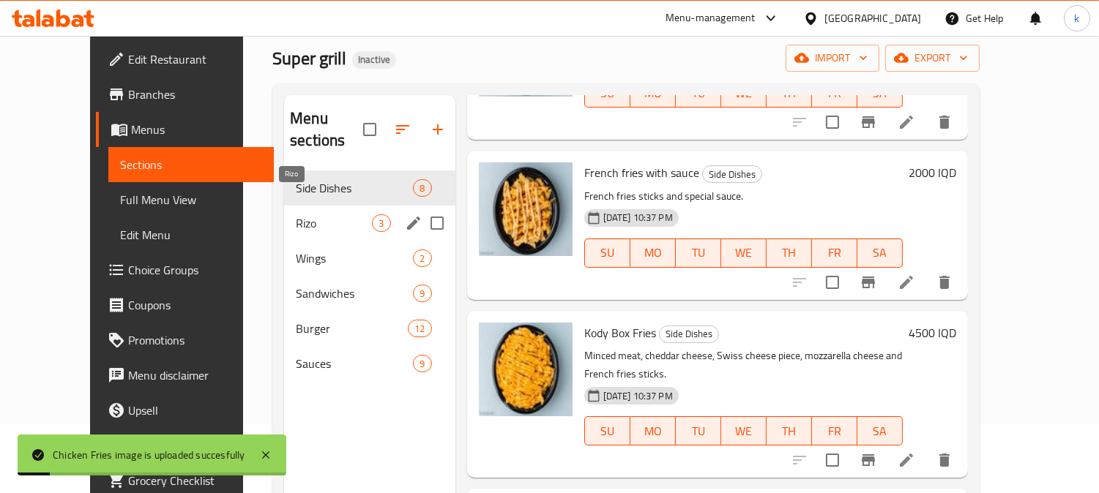
click at [296, 214] on span "Rizo" at bounding box center [334, 223] width 76 height 18
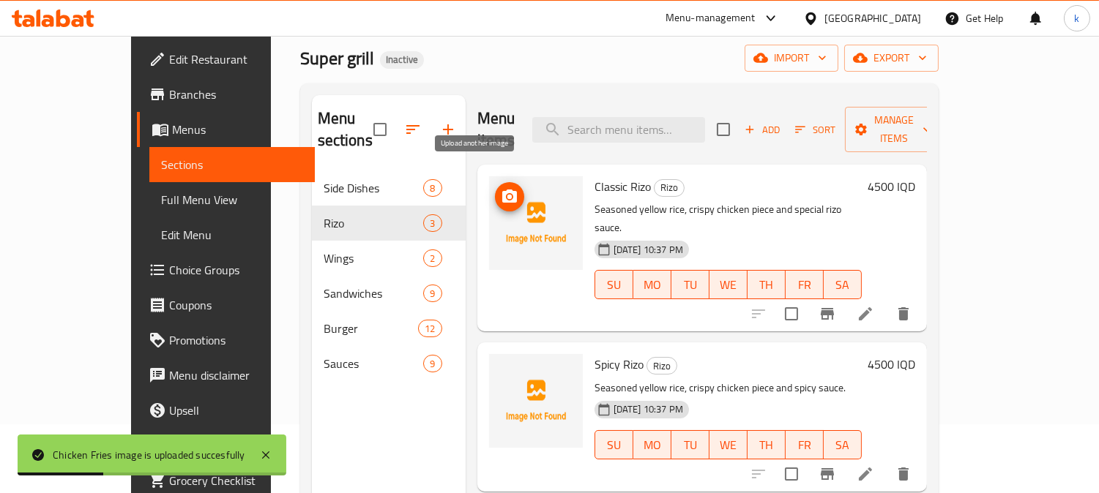
click at [495, 182] on button "upload picture" at bounding box center [509, 196] width 29 height 29
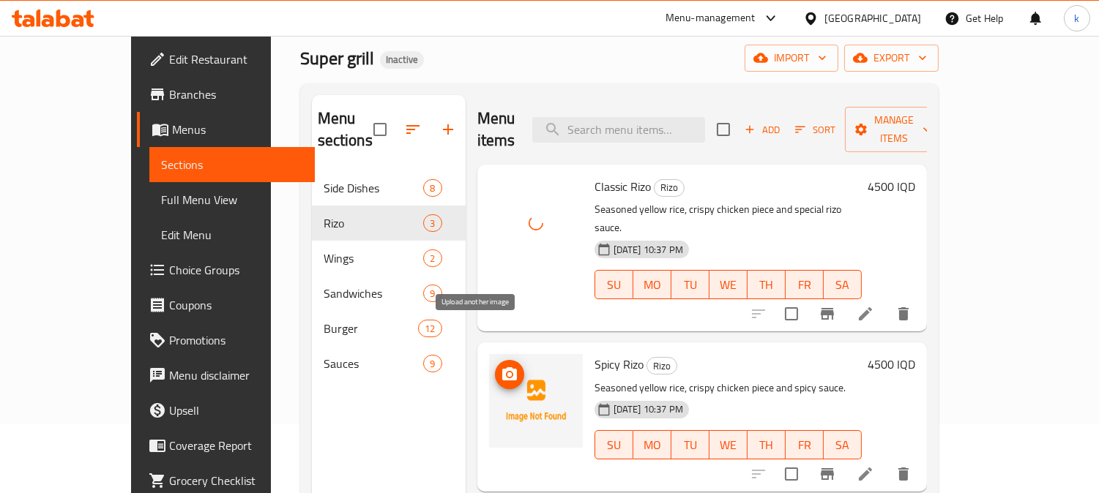
click at [495, 360] on button "upload picture" at bounding box center [509, 374] width 29 height 29
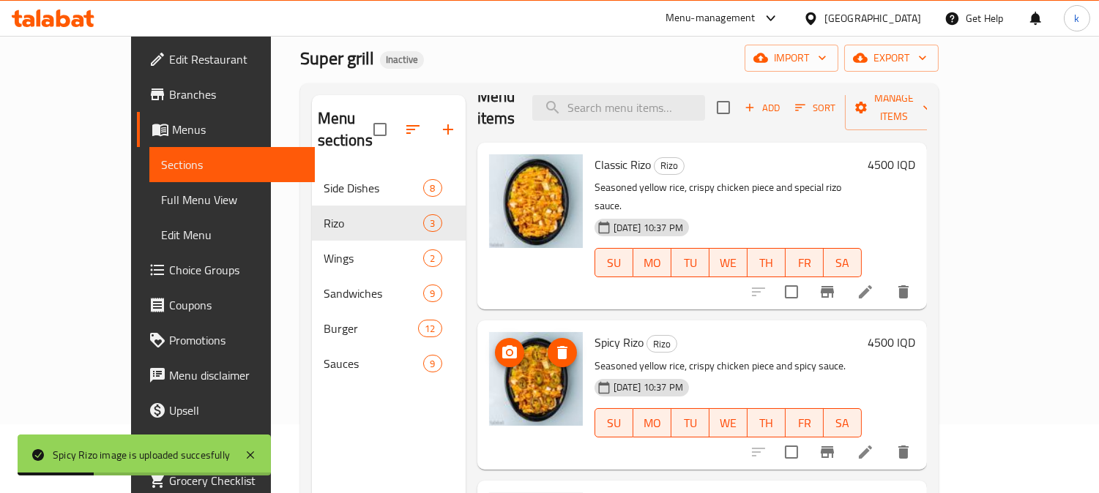
scroll to position [205, 0]
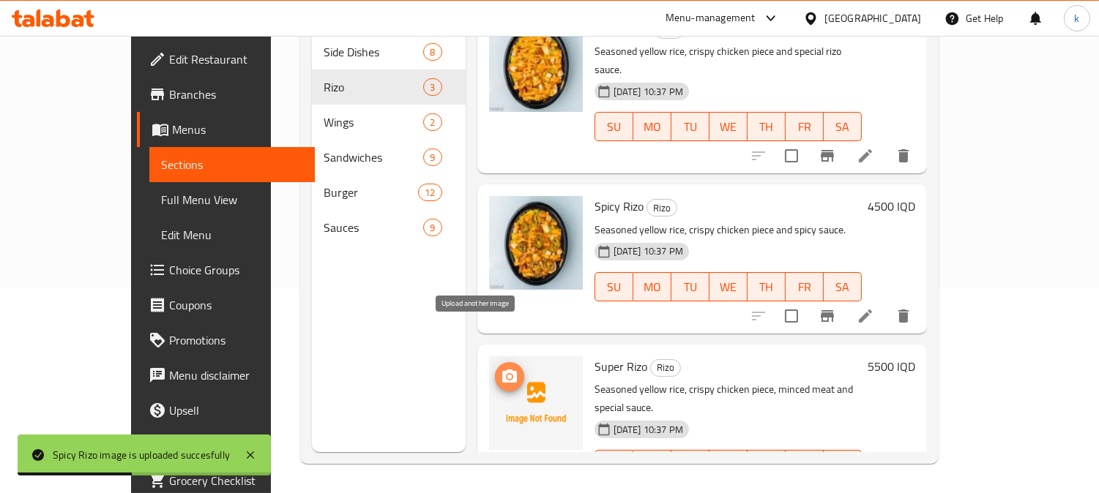
click at [495, 362] on button "upload picture" at bounding box center [509, 376] width 29 height 29
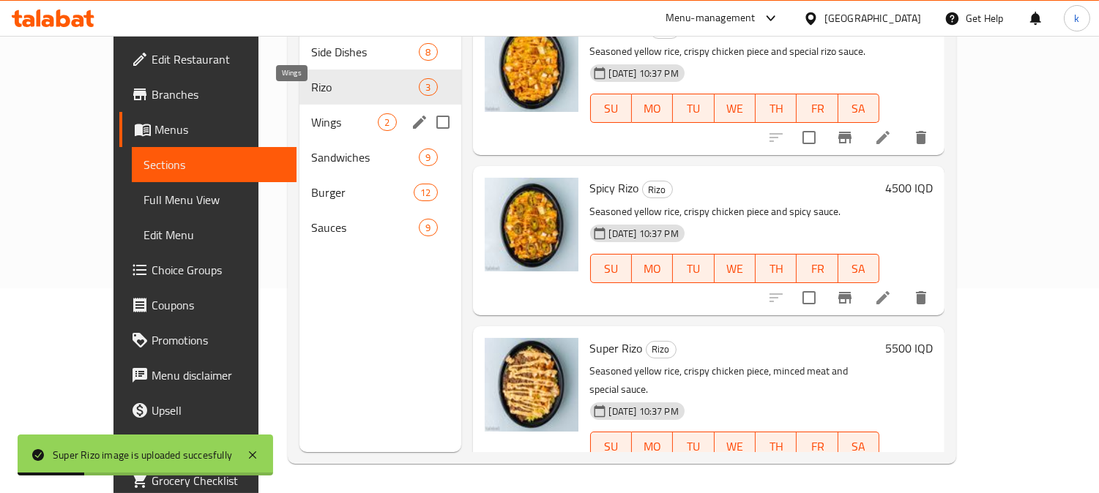
click at [311, 113] on span "Wings" at bounding box center [344, 122] width 67 height 18
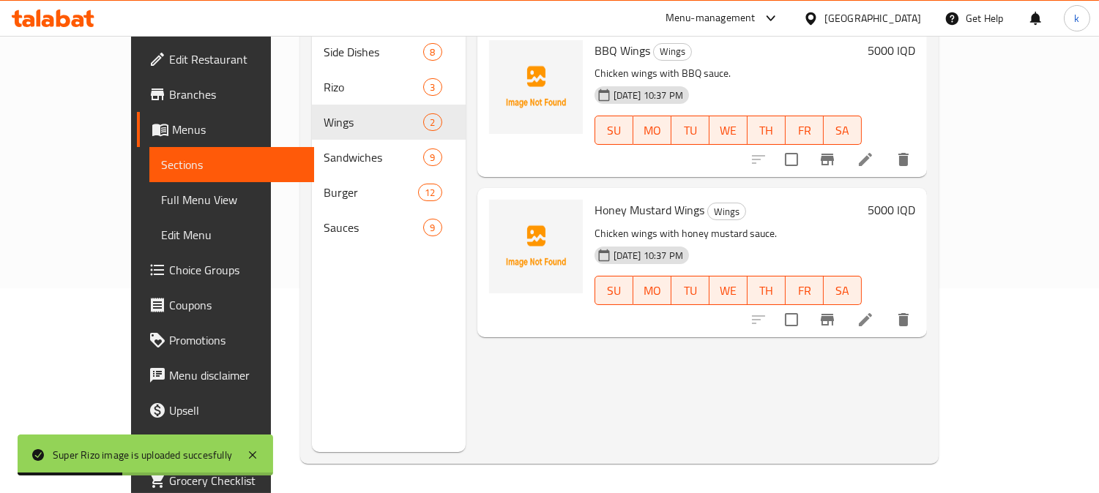
scroll to position [69, 0]
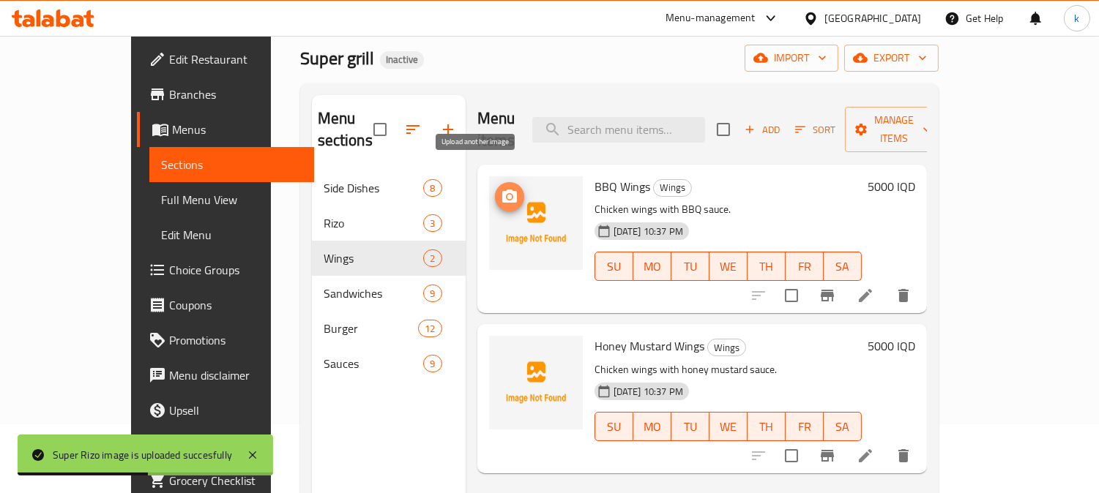
click at [502, 190] on icon "upload picture" at bounding box center [509, 196] width 15 height 13
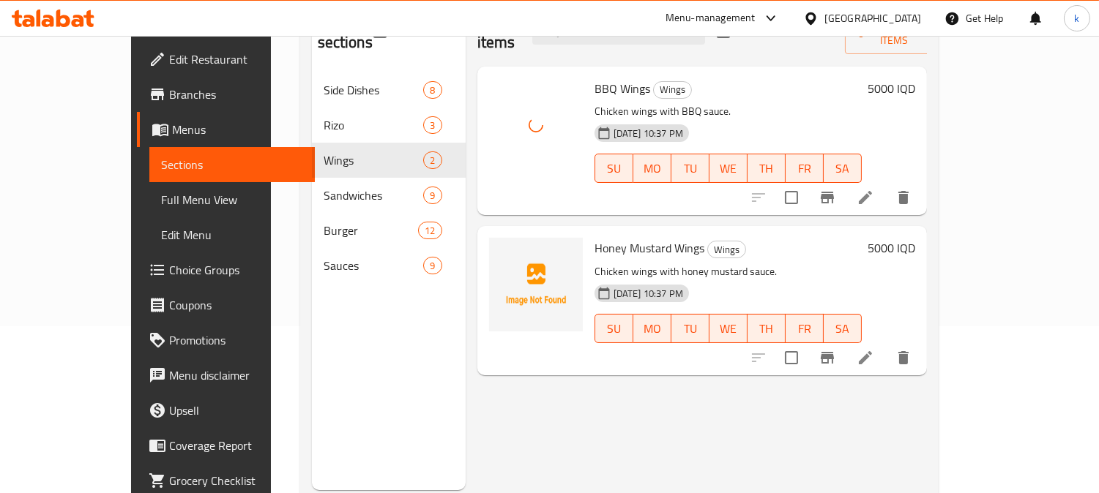
scroll to position [205, 0]
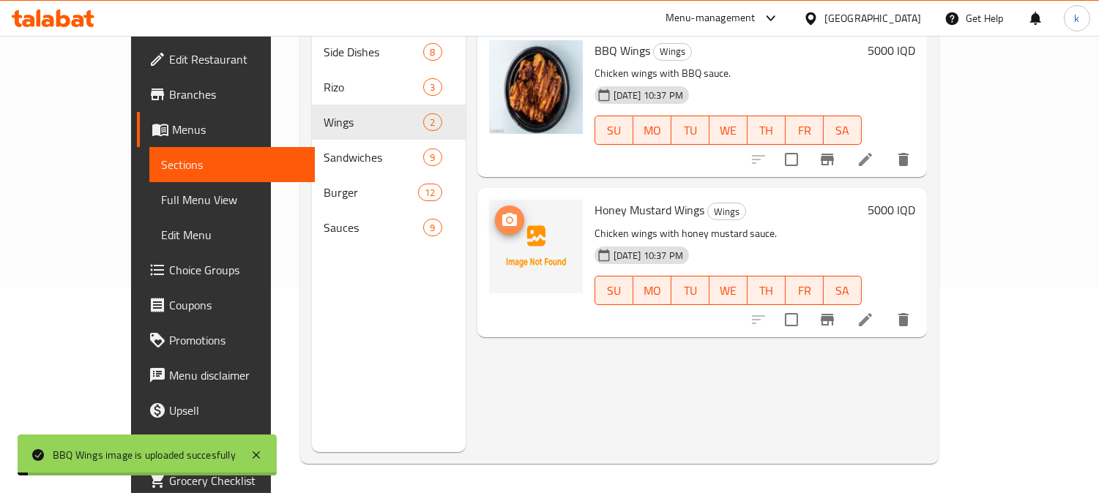
click at [495, 206] on button "upload picture" at bounding box center [509, 220] width 29 height 29
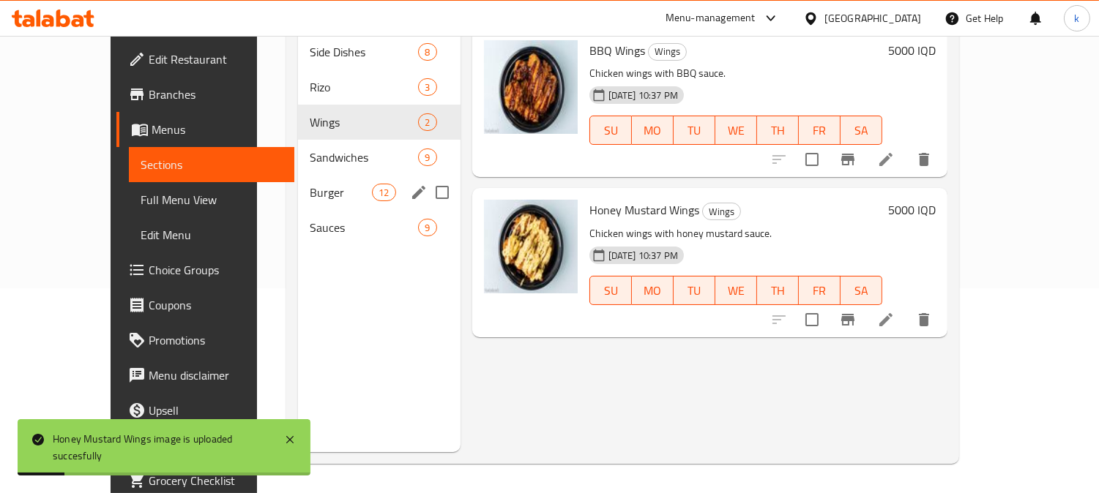
click at [310, 149] on span "Sandwiches" at bounding box center [364, 158] width 109 height 18
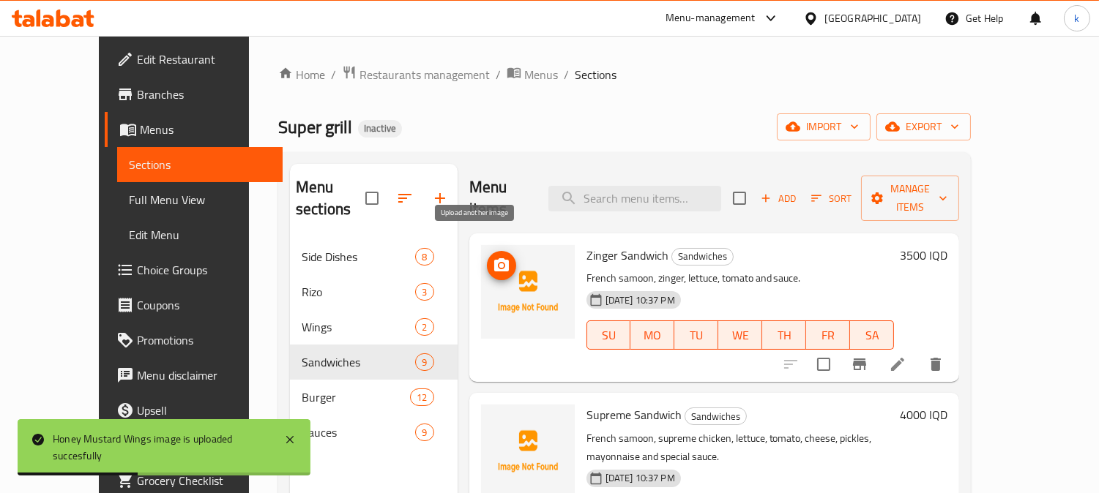
click at [493, 257] on icon "upload picture" at bounding box center [502, 266] width 18 height 18
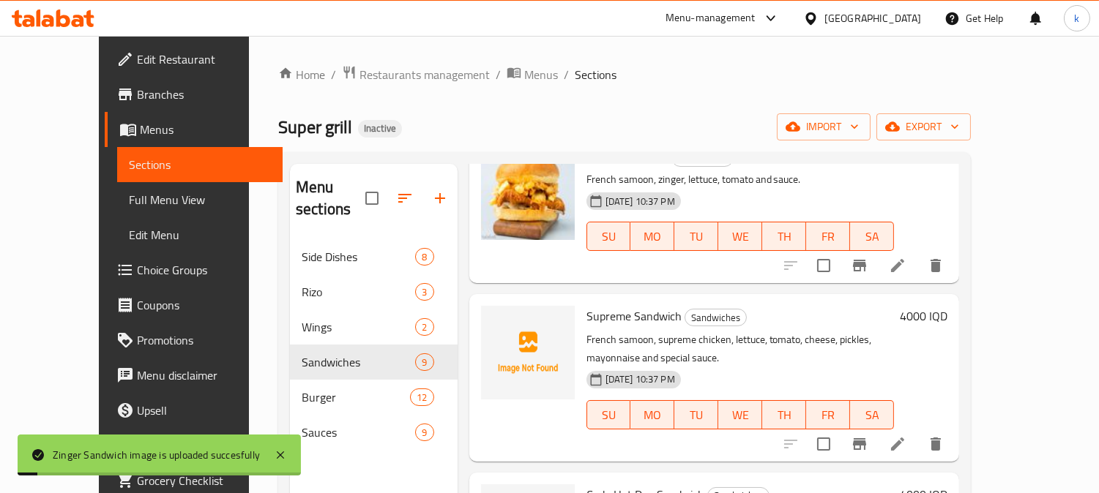
scroll to position [135, 0]
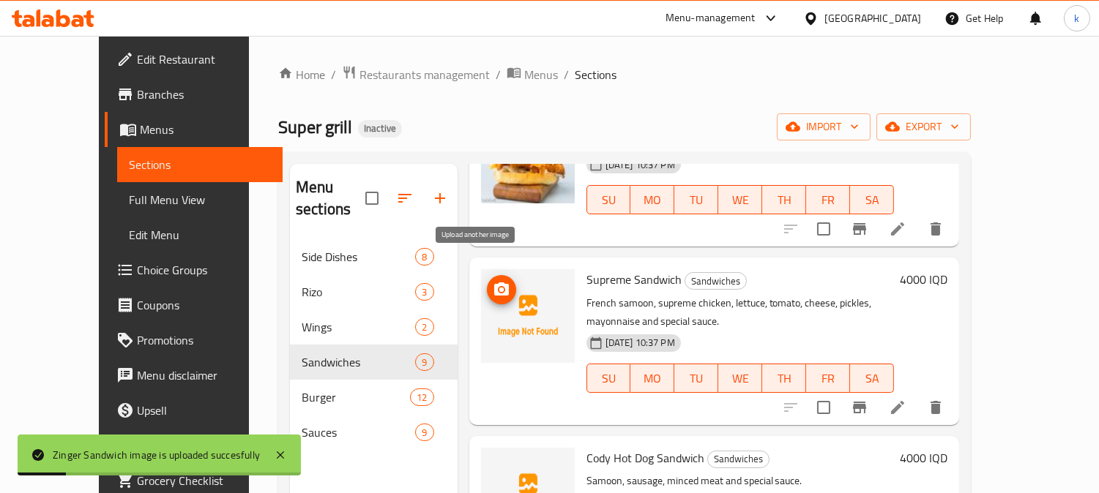
click at [493, 281] on icon "upload picture" at bounding box center [502, 290] width 18 height 18
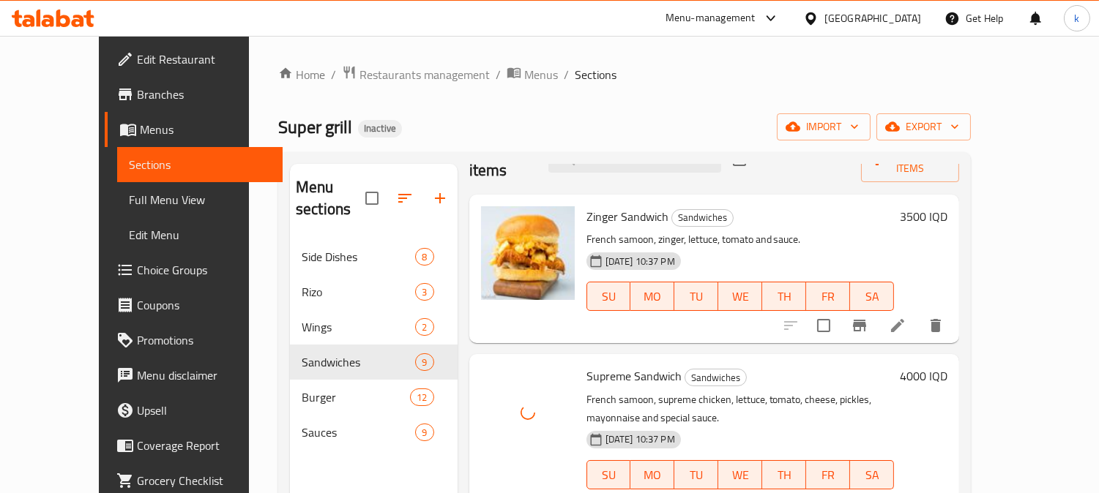
scroll to position [0, 0]
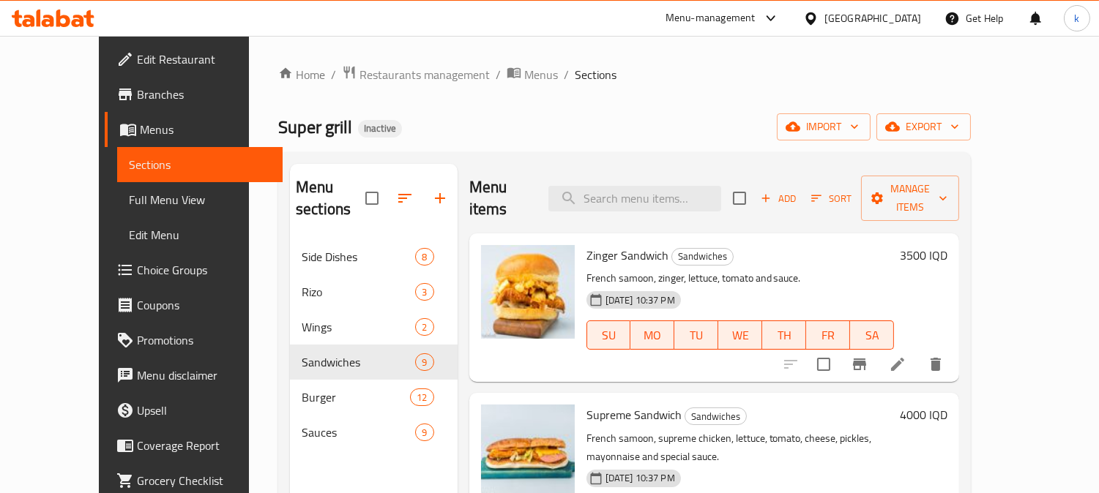
click at [918, 351] on li at bounding box center [897, 364] width 41 height 26
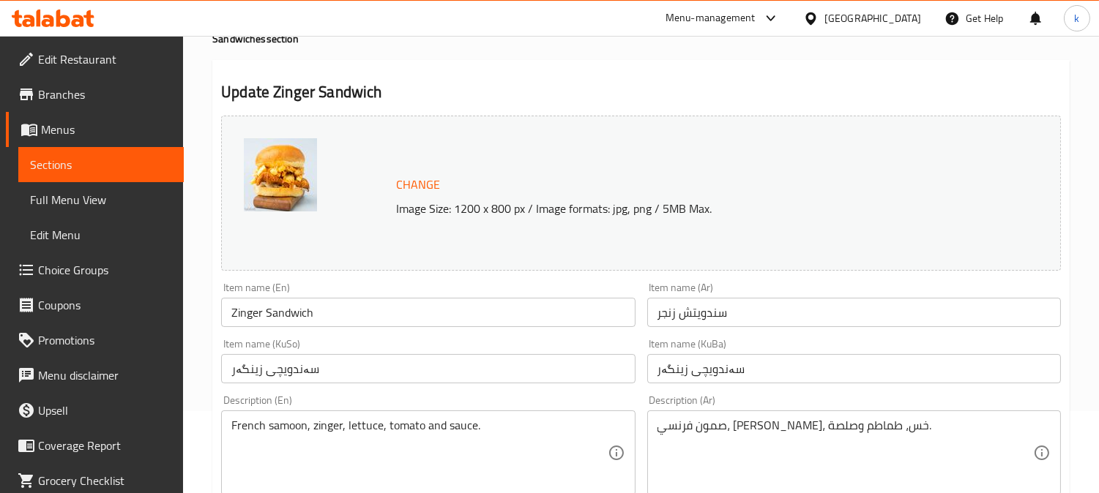
scroll to position [135, 0]
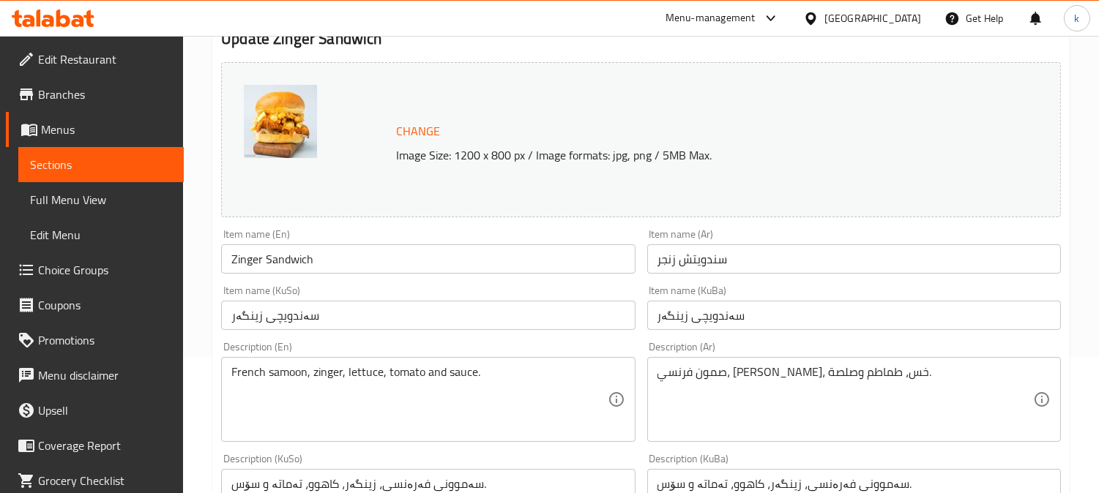
click at [285, 259] on input "Zinger Sandwich" at bounding box center [428, 258] width 414 height 29
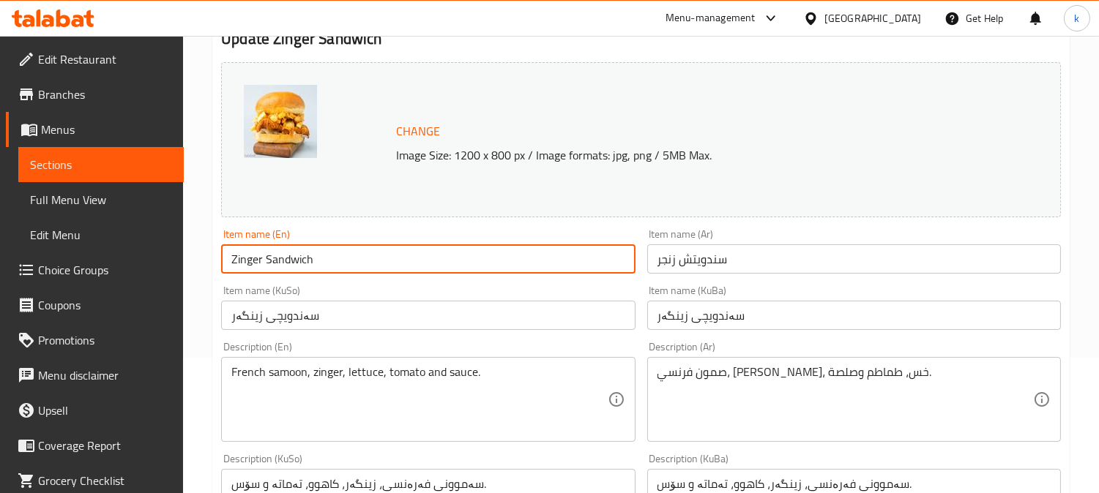
click at [285, 259] on input "Zinger Sandwich" at bounding box center [428, 258] width 414 height 29
click at [670, 261] on input "سندويتش زنجر" at bounding box center [854, 258] width 414 height 29
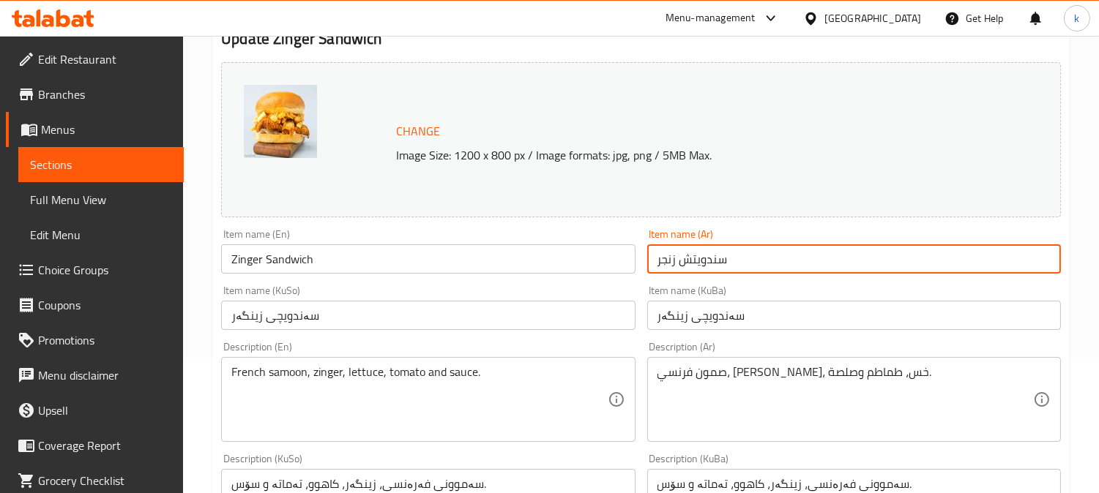
click at [670, 261] on input "سندويتش زنجر" at bounding box center [854, 258] width 414 height 29
click at [688, 326] on input "سەندویچی زینگەر" at bounding box center [854, 315] width 414 height 29
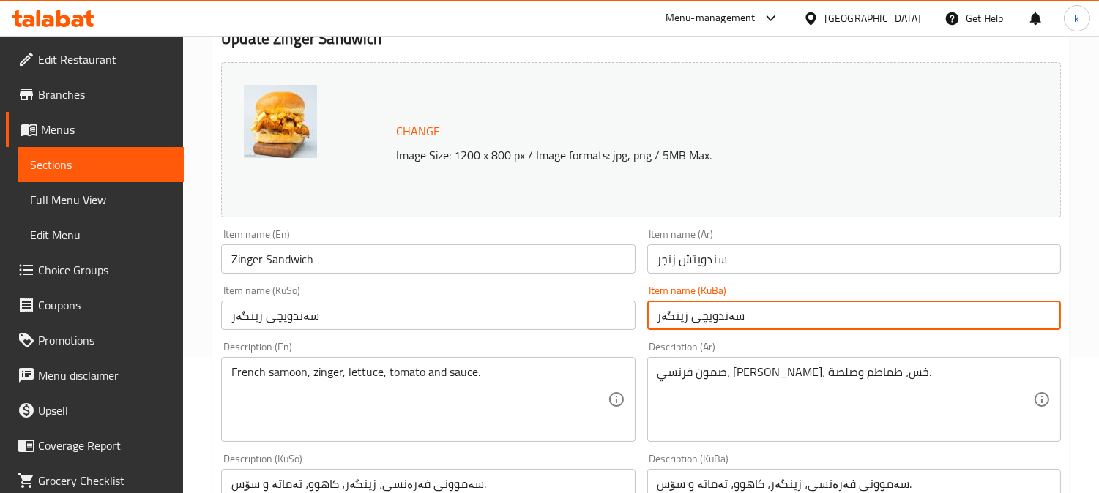
click at [688, 326] on input "سەندویچی زینگەر" at bounding box center [854, 315] width 414 height 29
click at [330, 370] on textarea "French samoon, zinger, lettuce, tomato and sauce." at bounding box center [418, 400] width 375 height 70
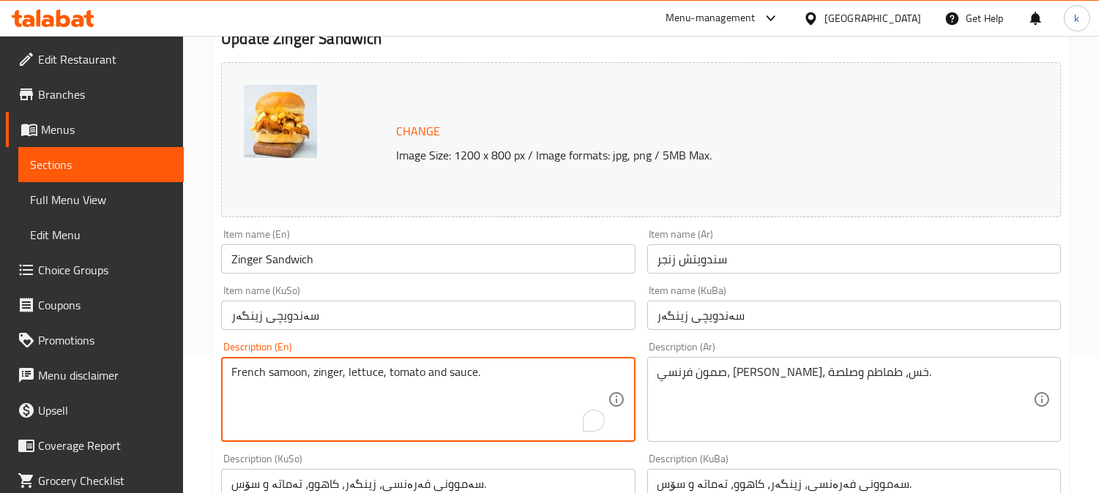
click at [330, 370] on textarea "French samoon, zinger, lettuce, tomato and sauce." at bounding box center [418, 400] width 375 height 70
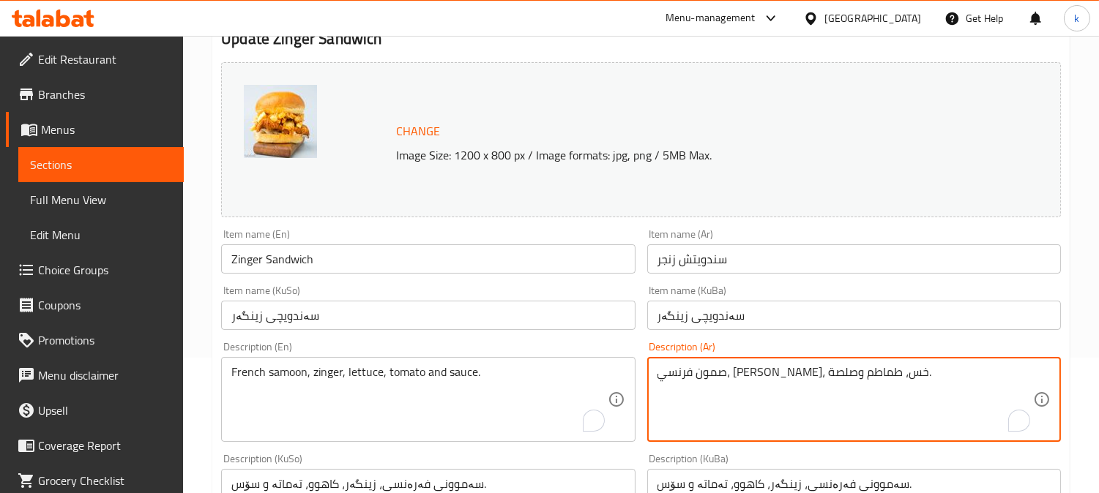
click at [750, 369] on textarea "صمون فرنسي، زنجر، خس، طماطم وصلصة." at bounding box center [844, 400] width 375 height 70
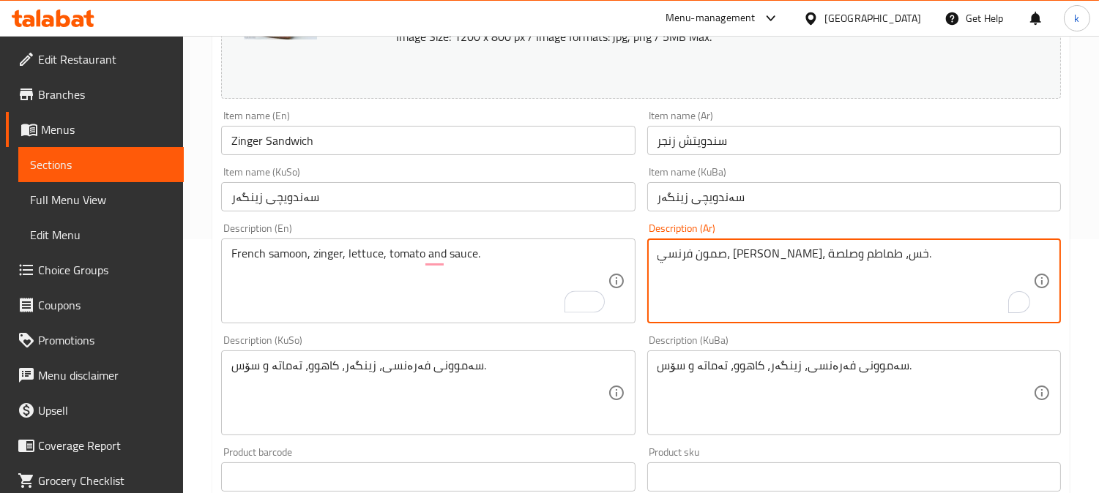
scroll to position [271, 0]
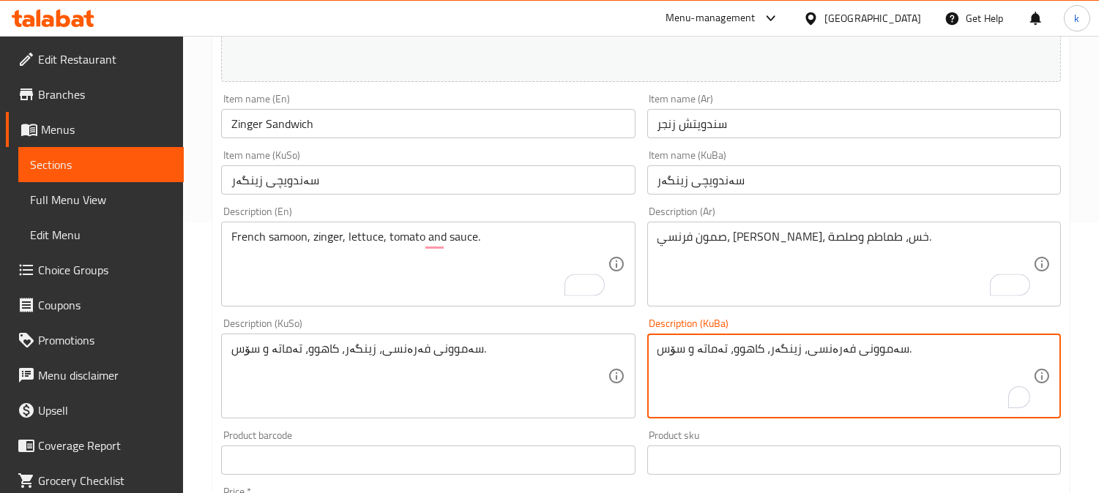
click at [747, 355] on textarea "سەموونی فەرەنسی، زینگەر، کاهوو، تەماتە و سۆس." at bounding box center [844, 377] width 375 height 70
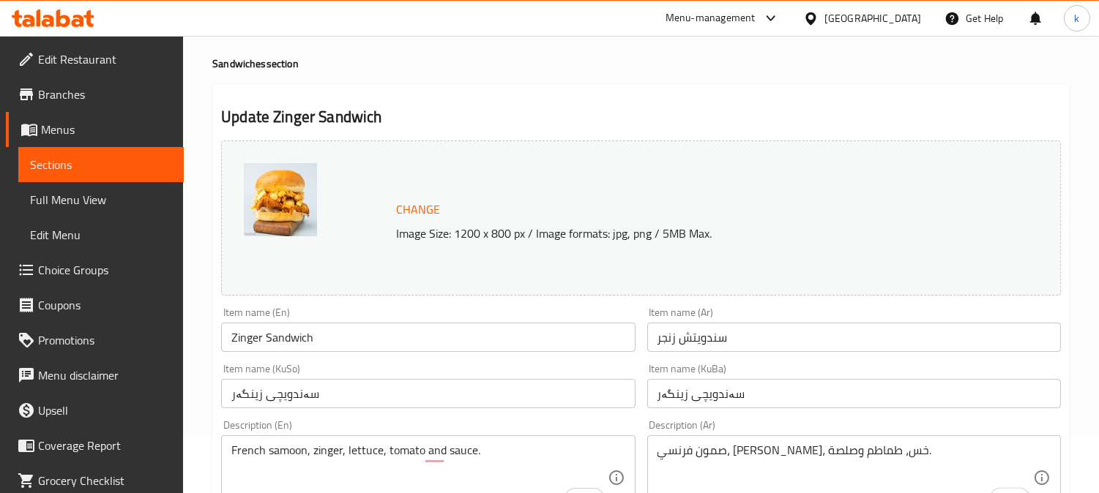
scroll to position [0, 0]
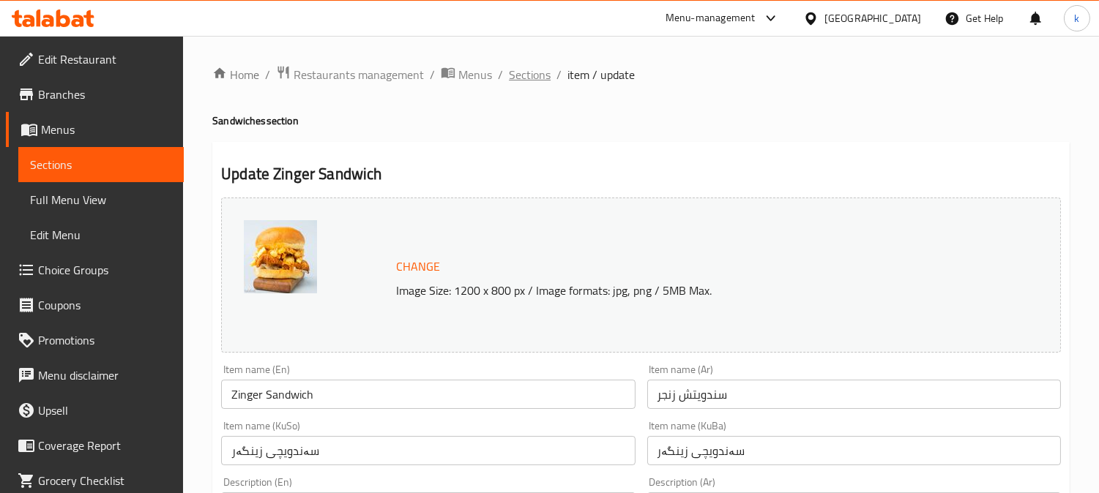
click at [517, 66] on span "Sections" at bounding box center [530, 75] width 42 height 18
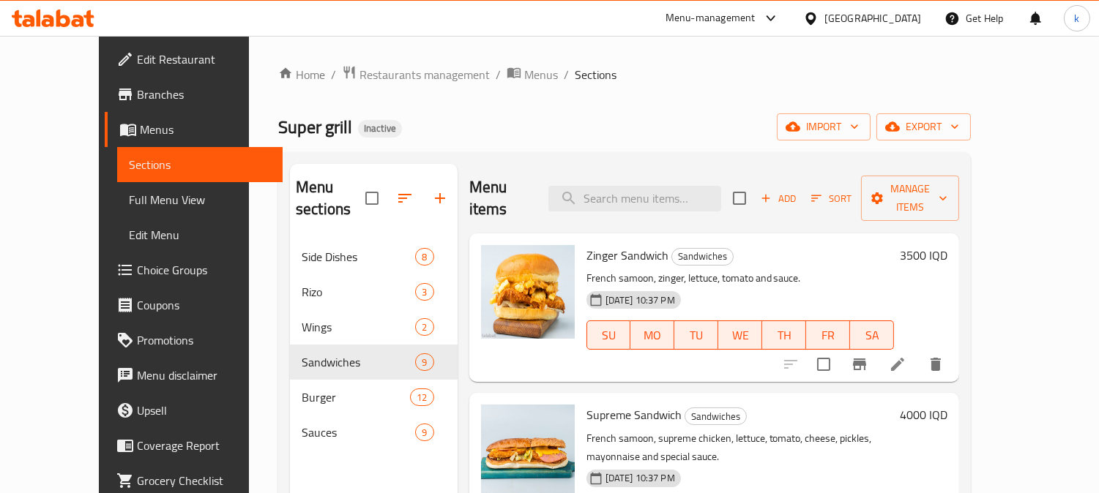
click at [944, 356] on icon "delete" at bounding box center [936, 365] width 18 height 18
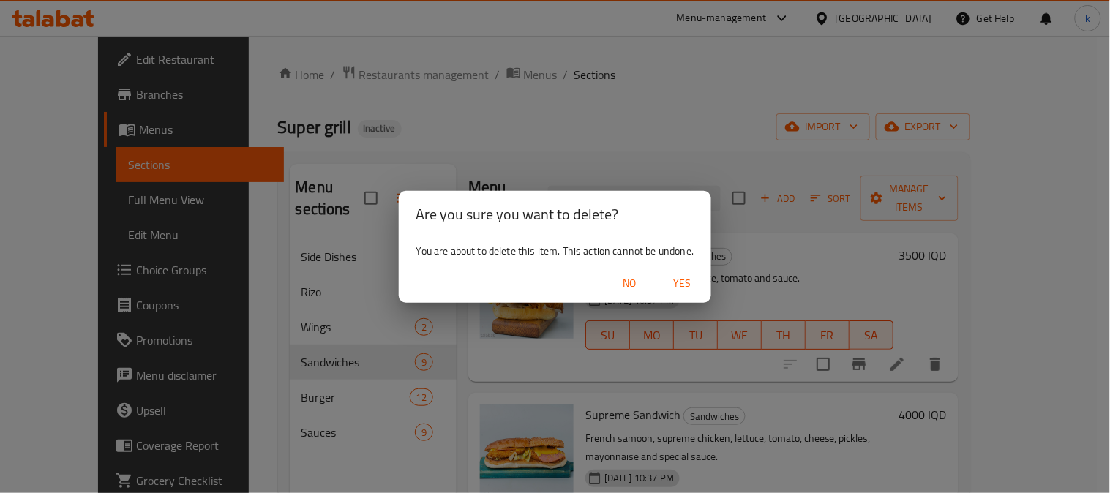
click at [699, 286] on span "Yes" at bounding box center [682, 283] width 35 height 18
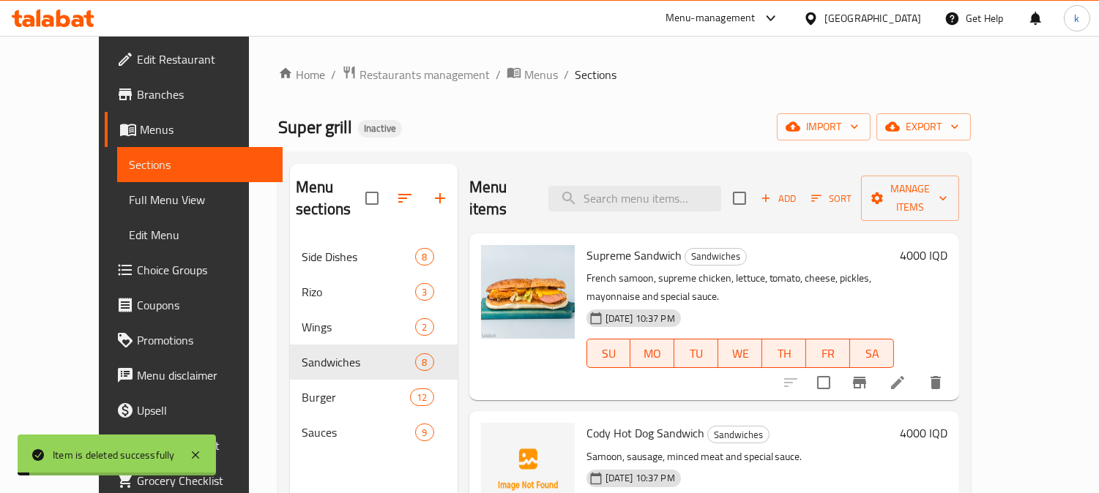
click at [798, 192] on span "Add" at bounding box center [778, 198] width 40 height 17
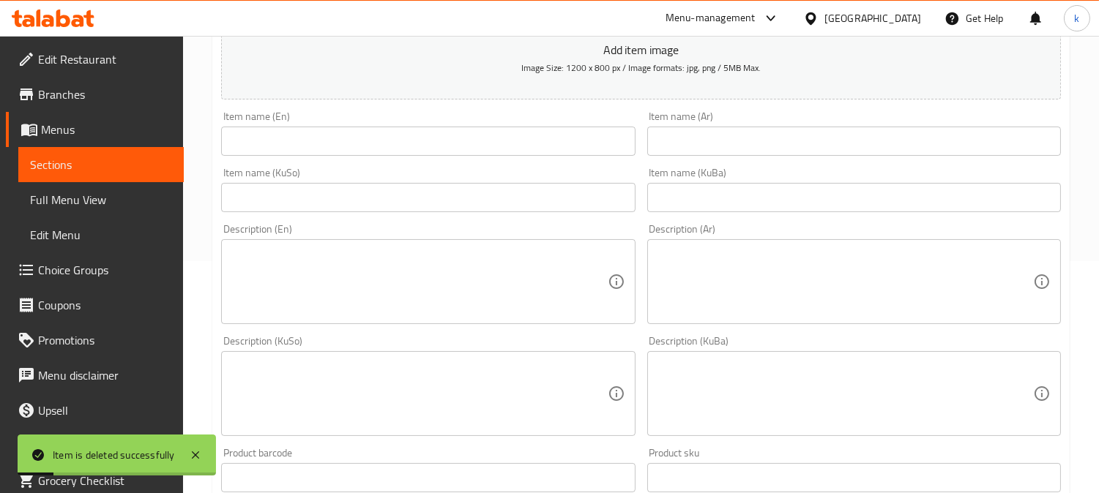
scroll to position [271, 0]
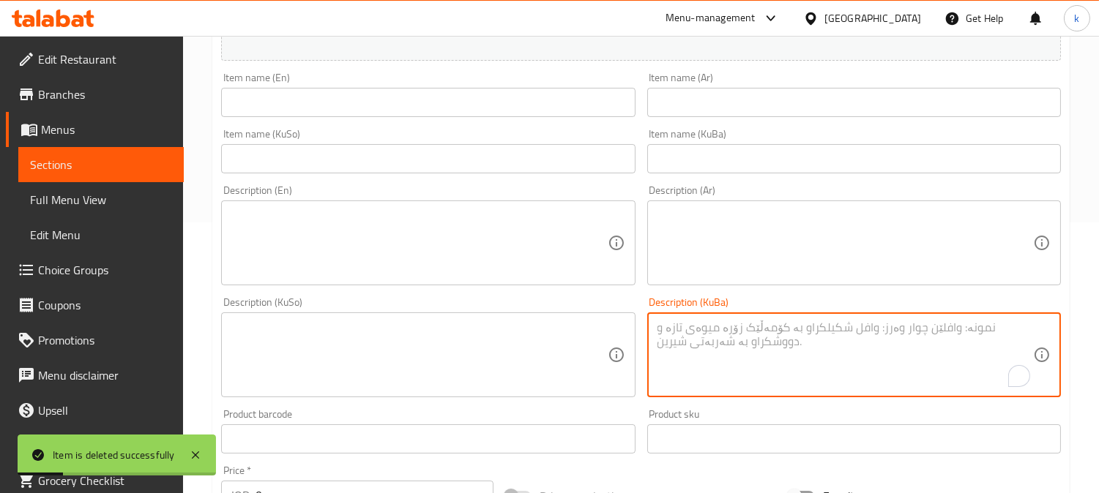
click at [795, 348] on textarea "To enrich screen reader interactions, please activate Accessibility in Grammarl…" at bounding box center [844, 356] width 375 height 70
paste textarea "سەموونی فەرەنسی، زینگەر، کاهوو، تەماتە و سۆس."
type textarea "سەموونی فەرەنسی، زینگەر، کاهوو، تەماتە و سۆس."
click at [553, 348] on textarea at bounding box center [418, 356] width 375 height 70
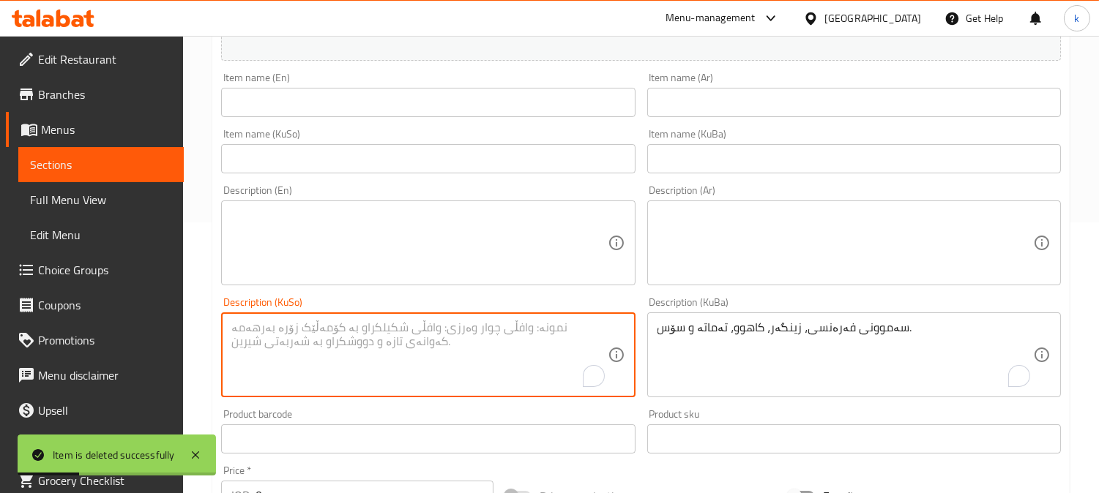
paste textarea "سەموونی فەرەنسی، زینگەر، کاهوو، تەماتە و سۆس."
type textarea "سەموونی فەرەنسی، زینگەر، کاهوو، تەماتە و سۆس."
click at [727, 256] on textarea at bounding box center [844, 244] width 375 height 70
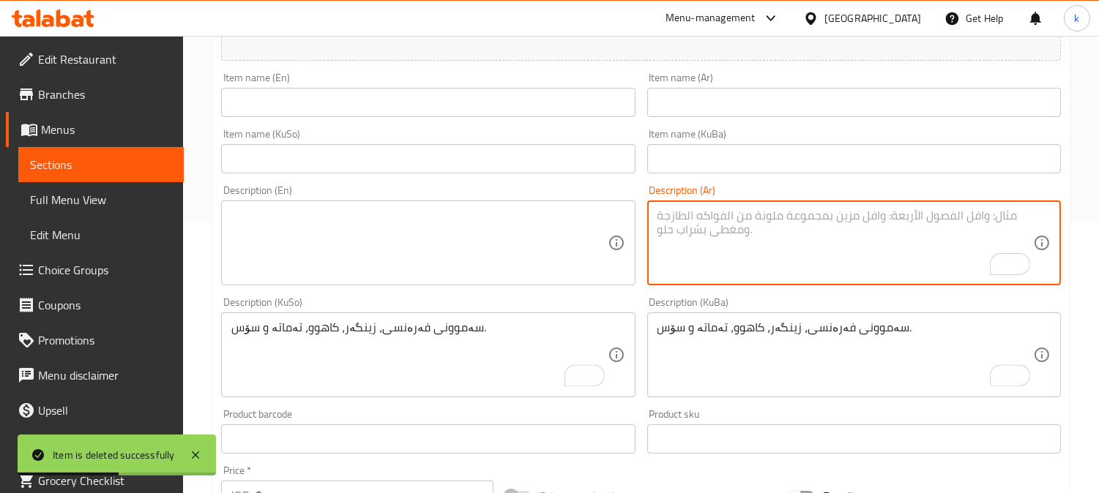
paste textarea "صمون فرنسي، زنجر، خس، طماطم وصلصة."
type textarea "صمون فرنسي، زنجر، خس، طماطم وصلصة."
click at [479, 244] on textarea at bounding box center [418, 244] width 375 height 70
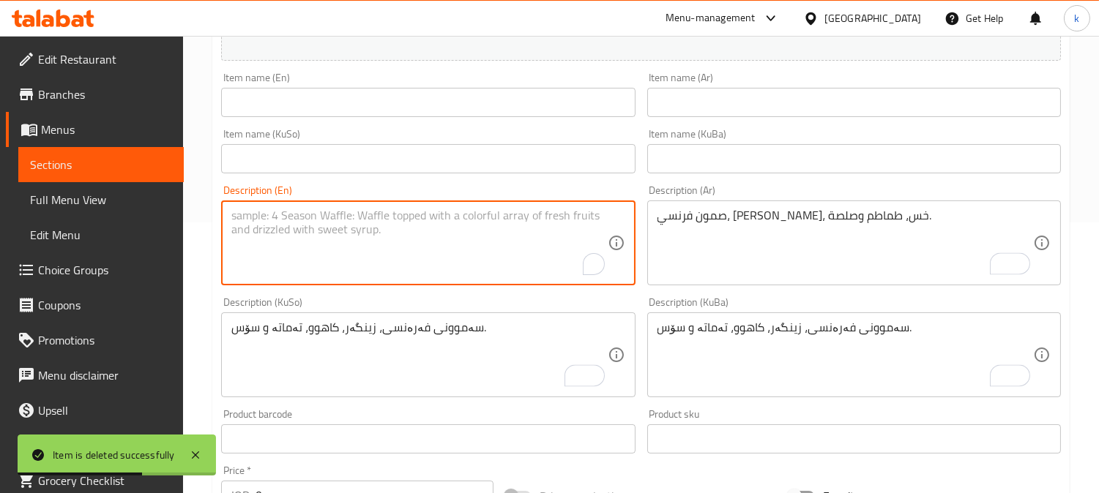
paste textarea "French samoon, zinger, lettuce, tomato and sauce."
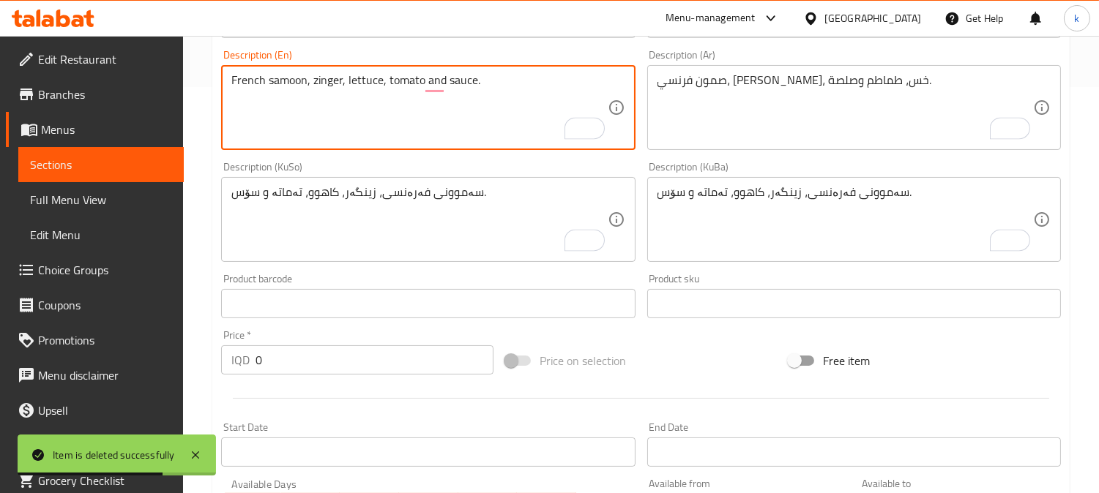
scroll to position [135, 0]
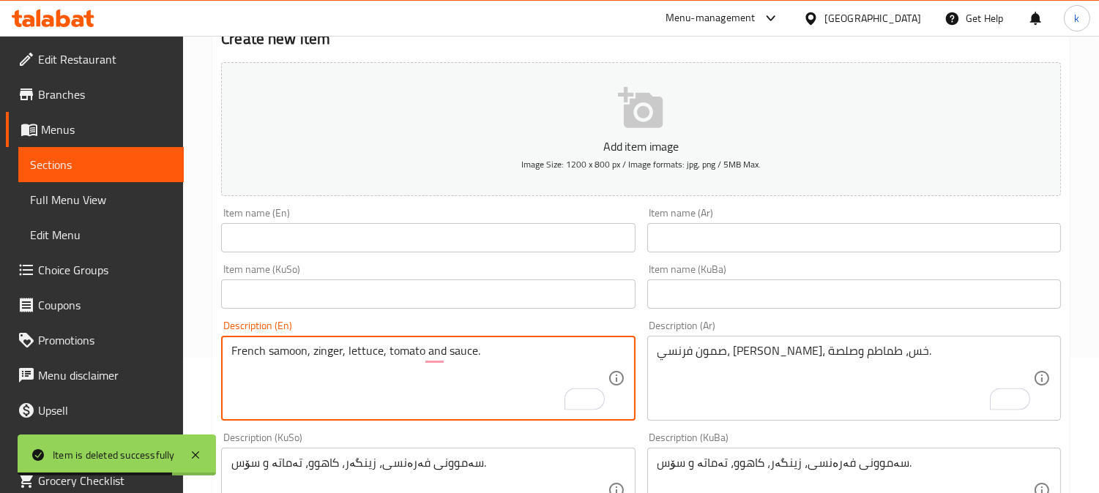
type textarea "French samoon, zinger, lettuce, tomato and sauce."
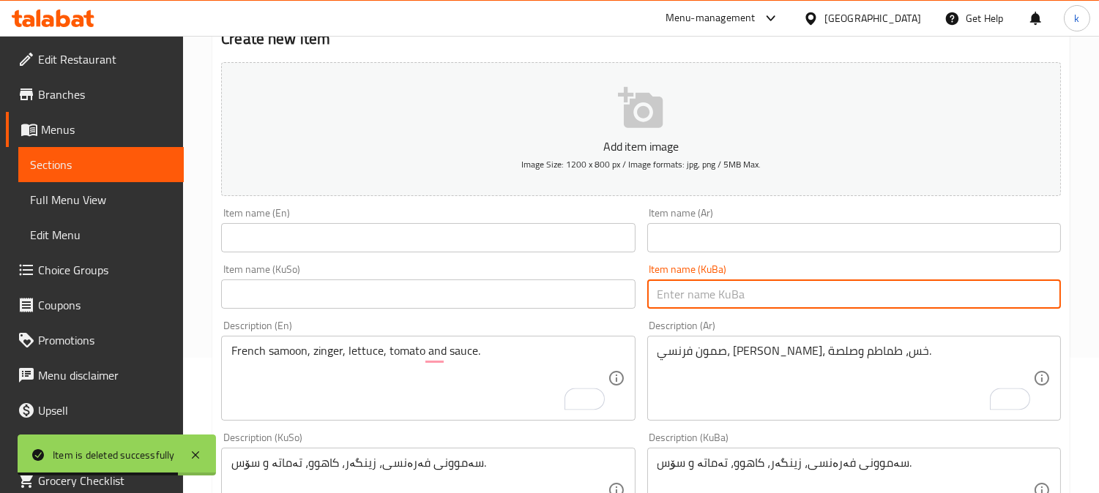
click at [750, 289] on input "text" at bounding box center [854, 294] width 414 height 29
paste input "سەندویچی زینگەر"
type input "سەندویچی زینگەر"
click at [394, 301] on input "text" at bounding box center [428, 294] width 414 height 29
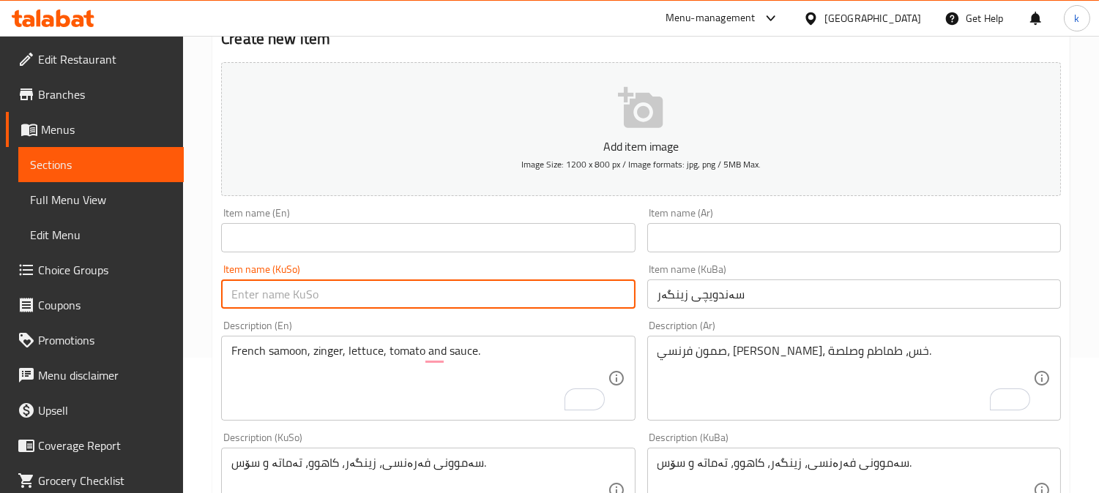
paste input "سەندویچی زینگەر"
type input "سەندویچی زینگەر"
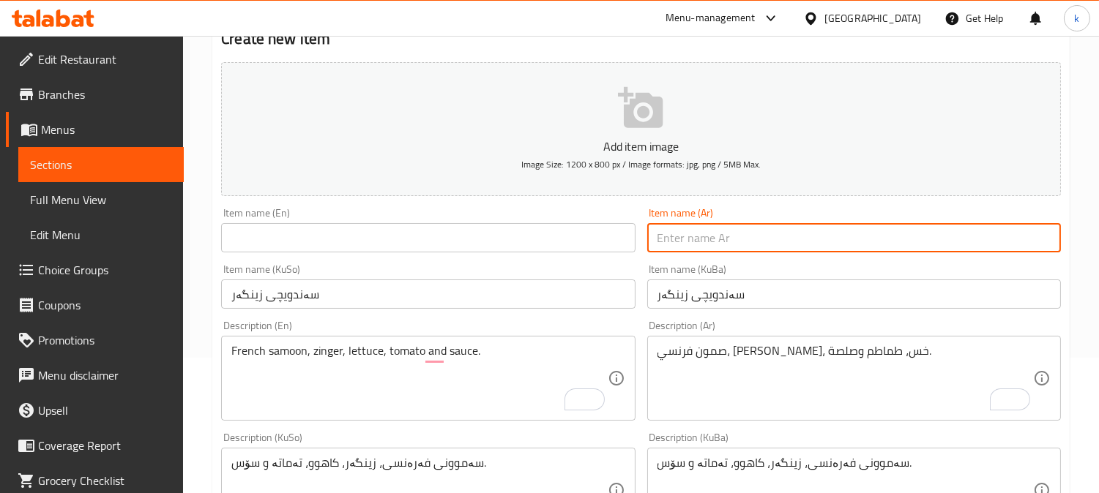
click at [700, 237] on input "text" at bounding box center [854, 237] width 414 height 29
paste input "سندويتش زنجر"
type input "سندويتش زنجر"
click at [325, 242] on input "text" at bounding box center [428, 237] width 414 height 29
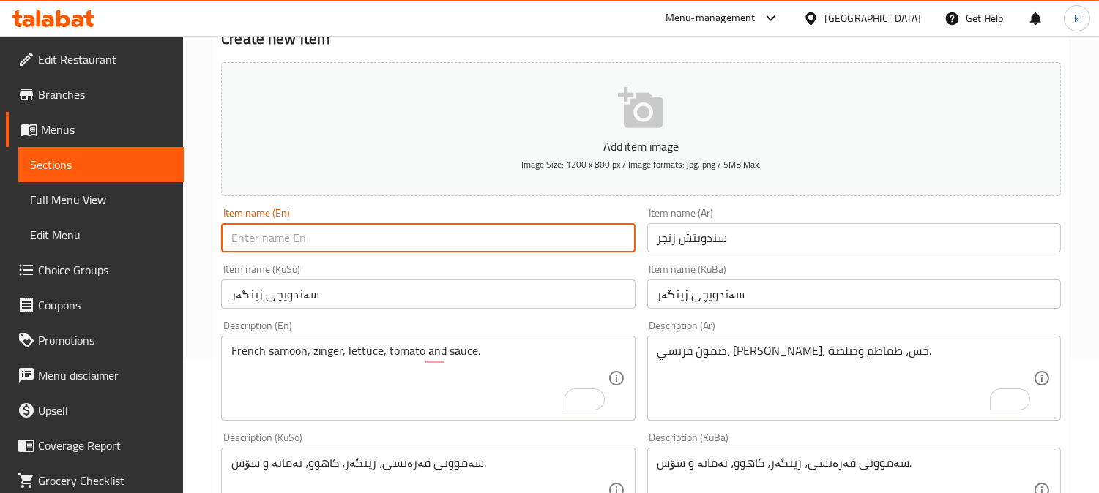
paste input "Zinger Sandwich"
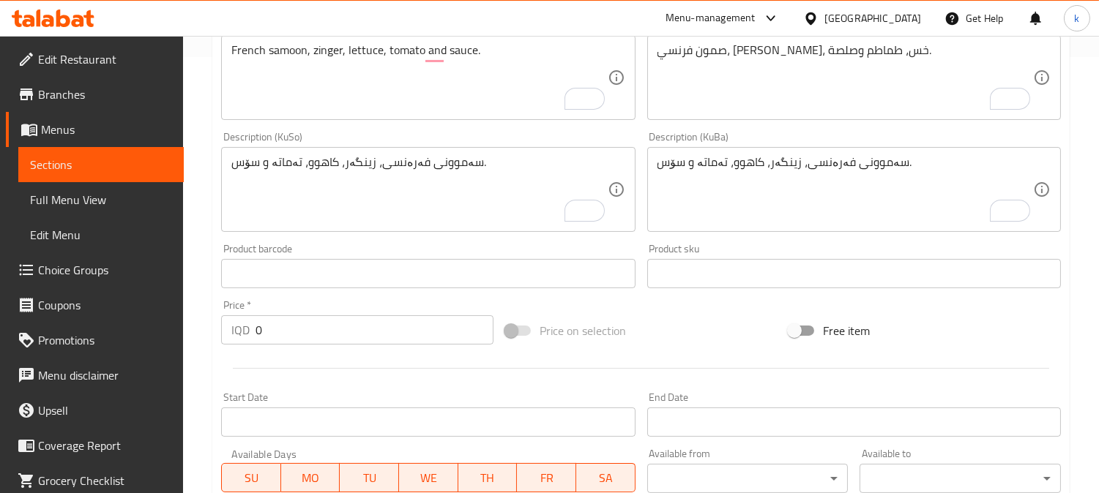
scroll to position [542, 0]
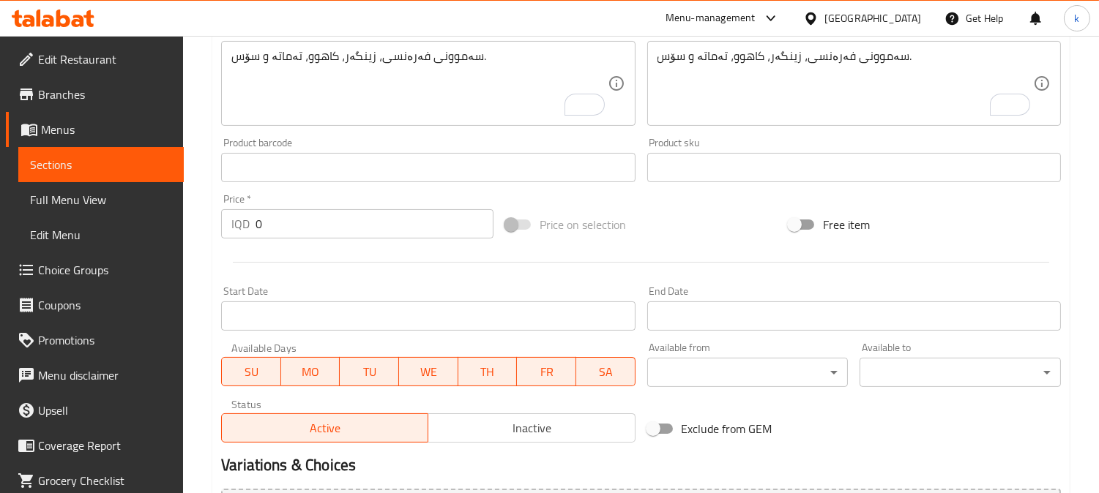
type input "Zinger Sandwich"
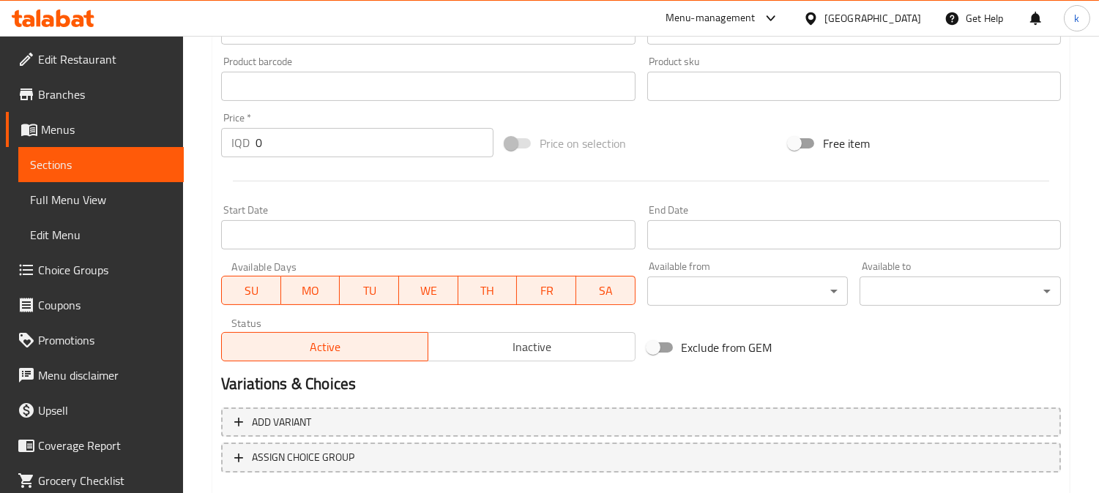
scroll to position [677, 0]
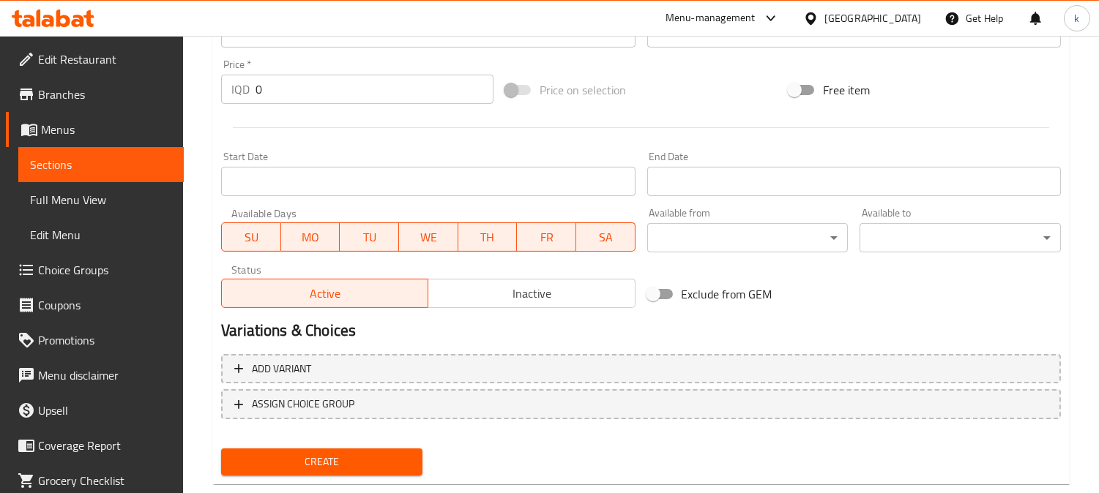
drag, startPoint x: 242, startPoint y: 91, endPoint x: 218, endPoint y: 96, distance: 24.0
click at [217, 95] on div "Price   * IQD 0 Price *" at bounding box center [357, 81] width 284 height 56
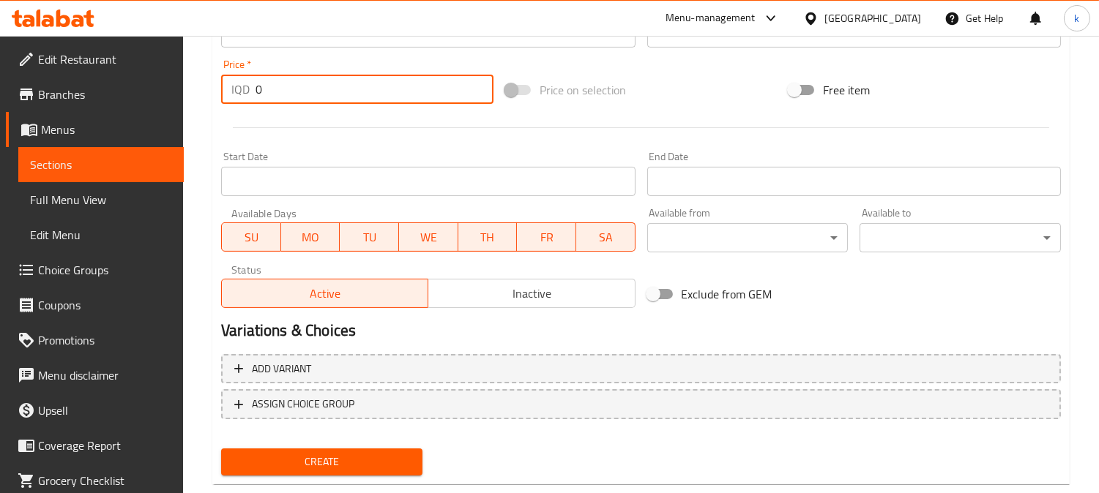
paste input "350"
type input "3500"
click at [221, 449] on button "Create" at bounding box center [321, 462] width 201 height 27
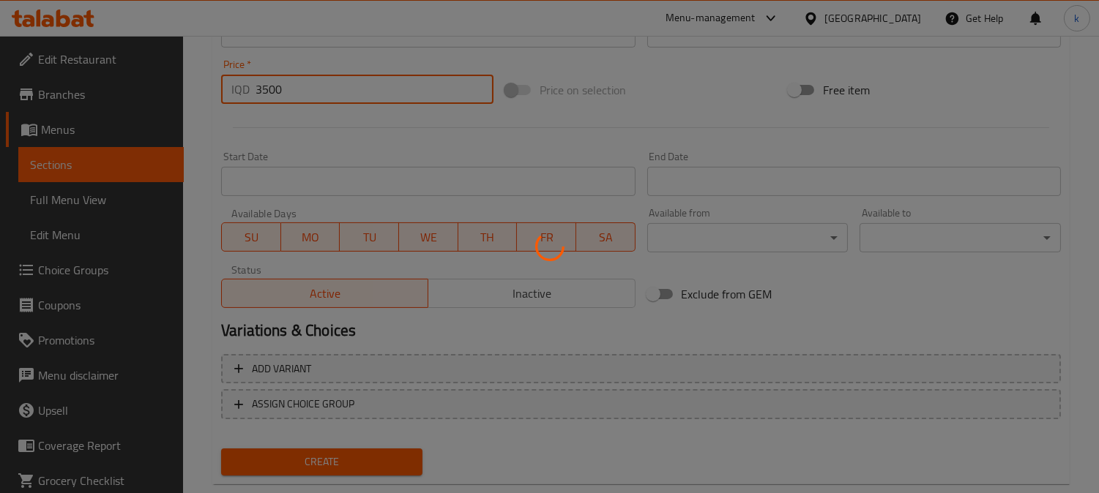
type input "0"
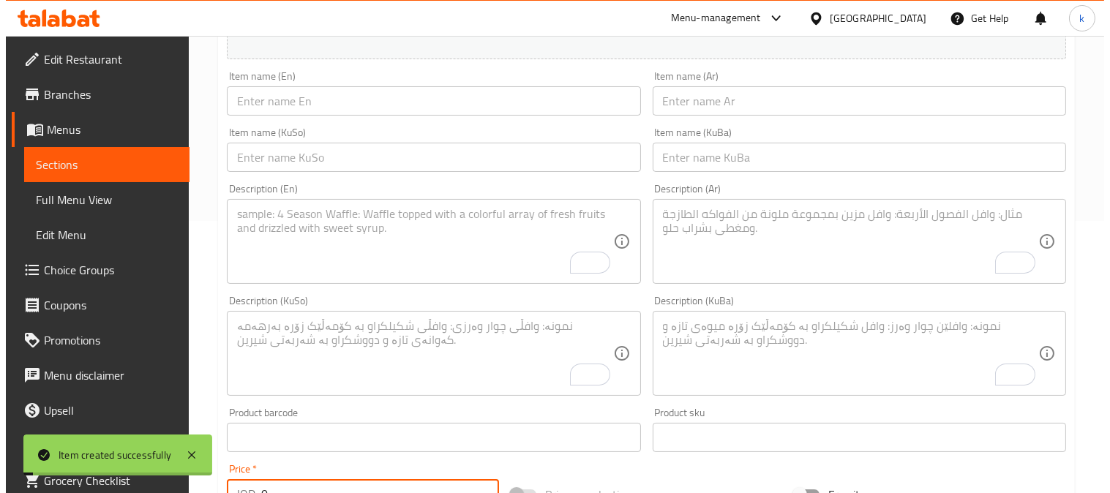
scroll to position [0, 0]
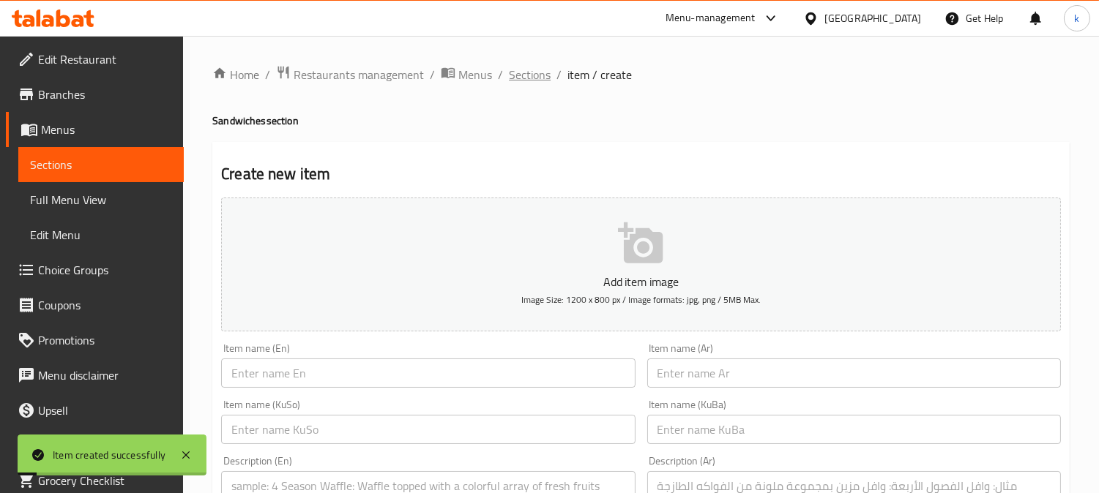
click at [533, 75] on span "Sections" at bounding box center [530, 75] width 42 height 18
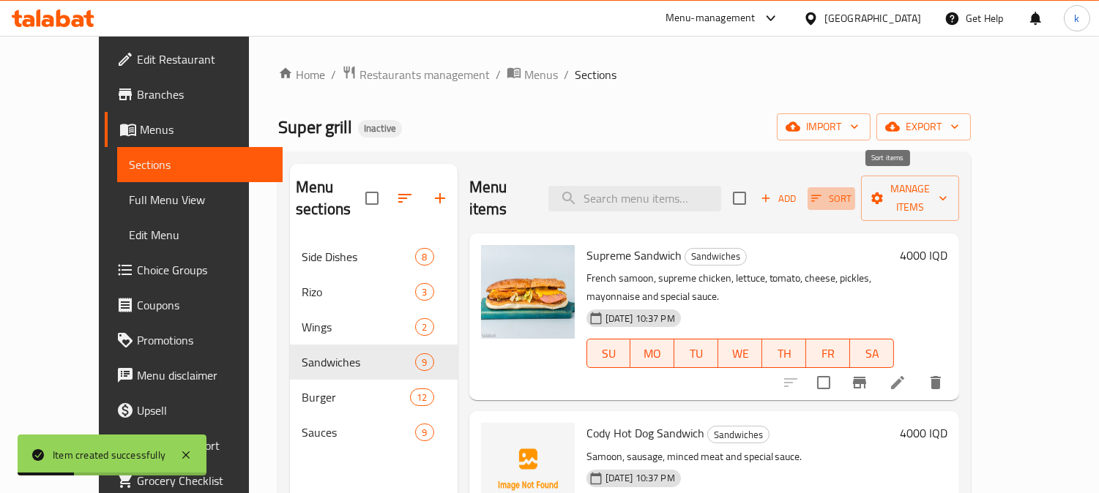
click at [821, 195] on icon "button" at bounding box center [816, 198] width 10 height 7
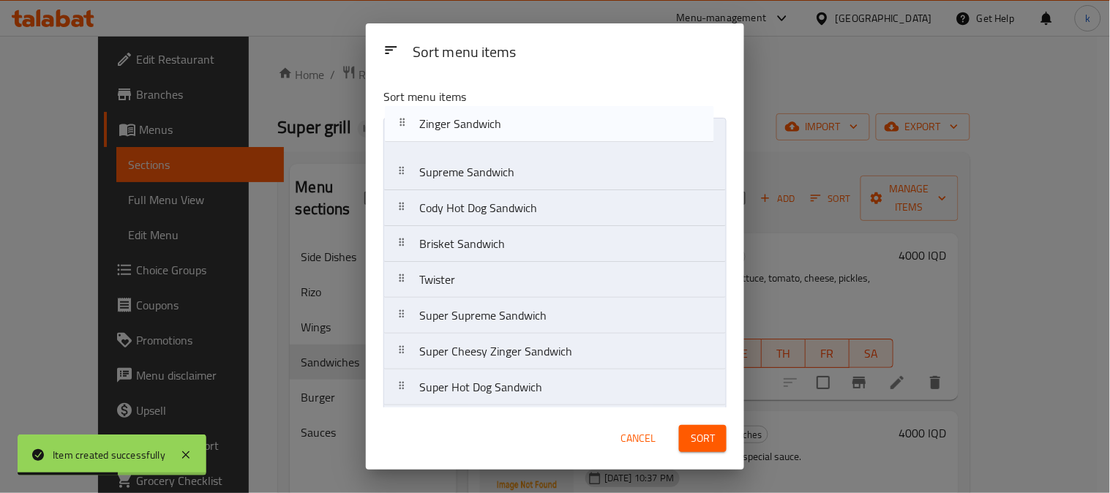
drag, startPoint x: 406, startPoint y: 392, endPoint x: 406, endPoint y: 129, distance: 262.8
click at [406, 129] on nav "Supreme Sandwich Cody Hot Dog Sandwich Brisket Sandwich Twister Super Supreme S…" at bounding box center [555, 280] width 343 height 324
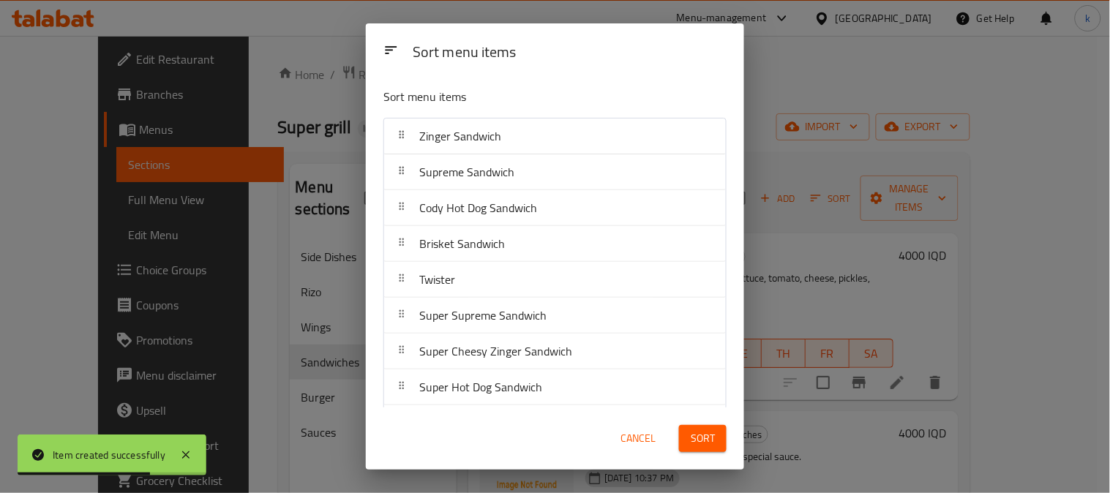
click at [698, 430] on span "Sort" at bounding box center [703, 439] width 24 height 18
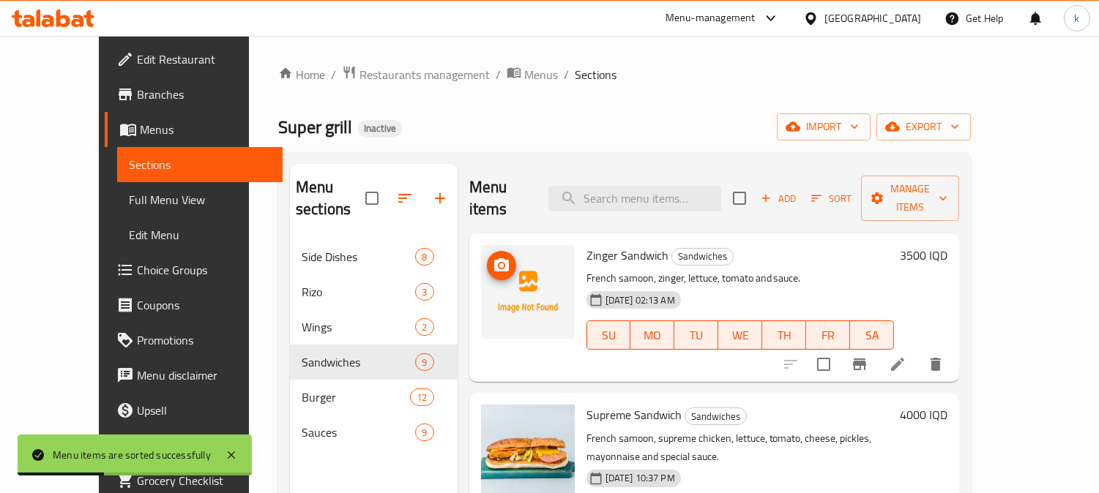
click at [487, 245] on img at bounding box center [528, 292] width 94 height 94
click at [494, 258] on icon "upload picture" at bounding box center [501, 264] width 15 height 13
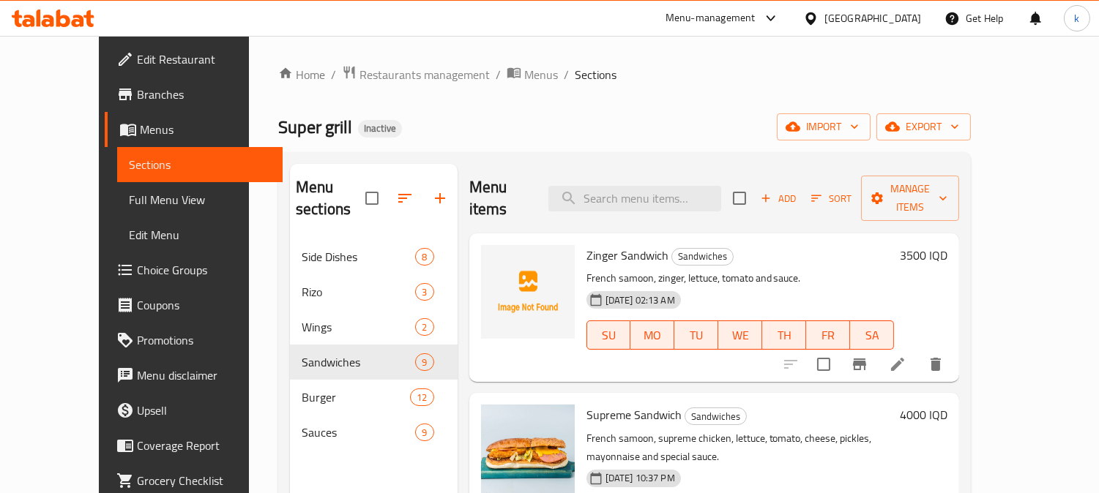
click at [586, 269] on p "French samoon, zinger, lettuce, tomato and sauce." at bounding box center [740, 278] width 308 height 18
copy p "French"
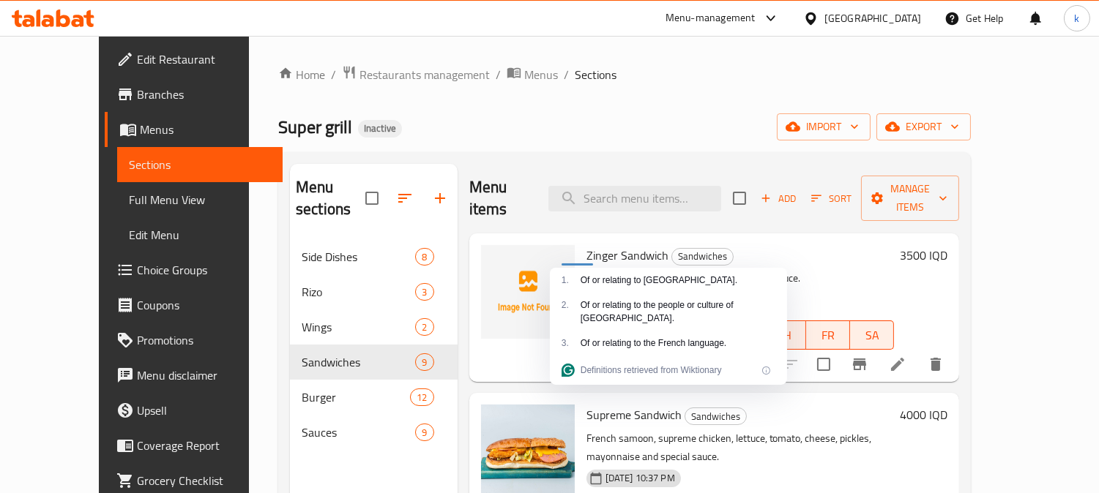
click at [586, 244] on span "Zinger Sandwich" at bounding box center [627, 255] width 82 height 22
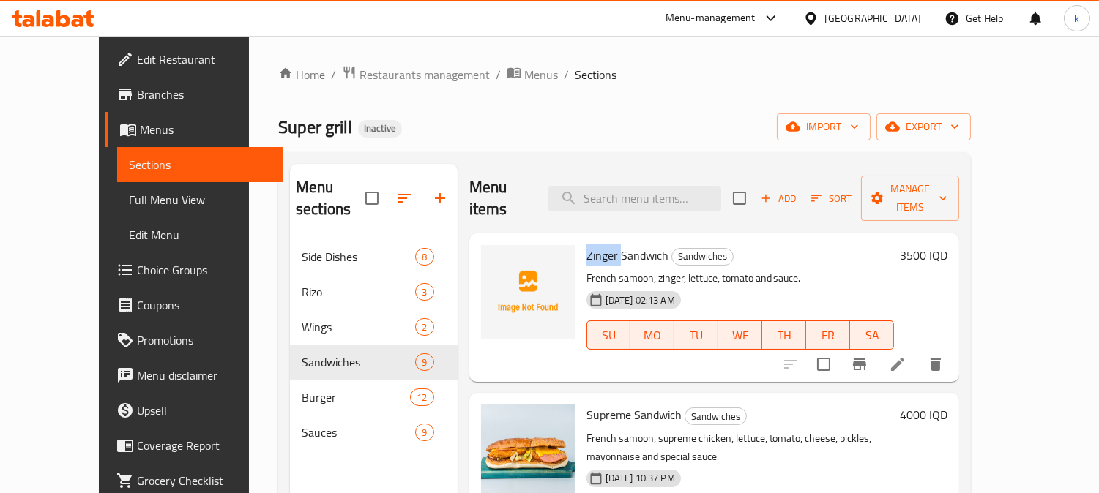
click at [586, 244] on span "Zinger Sandwich" at bounding box center [627, 255] width 82 height 22
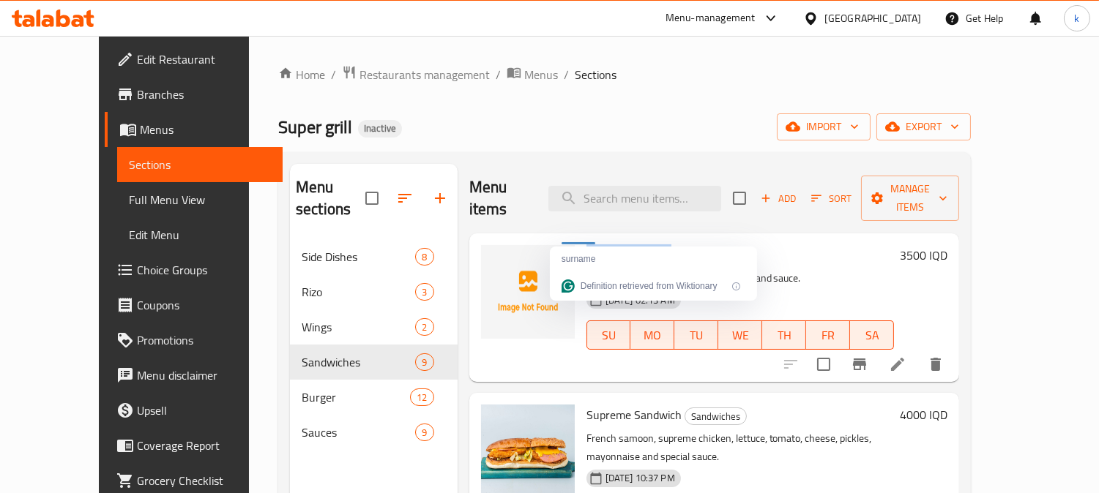
copy h6 "Zinger Sandwich"
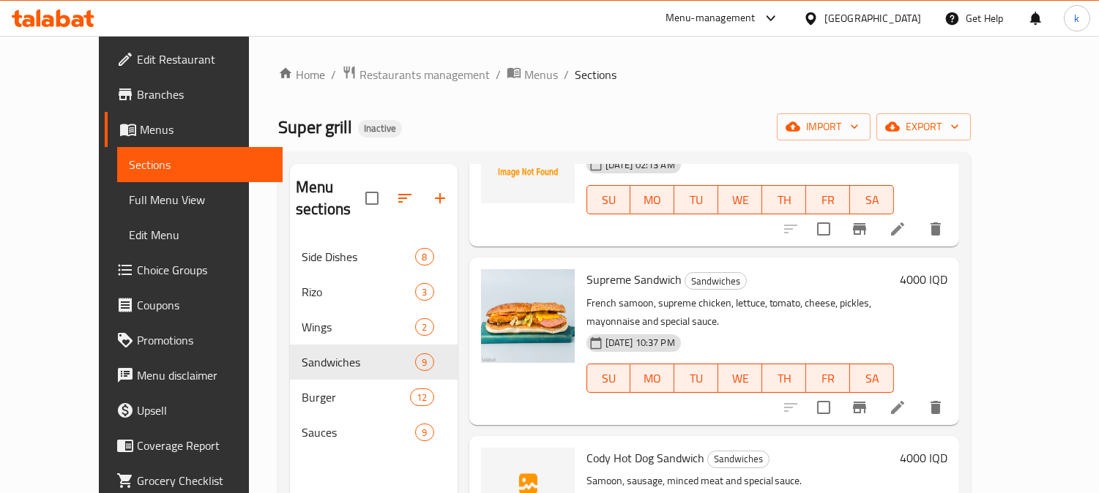
scroll to position [271, 0]
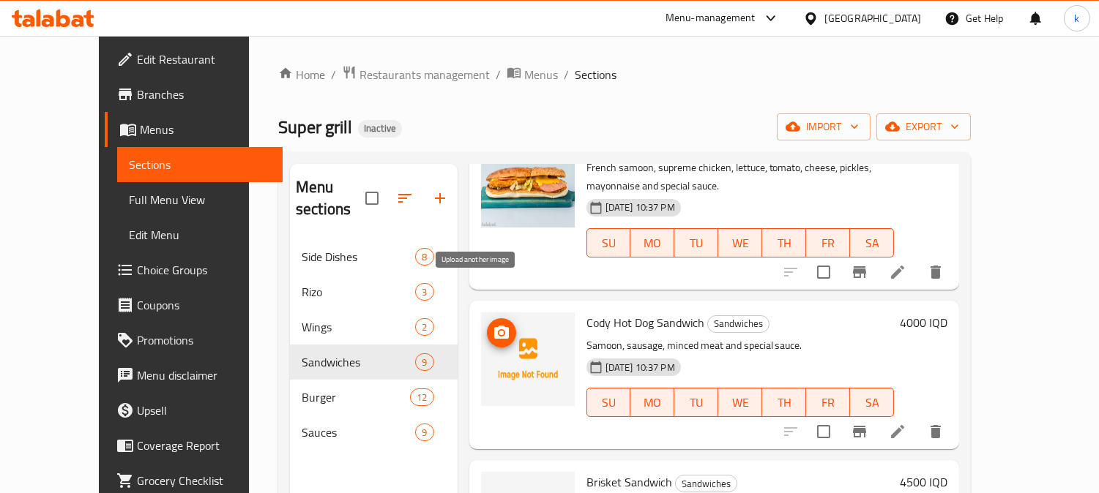
click at [494, 326] on icon "upload picture" at bounding box center [501, 332] width 15 height 13
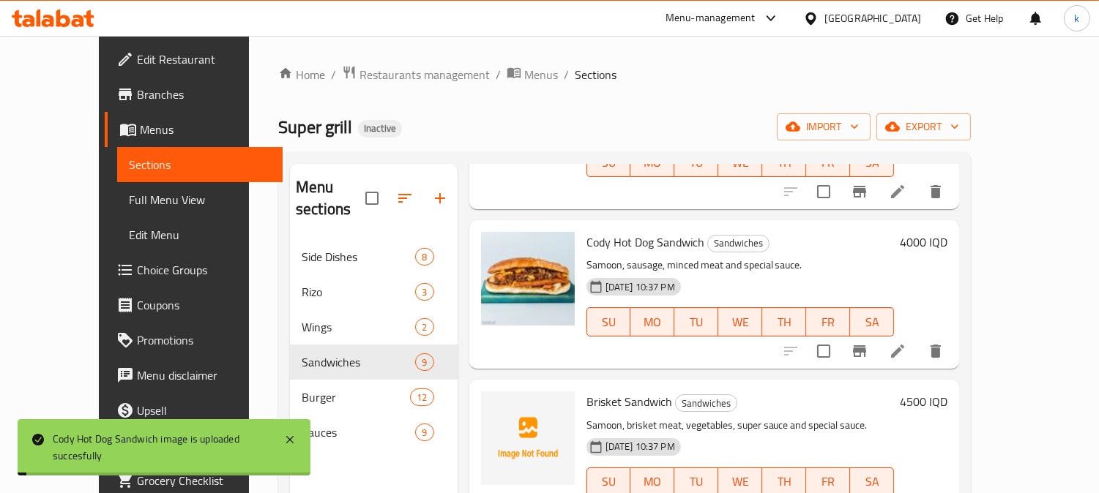
scroll to position [406, 0]
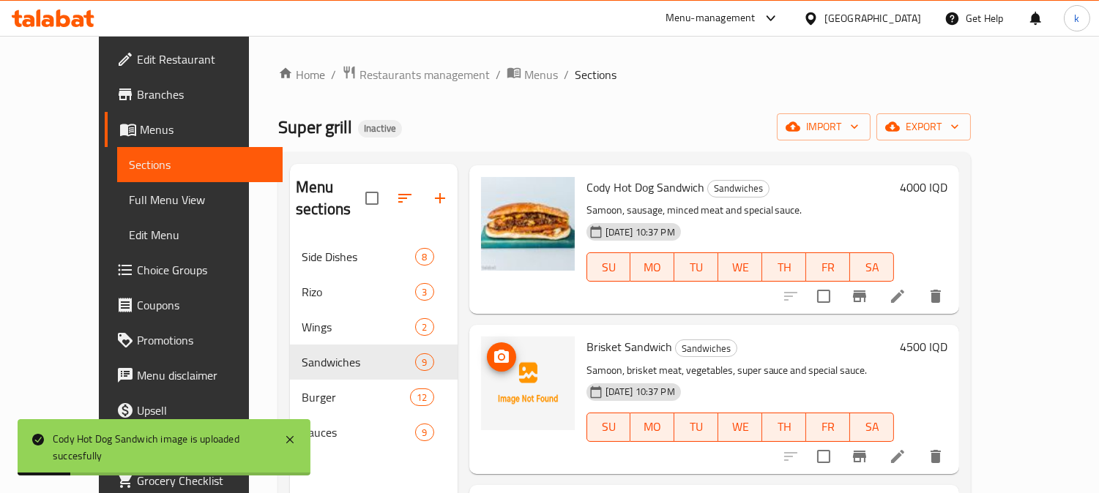
click at [494, 350] on icon "upload picture" at bounding box center [501, 356] width 15 height 13
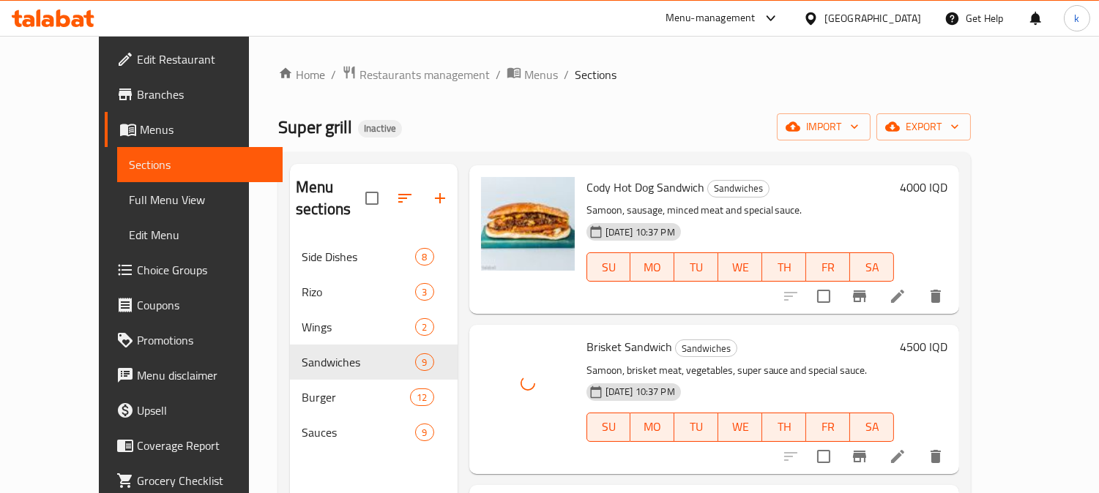
scroll to position [542, 0]
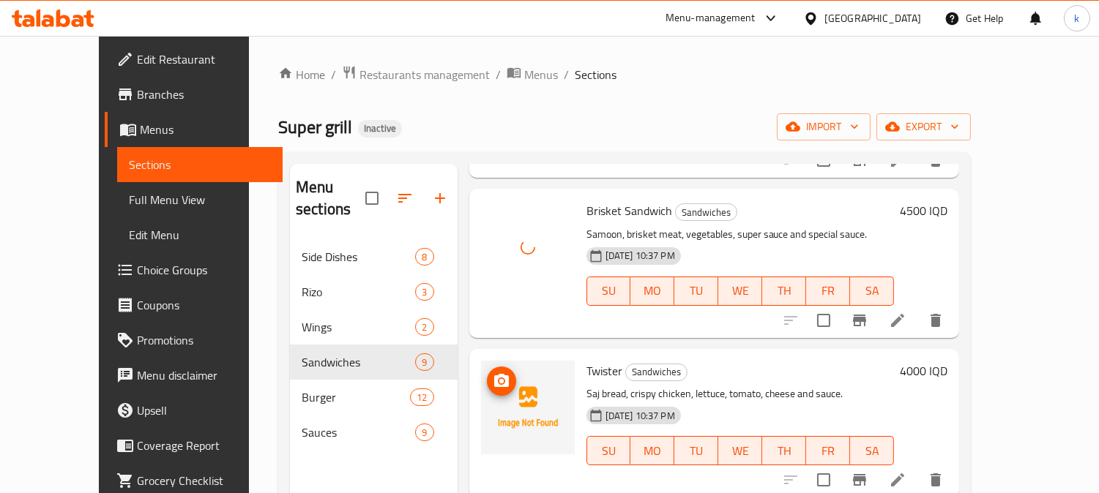
click at [494, 374] on icon "upload picture" at bounding box center [501, 380] width 15 height 13
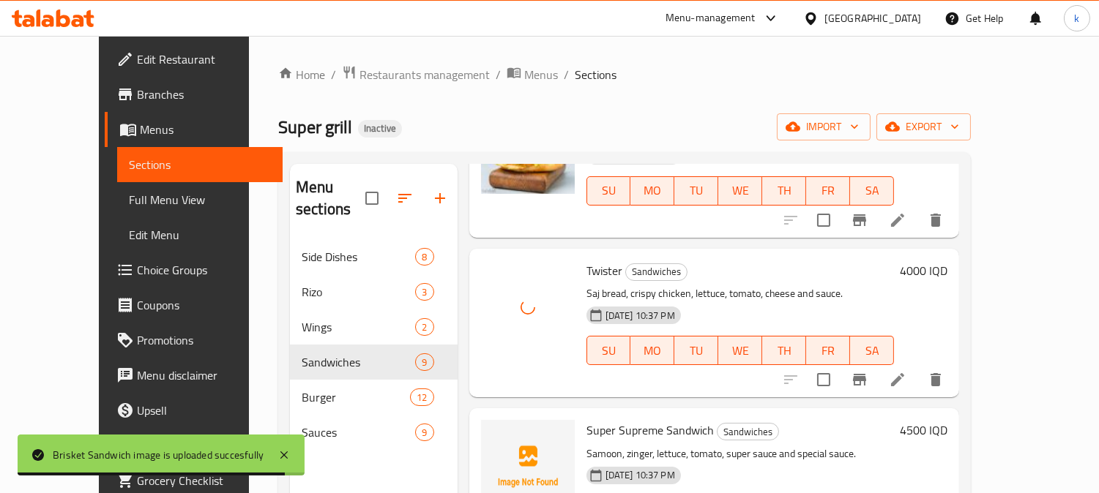
scroll to position [677, 0]
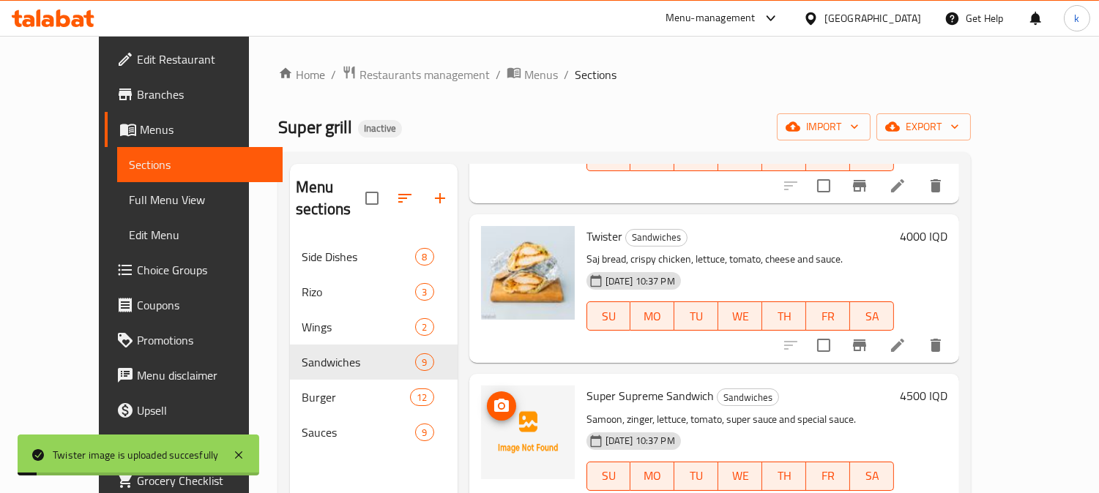
click at [493, 397] on icon "upload picture" at bounding box center [502, 406] width 18 height 18
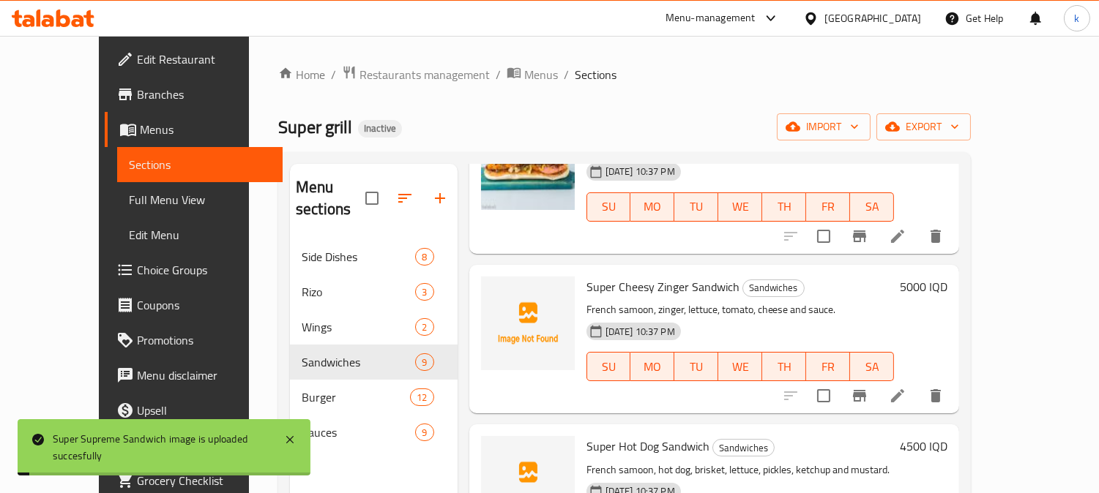
scroll to position [949, 0]
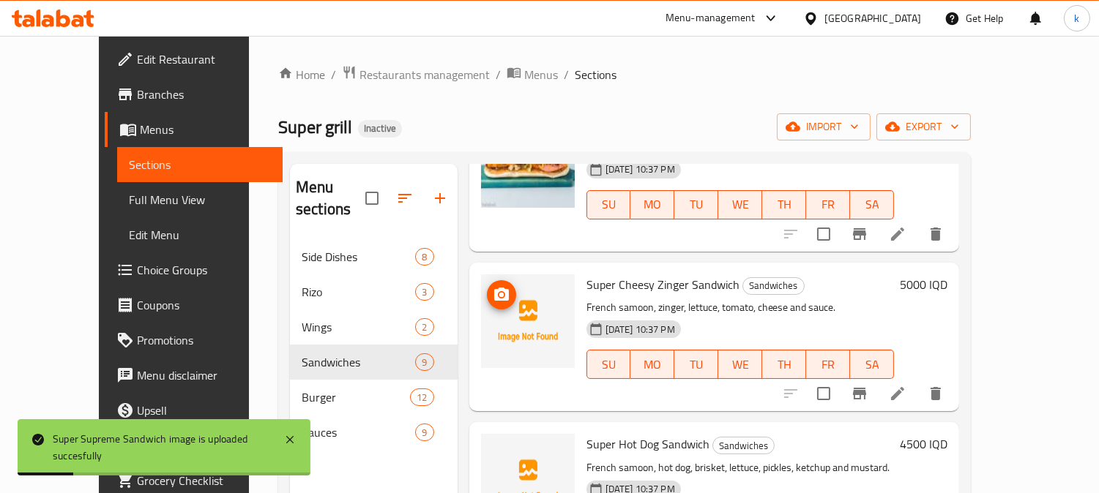
click at [493, 286] on icon "upload picture" at bounding box center [502, 295] width 18 height 18
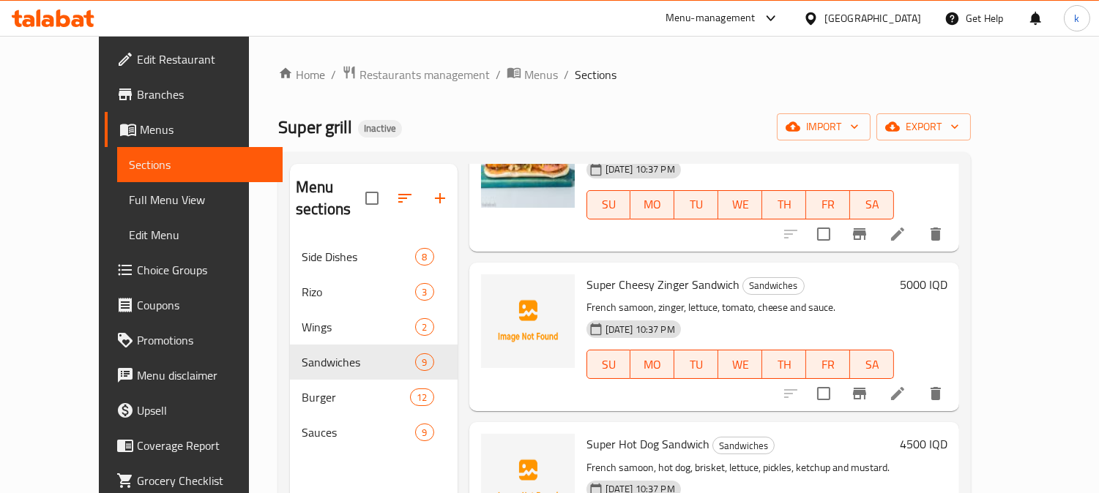
click at [617, 274] on span "Super Cheesy Zinger Sandwich" at bounding box center [662, 285] width 153 height 22
copy h6 "Super Cheesy Zinger Sandwich"
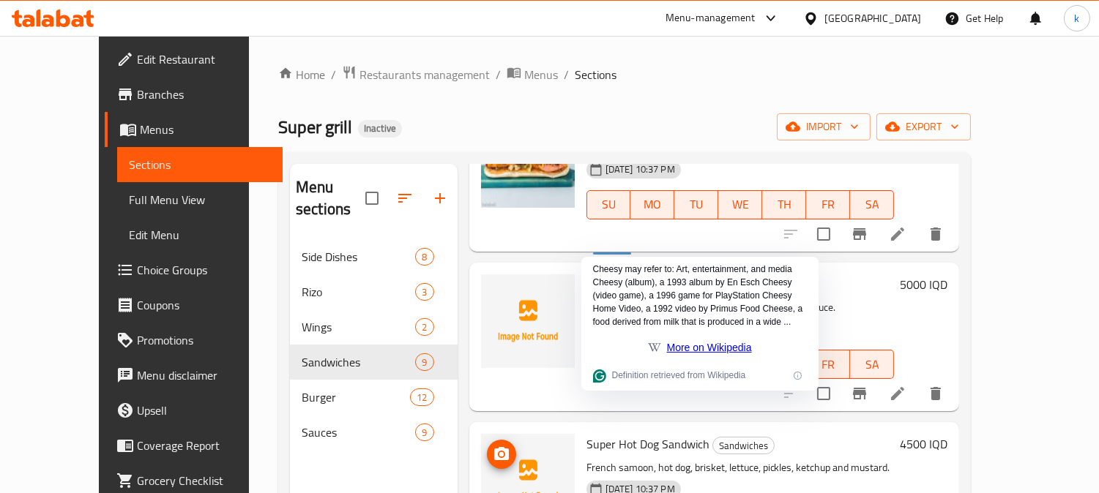
click at [545, 434] on img at bounding box center [528, 481] width 94 height 94
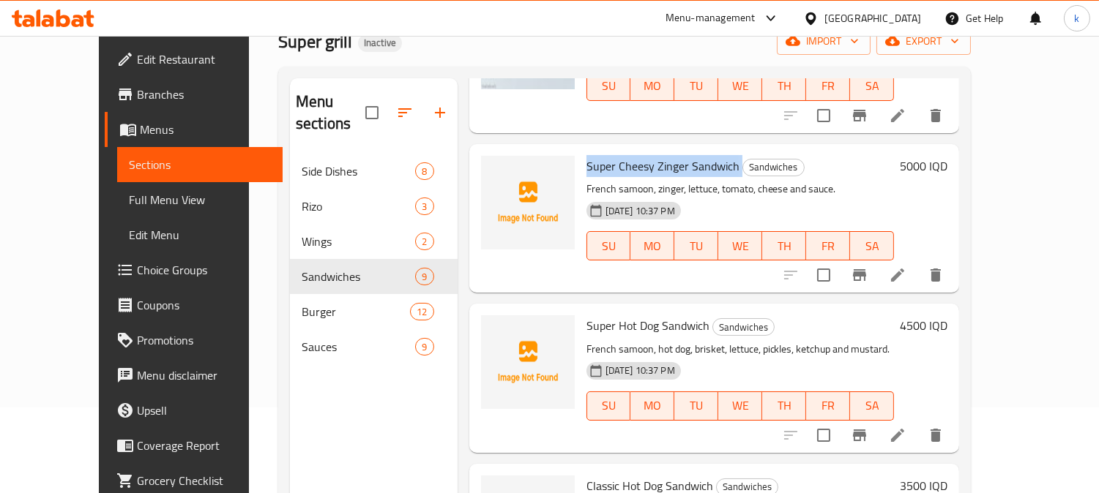
scroll to position [135, 0]
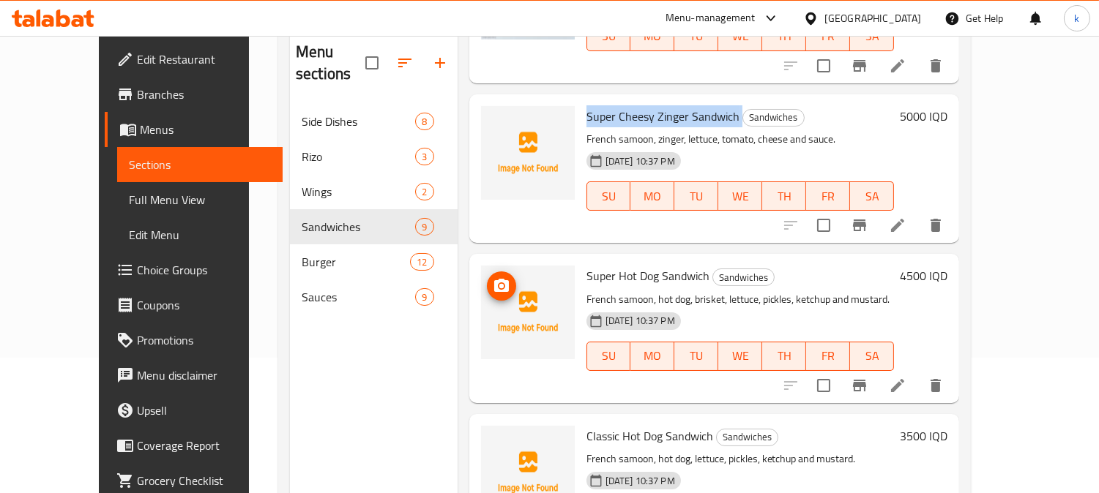
click at [494, 279] on icon "upload picture" at bounding box center [501, 285] width 15 height 13
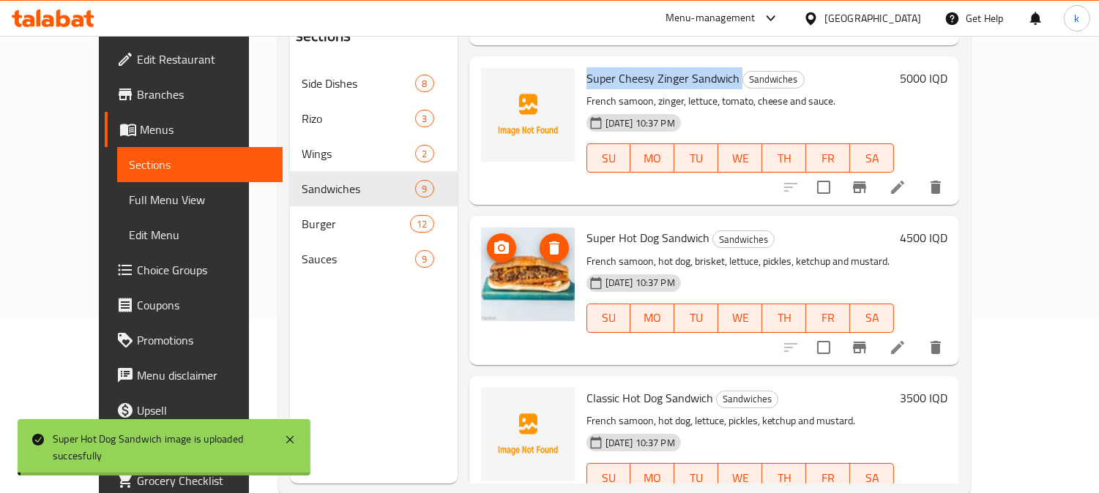
scroll to position [205, 0]
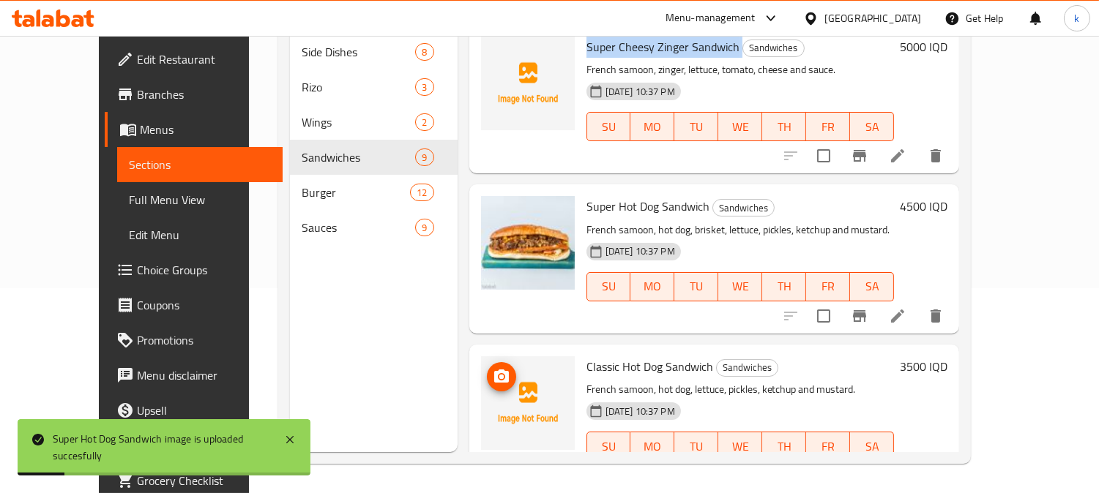
click at [487, 368] on span "upload picture" at bounding box center [501, 377] width 29 height 18
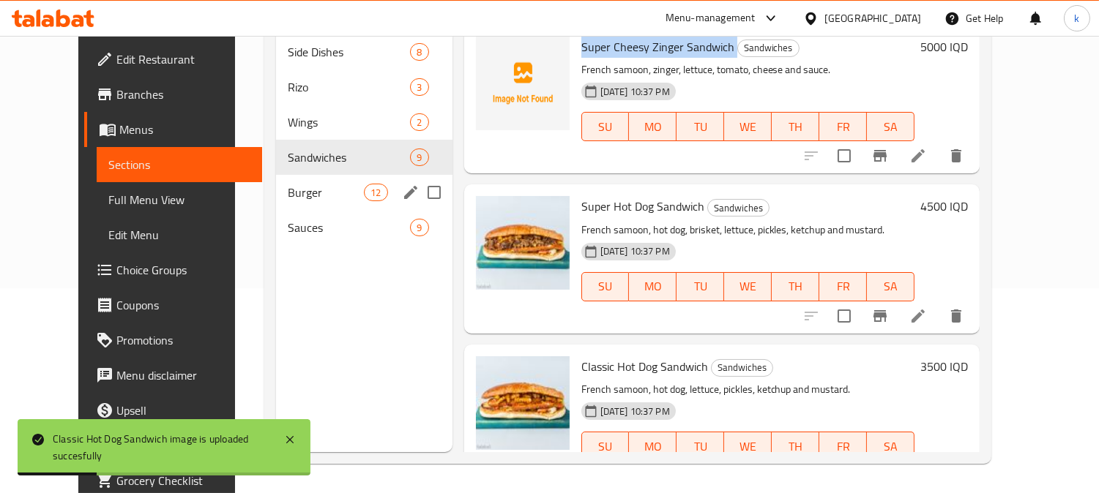
click at [287, 184] on div "Burger 12" at bounding box center [364, 192] width 176 height 35
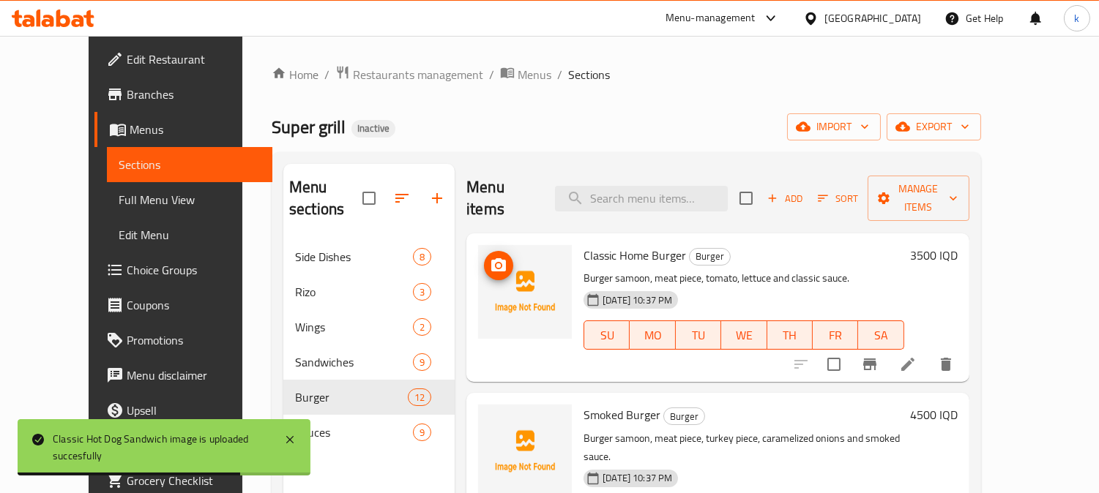
click at [490, 257] on icon "upload picture" at bounding box center [499, 266] width 18 height 18
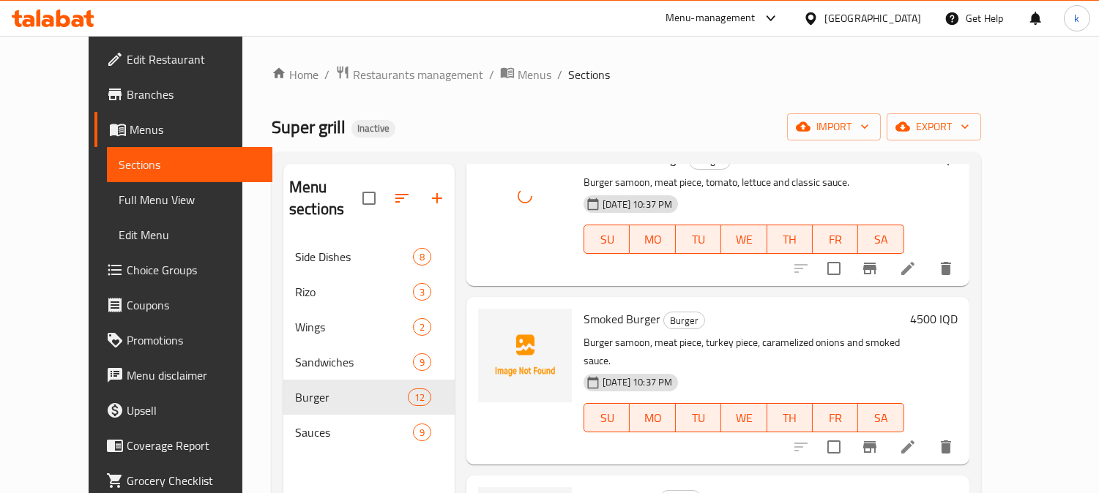
scroll to position [135, 0]
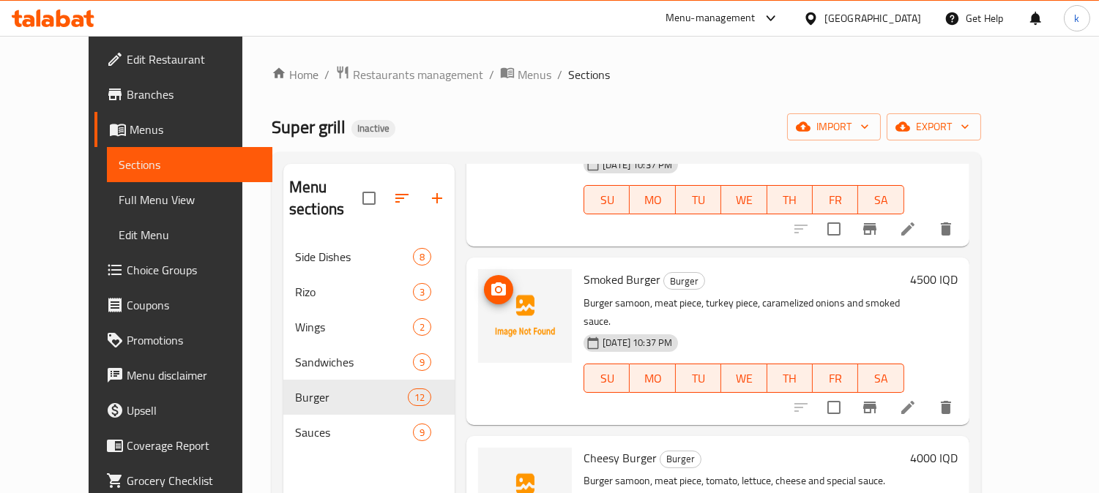
click at [490, 281] on icon "upload picture" at bounding box center [499, 290] width 18 height 18
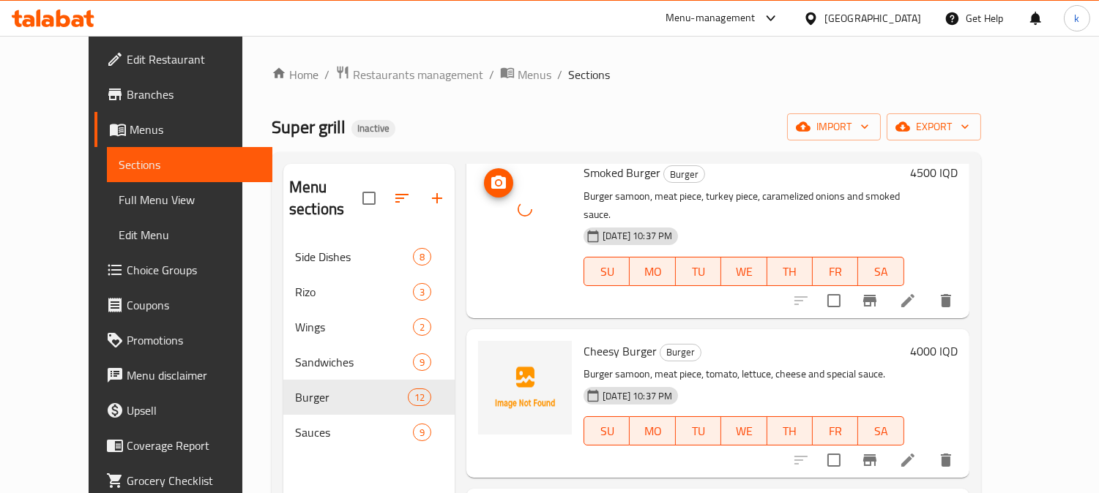
scroll to position [271, 0]
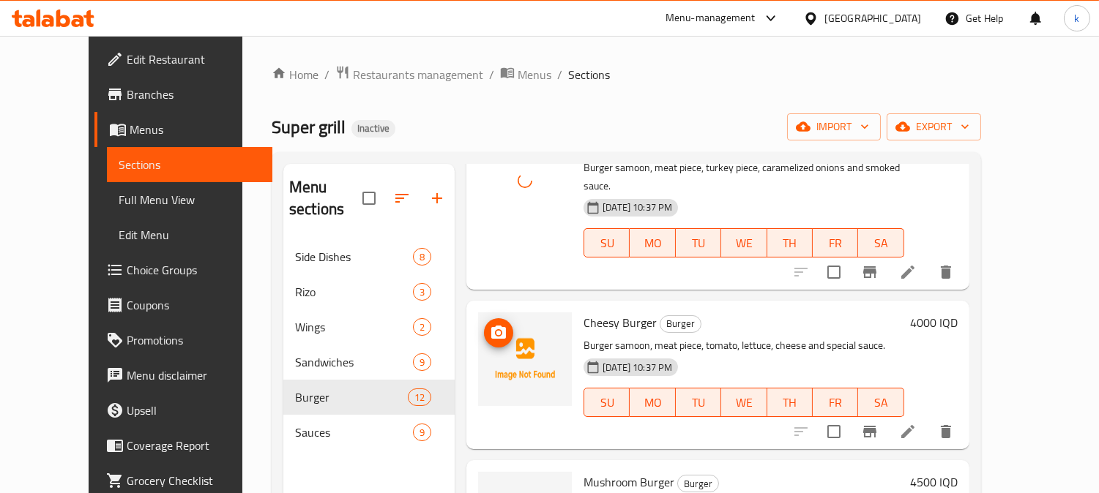
click at [490, 324] on icon "upload picture" at bounding box center [499, 333] width 18 height 18
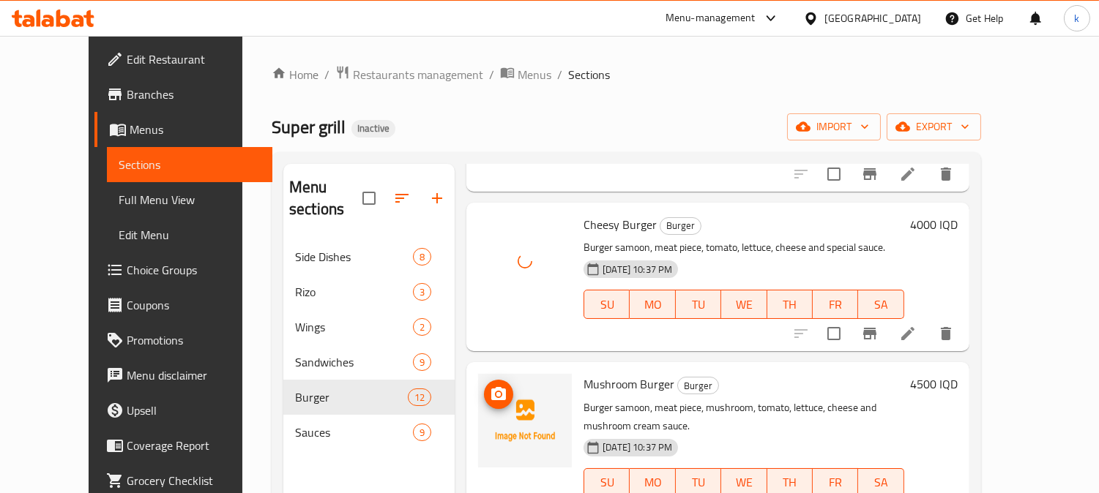
scroll to position [406, 0]
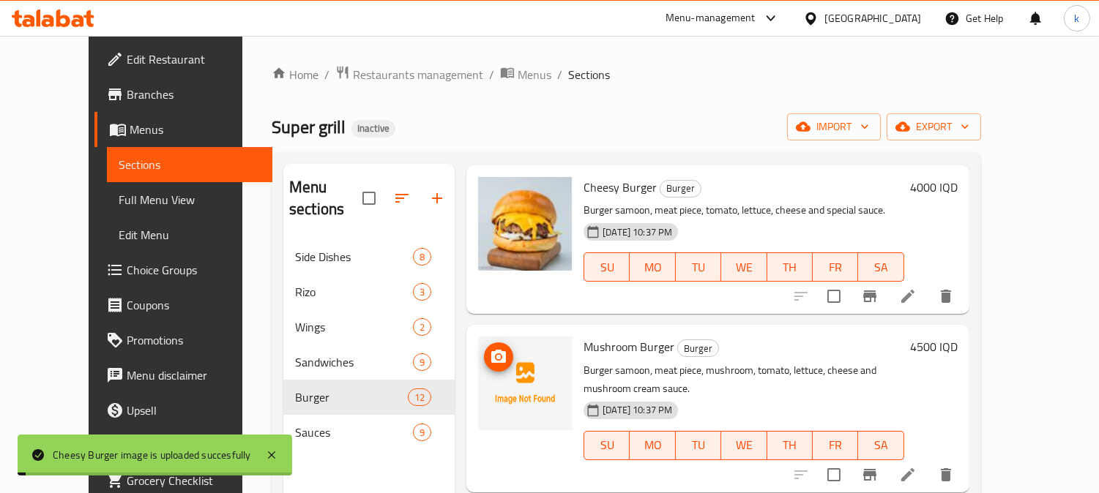
click at [478, 337] on img at bounding box center [525, 384] width 94 height 94
click at [490, 348] on icon "upload picture" at bounding box center [499, 357] width 18 height 18
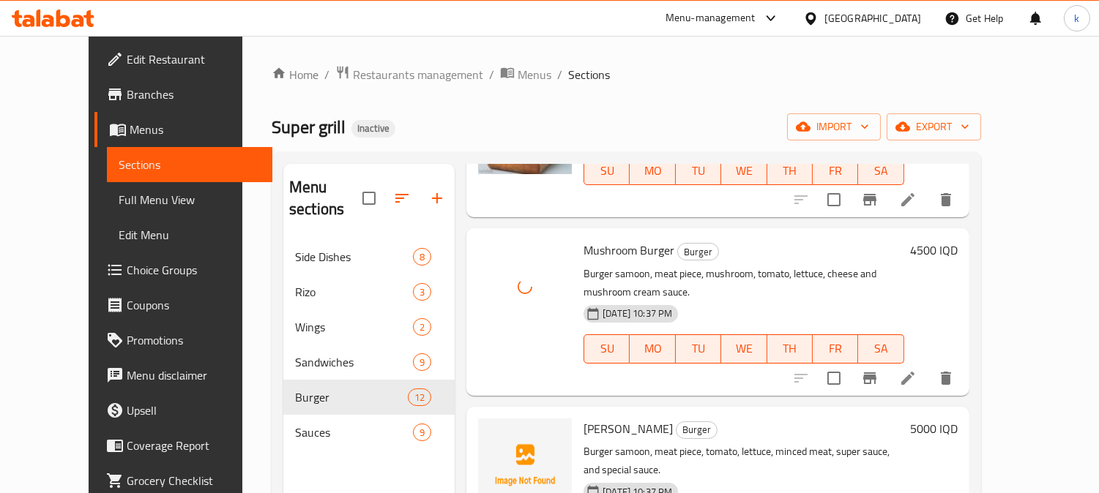
scroll to position [542, 0]
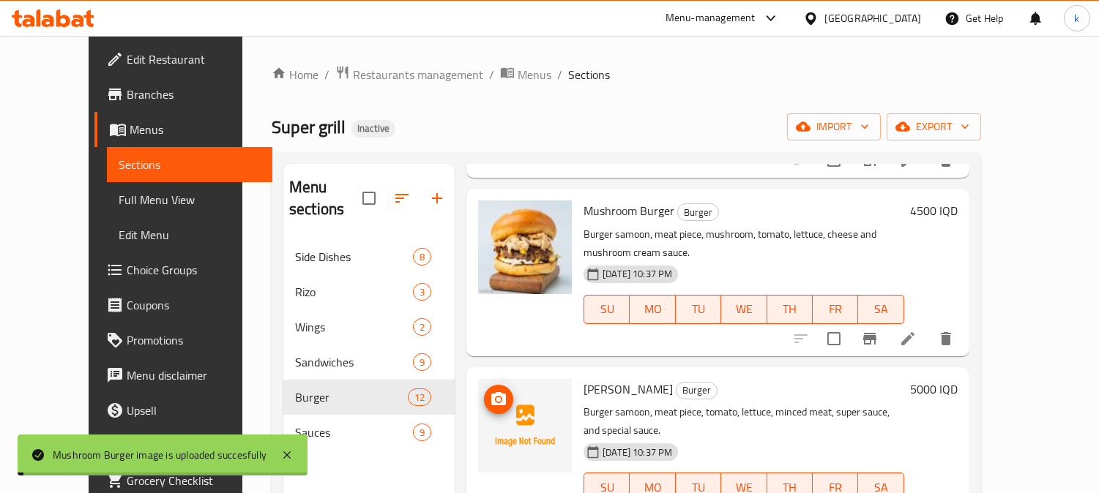
click at [484, 385] on button "upload picture" at bounding box center [498, 399] width 29 height 29
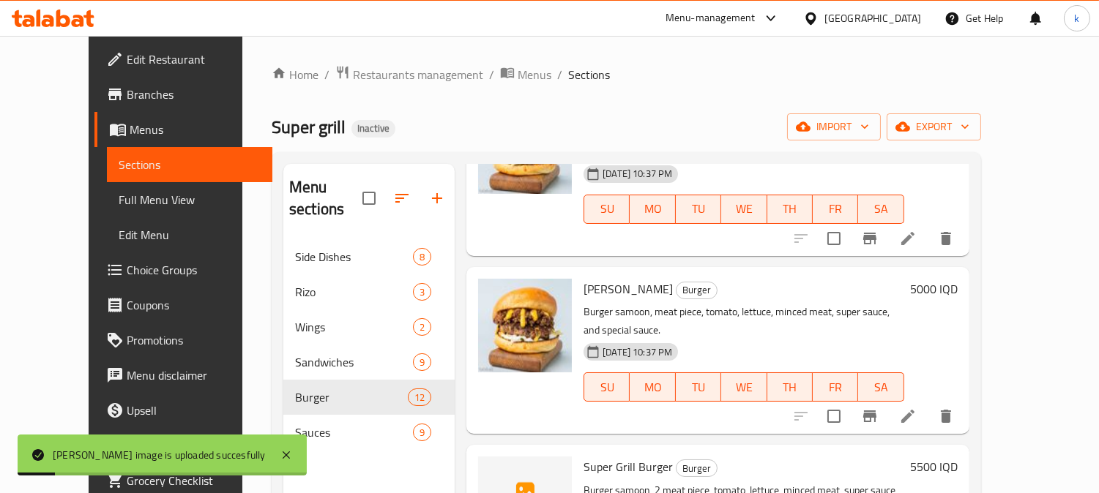
scroll to position [677, 0]
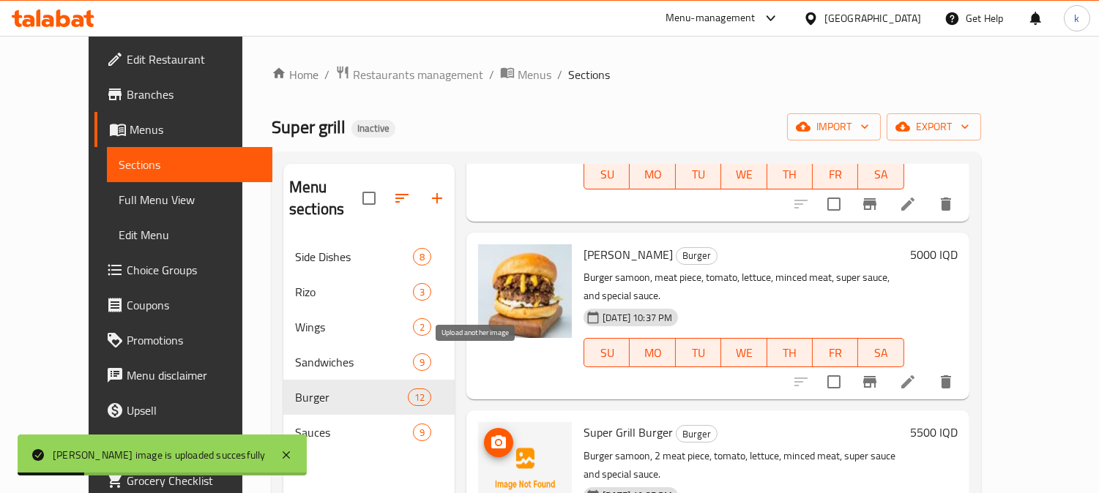
click at [490, 434] on icon "upload picture" at bounding box center [499, 443] width 18 height 18
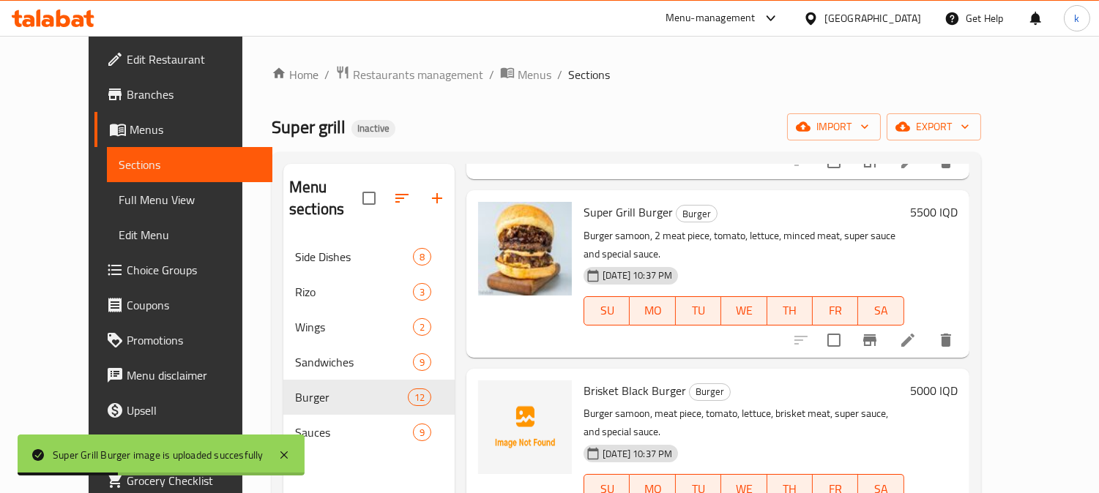
scroll to position [949, 0]
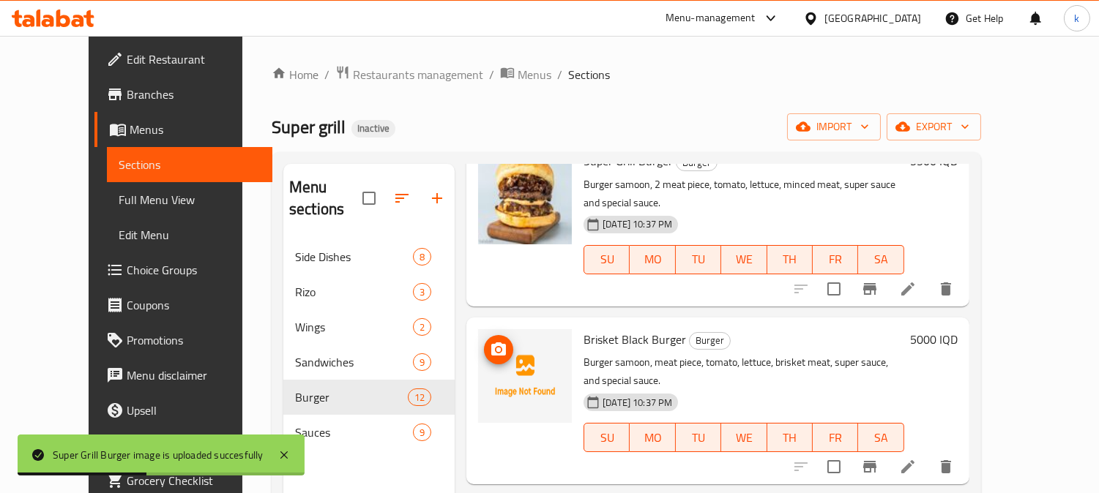
click at [486, 335] on button "upload picture" at bounding box center [498, 349] width 29 height 29
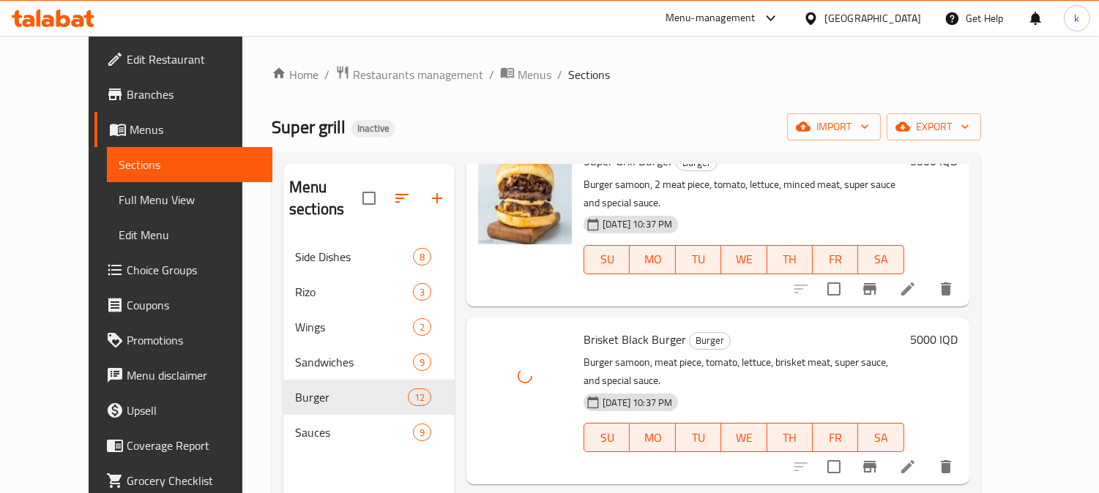
scroll to position [1084, 0]
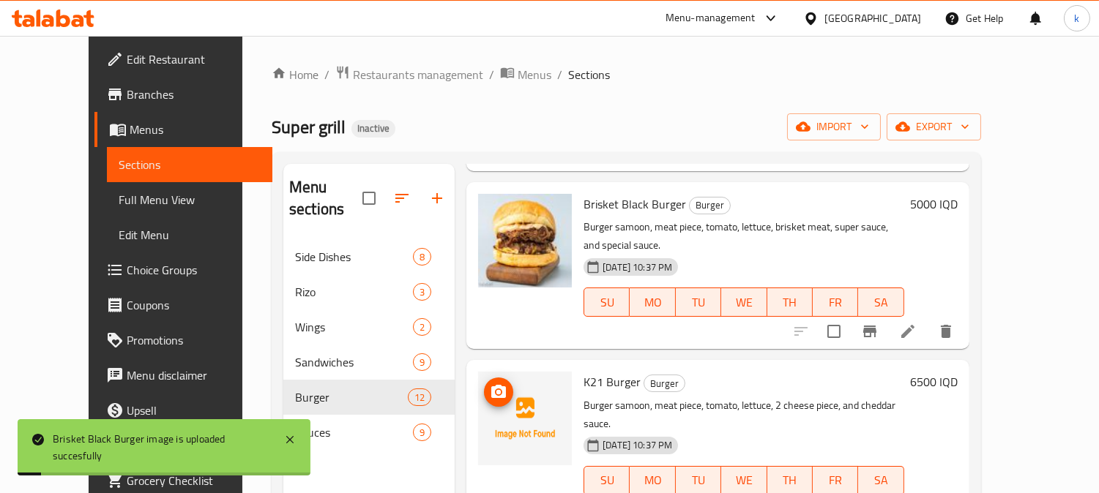
click at [484, 384] on span "upload picture" at bounding box center [498, 393] width 29 height 18
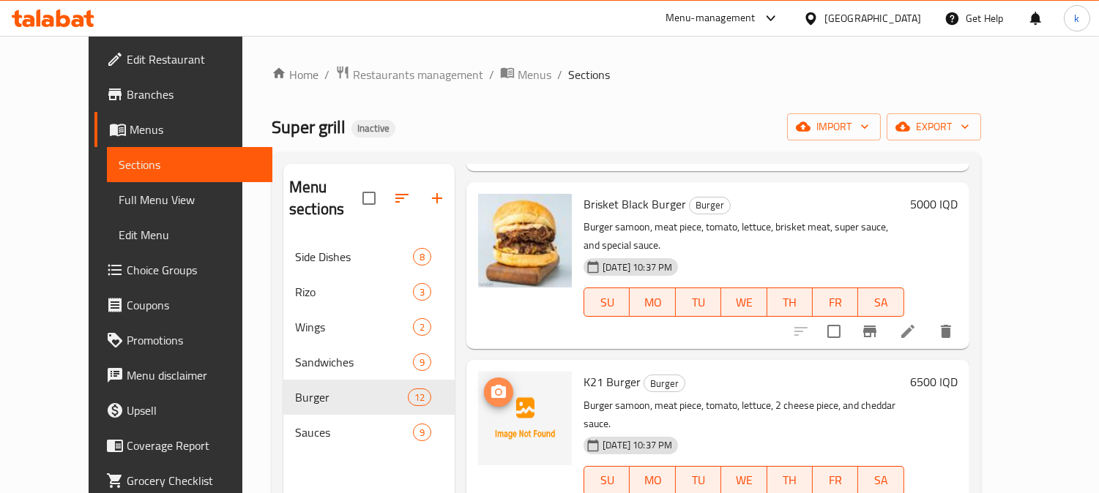
click at [484, 378] on button "upload picture" at bounding box center [498, 392] width 29 height 29
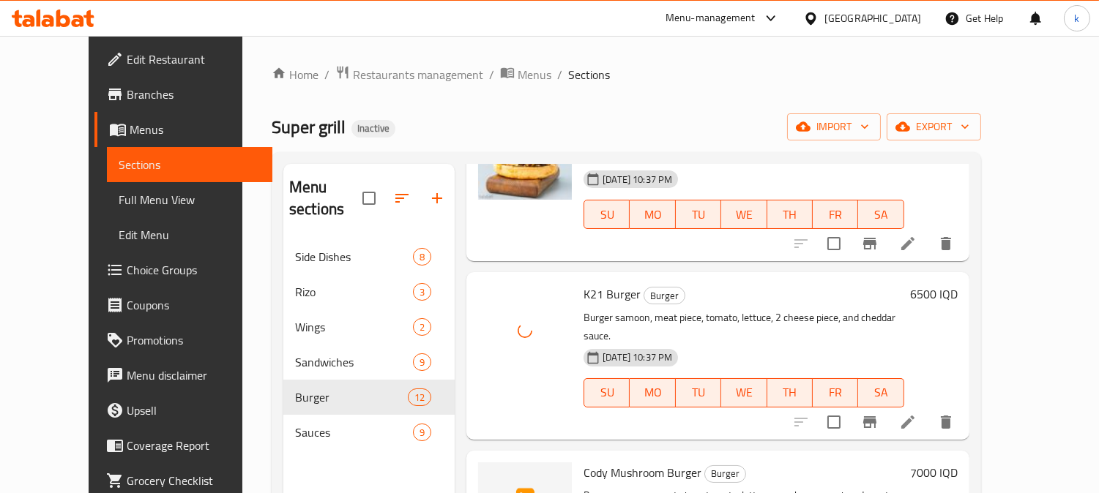
scroll to position [1219, 0]
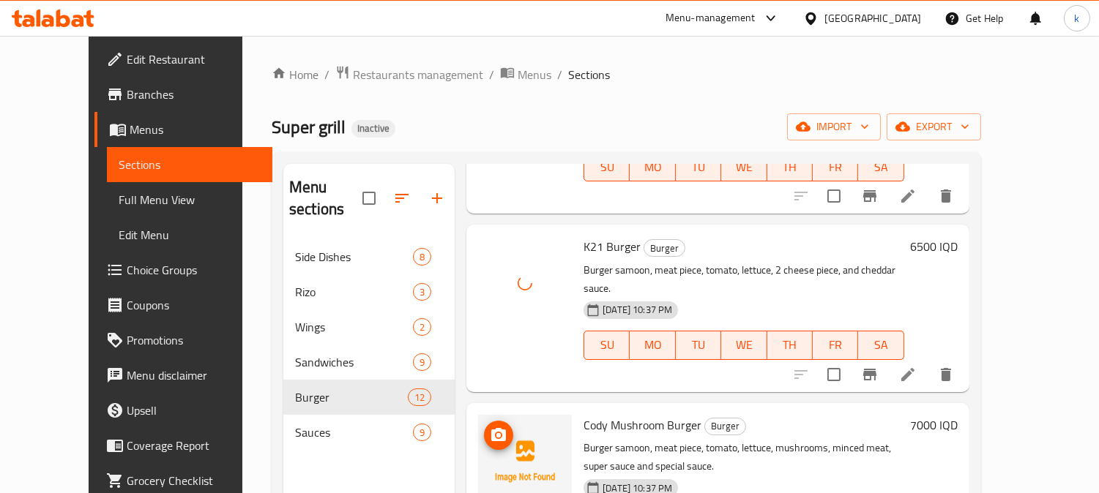
click at [490, 427] on icon "upload picture" at bounding box center [499, 436] width 18 height 18
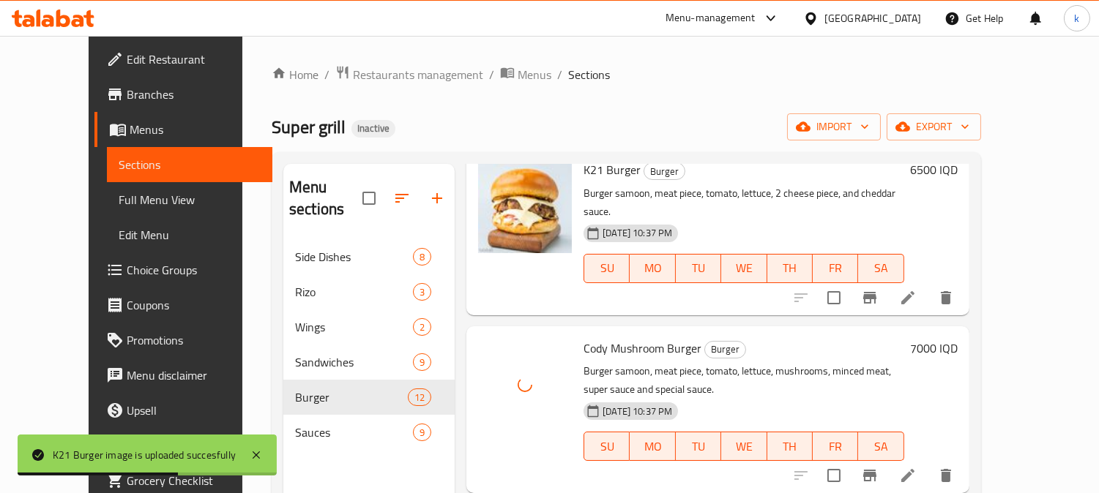
scroll to position [1356, 0]
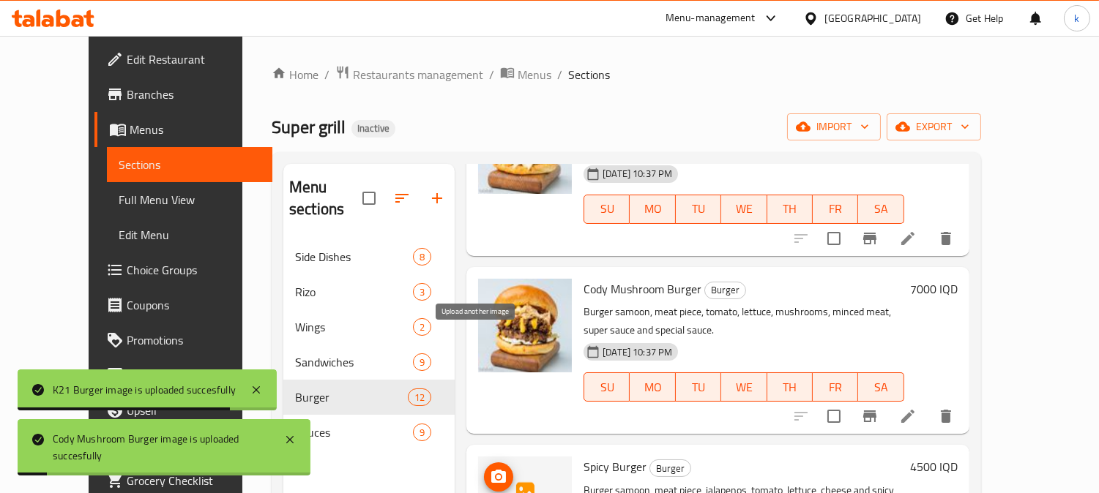
click at [491, 470] on icon "upload picture" at bounding box center [498, 476] width 15 height 13
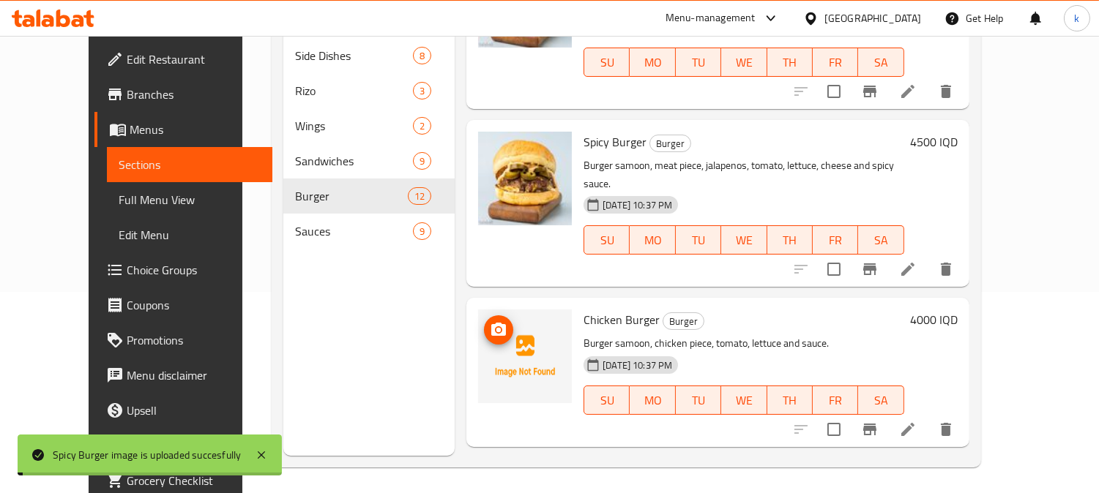
scroll to position [205, 0]
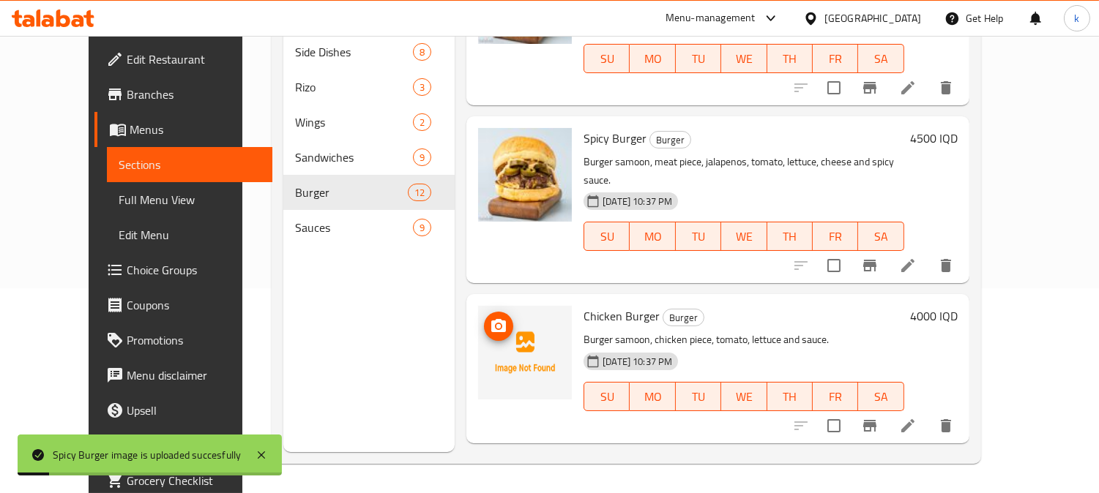
click at [491, 319] on icon "upload picture" at bounding box center [498, 325] width 15 height 13
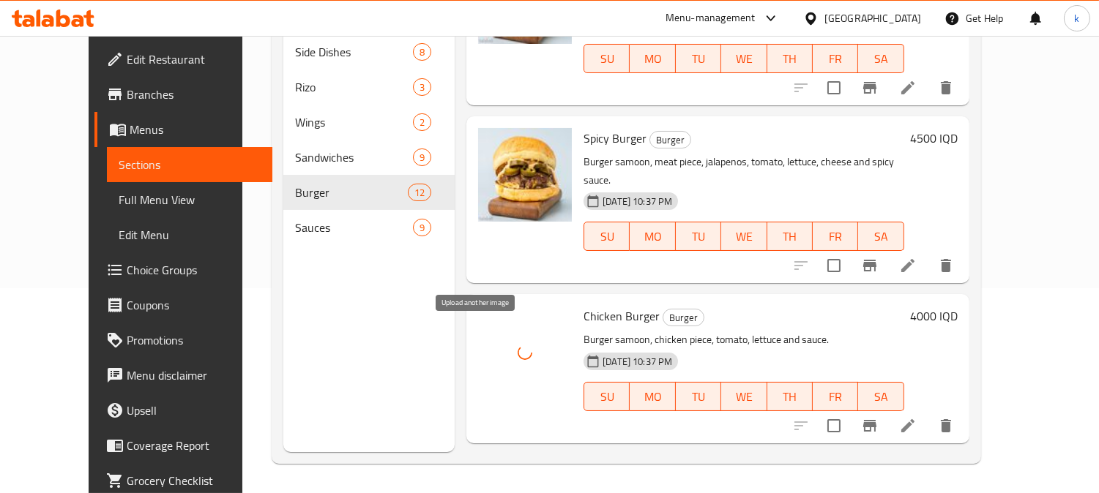
click at [491, 479] on icon "upload picture" at bounding box center [498, 485] width 15 height 13
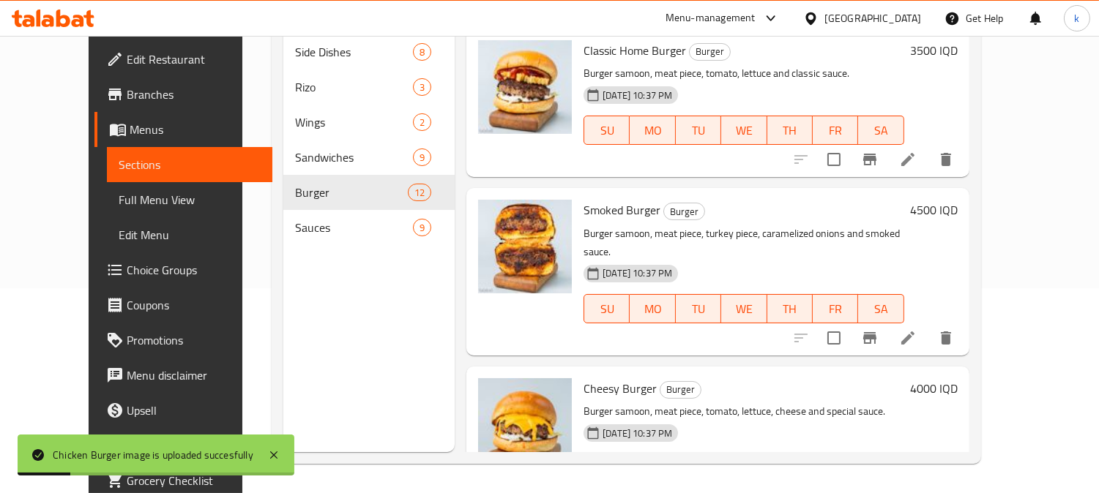
scroll to position [1479, 0]
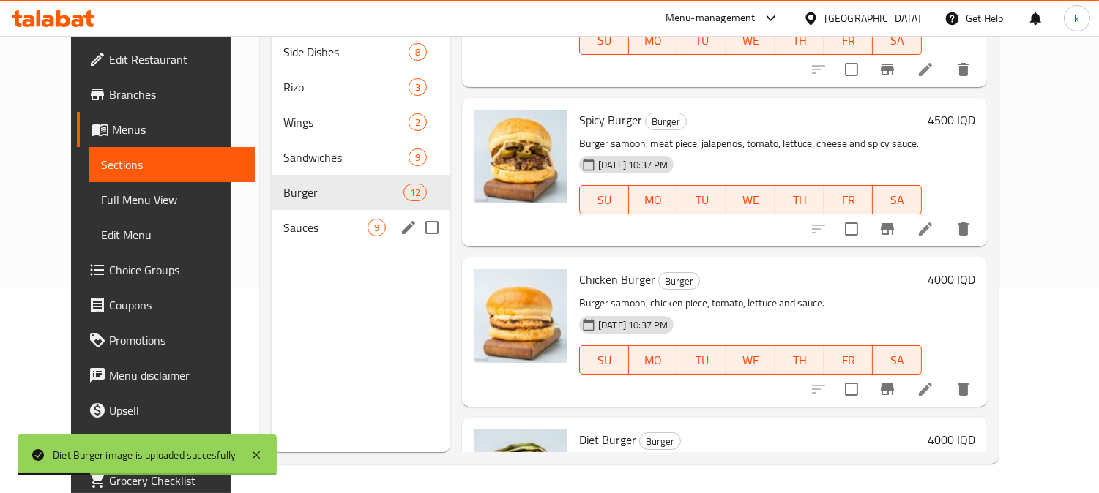
click at [288, 219] on span "Sauces" at bounding box center [325, 228] width 84 height 18
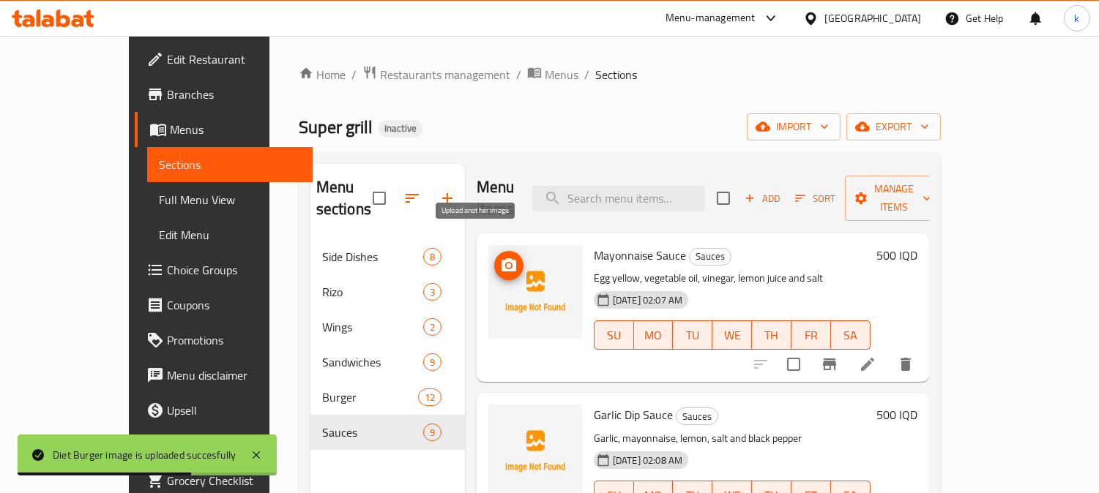
click at [494, 253] on button "upload picture" at bounding box center [508, 265] width 29 height 29
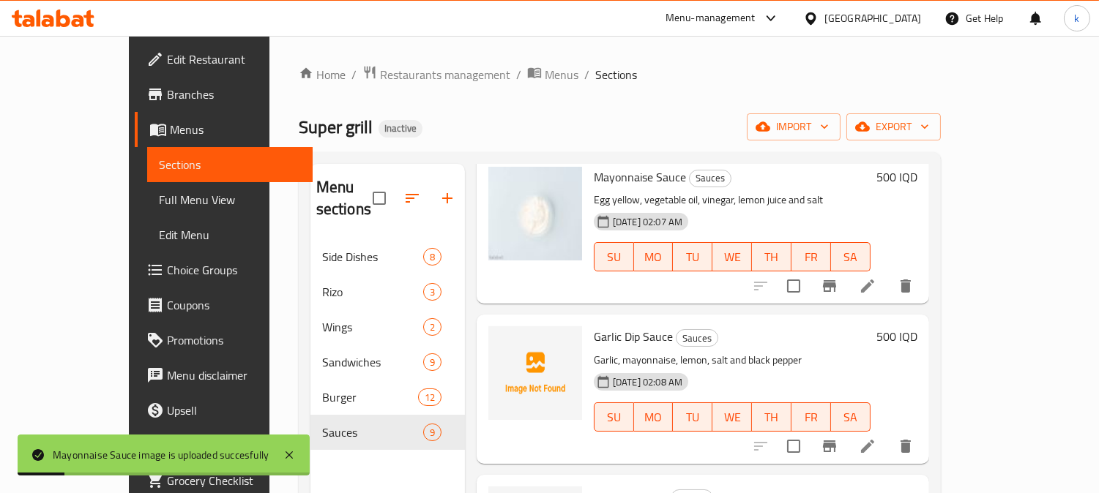
scroll to position [135, 0]
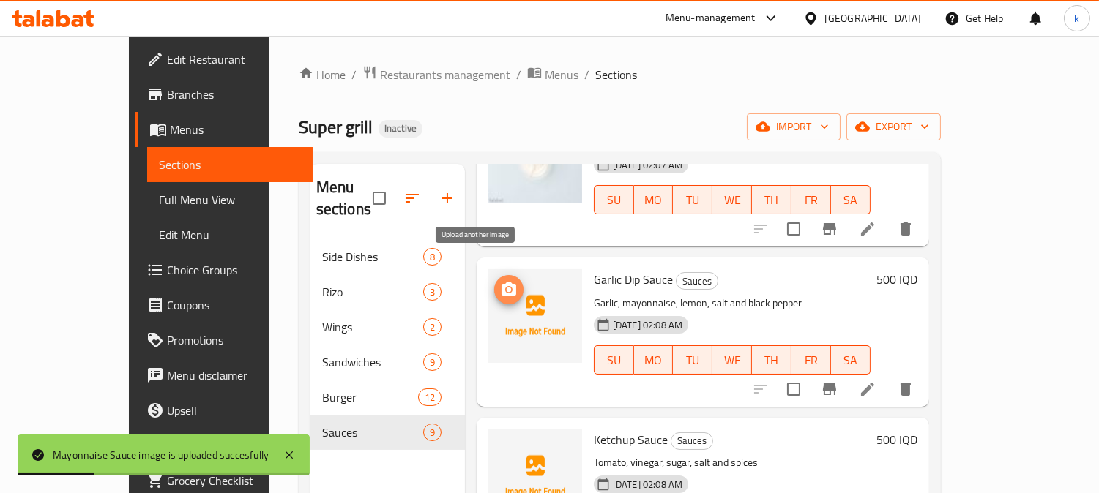
click at [501, 283] on icon "upload picture" at bounding box center [508, 289] width 15 height 13
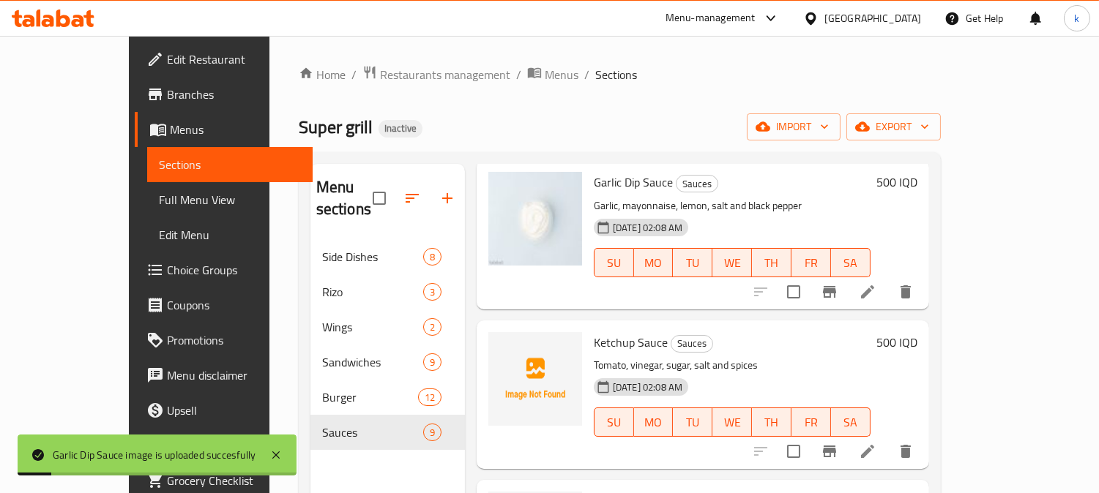
scroll to position [271, 0]
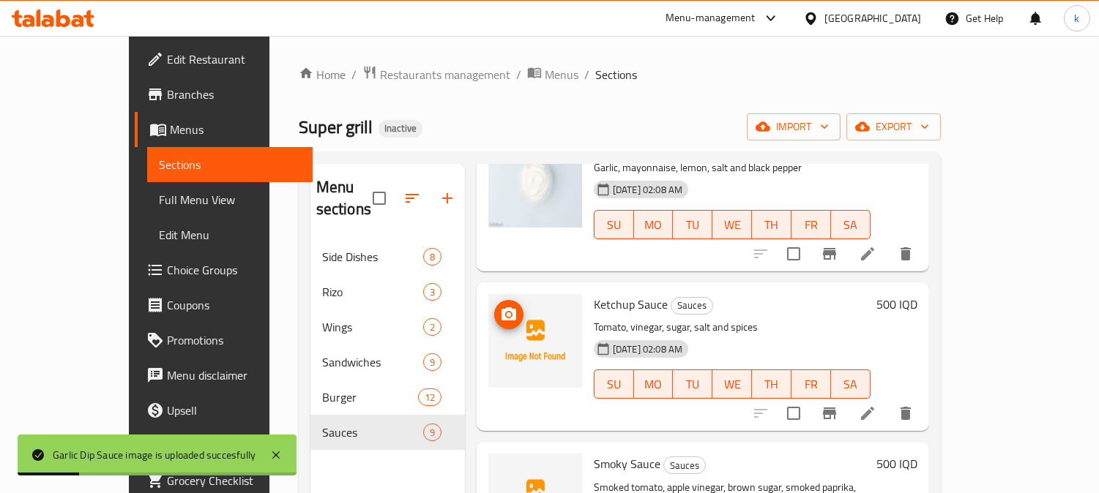
click at [500, 306] on icon "upload picture" at bounding box center [509, 315] width 18 height 18
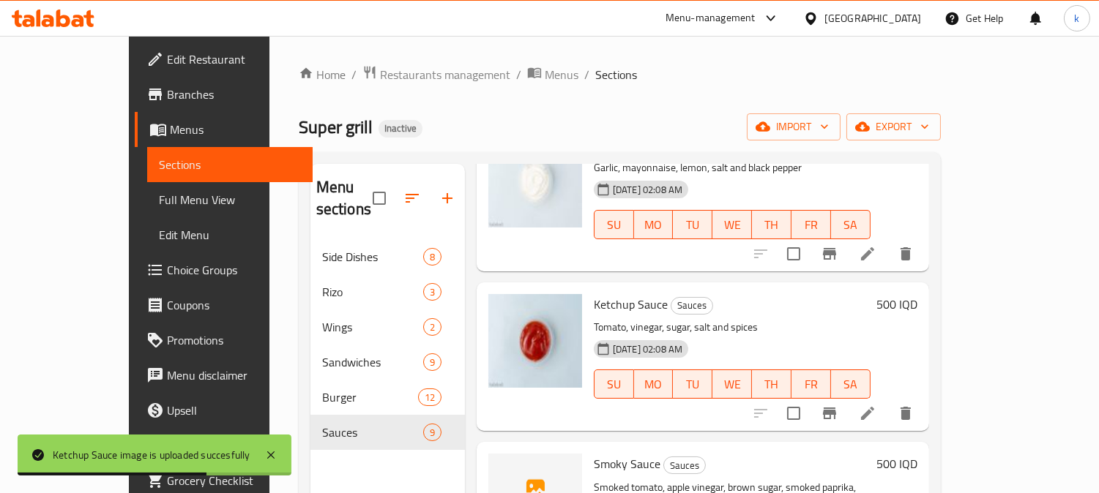
scroll to position [406, 0]
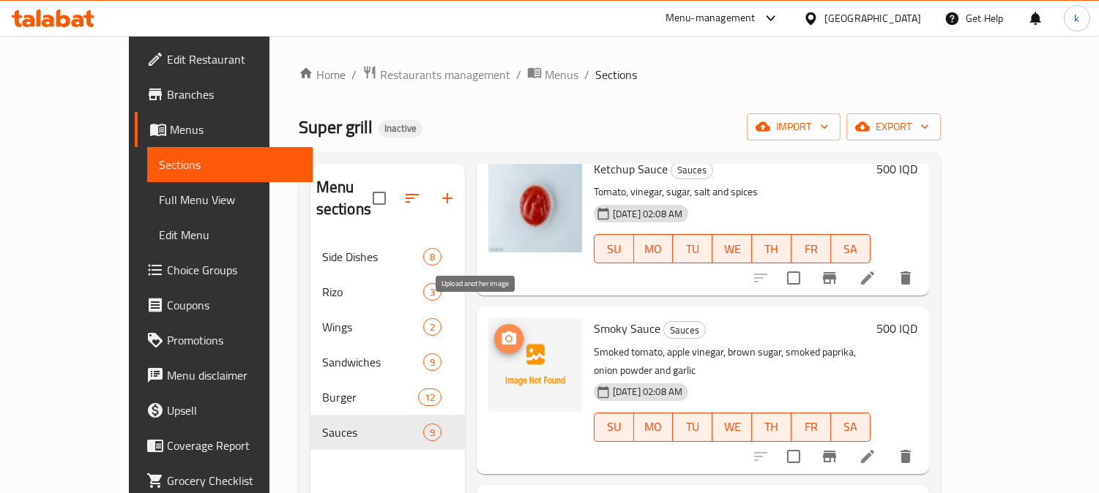
click at [506, 337] on circle "upload picture" at bounding box center [508, 339] width 4 height 4
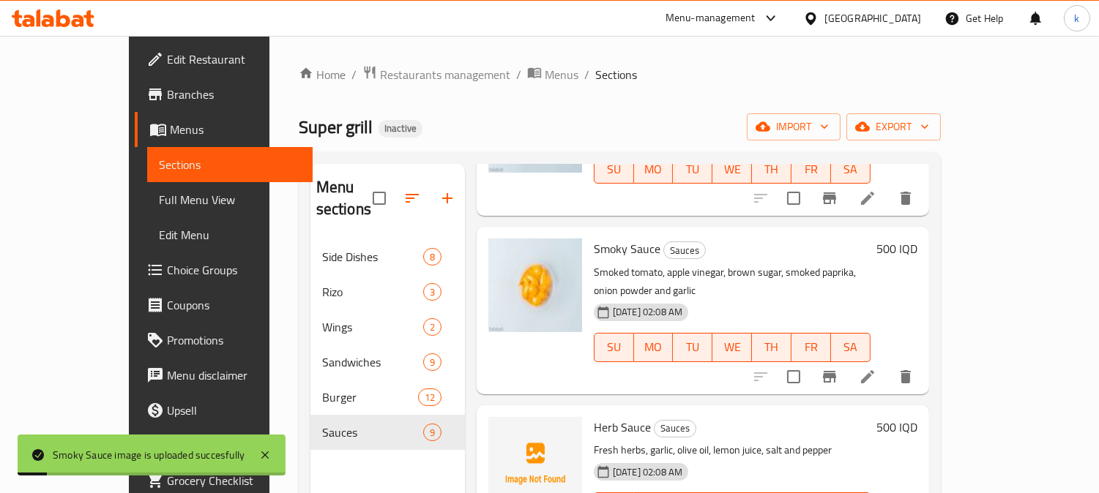
scroll to position [542, 0]
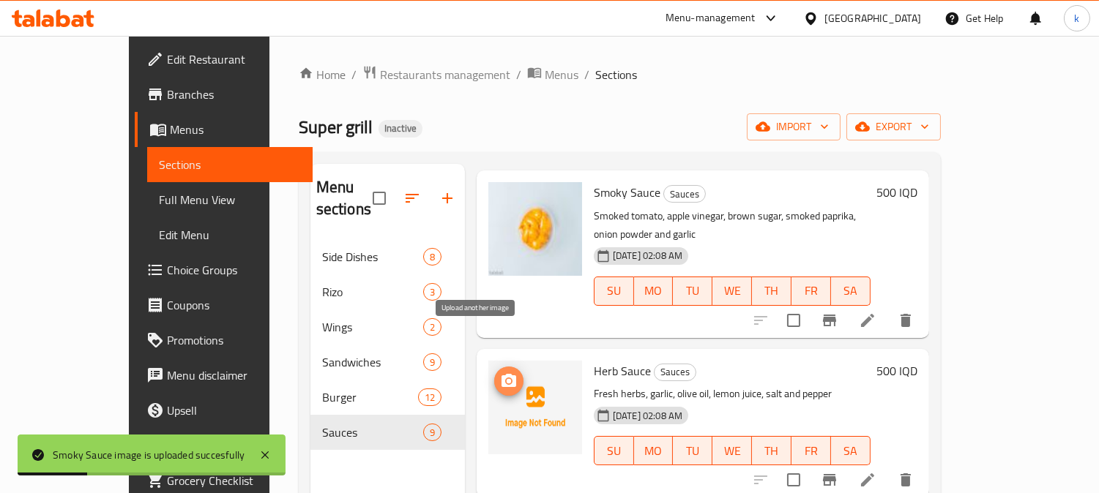
click at [500, 373] on icon "upload picture" at bounding box center [509, 382] width 18 height 18
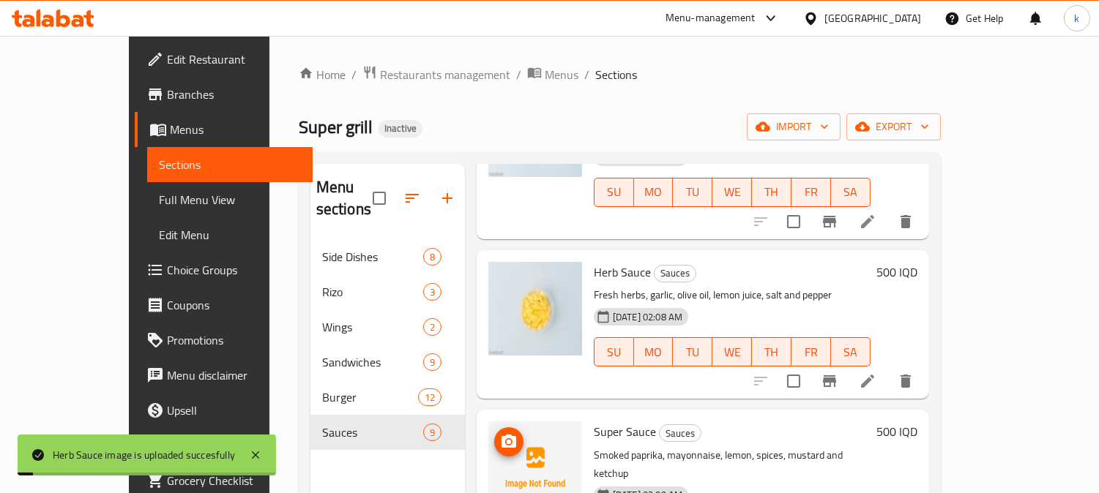
scroll to position [677, 0]
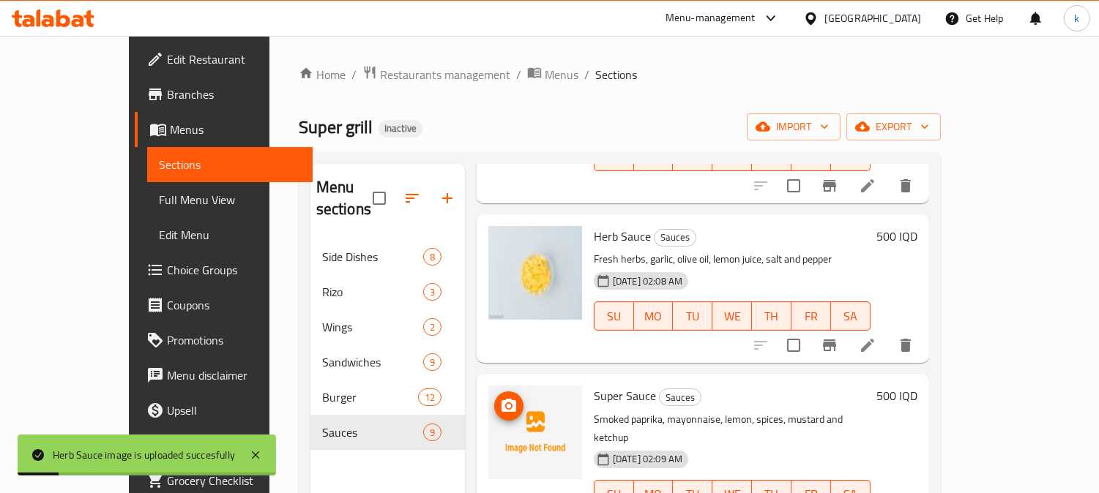
click at [501, 399] on icon "upload picture" at bounding box center [508, 405] width 15 height 13
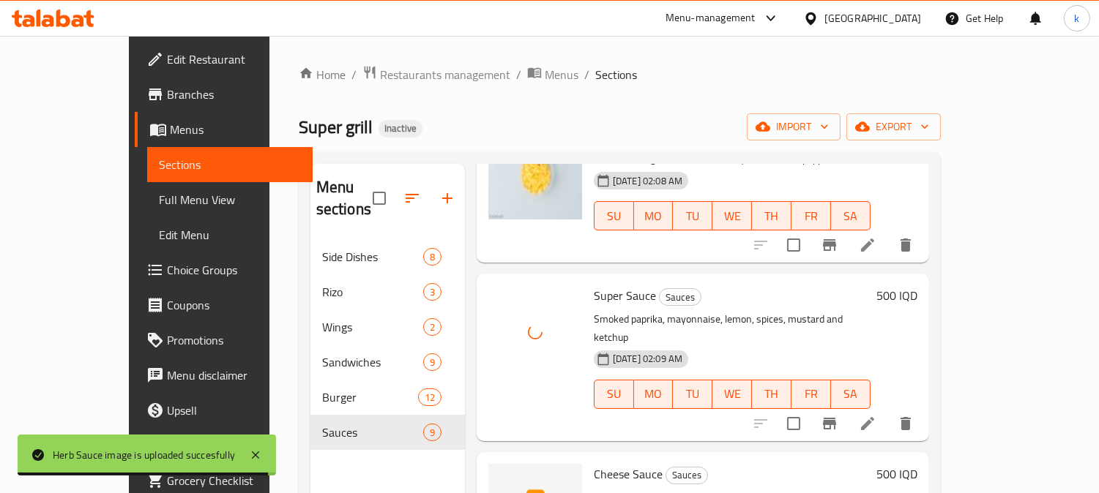
scroll to position [813, 0]
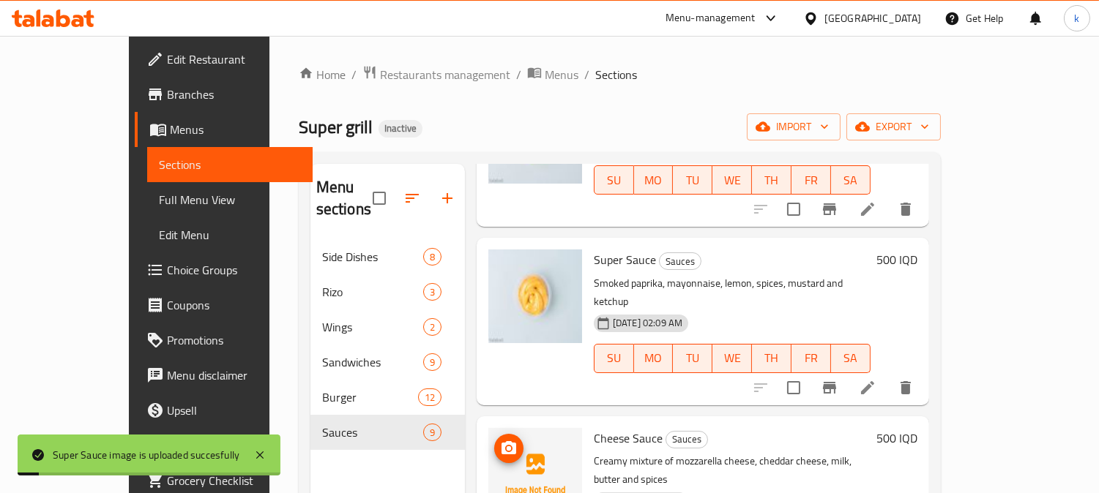
click at [501, 441] on icon "upload picture" at bounding box center [508, 447] width 15 height 13
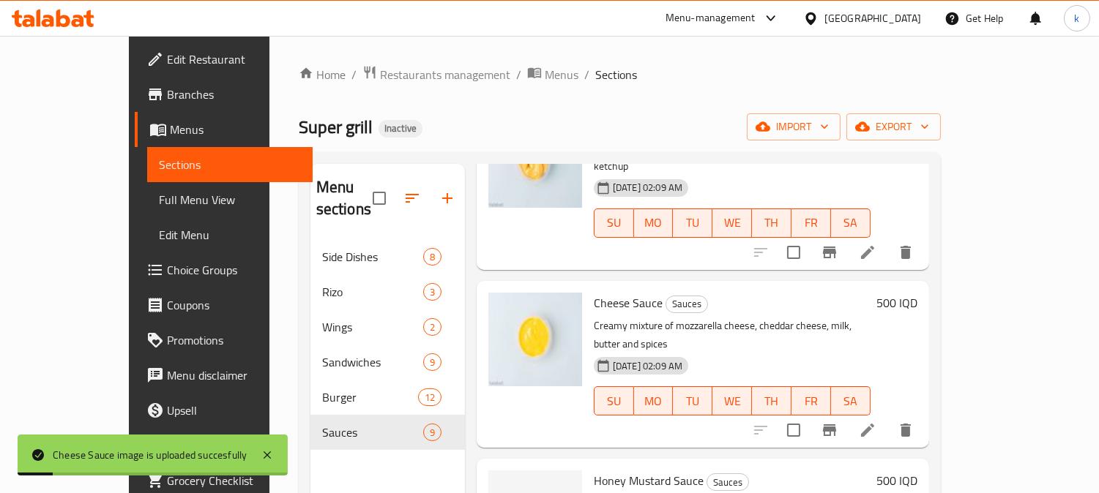
scroll to position [982, 0]
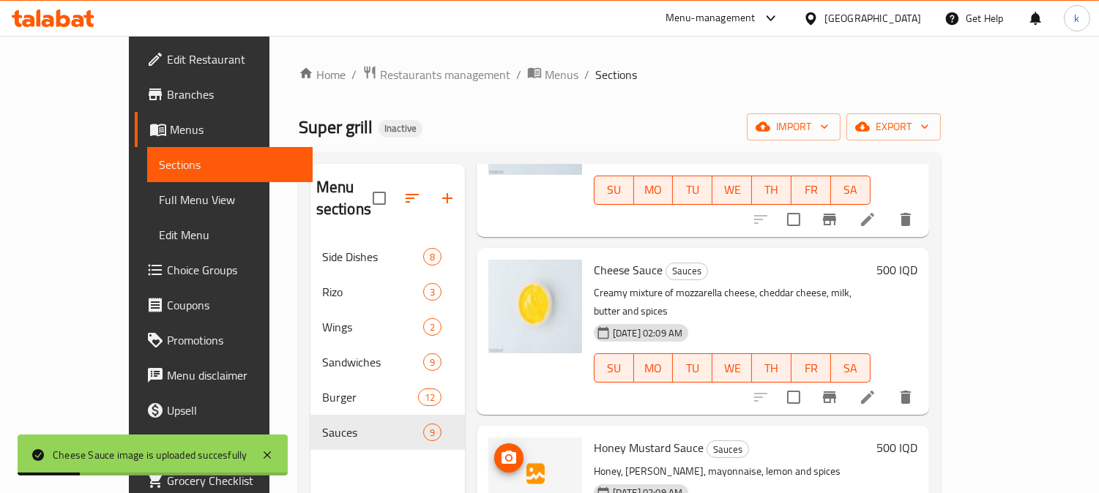
click at [494, 449] on span "upload picture" at bounding box center [508, 458] width 29 height 18
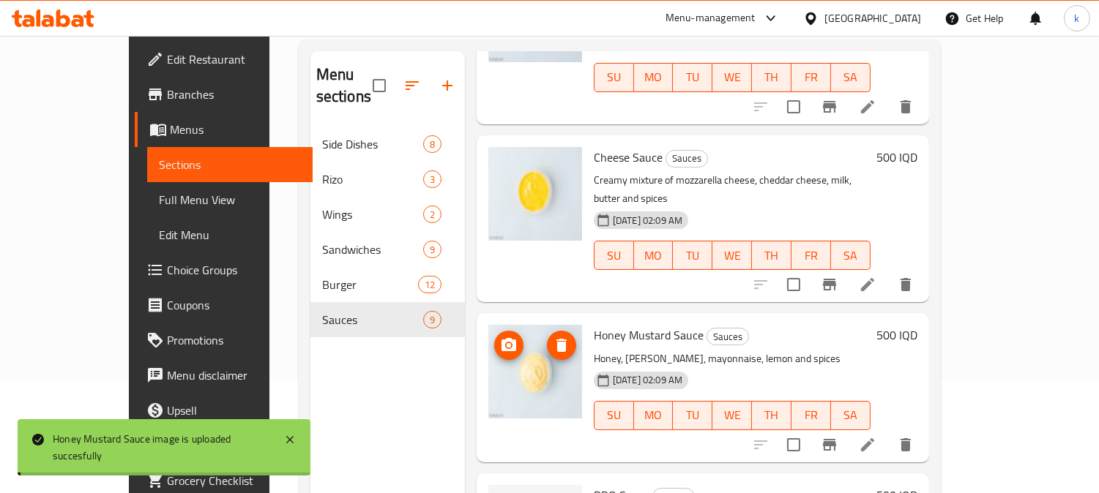
scroll to position [135, 0]
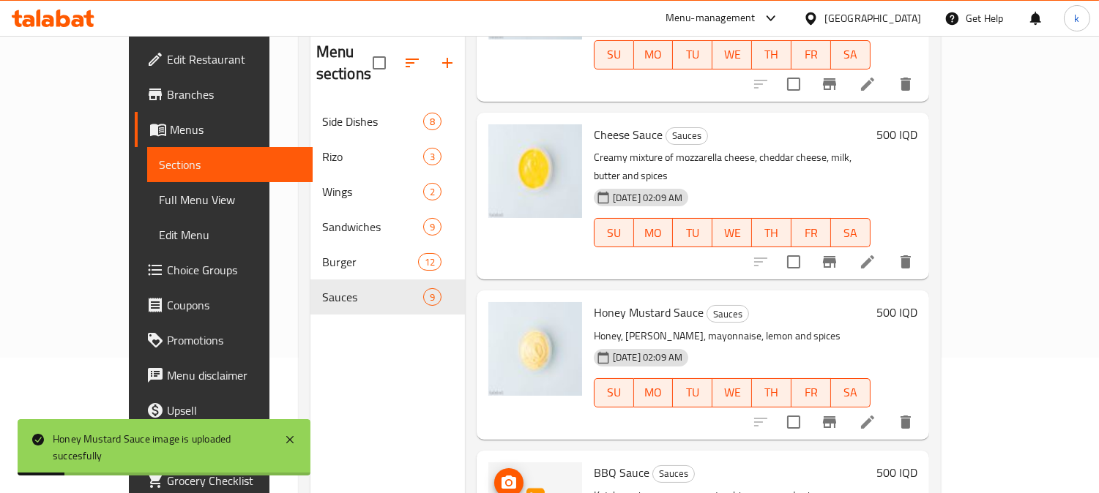
click at [500, 474] on icon "upload picture" at bounding box center [509, 483] width 18 height 18
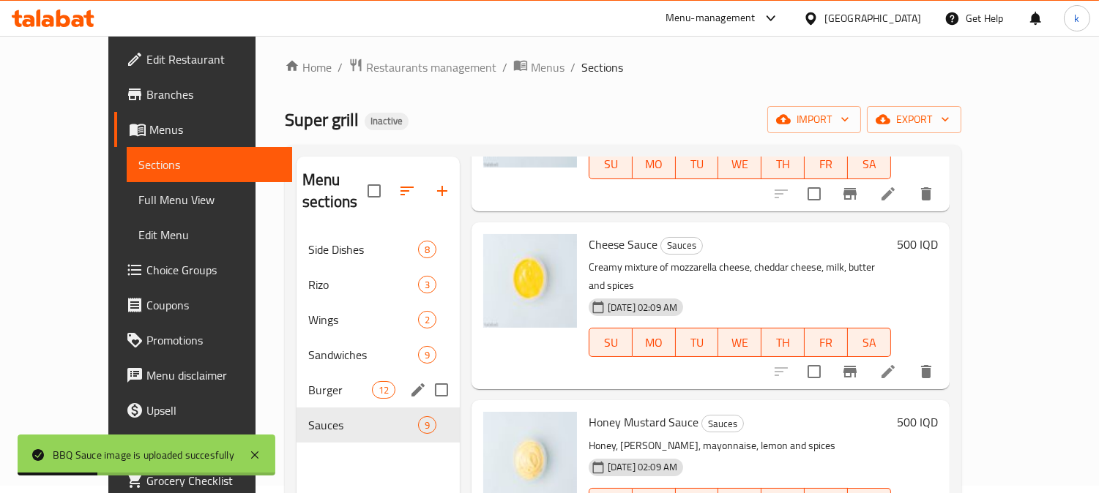
scroll to position [0, 0]
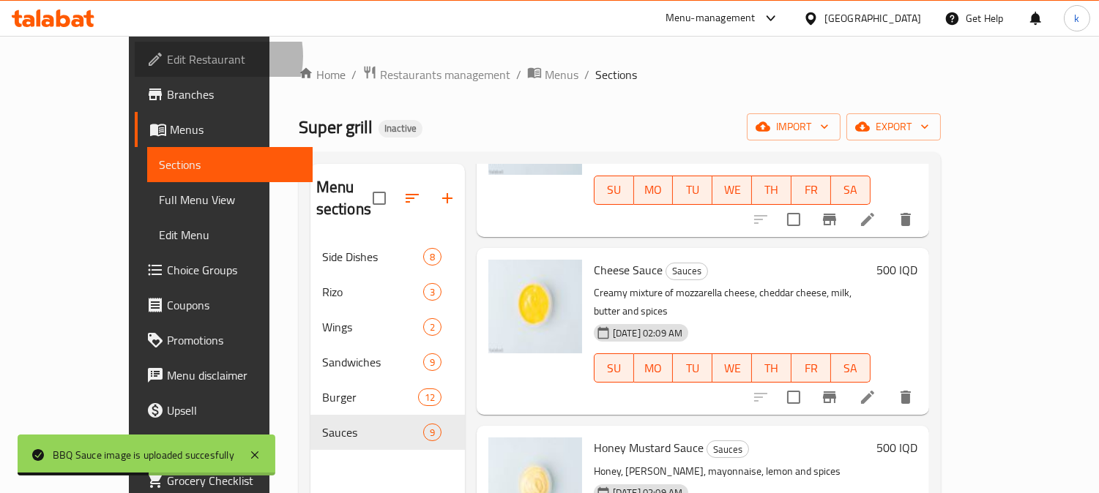
click at [167, 56] on span "Edit Restaurant" at bounding box center [234, 60] width 134 height 18
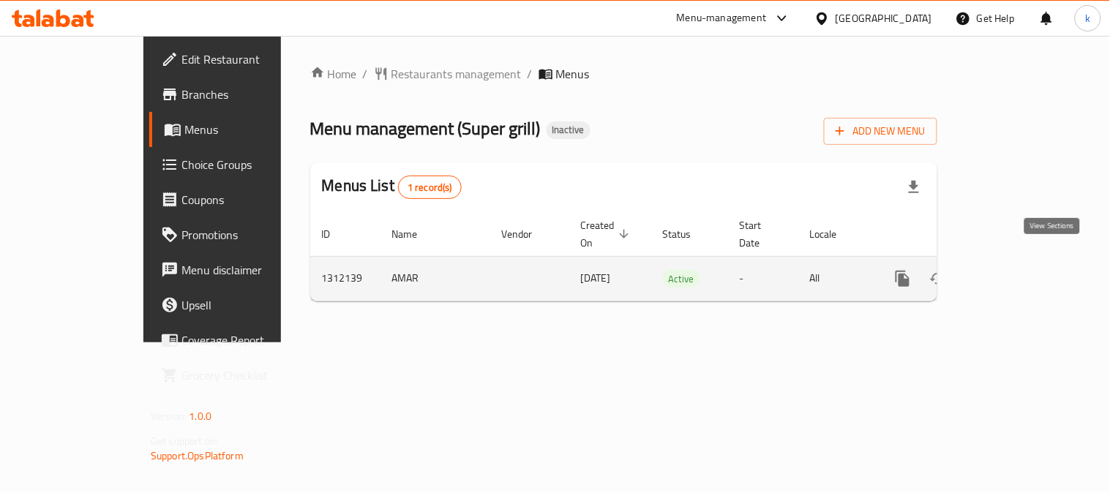
click at [1017, 270] on icon "enhanced table" at bounding box center [1009, 279] width 18 height 18
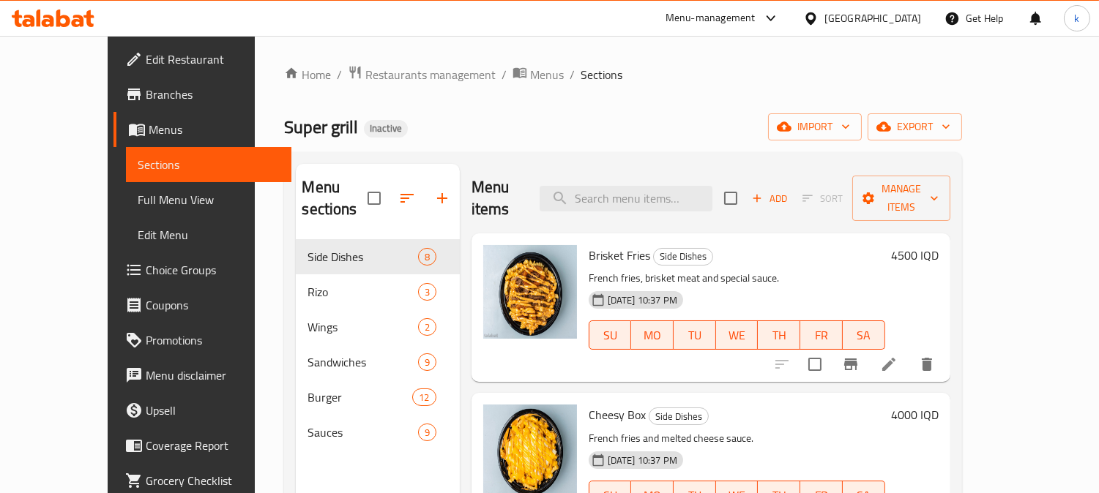
click at [138, 201] on span "Full Menu View" at bounding box center [209, 200] width 142 height 18
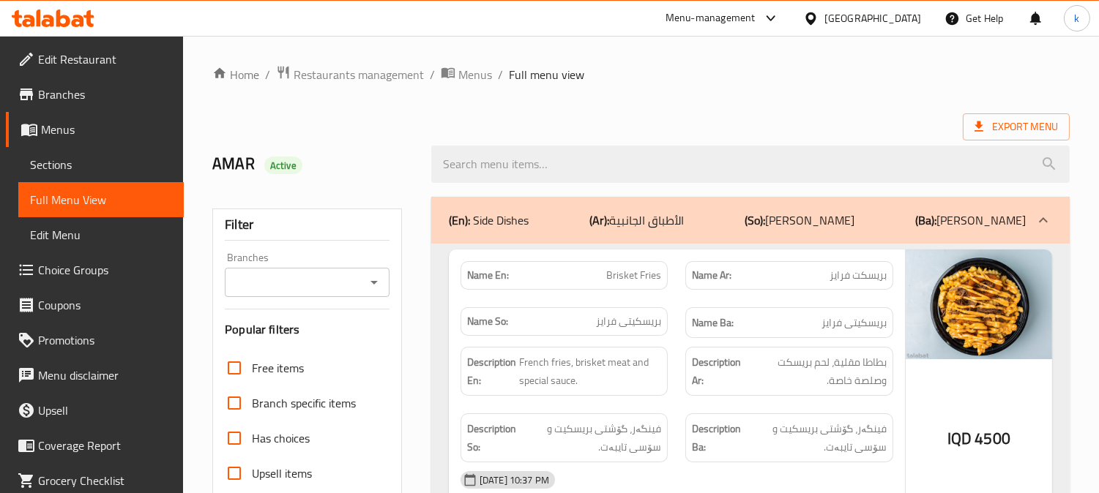
click at [312, 288] on input "Branches" at bounding box center [295, 282] width 132 height 20
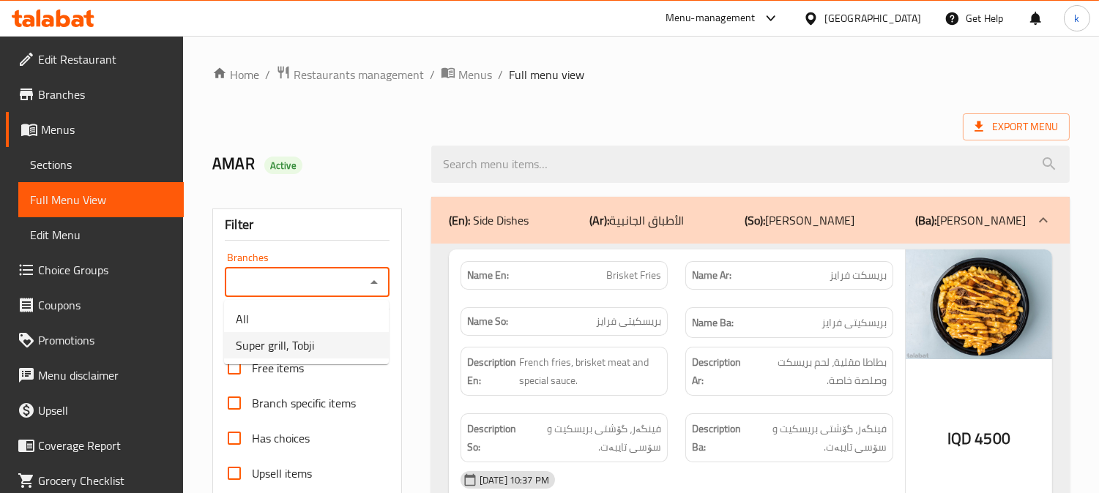
click at [302, 350] on span "Super grill, Tobji" at bounding box center [275, 346] width 78 height 18
type input "Super grill, Tobji"
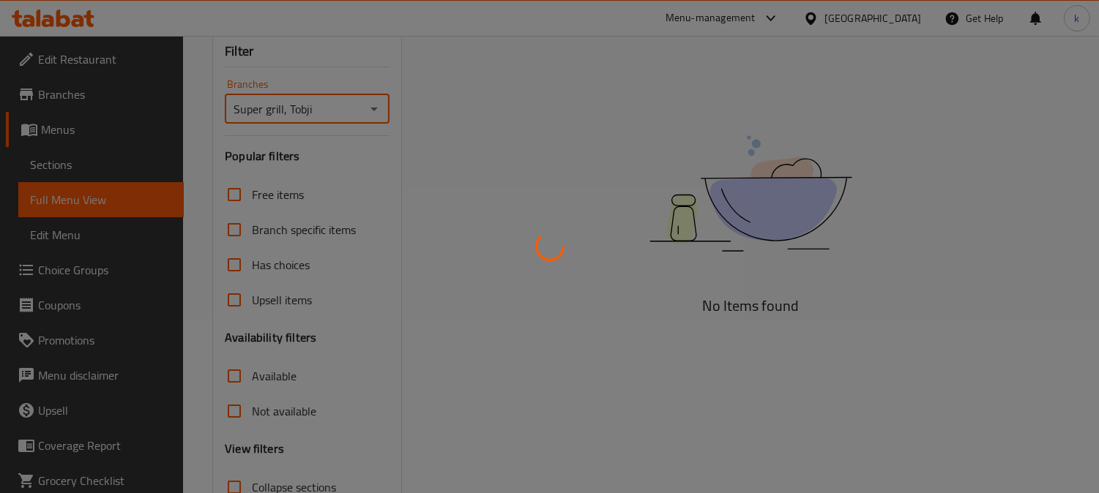
scroll to position [285, 0]
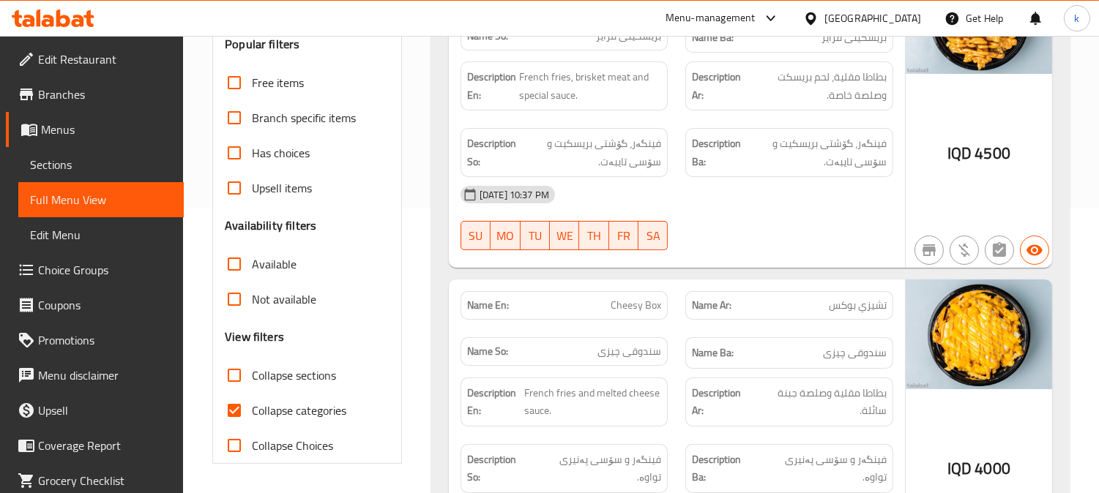
drag, startPoint x: 239, startPoint y: 414, endPoint x: 316, endPoint y: 375, distance: 85.8
click at [239, 413] on input "Collapse categories" at bounding box center [234, 410] width 35 height 35
checkbox input "false"
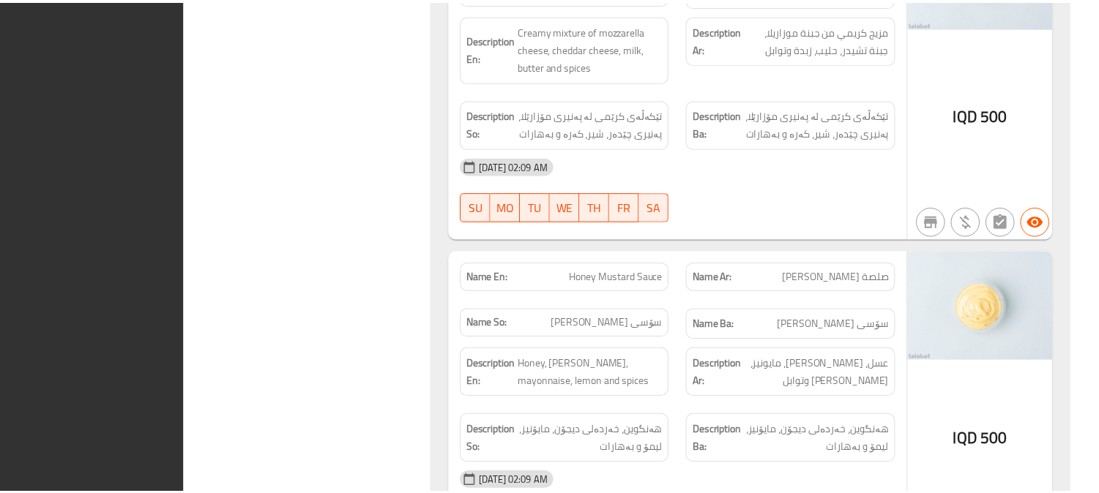
scroll to position [14475, 0]
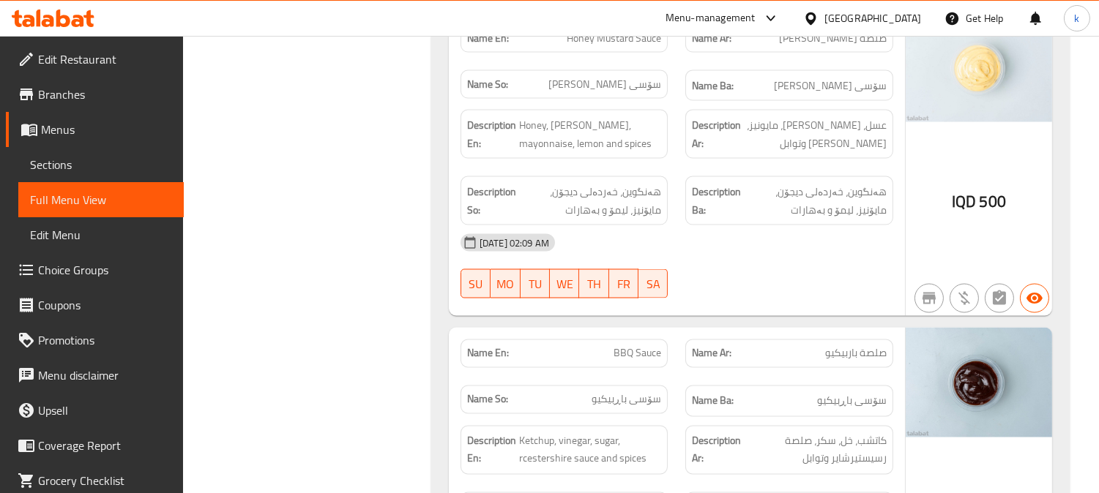
click at [31, 18] on icon at bounding box center [28, 21] width 12 height 12
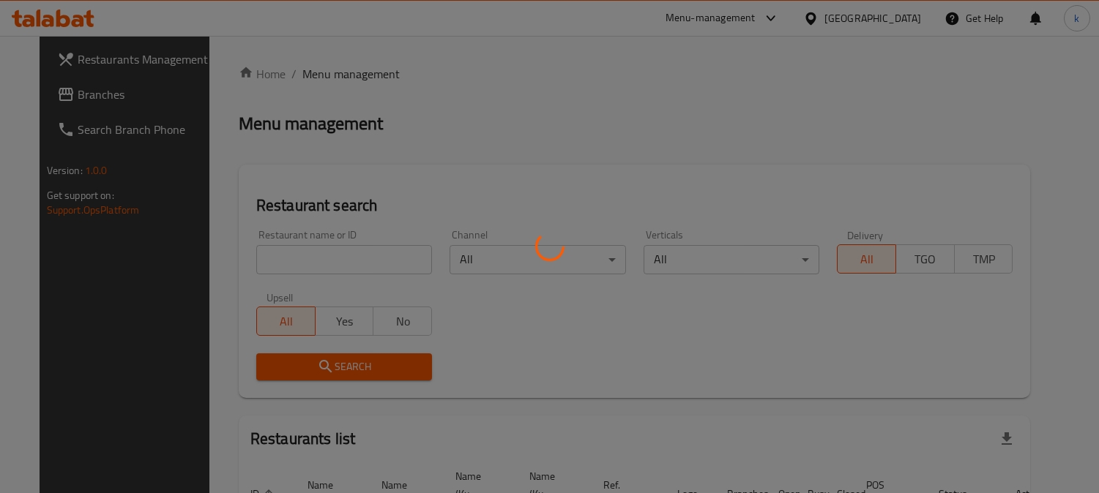
scroll to position [90, 0]
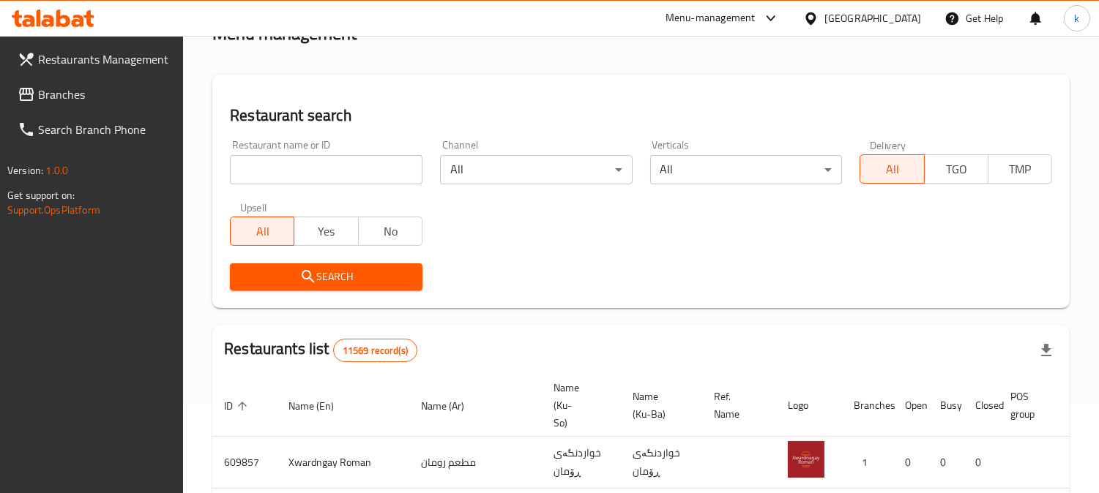
click at [290, 165] on input "search" at bounding box center [326, 169] width 192 height 29
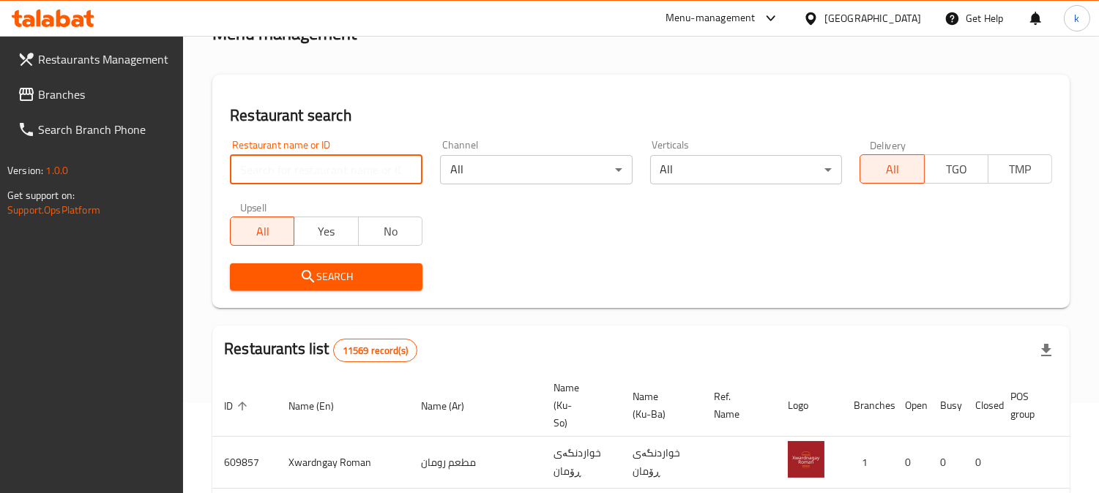
paste input "Shawaya Tayeb Al Basra"
type input "Shawaya Tayeb Al Basra"
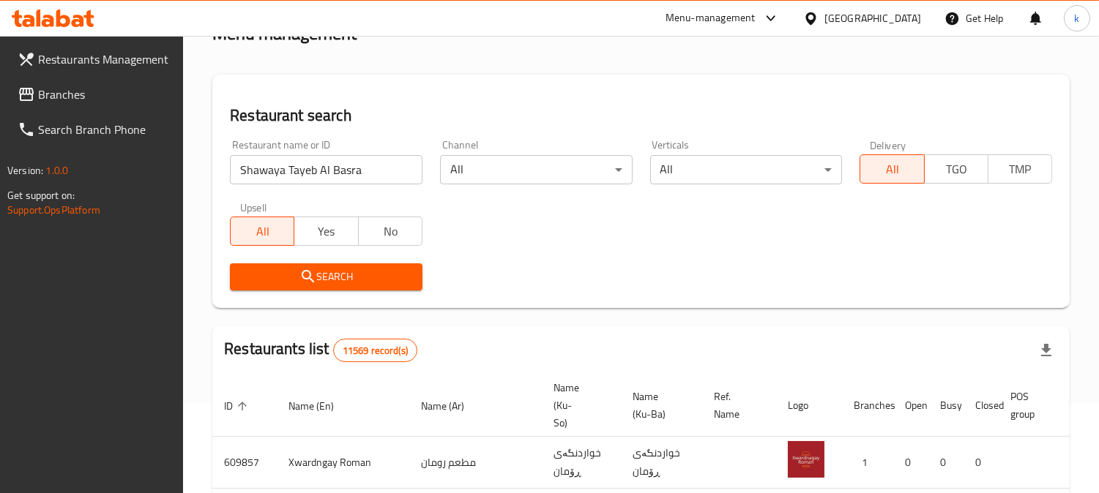
click at [262, 280] on span "Search" at bounding box center [326, 277] width 169 height 18
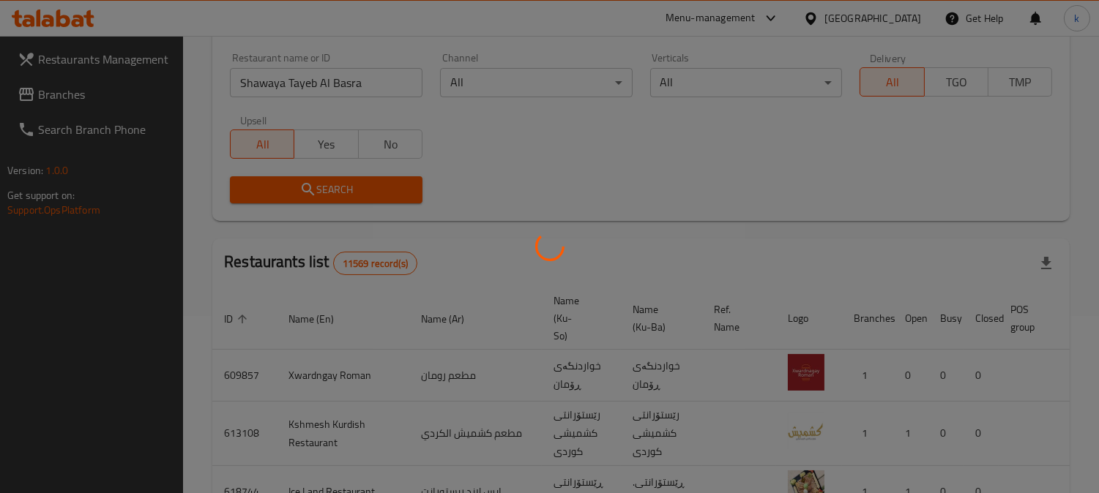
scroll to position [189, 0]
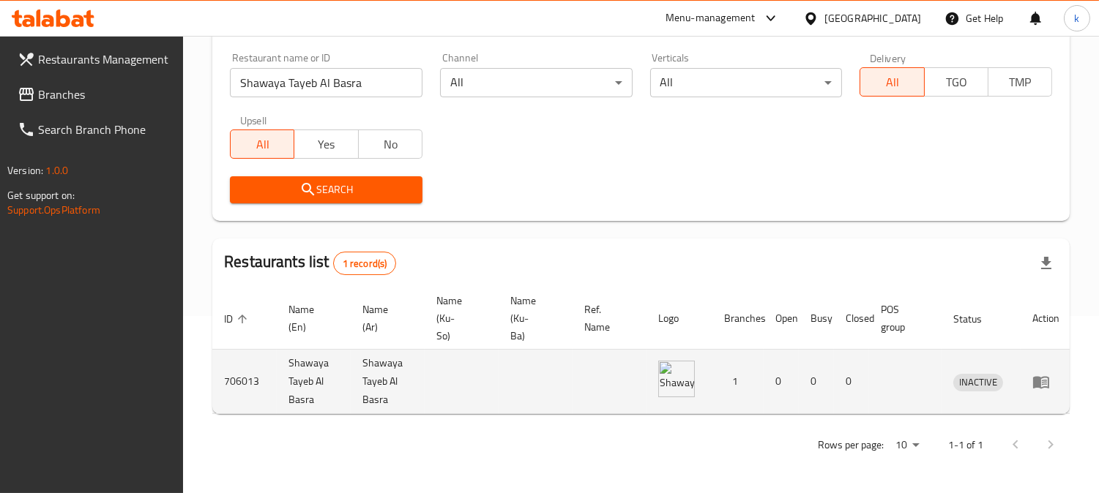
click at [1036, 376] on icon "enhanced table" at bounding box center [1041, 382] width 16 height 12
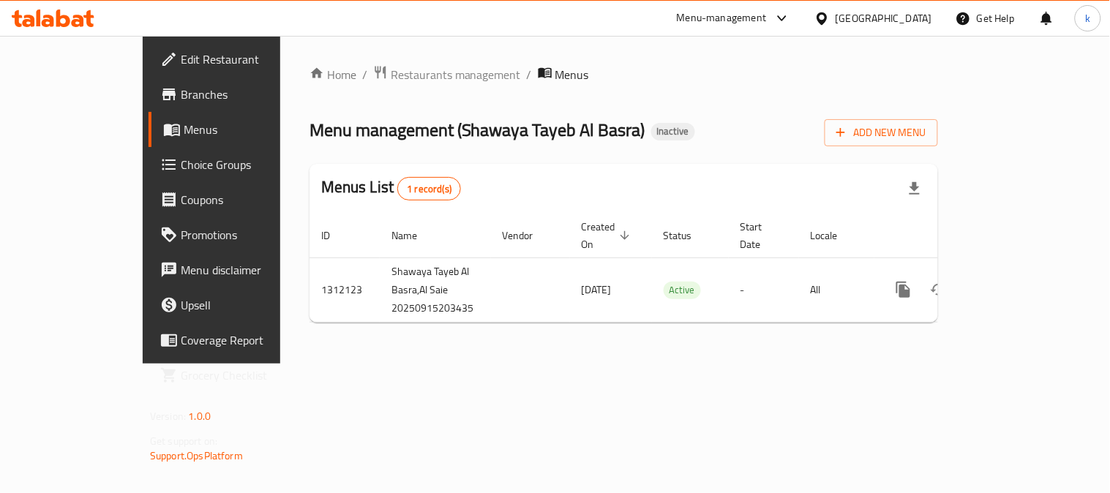
click at [938, 105] on div "Home / Restaurants management / Menus Menu management ( Shawaya Tayeb [PERSON_N…" at bounding box center [624, 199] width 629 height 269
click at [927, 124] on span "Add New Menu" at bounding box center [882, 133] width 90 height 18
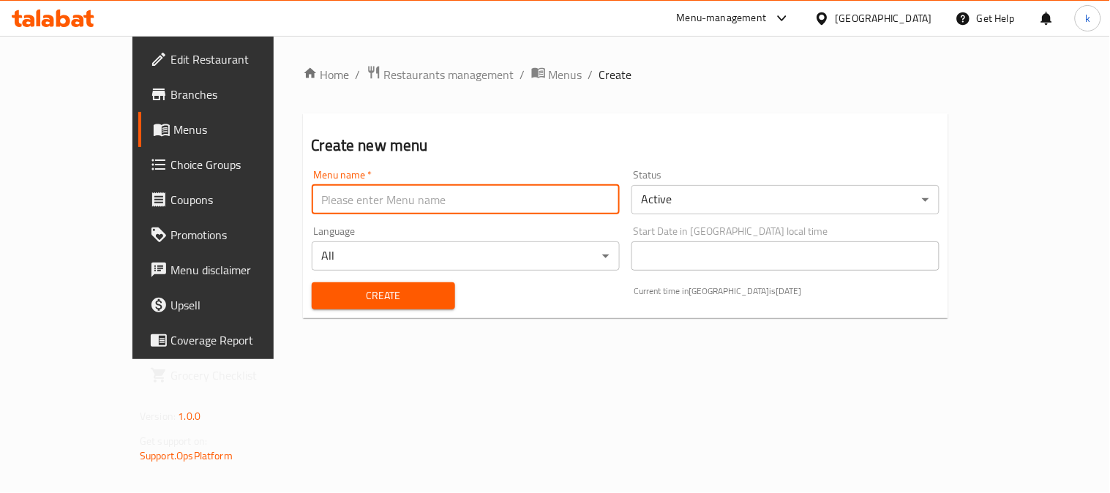
click at [327, 201] on input "text" at bounding box center [466, 199] width 308 height 29
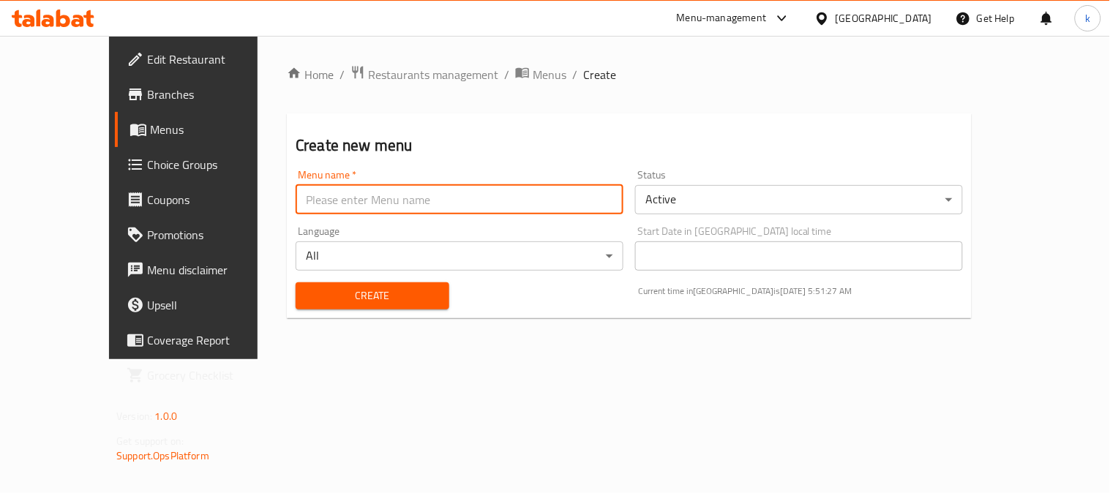
type input "Khaled"
click at [296, 285] on button "Create" at bounding box center [373, 296] width 154 height 27
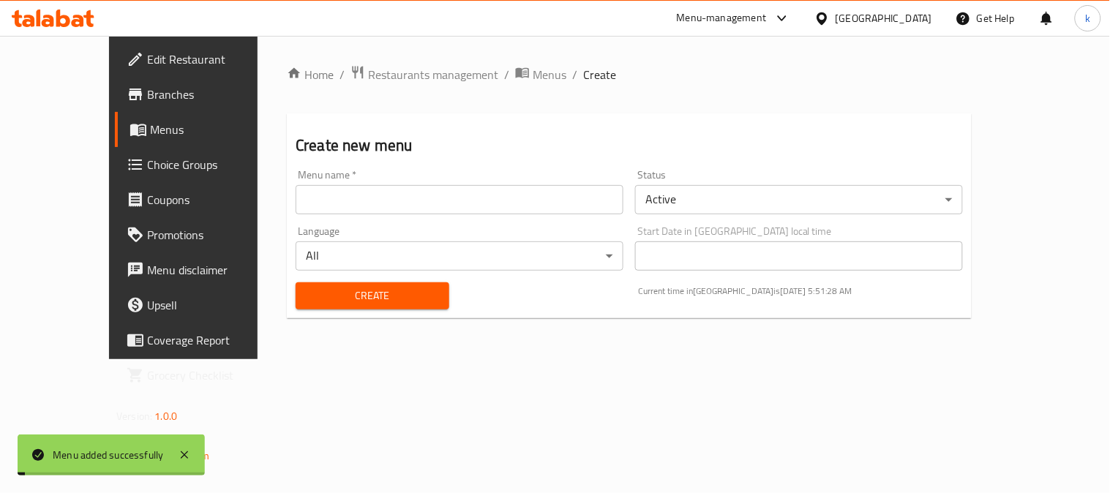
click at [471, 85] on div "Home / Restaurants management / Menus / Create Create new menu Menu name   * Me…" at bounding box center [629, 197] width 685 height 265
click at [533, 74] on span "Menus" at bounding box center [550, 75] width 34 height 18
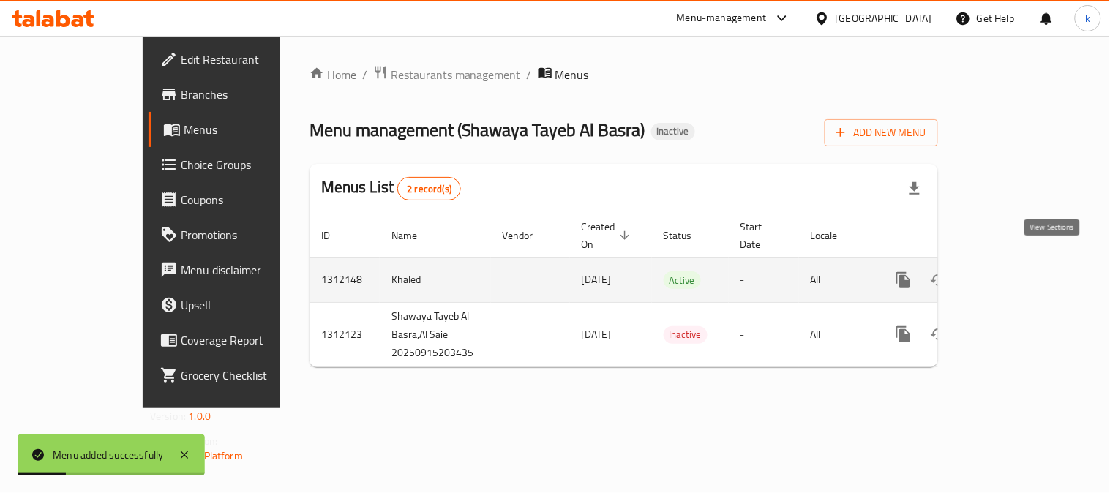
click at [1016, 274] on icon "enhanced table" at bounding box center [1009, 280] width 13 height 13
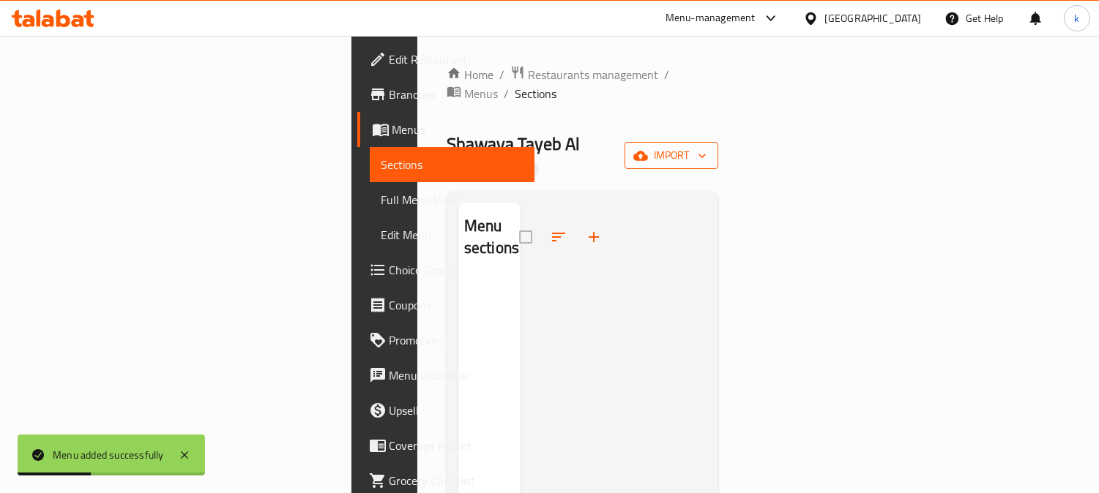
click at [706, 146] on span "import" at bounding box center [671, 155] width 70 height 18
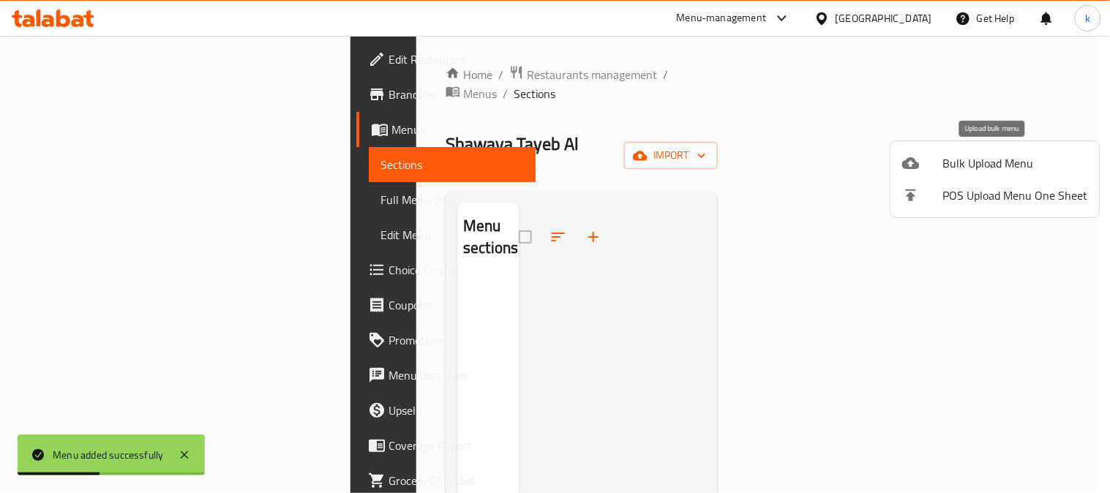
click at [985, 157] on span "Bulk Upload Menu" at bounding box center [1015, 163] width 145 height 18
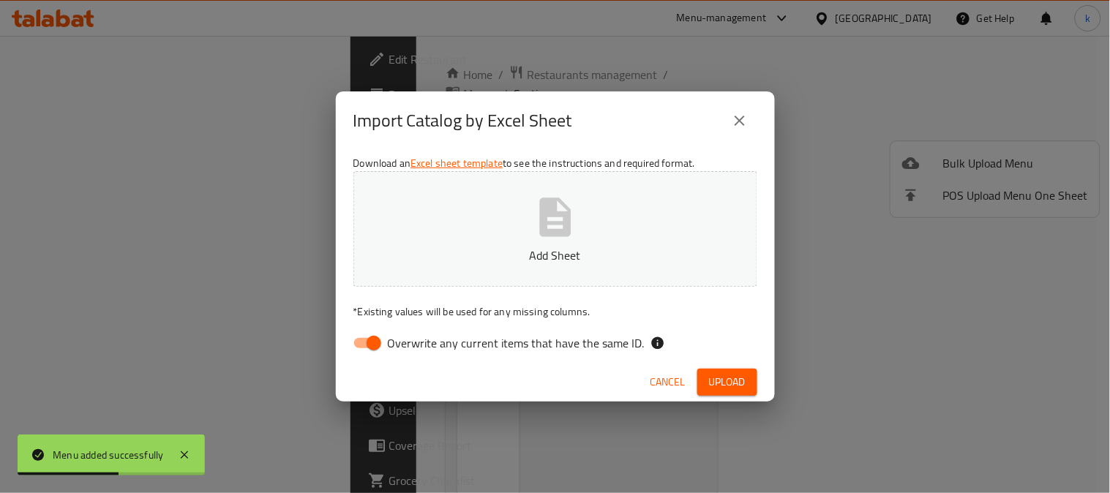
click at [376, 335] on input "Overwrite any current items that have the same ID." at bounding box center [373, 343] width 83 height 28
checkbox input "false"
click at [436, 232] on button "Add Sheet" at bounding box center [556, 229] width 404 height 116
click at [725, 375] on span "Upload" at bounding box center [727, 382] width 37 height 18
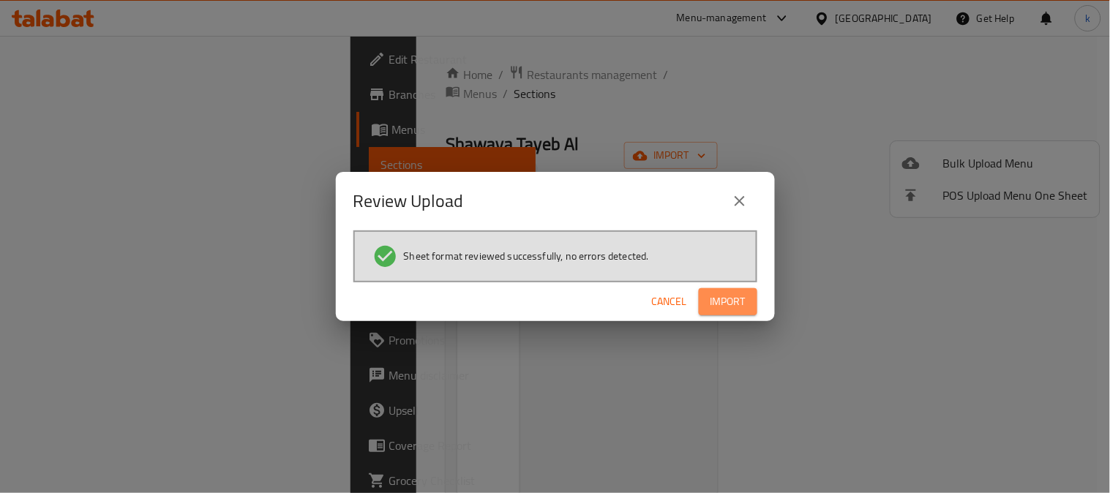
click at [741, 300] on span "Import" at bounding box center [728, 302] width 35 height 18
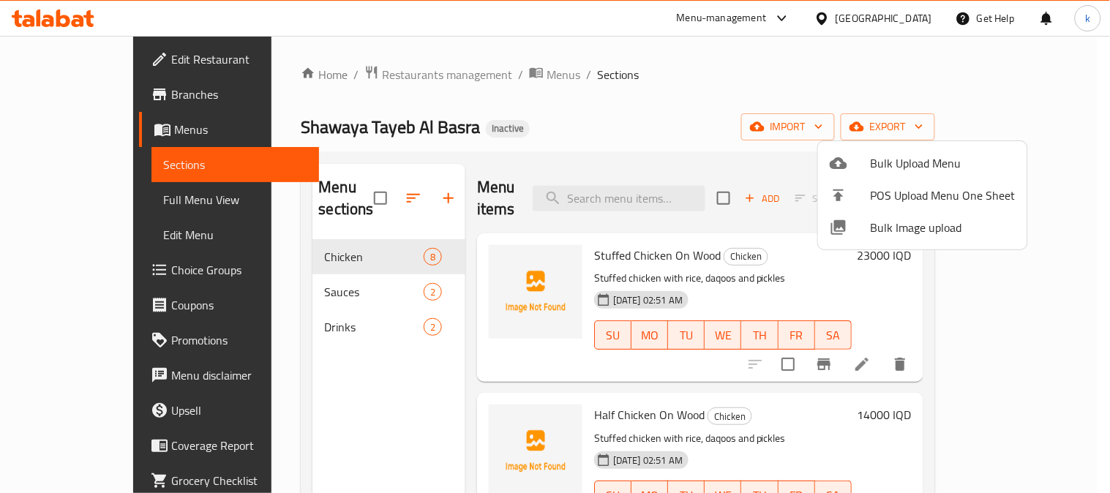
click at [293, 272] on div at bounding box center [555, 246] width 1110 height 493
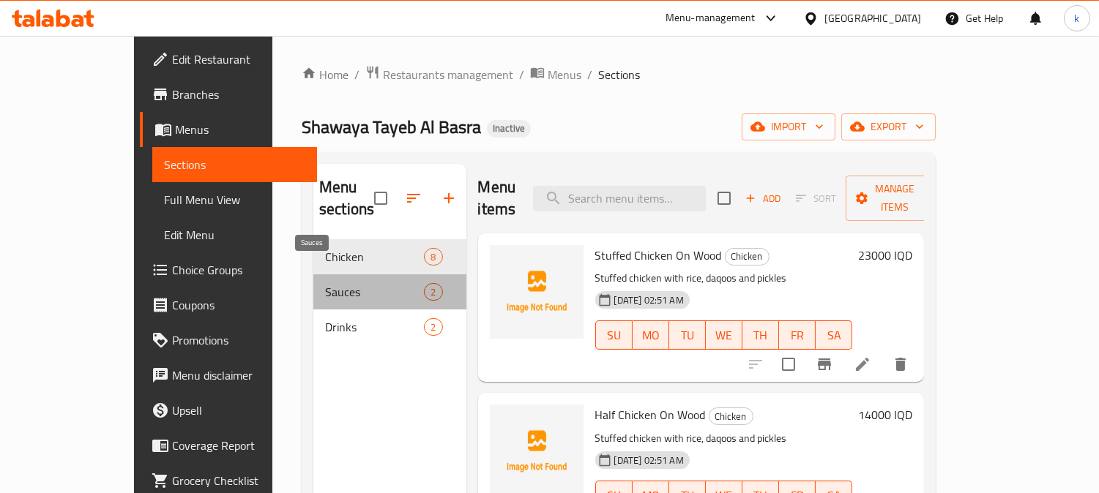
click at [370, 283] on span "Sauces" at bounding box center [374, 292] width 99 height 18
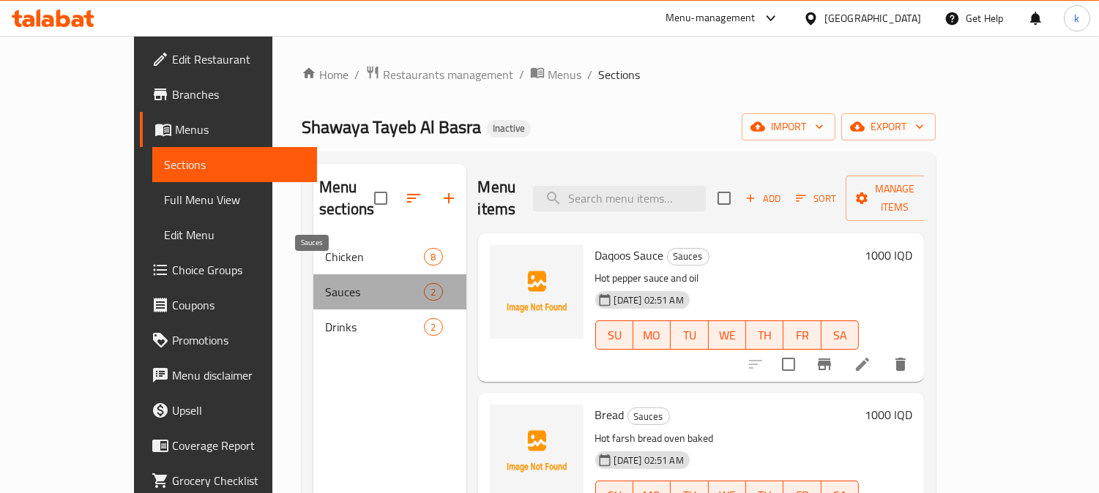
click at [360, 283] on span "Sauces" at bounding box center [374, 292] width 99 height 18
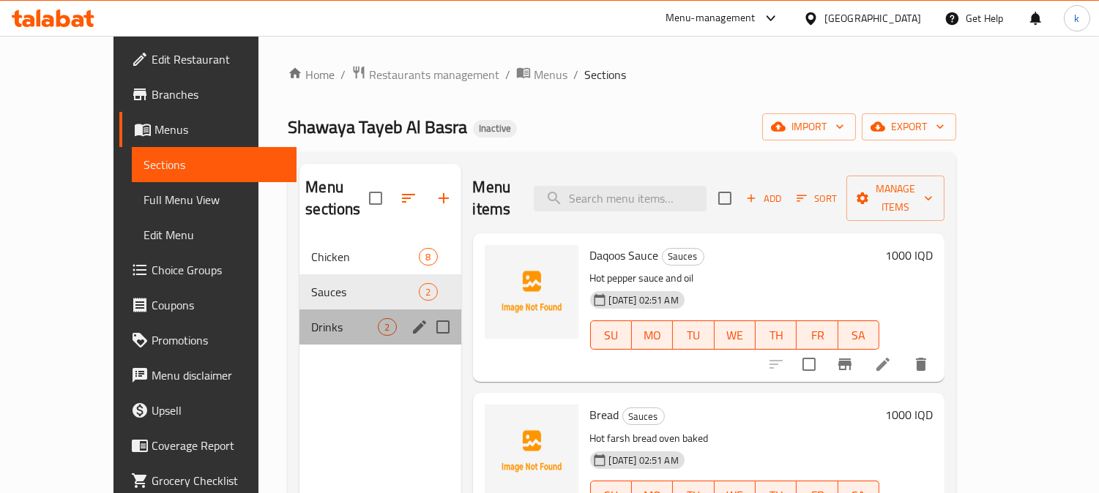
click at [299, 310] on div "Drinks 2" at bounding box center [379, 327] width 161 height 35
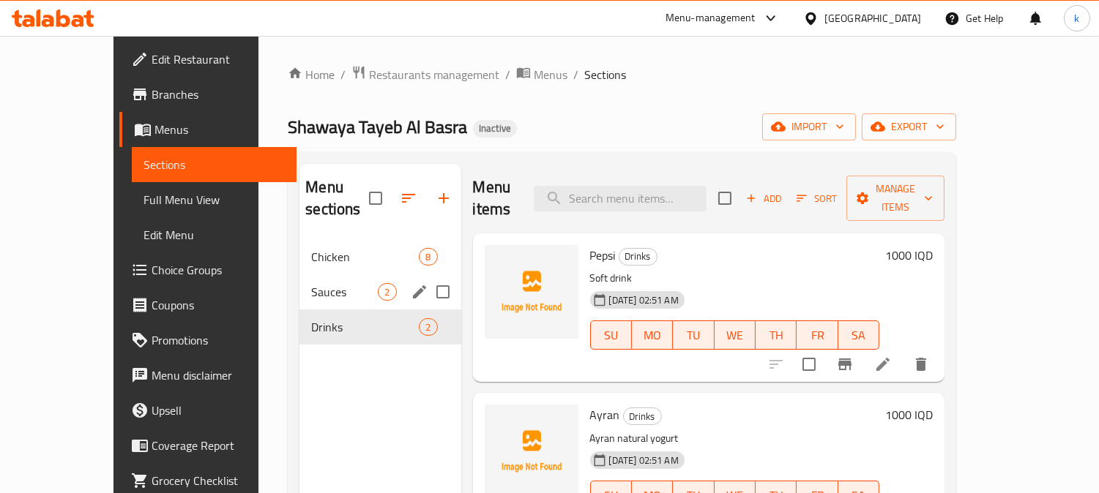
click at [427, 277] on input "Menu sections" at bounding box center [442, 292] width 31 height 31
checkbox input "true"
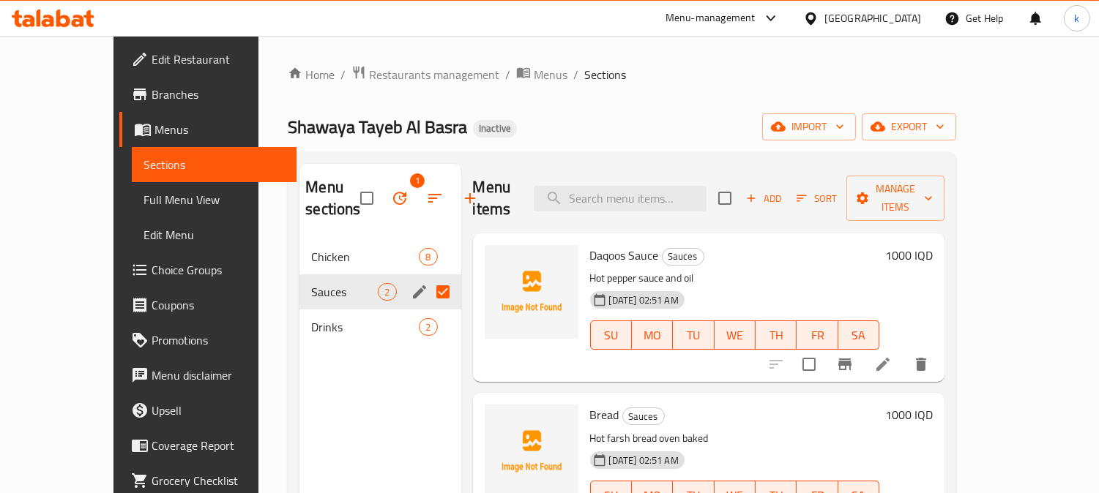
click at [411, 283] on icon "edit" at bounding box center [420, 292] width 18 height 18
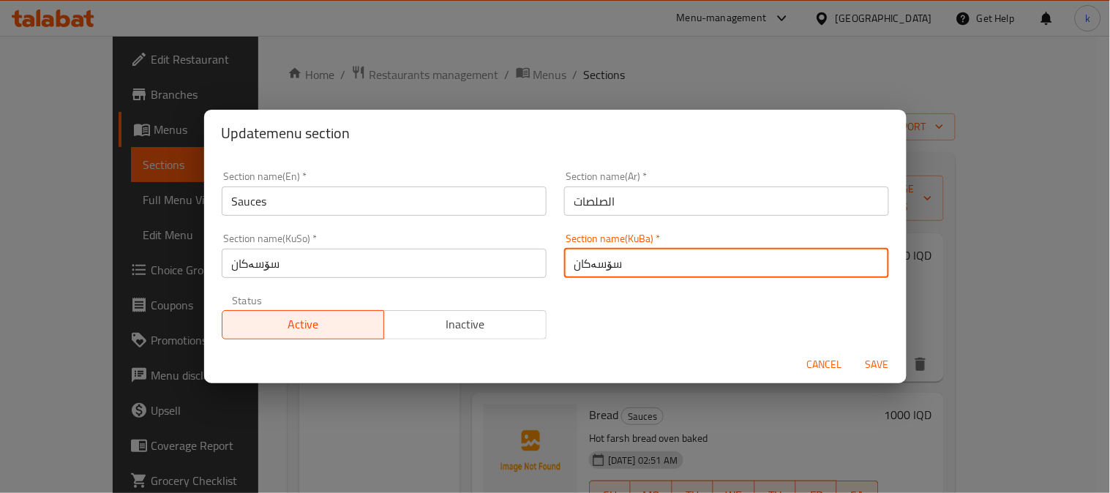
click at [625, 267] on input "سۆسەکان" at bounding box center [726, 263] width 325 height 29
paste input "[PERSON_NAME]"
type input "[PERSON_NAME]"
click at [266, 263] on input "سۆسەکان" at bounding box center [384, 263] width 325 height 29
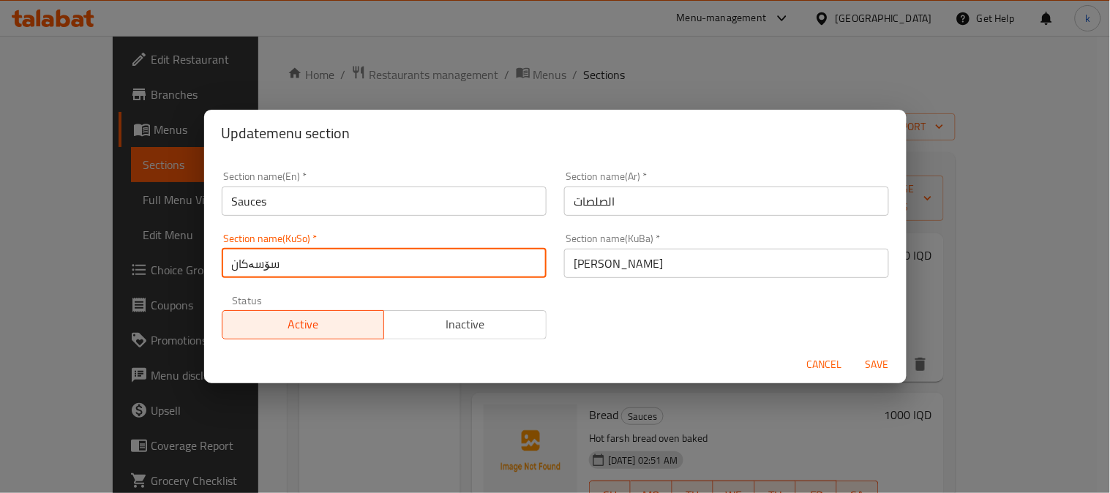
click at [266, 263] on input "سۆسەکان" at bounding box center [384, 263] width 325 height 29
paste input "[PERSON_NAME]"
type input "[PERSON_NAME]"
click at [598, 201] on input "الصلصات" at bounding box center [726, 201] width 325 height 29
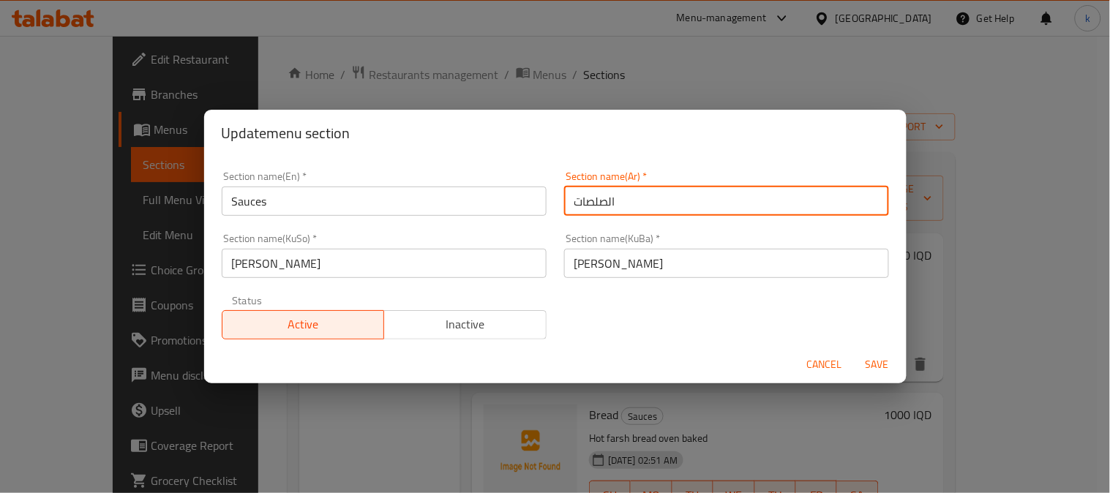
click at [598, 201] on input "الصلصات" at bounding box center [726, 201] width 325 height 29
paste input "طباق الجانبية"
type input "الأطباق الجانبية"
click at [245, 199] on input "Sauces" at bounding box center [384, 201] width 325 height 29
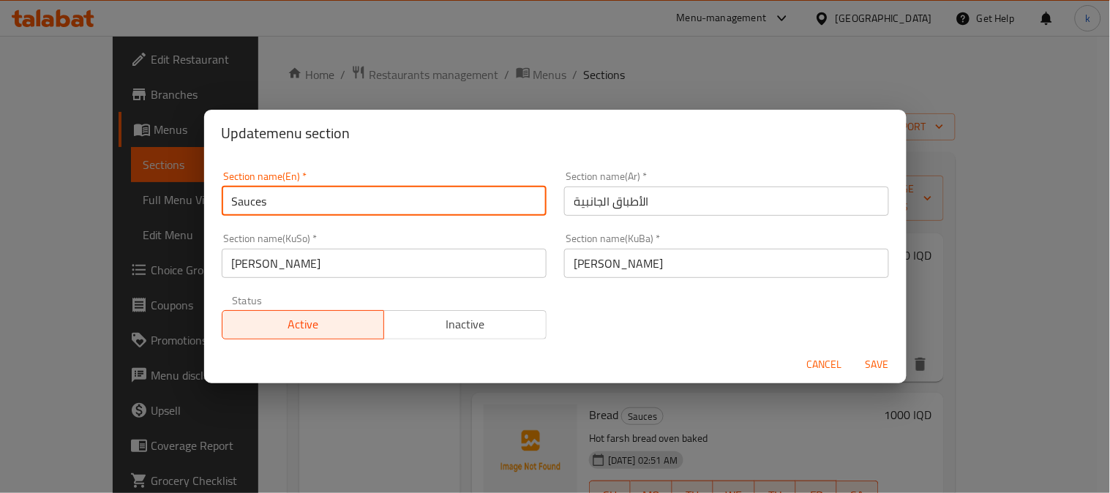
click at [245, 199] on input "Sauces" at bounding box center [384, 201] width 325 height 29
paste input "ide Dish"
type input "Side Dishes"
click at [872, 359] on span "Save" at bounding box center [877, 365] width 35 height 18
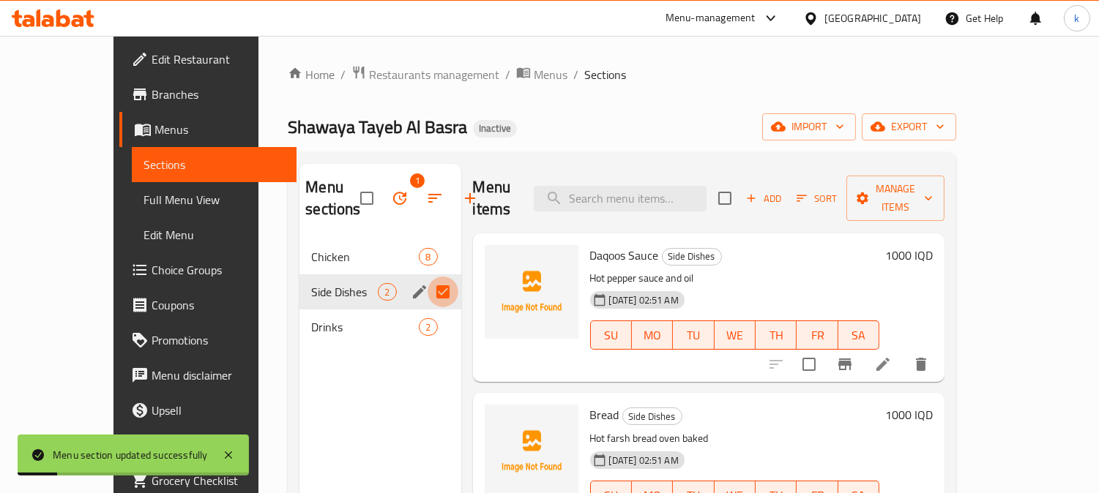
click at [427, 288] on input "Menu sections" at bounding box center [442, 292] width 31 height 31
click at [306, 250] on div "Chicken 8" at bounding box center [379, 256] width 161 height 35
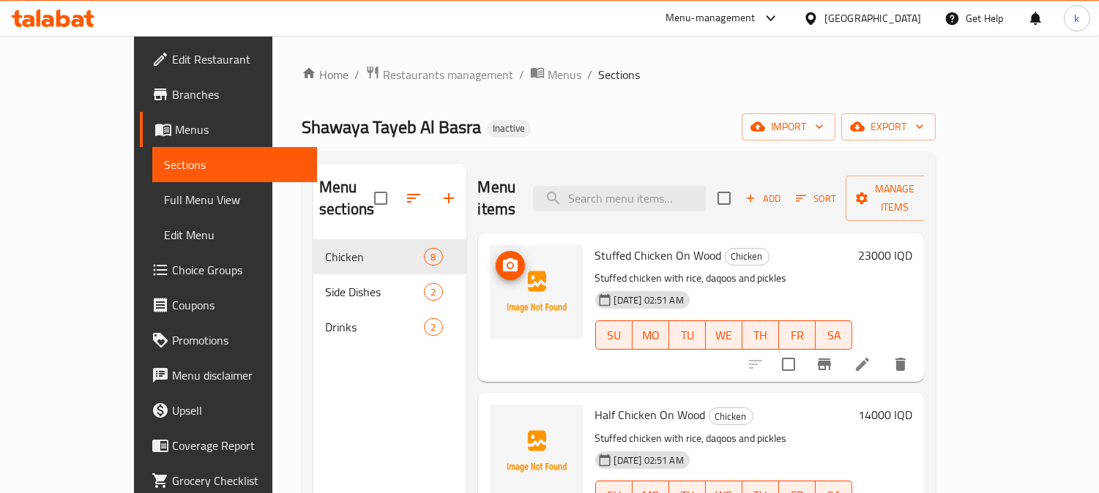
click at [496, 251] on button "upload picture" at bounding box center [510, 265] width 29 height 29
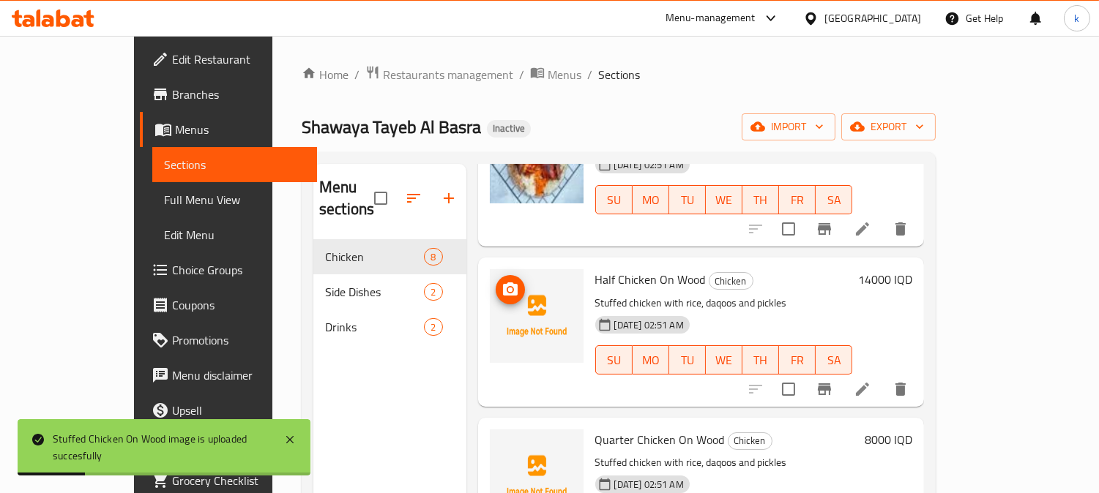
click at [496, 281] on span "upload picture" at bounding box center [510, 290] width 29 height 18
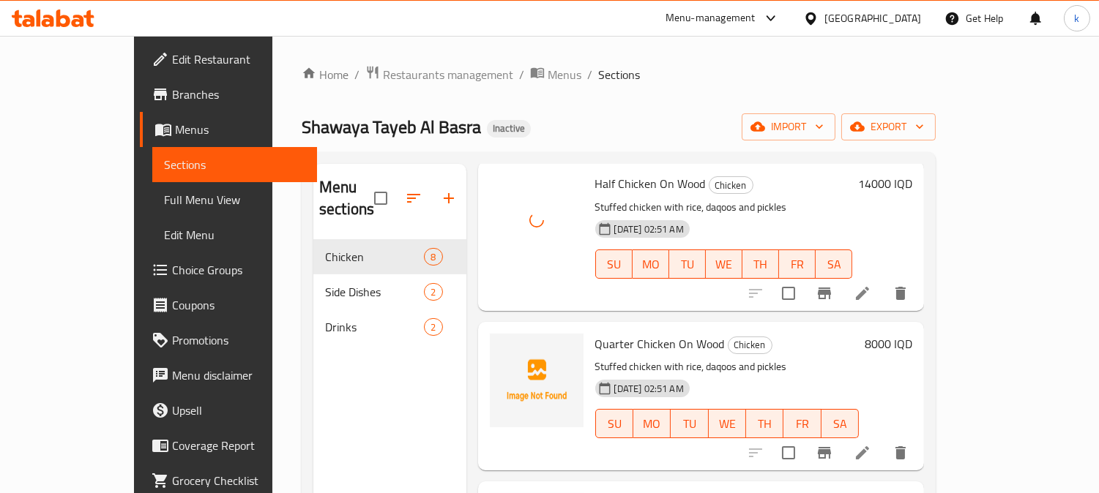
scroll to position [271, 0]
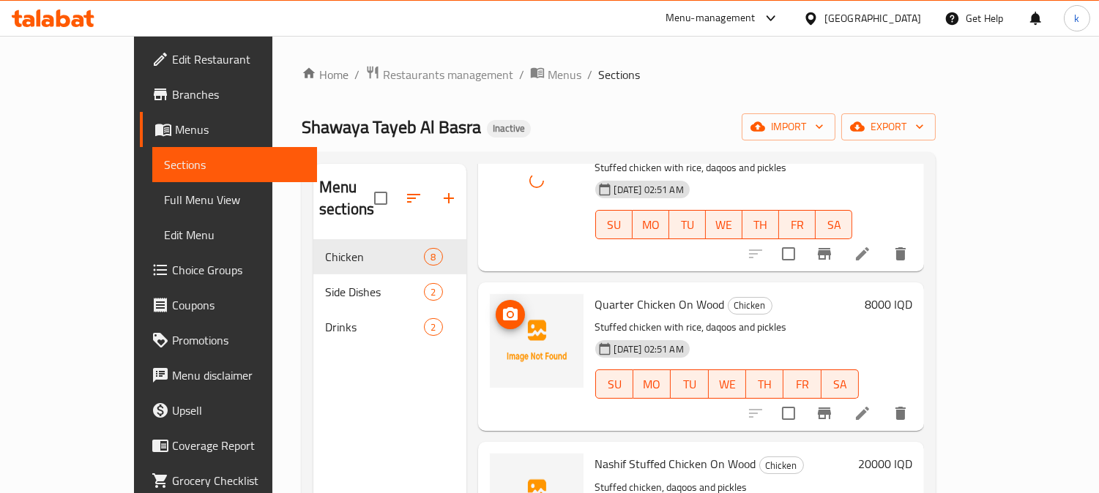
click at [503, 307] on icon "upload picture" at bounding box center [510, 313] width 15 height 13
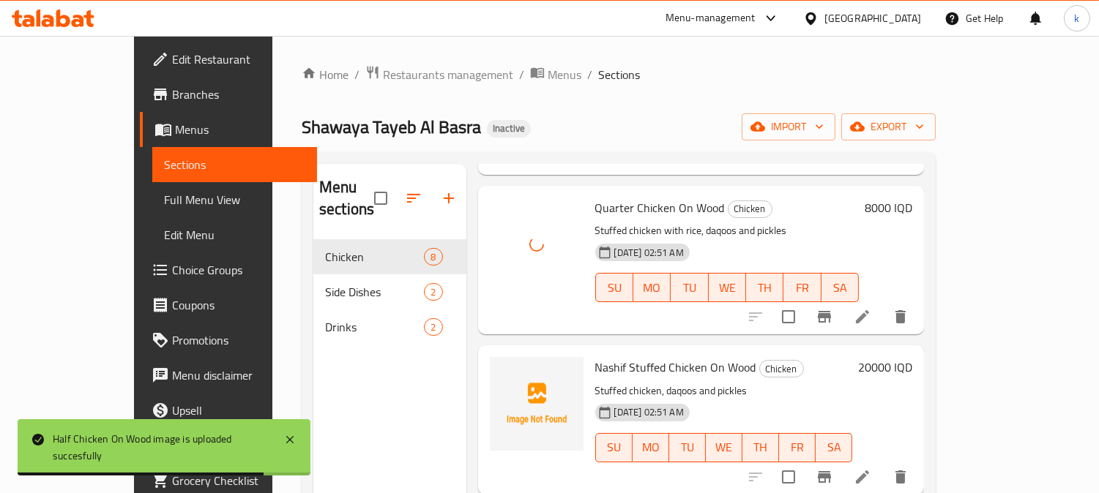
scroll to position [406, 0]
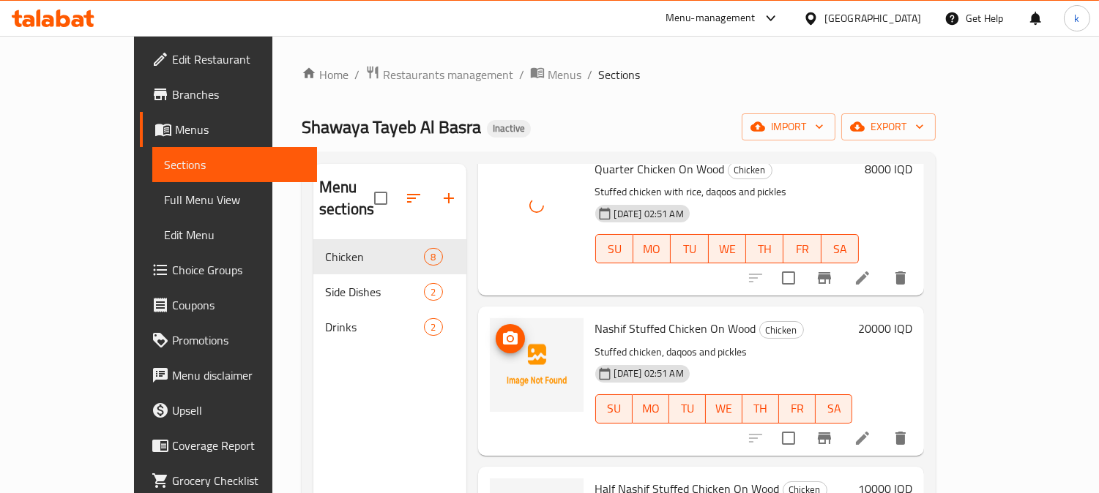
click at [503, 332] on icon "upload picture" at bounding box center [510, 338] width 15 height 13
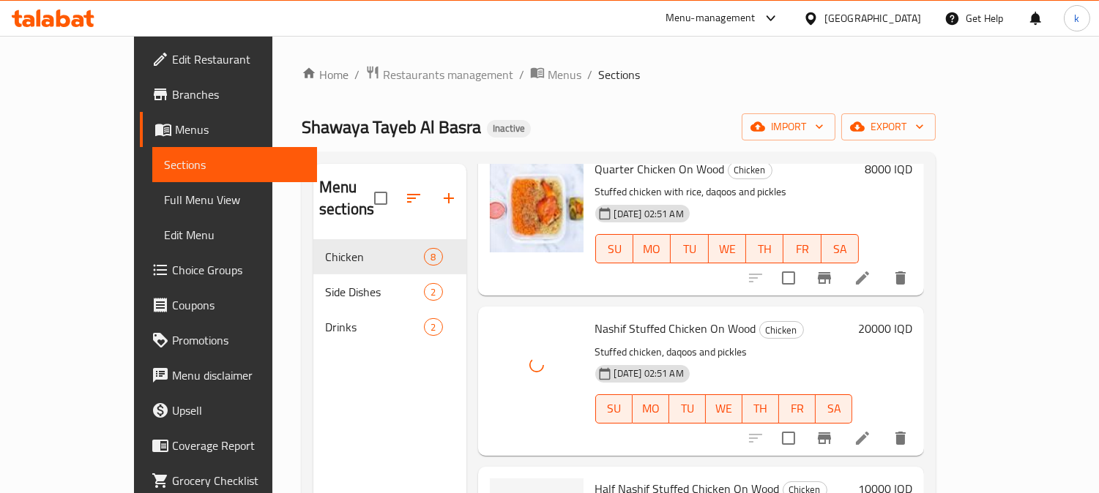
scroll to position [542, 0]
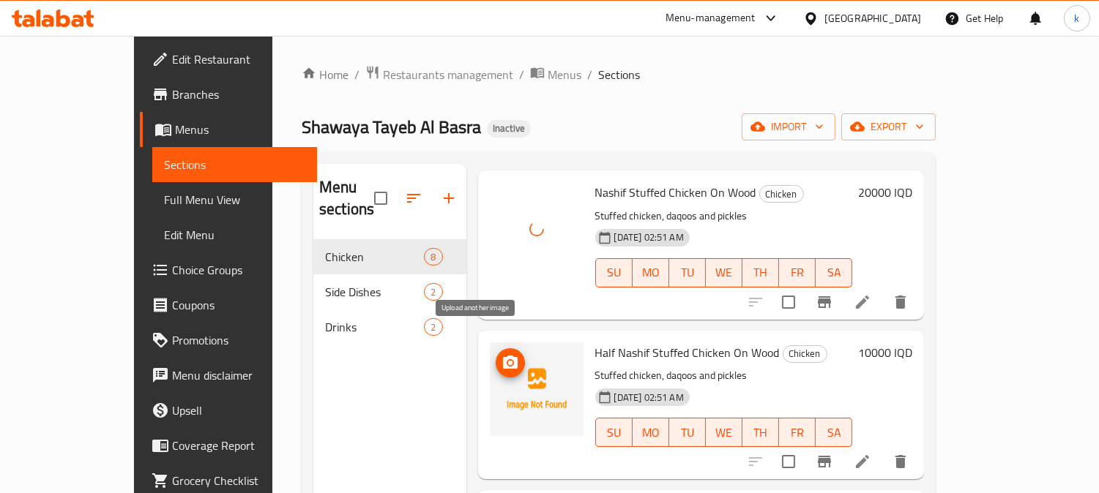
click at [496, 348] on button "upload picture" at bounding box center [510, 362] width 29 height 29
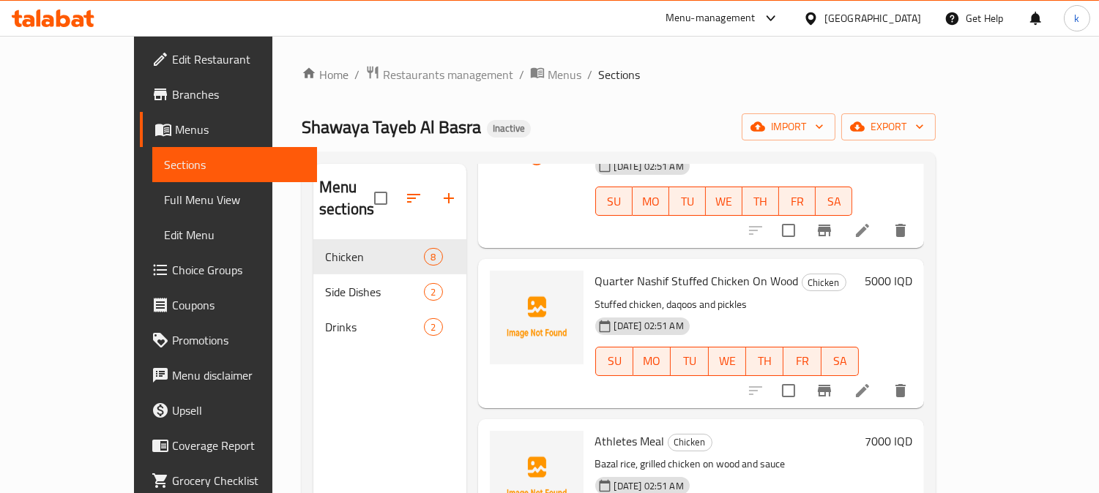
scroll to position [813, 0]
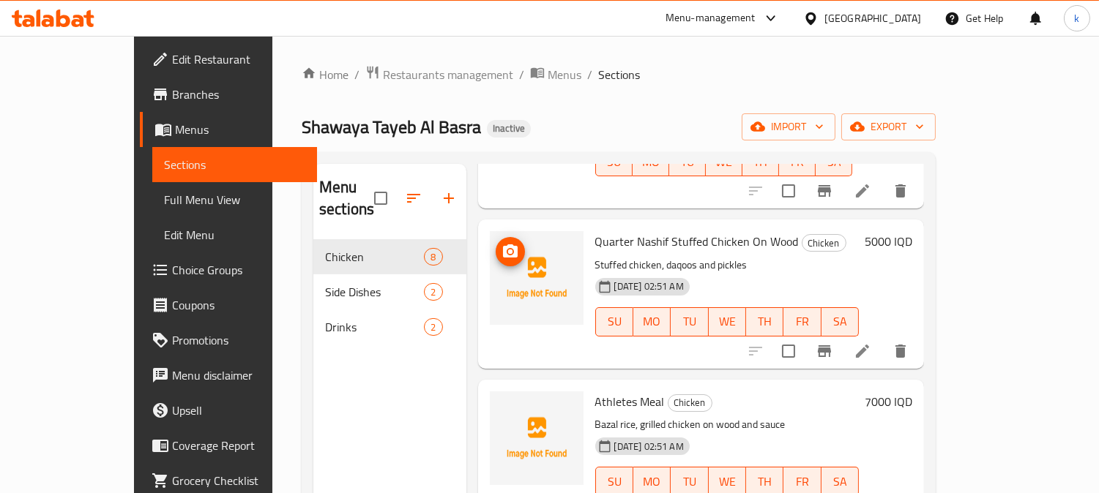
click at [501, 243] on icon "upload picture" at bounding box center [510, 252] width 18 height 18
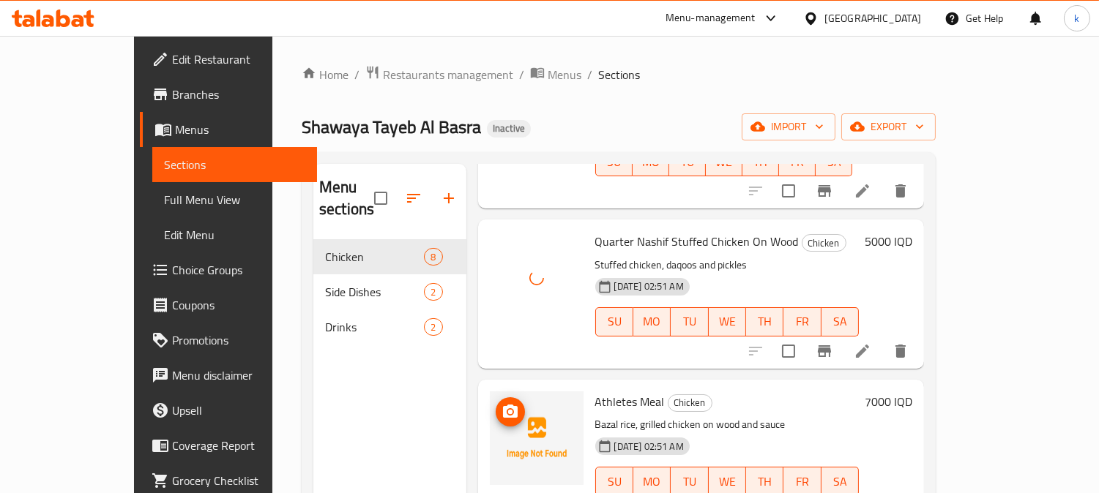
scroll to position [821, 0]
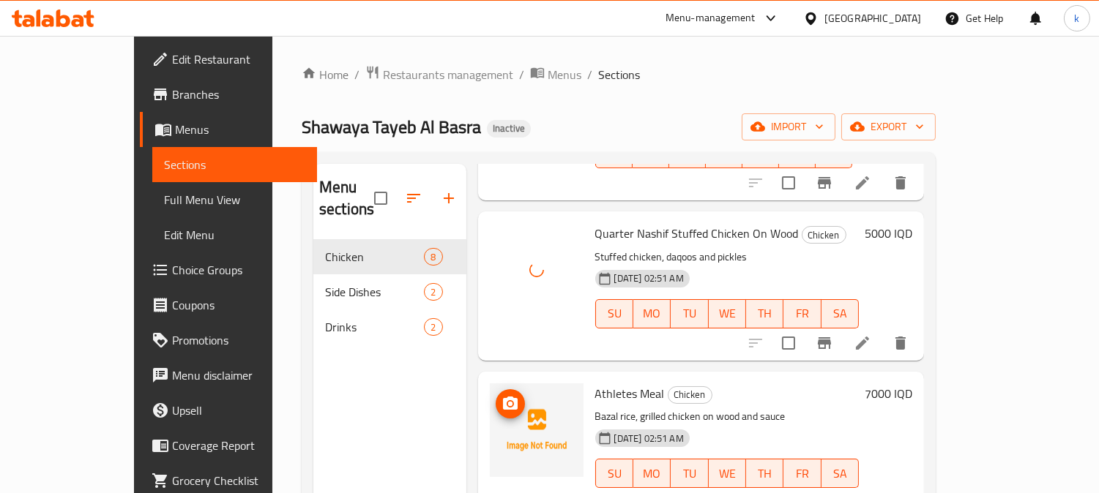
click at [503, 397] on icon "upload picture" at bounding box center [510, 403] width 15 height 13
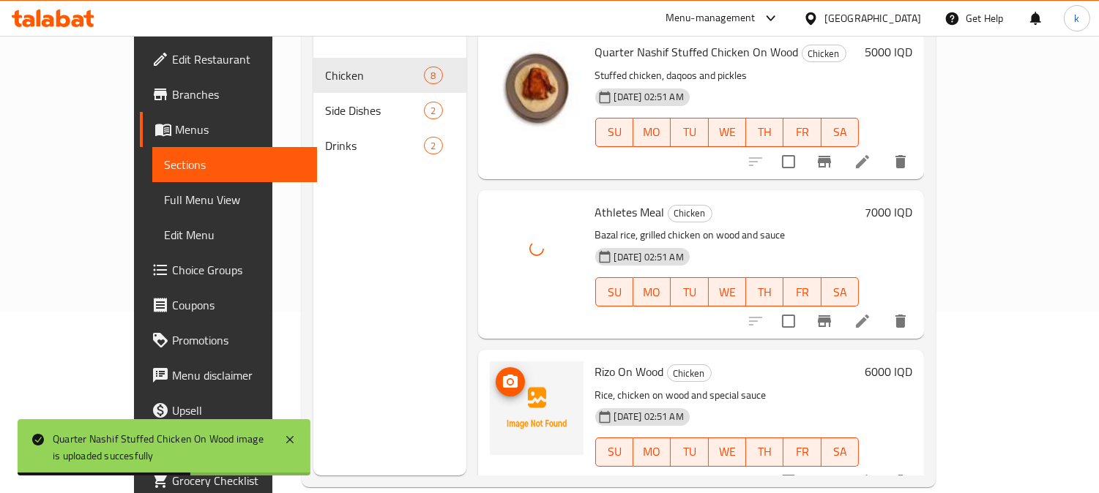
scroll to position [205, 0]
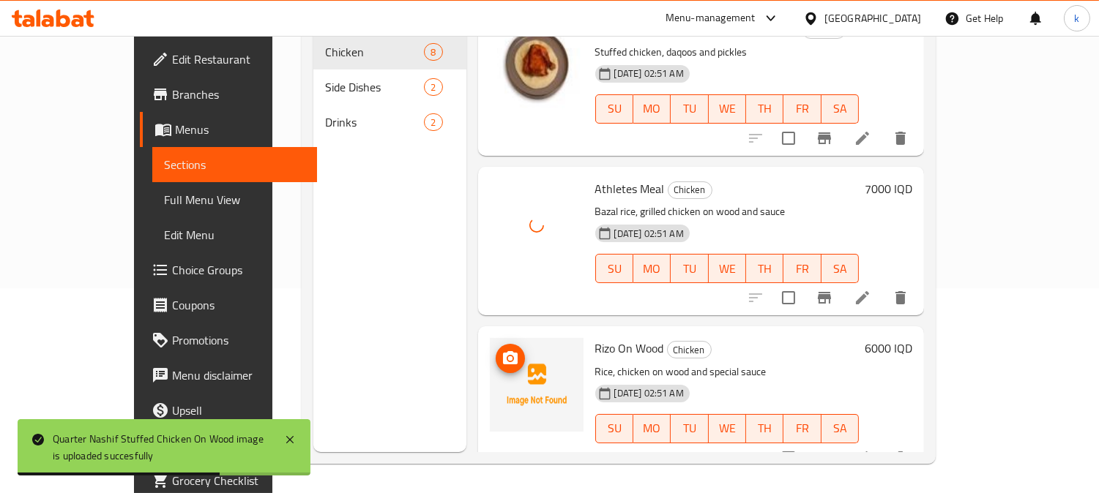
click at [501, 350] on icon "upload picture" at bounding box center [510, 359] width 18 height 18
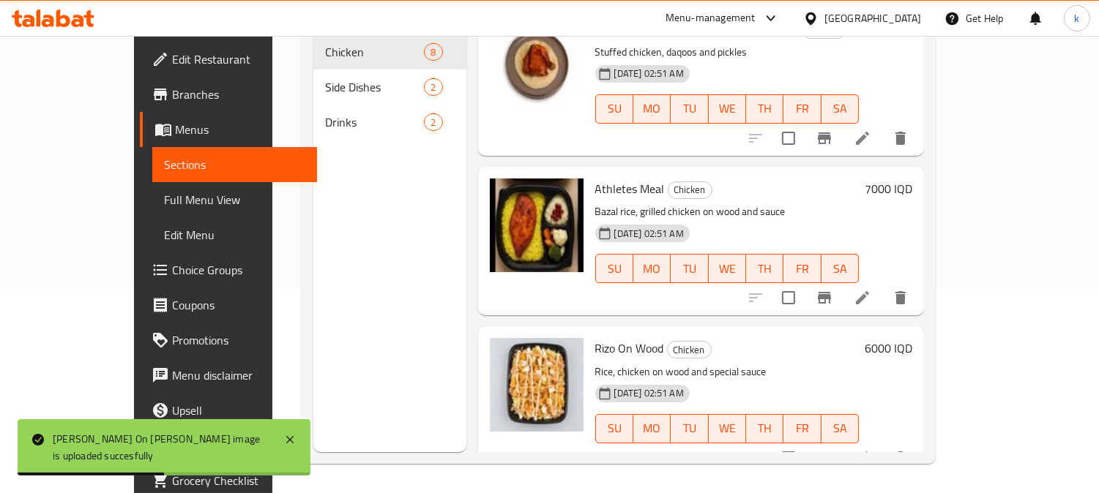
scroll to position [69, 0]
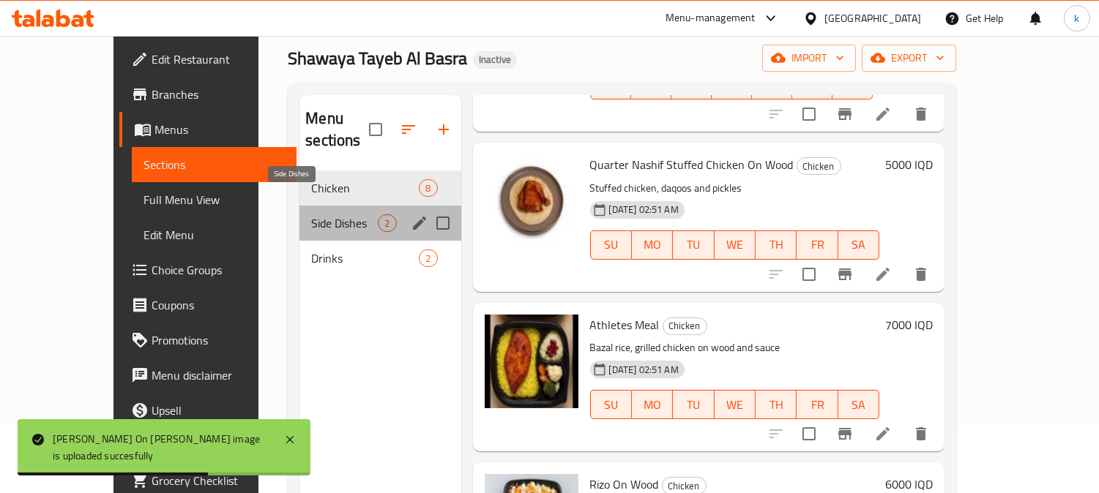
click at [311, 214] on span "Side Dishes" at bounding box center [344, 223] width 67 height 18
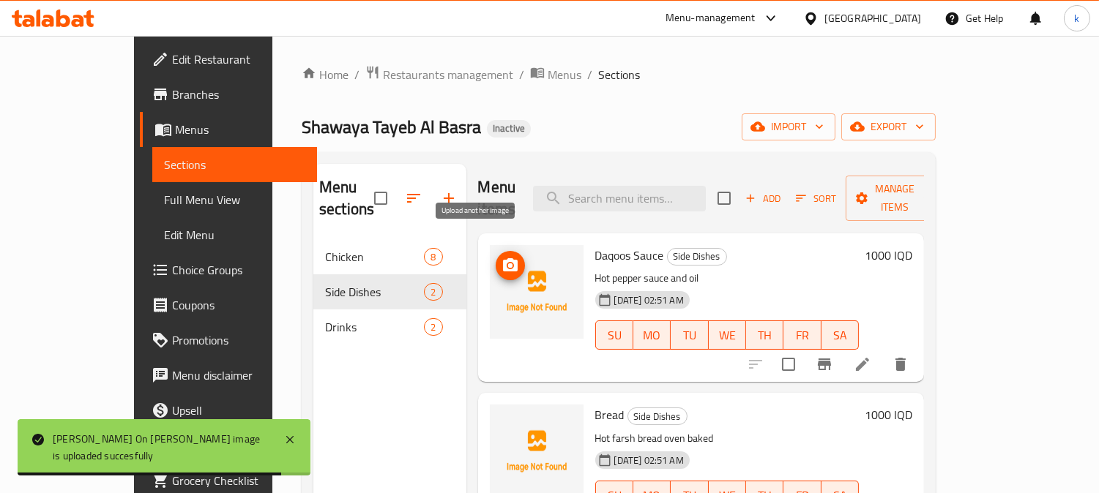
click at [501, 257] on icon "upload picture" at bounding box center [510, 266] width 18 height 18
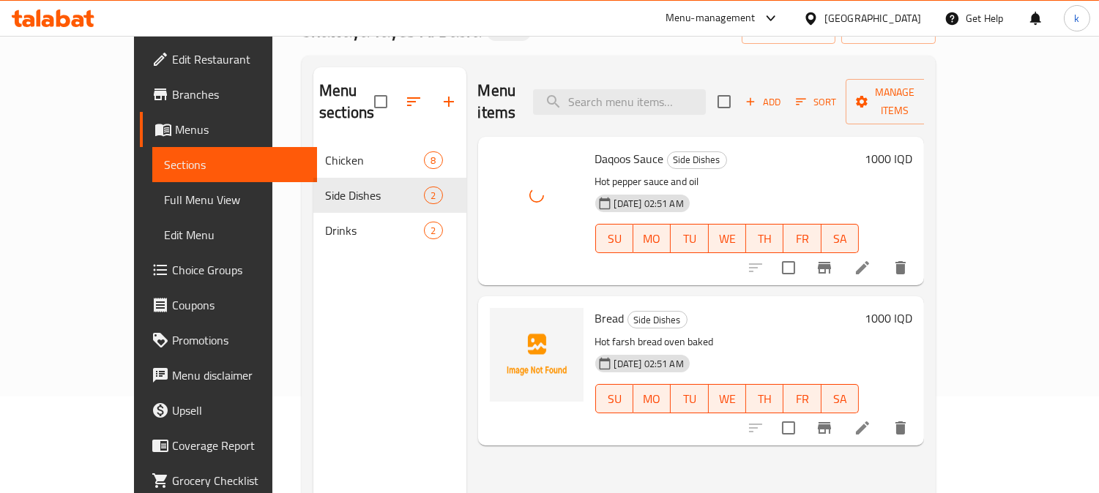
scroll to position [135, 0]
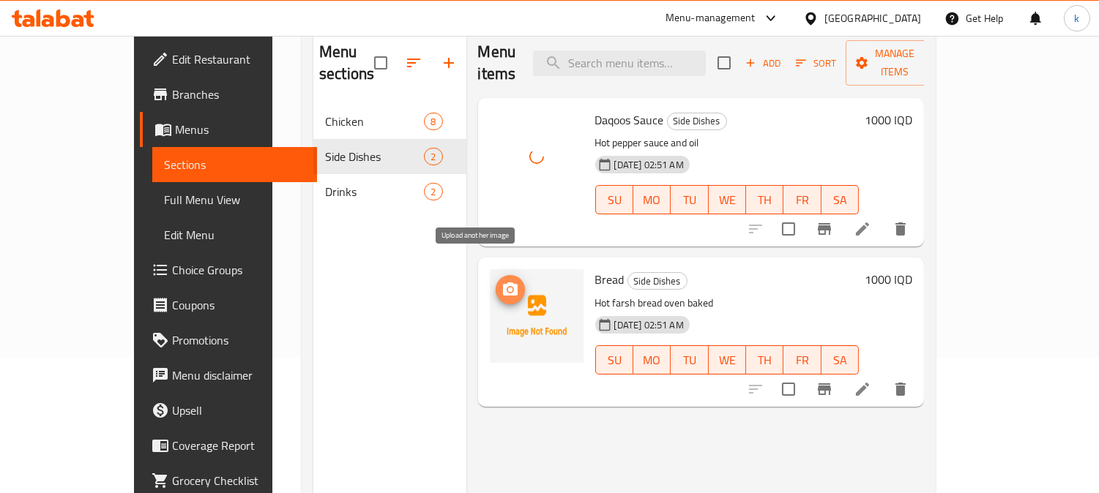
click at [496, 281] on span "upload picture" at bounding box center [510, 290] width 29 height 18
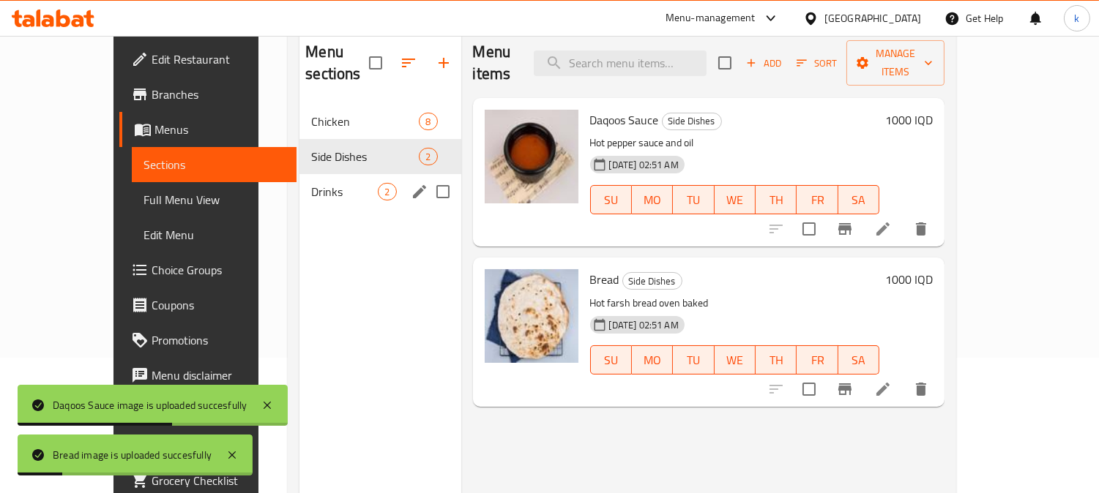
click at [311, 183] on span "Drinks" at bounding box center [344, 192] width 67 height 18
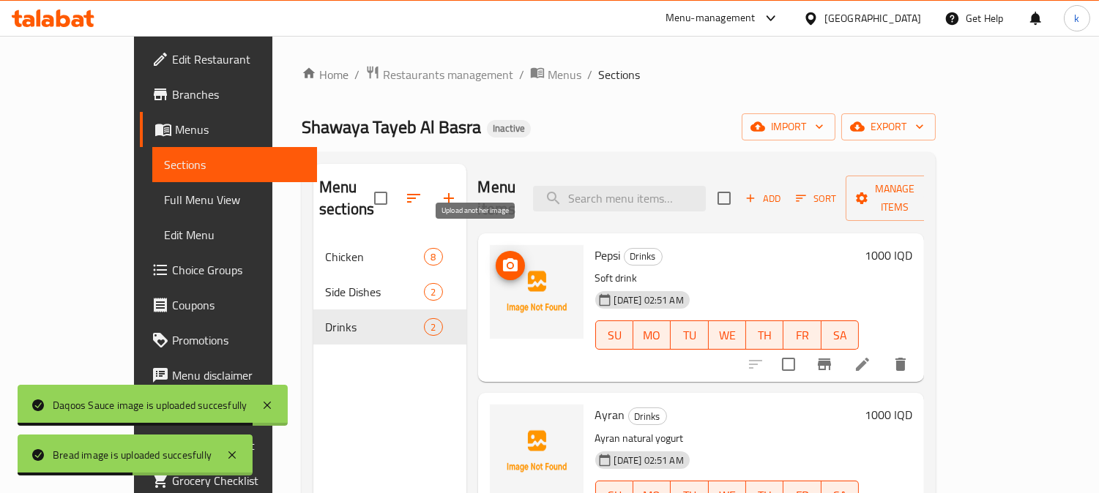
click at [503, 258] on icon "upload picture" at bounding box center [510, 264] width 15 height 13
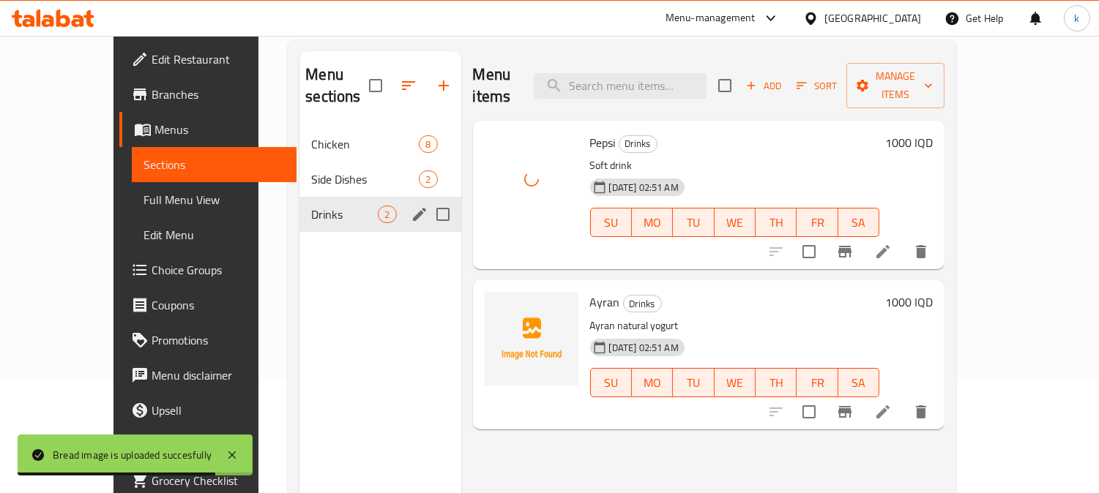
scroll to position [135, 0]
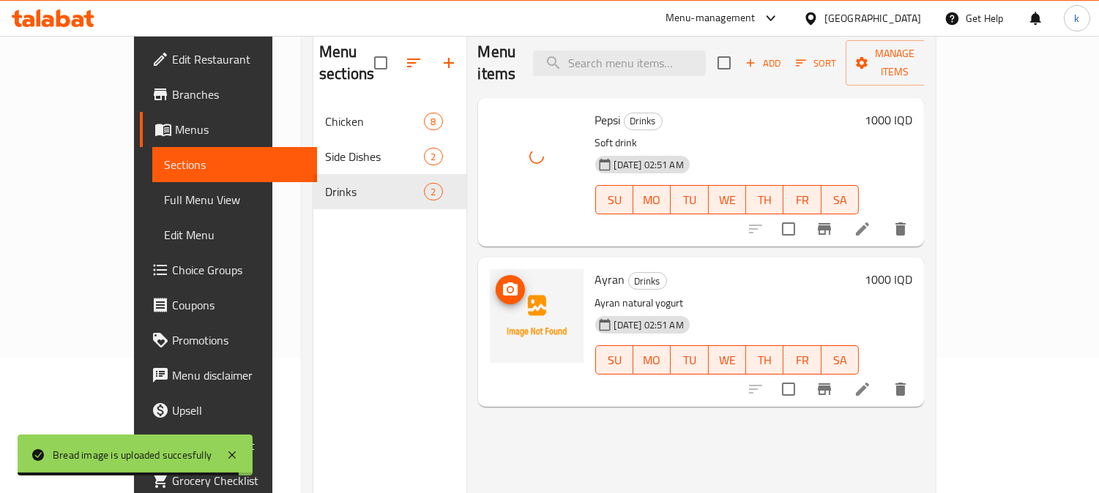
click at [503, 283] on icon "upload picture" at bounding box center [510, 289] width 15 height 13
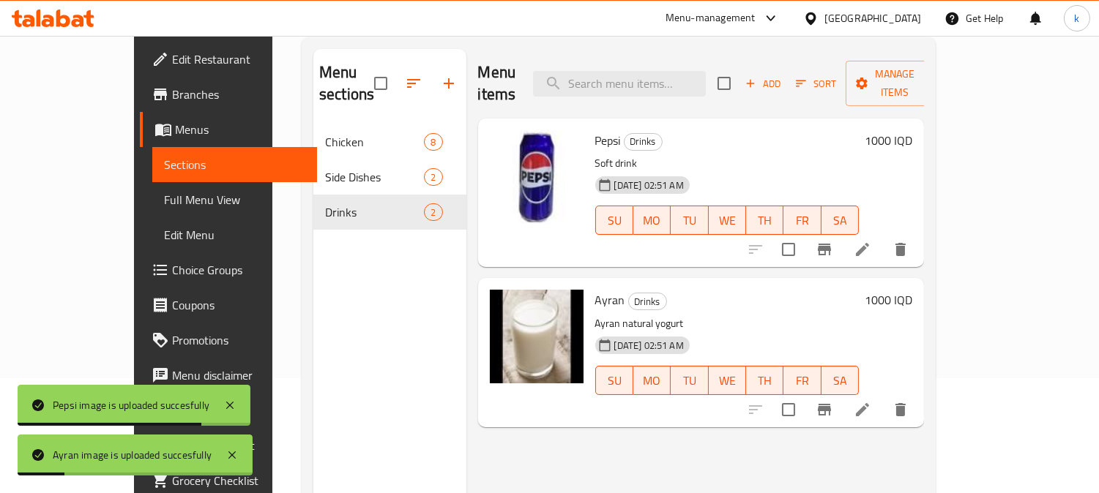
scroll to position [0, 0]
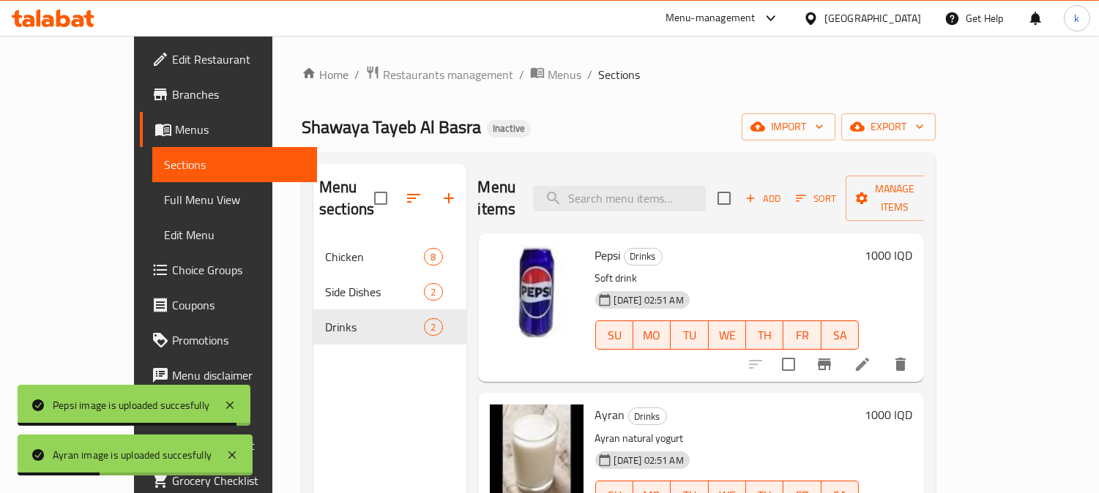
click at [172, 67] on span "Edit Restaurant" at bounding box center [239, 60] width 134 height 18
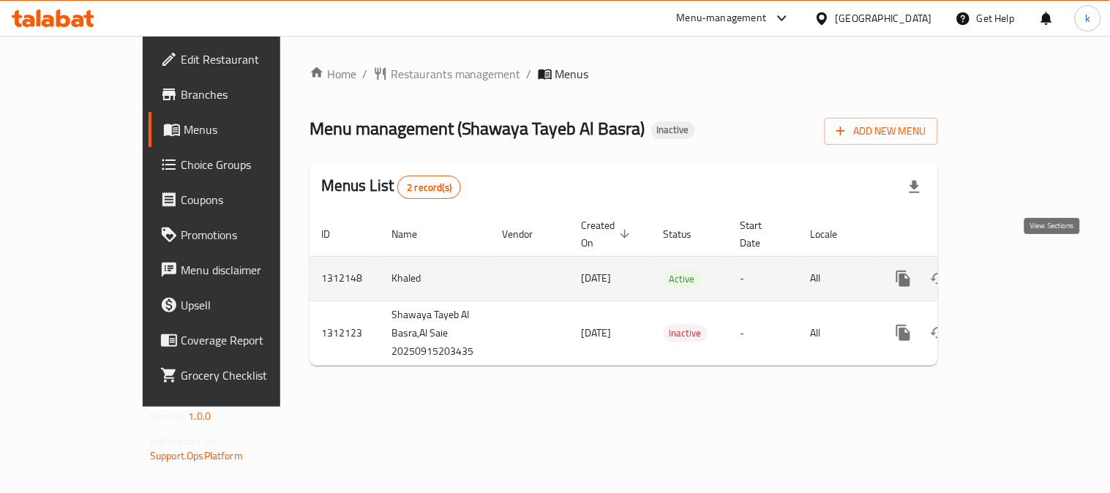
click at [1027, 261] on link "enhanced table" at bounding box center [1009, 278] width 35 height 35
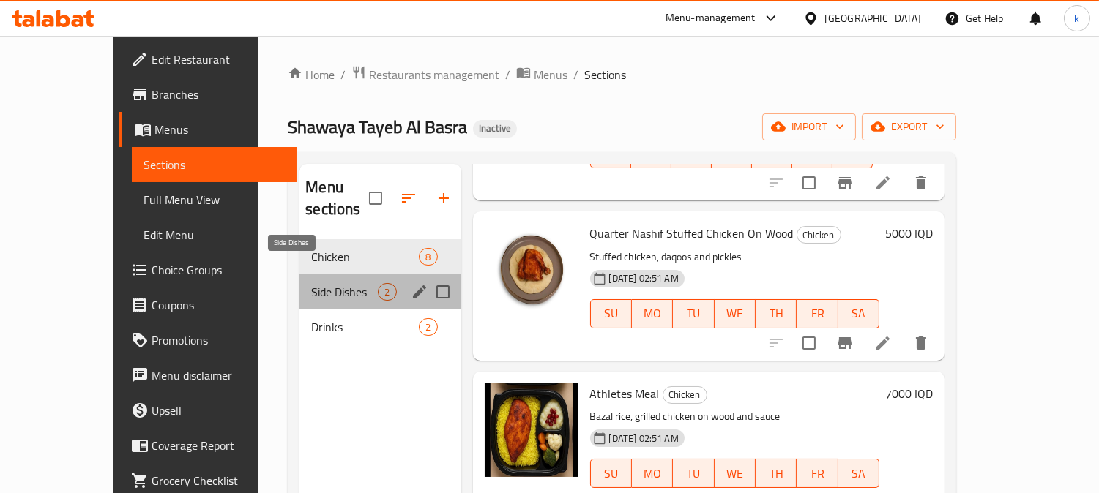
click at [311, 283] on span "Side Dishes" at bounding box center [344, 292] width 67 height 18
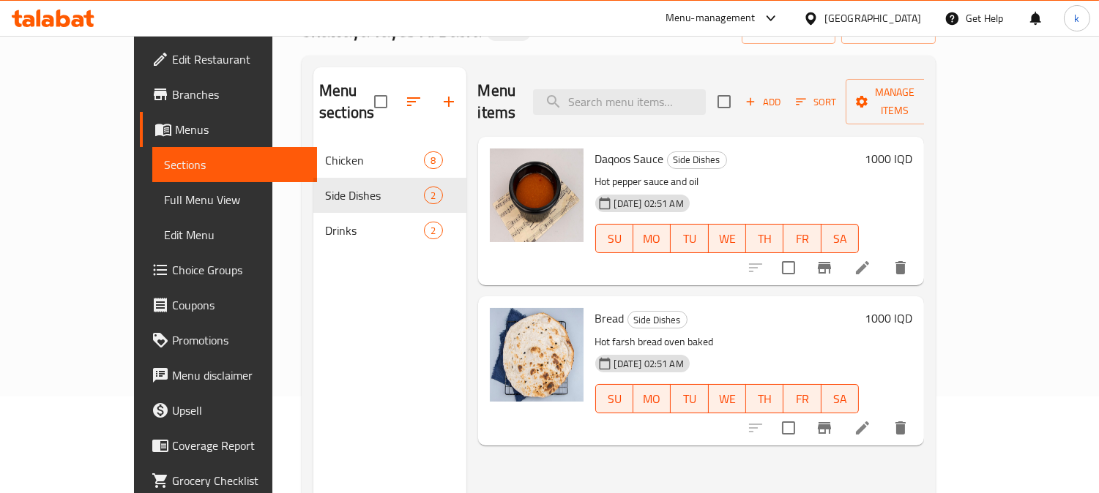
scroll to position [135, 0]
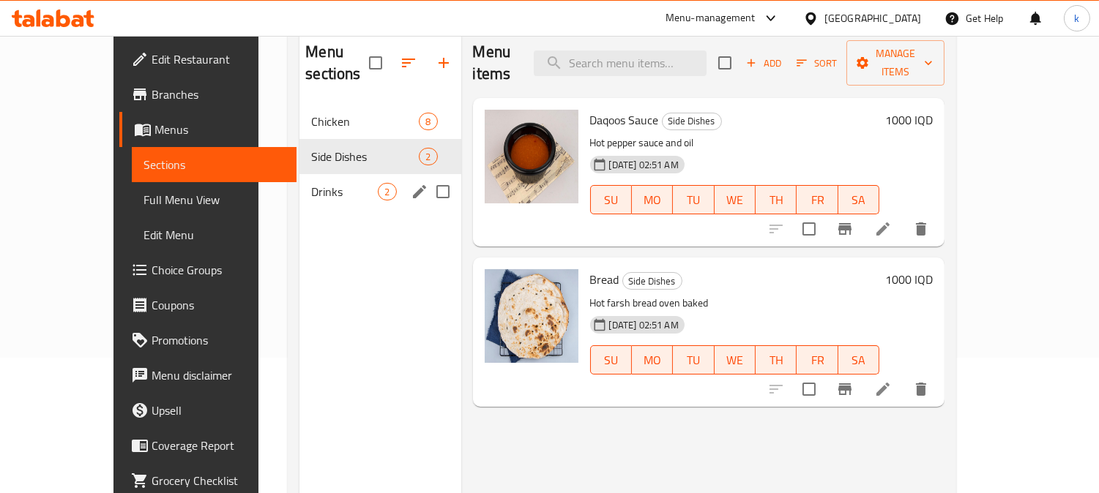
click at [311, 183] on span "Drinks" at bounding box center [344, 192] width 67 height 18
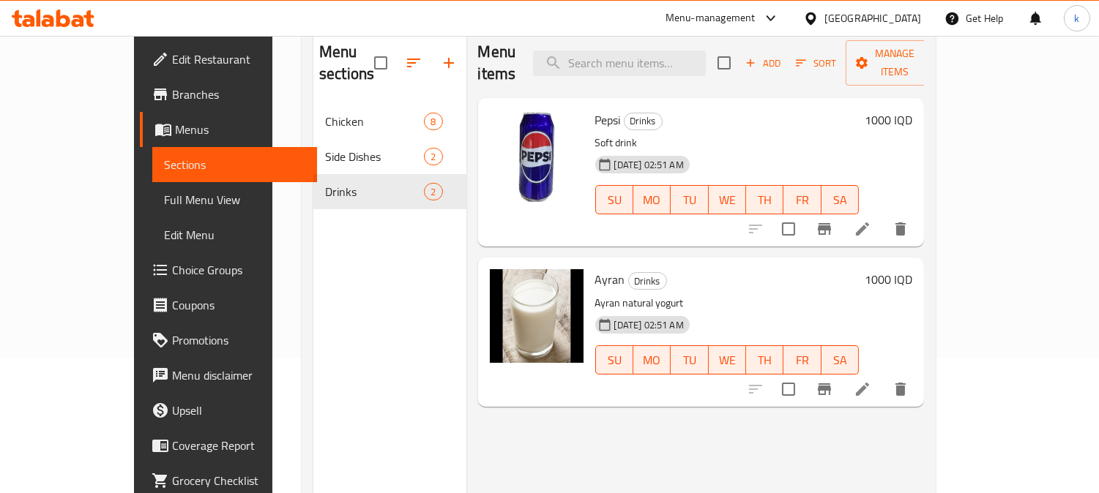
click at [164, 192] on span "Full Menu View" at bounding box center [235, 200] width 142 height 18
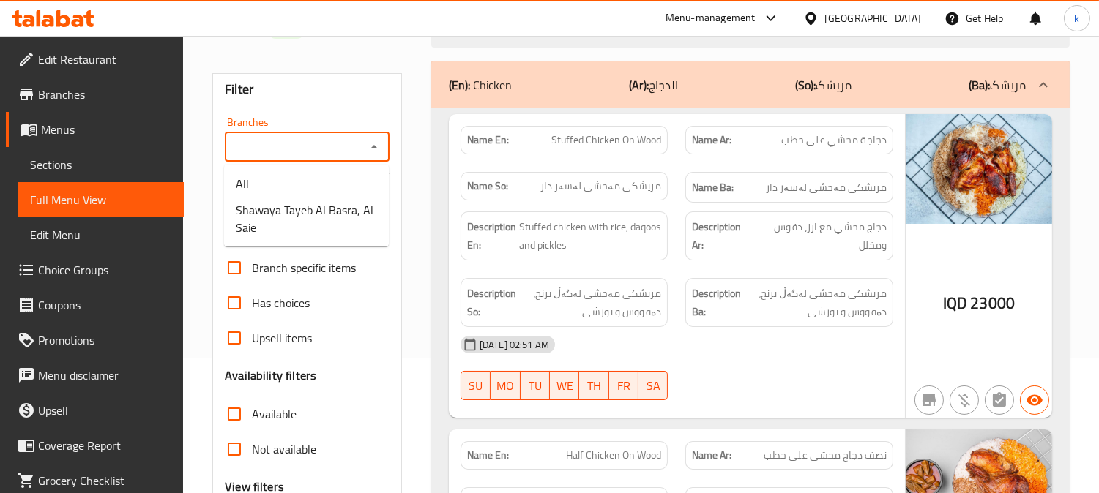
click at [254, 140] on input "Branches" at bounding box center [295, 147] width 132 height 20
click at [284, 201] on span "Shawaya Tayeb Al Basra, Al Saie" at bounding box center [306, 218] width 141 height 35
type input "Shawaya Tayeb Al Basra, Al Saie"
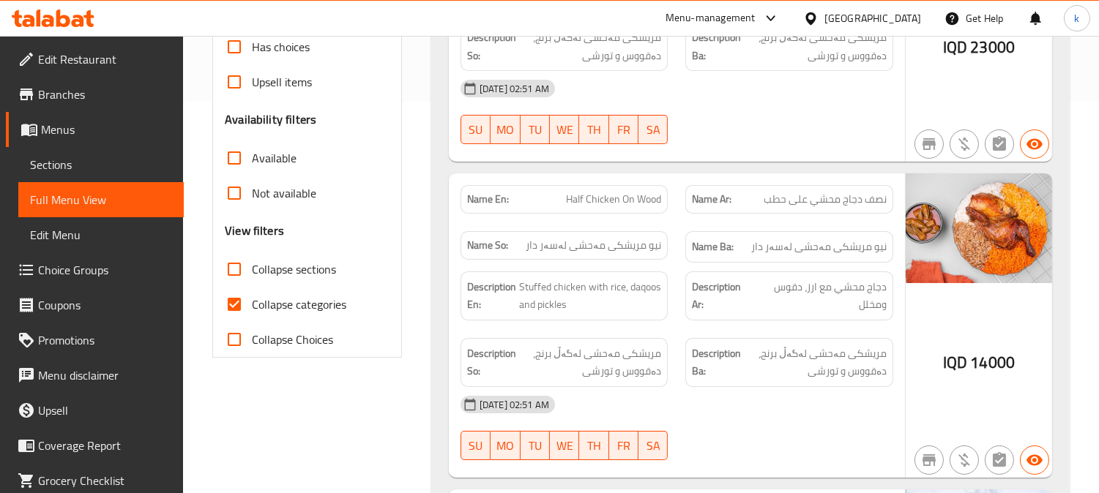
scroll to position [271, 0]
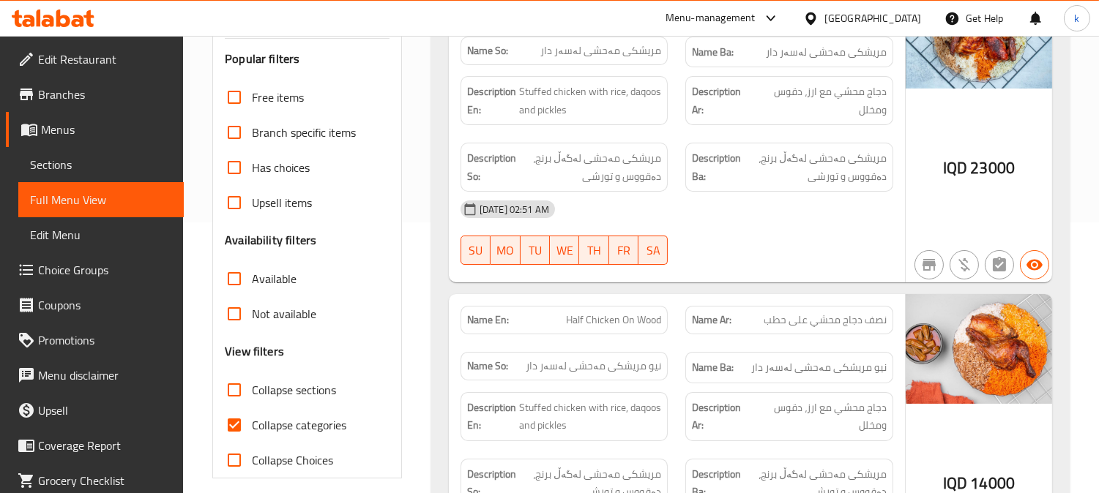
click at [261, 421] on span "Collapse categories" at bounding box center [299, 425] width 94 height 18
click at [252, 421] on input "Collapse categories" at bounding box center [234, 425] width 35 height 35
checkbox input "false"
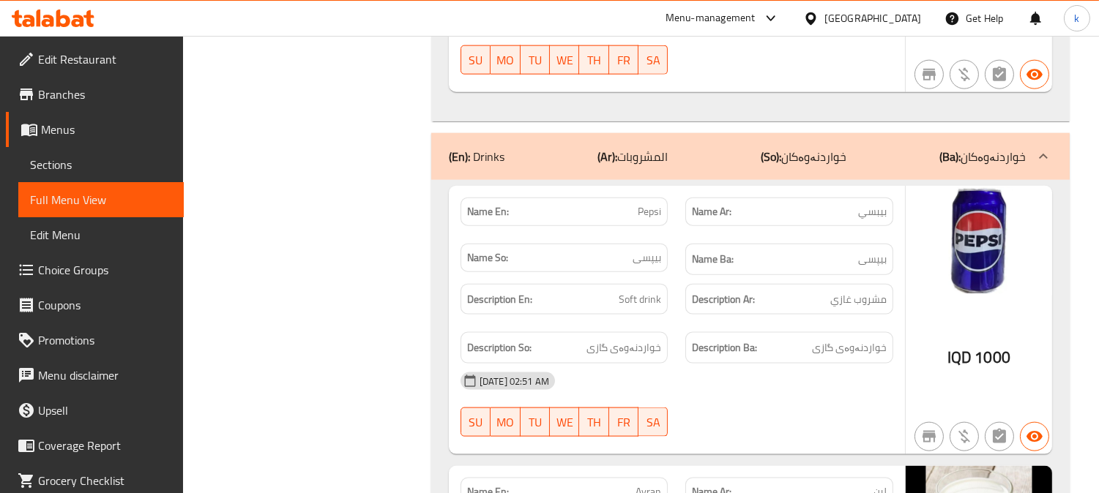
scroll to position [3261, 0]
